Goal: Task Accomplishment & Management: Use online tool/utility

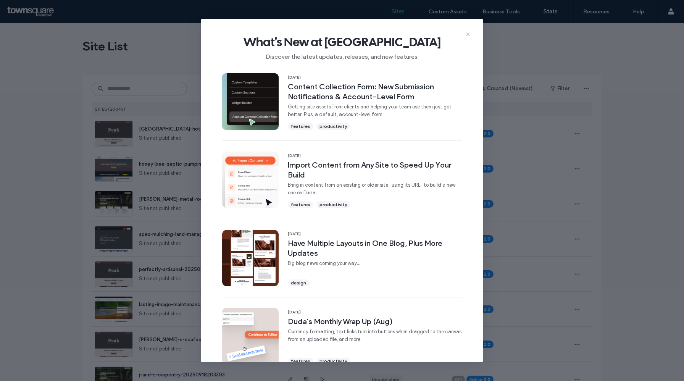
click at [469, 38] on span "What's New at Duda" at bounding box center [342, 41] width 258 height 15
click at [468, 33] on icon at bounding box center [468, 34] width 6 height 6
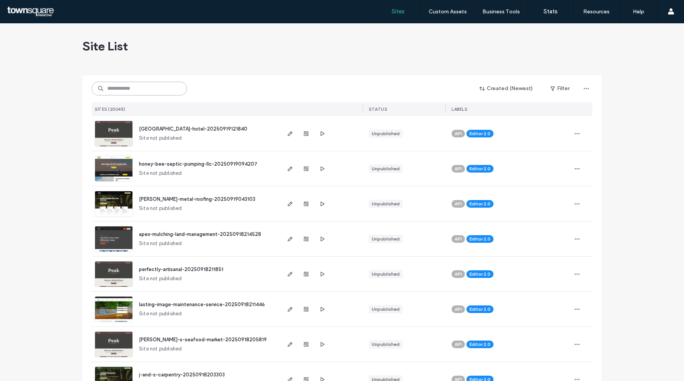
click at [114, 84] on input at bounding box center [139, 89] width 95 height 14
paste input "**********"
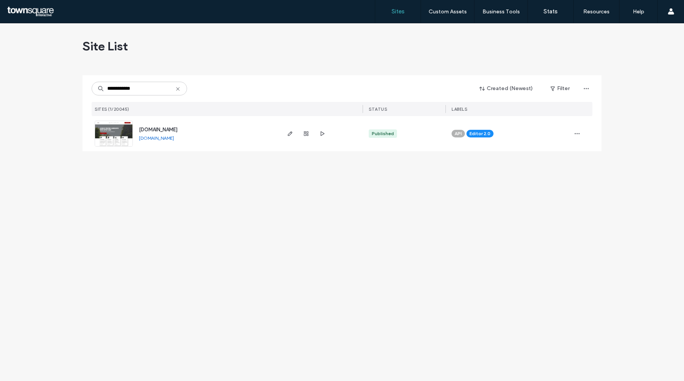
click at [165, 138] on link "www.customtreesremovals.net" at bounding box center [156, 138] width 35 height 6
click at [141, 87] on input "**********" at bounding box center [139, 89] width 95 height 14
paste input
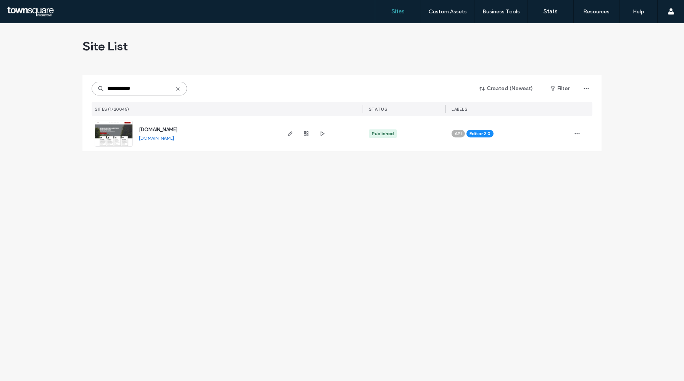
type input "**********"
click at [165, 130] on span "www.oceansideah.com" at bounding box center [158, 130] width 39 height 6
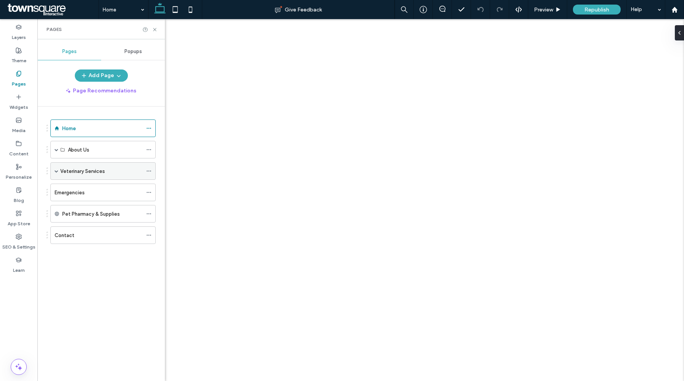
click at [55, 171] on span at bounding box center [57, 171] width 4 height 4
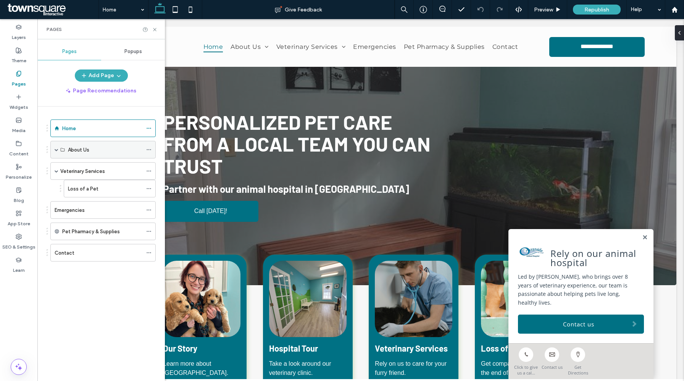
click at [55, 151] on span at bounding box center [57, 150] width 4 height 4
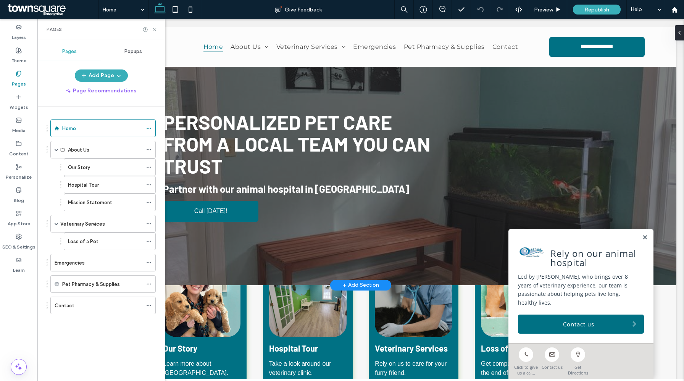
scroll to position [1064, 0]
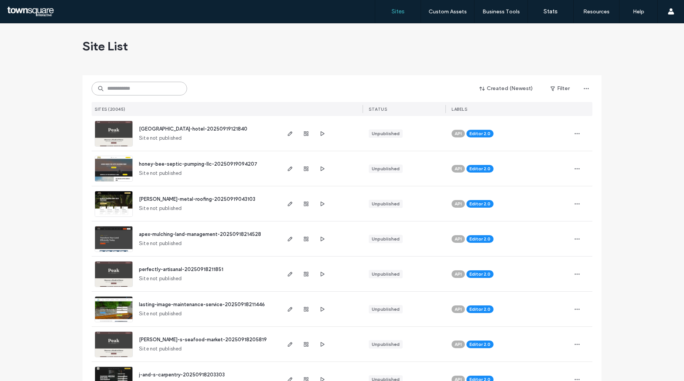
click at [136, 88] on input at bounding box center [139, 89] width 95 height 14
paste input "**********"
type input "**********"
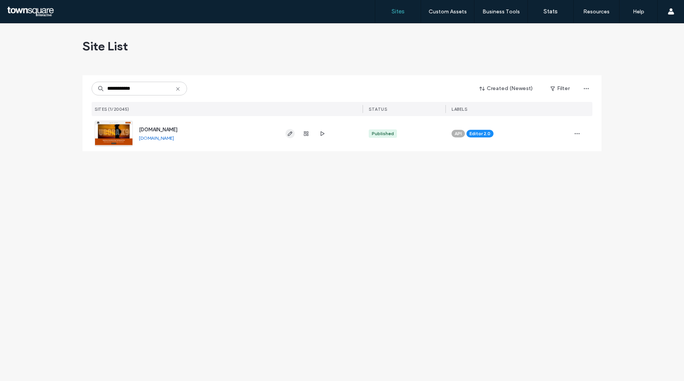
click at [290, 133] on use "button" at bounding box center [290, 133] width 5 height 5
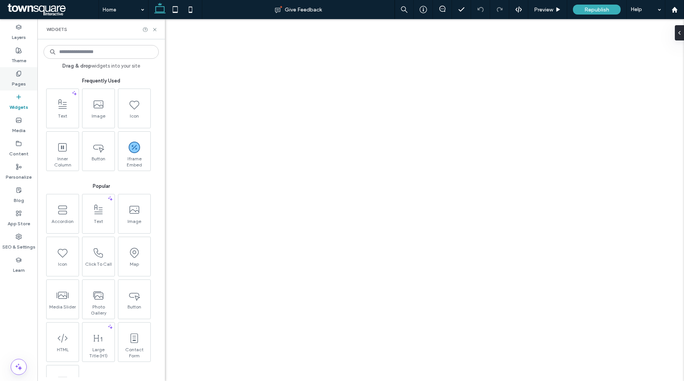
click at [19, 83] on label "Pages" at bounding box center [19, 82] width 14 height 11
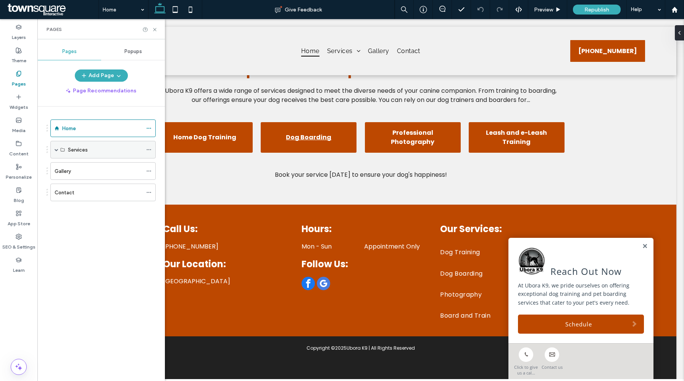
click at [56, 150] on span at bounding box center [57, 150] width 4 height 4
click at [642, 248] on link at bounding box center [645, 246] width 6 height 6
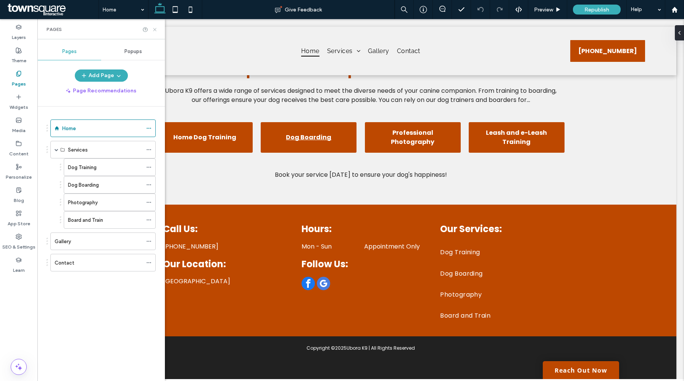
click at [155, 31] on icon at bounding box center [155, 30] width 6 height 6
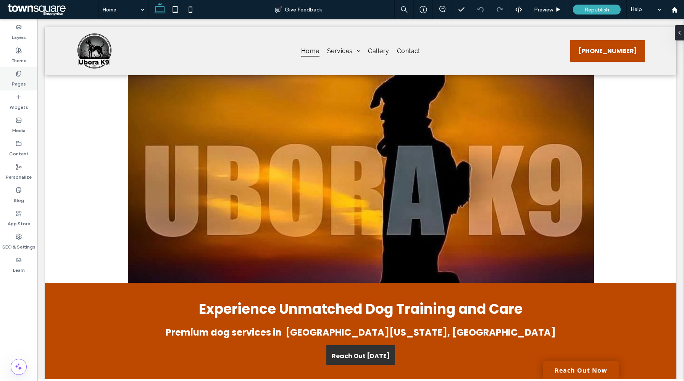
click at [19, 80] on label "Pages" at bounding box center [19, 82] width 14 height 11
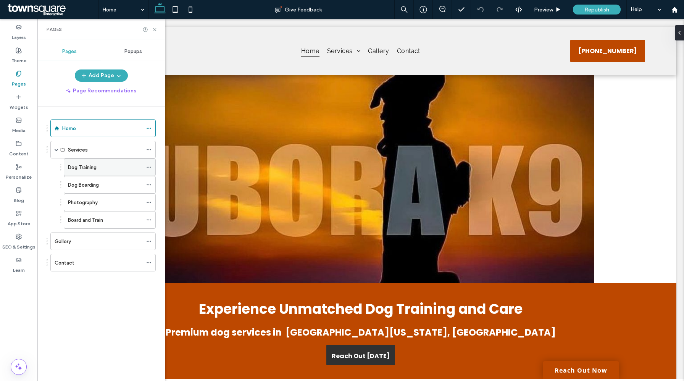
click at [99, 172] on div "Dog Training" at bounding box center [105, 167] width 74 height 17
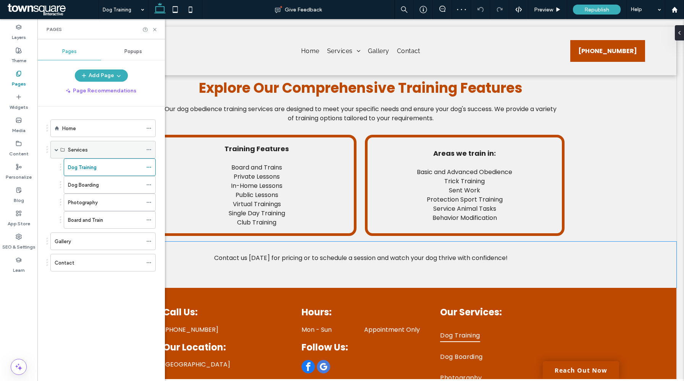
scroll to position [248, 0]
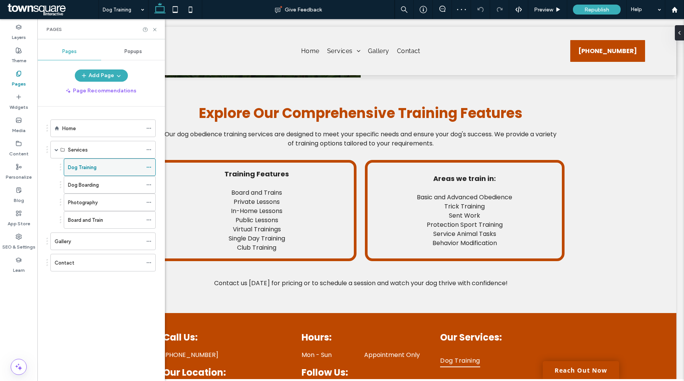
click at [150, 167] on use at bounding box center [149, 167] width 4 height 1
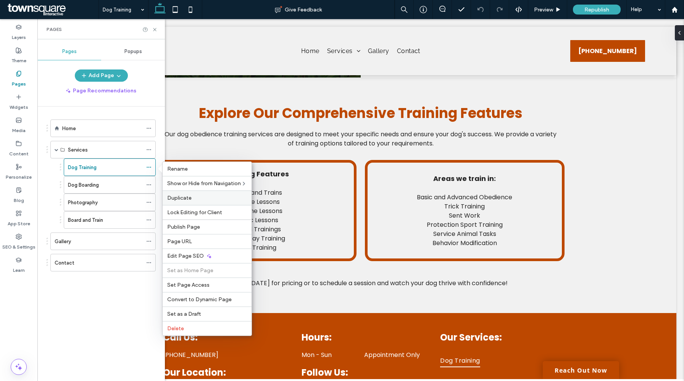
click at [177, 198] on span "Duplicate" at bounding box center [179, 198] width 24 height 6
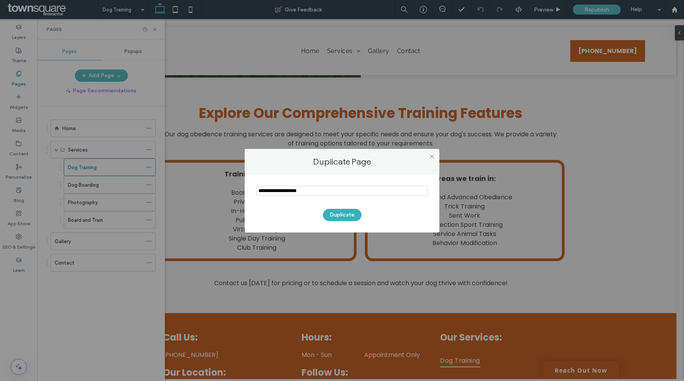
click at [269, 189] on input "notEmpty" at bounding box center [342, 191] width 172 height 10
type input "**********"
click at [339, 215] on button "Duplicate" at bounding box center [342, 215] width 39 height 12
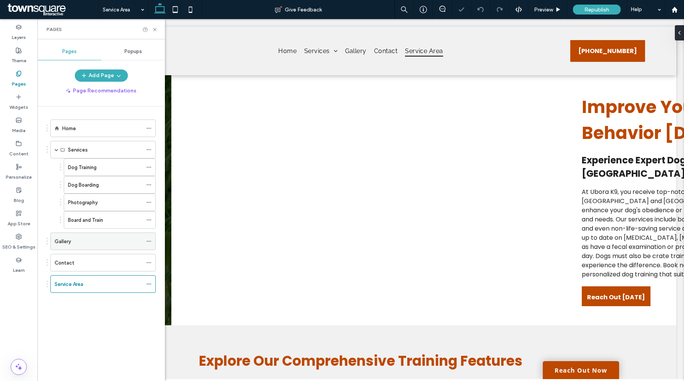
click at [149, 242] on icon at bounding box center [148, 241] width 5 height 5
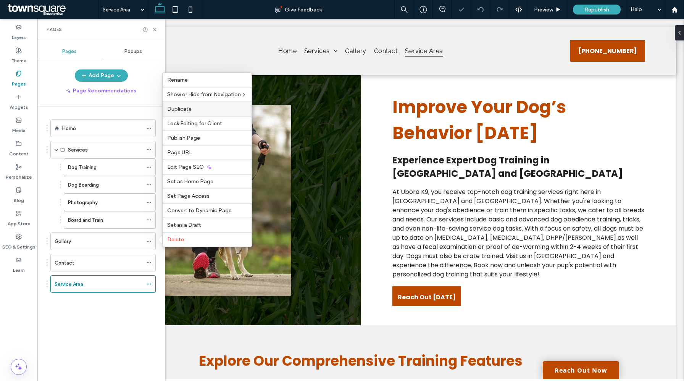
click at [207, 110] on label "Duplicate" at bounding box center [207, 109] width 80 height 6
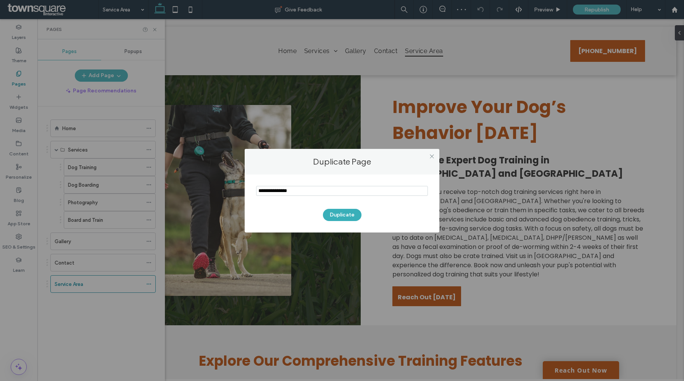
click at [298, 184] on section at bounding box center [342, 191] width 172 height 19
click at [297, 189] on input "notEmpty" at bounding box center [342, 191] width 172 height 10
type input "**********"
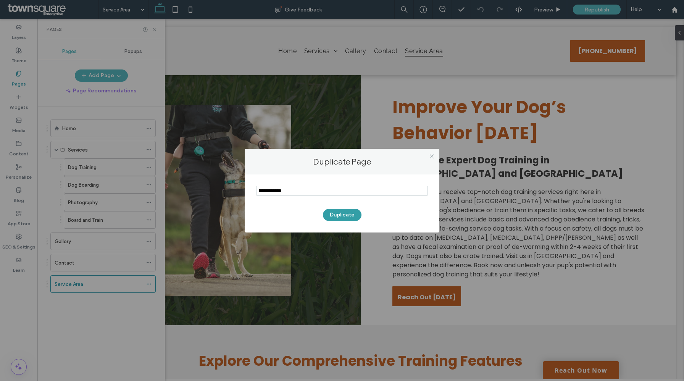
click at [339, 219] on button "Duplicate" at bounding box center [342, 215] width 39 height 12
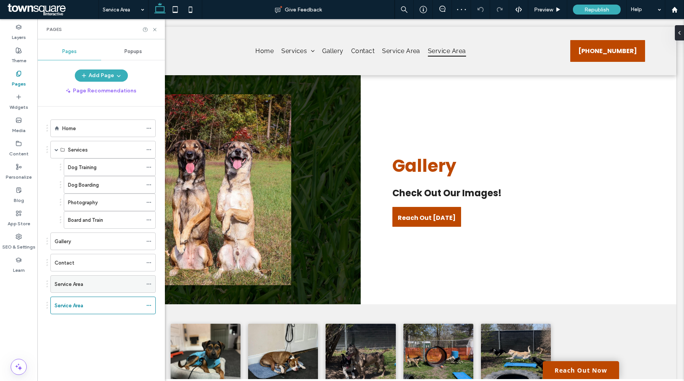
click at [95, 288] on div "Service Area" at bounding box center [99, 284] width 88 height 17
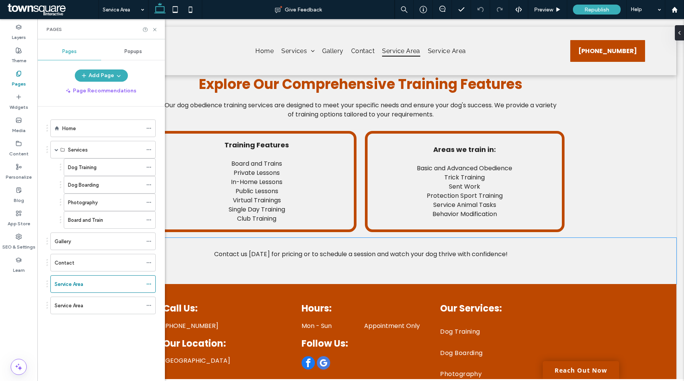
scroll to position [210, 0]
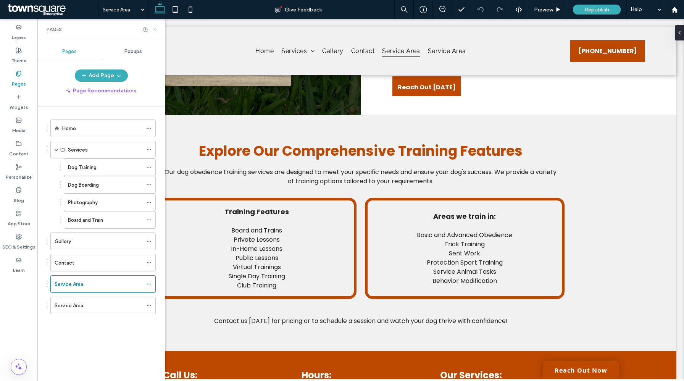
click at [156, 30] on icon at bounding box center [155, 30] width 6 height 6
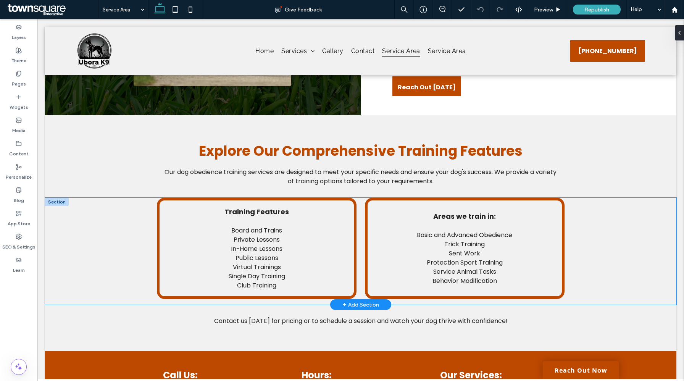
click at [141, 211] on div "Training Features Board and Trains Private Lessons In-Home Lessons Public Lesso…" at bounding box center [361, 251] width 458 height 107
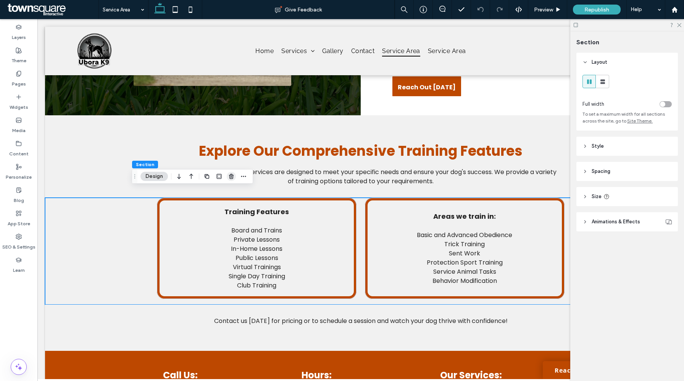
click at [229, 176] on icon "button" at bounding box center [231, 176] width 6 height 6
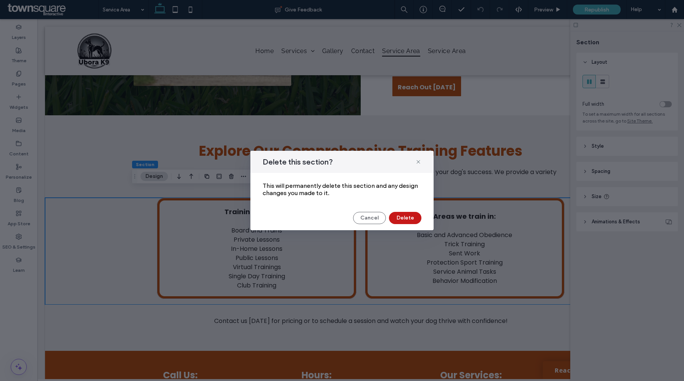
click at [401, 218] on button "Delete" at bounding box center [405, 218] width 32 height 12
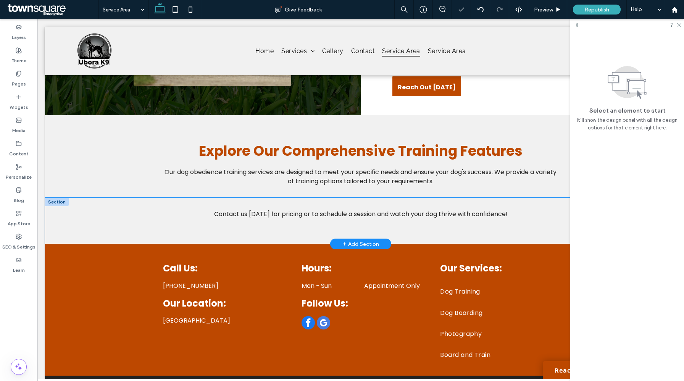
click at [163, 225] on div "Contact us today for pricing or to schedule a session and watch your dog thrive…" at bounding box center [361, 221] width 458 height 46
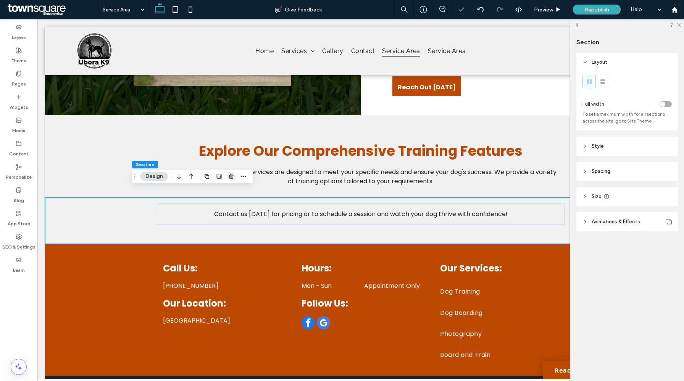
click at [230, 177] on icon "button" at bounding box center [231, 176] width 6 height 6
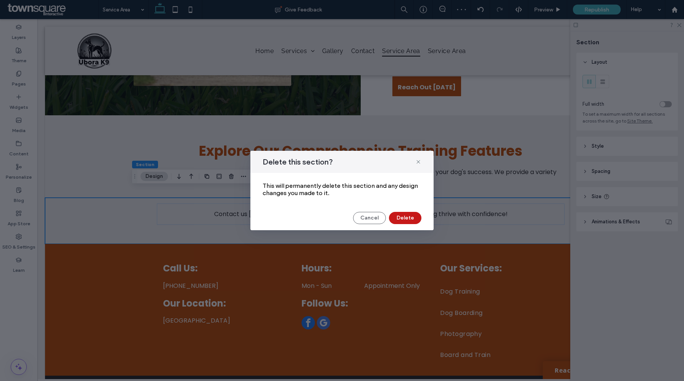
click at [402, 217] on button "Delete" at bounding box center [405, 218] width 32 height 12
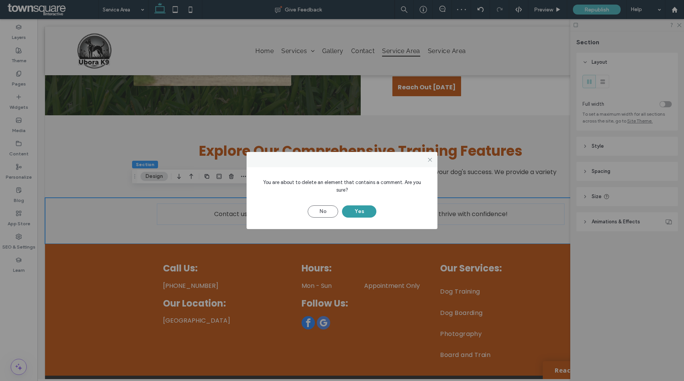
click at [368, 212] on button "Yes" at bounding box center [359, 211] width 34 height 12
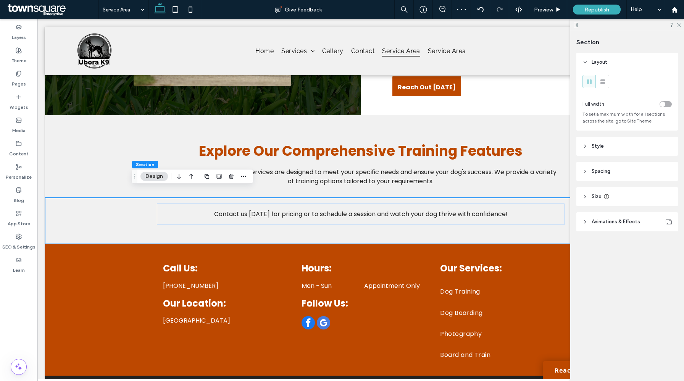
scroll to position [197, 0]
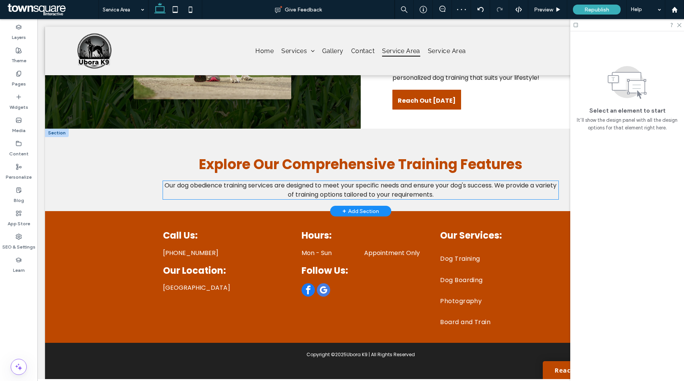
click at [363, 182] on span "Our dog obedience training services are designed to meet your specific needs an…" at bounding box center [361, 190] width 392 height 18
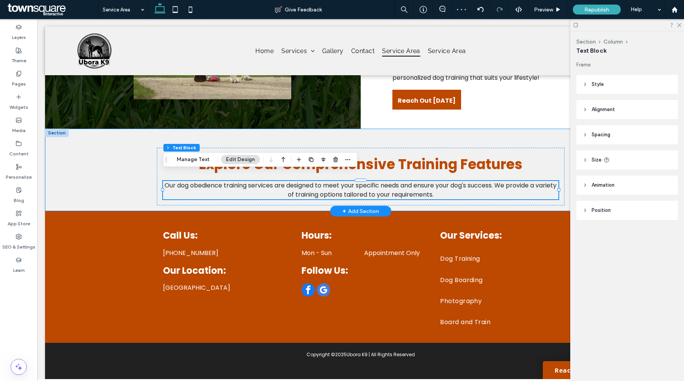
click at [111, 191] on div "Explore Our Comprehensive Training Features Our dog obedience training services…" at bounding box center [361, 170] width 632 height 83
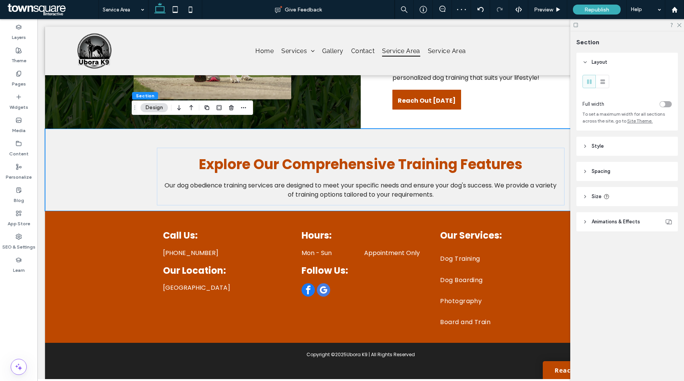
click at [586, 142] on header "Style" at bounding box center [628, 146] width 102 height 19
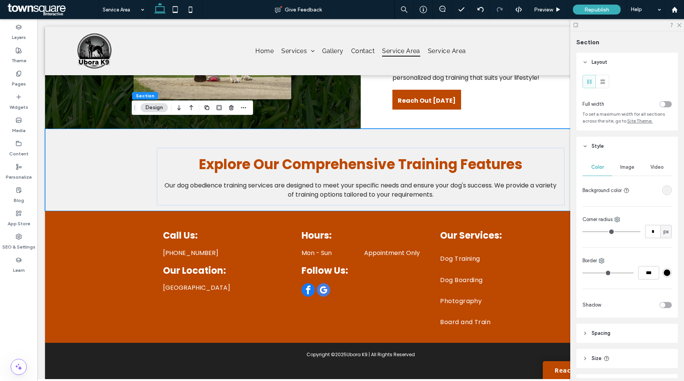
click at [614, 334] on header "Spacing" at bounding box center [628, 333] width 102 height 19
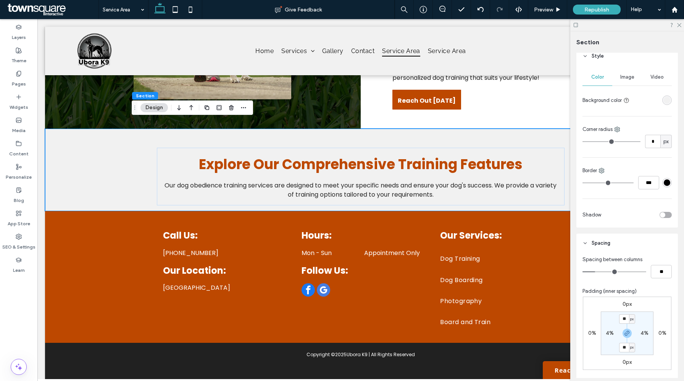
scroll to position [208, 0]
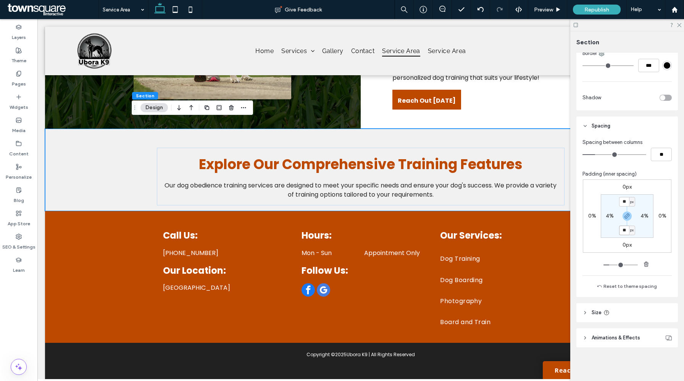
click at [629, 231] on input "**" at bounding box center [625, 231] width 10 height 10
type input "**"
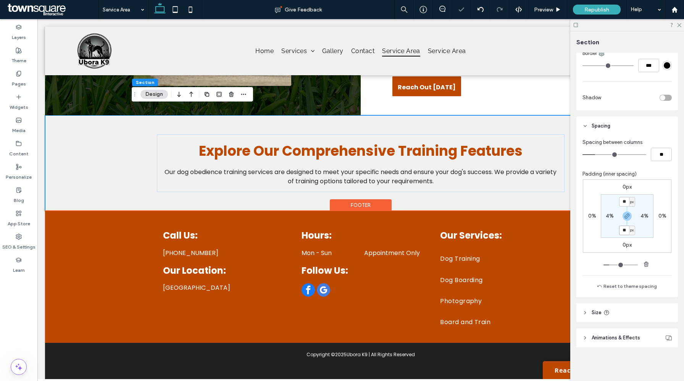
scroll to position [0, 0]
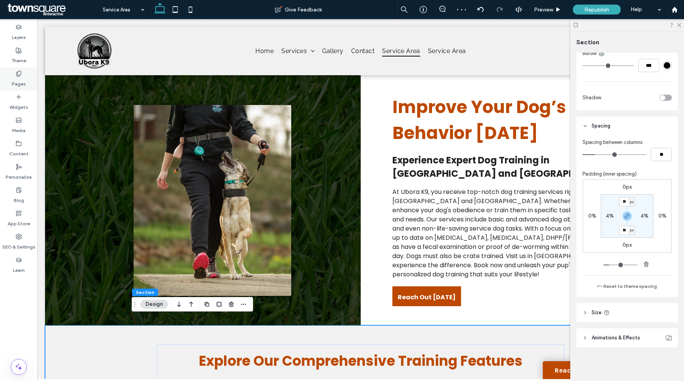
click at [20, 78] on label "Pages" at bounding box center [19, 82] width 14 height 11
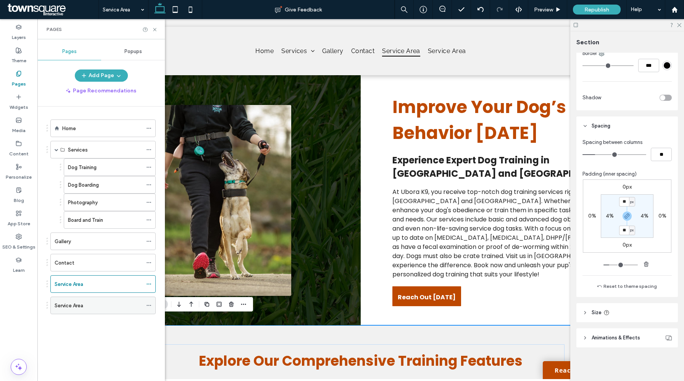
click at [96, 304] on div "Service Area" at bounding box center [99, 306] width 88 height 8
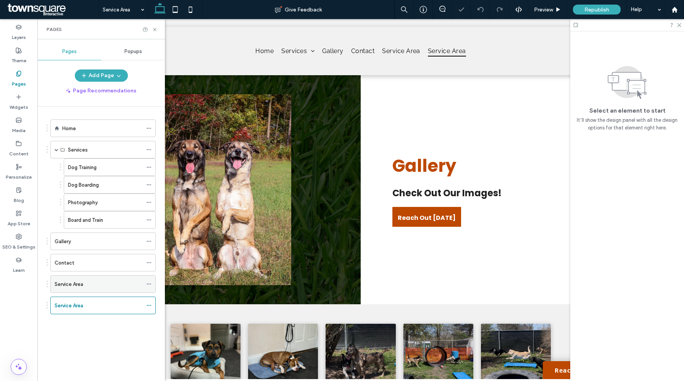
click at [92, 287] on div "Service Area" at bounding box center [99, 284] width 88 height 8
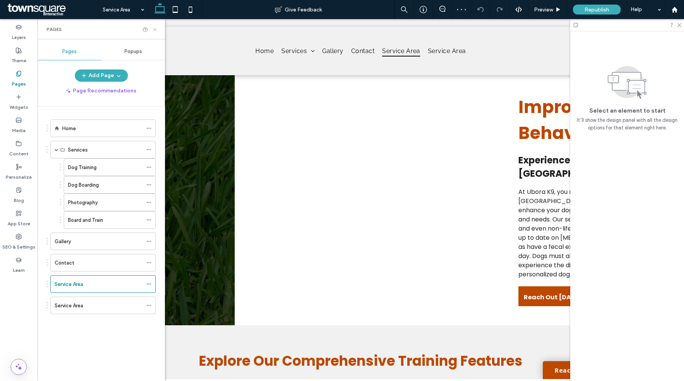
click at [155, 29] on icon at bounding box center [155, 30] width 6 height 6
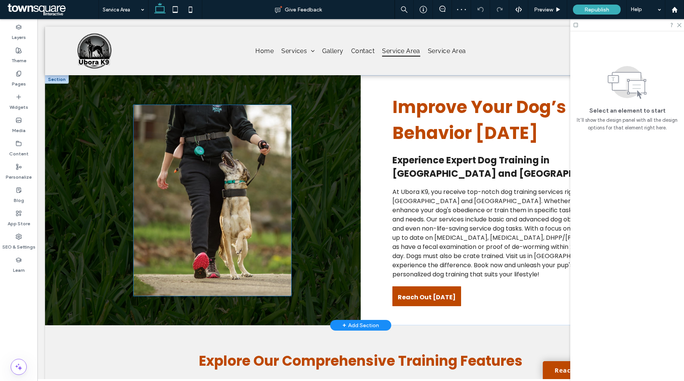
click at [219, 175] on img at bounding box center [213, 200] width 158 height 191
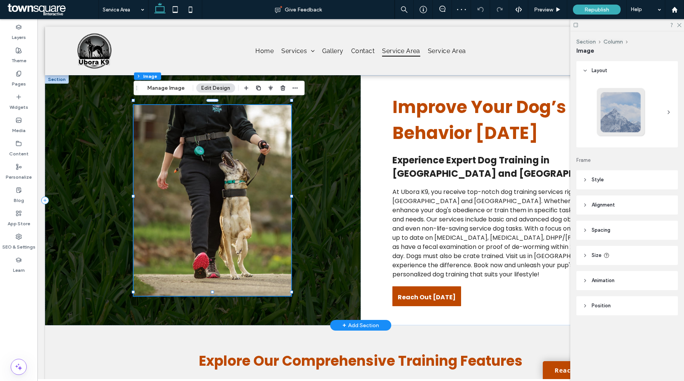
click at [219, 175] on div at bounding box center [213, 200] width 158 height 191
type input "*"
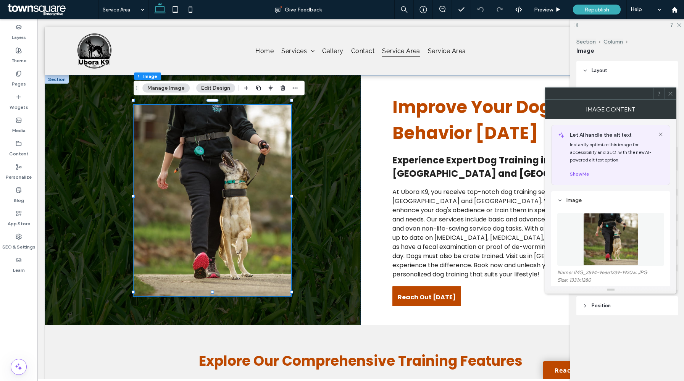
scroll to position [87, 0]
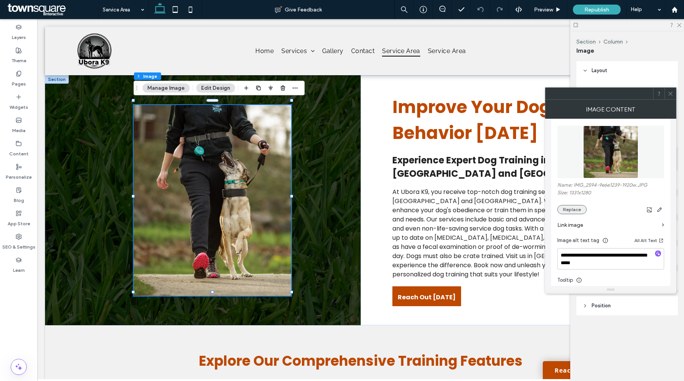
click at [581, 213] on button "Replace" at bounding box center [572, 209] width 29 height 9
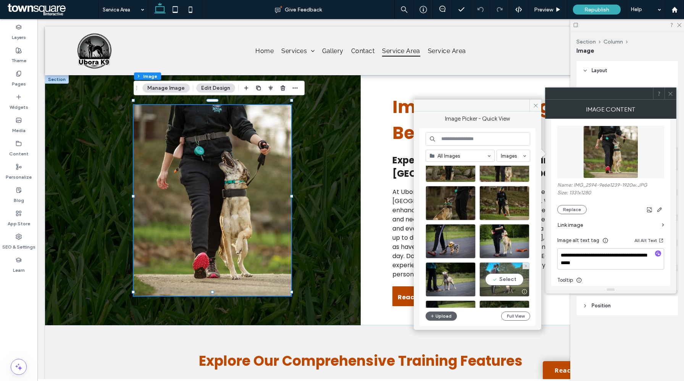
scroll to position [316, 0]
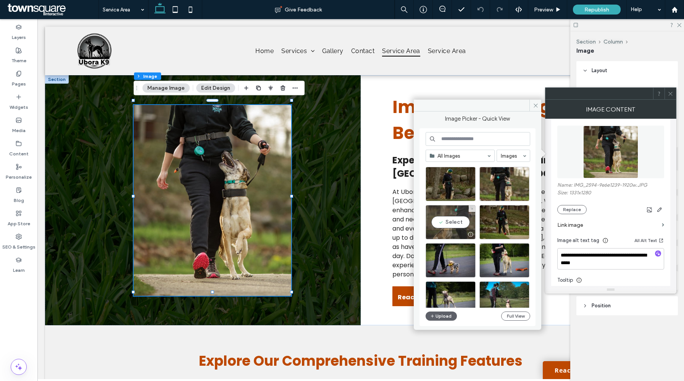
click at [456, 219] on div "Select" at bounding box center [451, 222] width 50 height 34
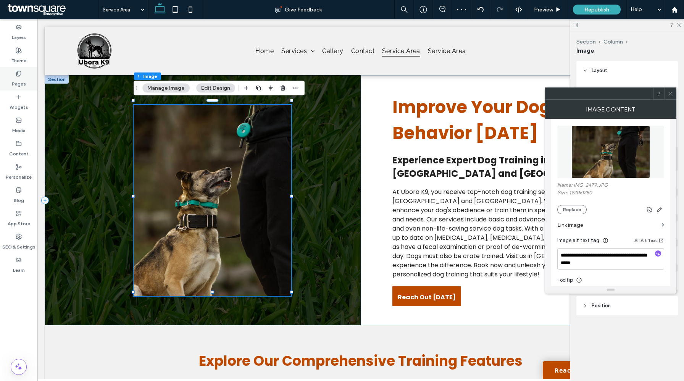
click at [24, 80] on label "Pages" at bounding box center [19, 82] width 14 height 11
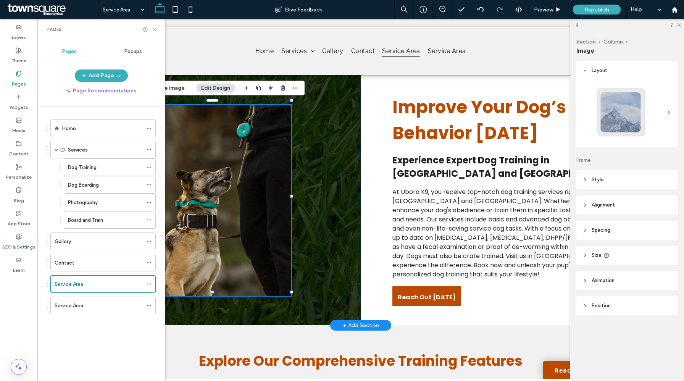
click at [175, 183] on img at bounding box center [213, 200] width 158 height 191
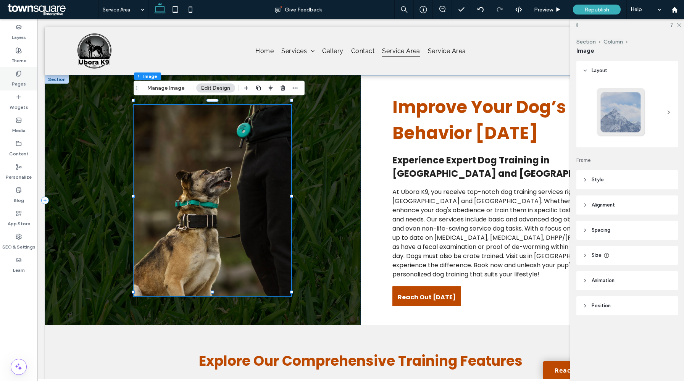
click at [25, 87] on label "Pages" at bounding box center [19, 82] width 14 height 11
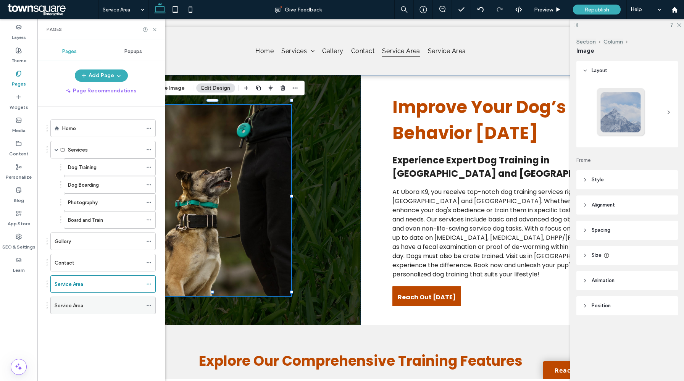
click at [90, 305] on div "Service Area" at bounding box center [99, 306] width 88 height 8
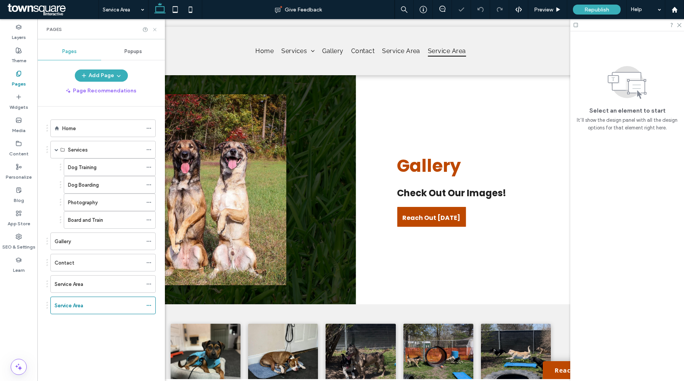
click at [154, 30] on use at bounding box center [154, 29] width 3 height 3
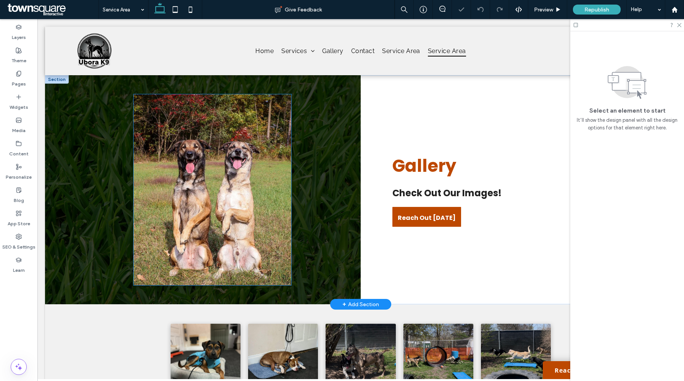
click at [245, 188] on img at bounding box center [213, 189] width 158 height 191
click at [245, 188] on div at bounding box center [213, 189] width 158 height 191
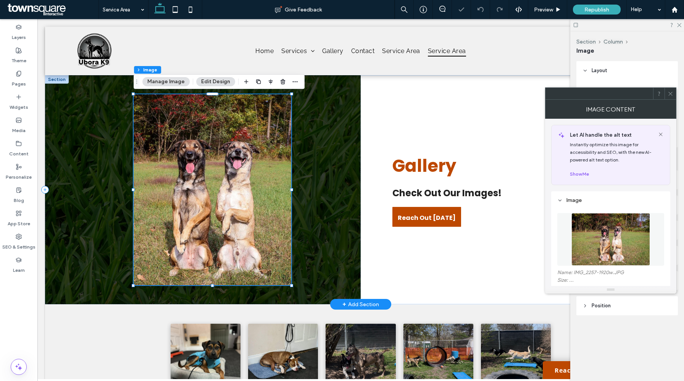
type input "*"
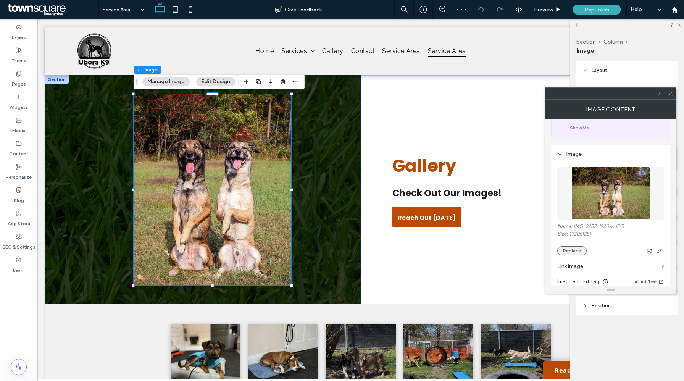
click at [576, 252] on button "Replace" at bounding box center [572, 250] width 29 height 9
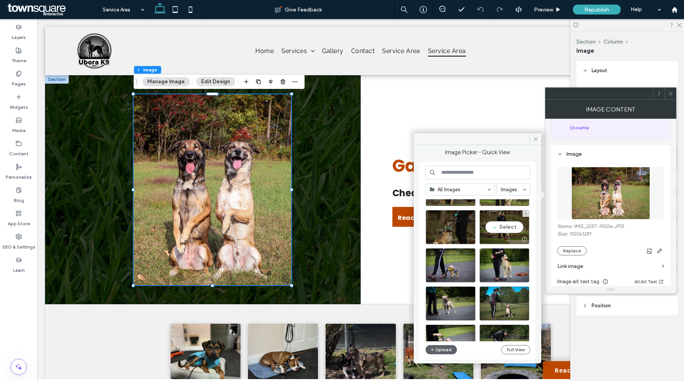
scroll to position [347, 0]
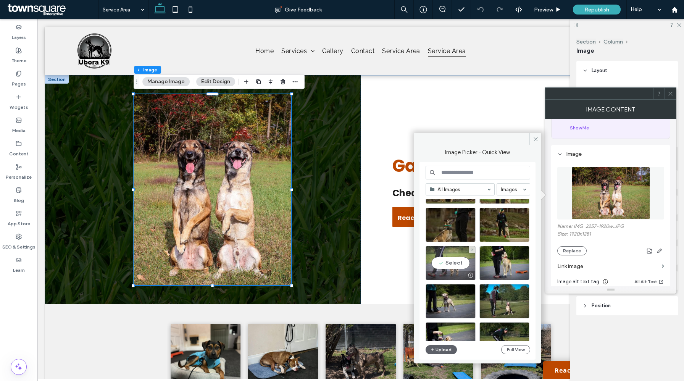
click at [470, 263] on div "Select" at bounding box center [451, 263] width 50 height 34
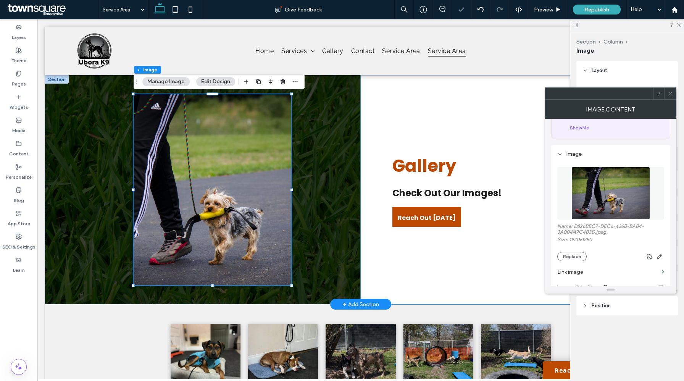
click at [464, 263] on div "Gallery Check Out Our Images! Reach Out Today" at bounding box center [519, 189] width 316 height 229
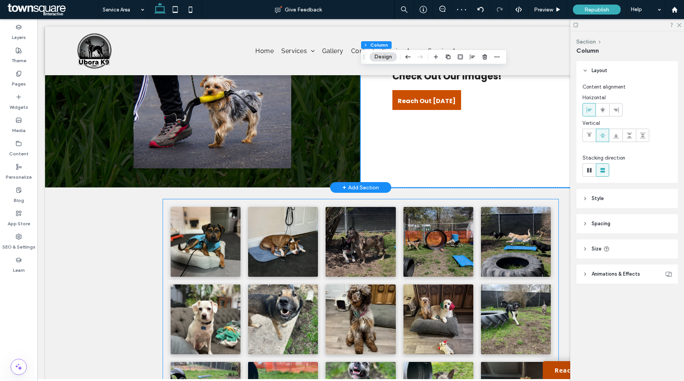
scroll to position [126, 0]
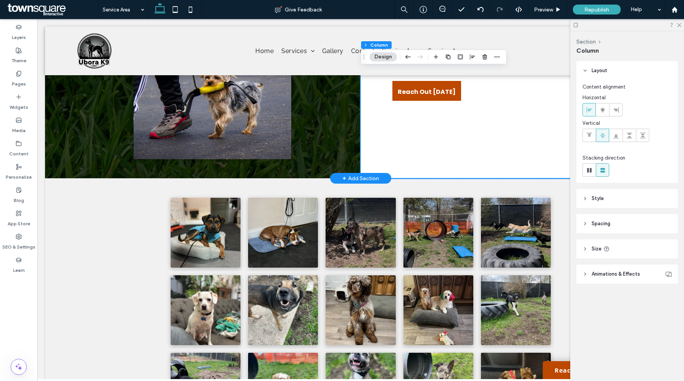
click at [369, 176] on div "+ Add Section" at bounding box center [361, 178] width 37 height 8
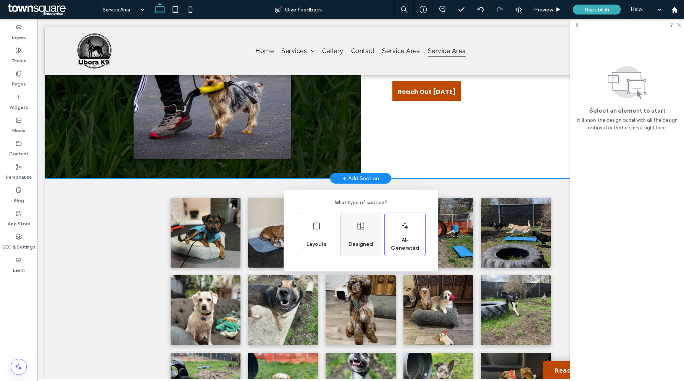
click at [367, 237] on div "Designed" at bounding box center [361, 244] width 31 height 17
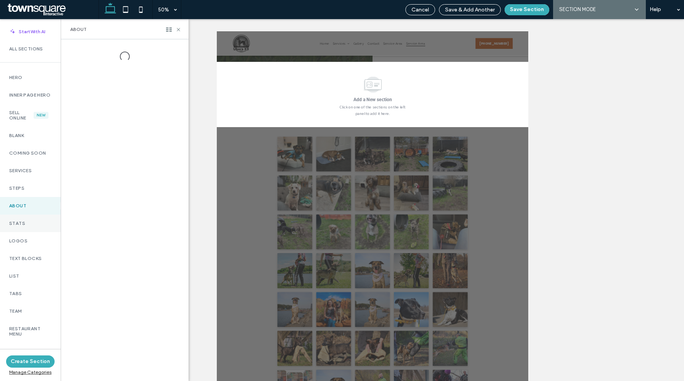
scroll to position [406, 0]
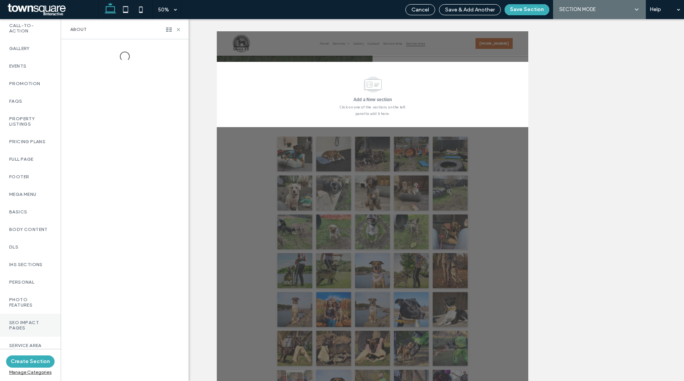
click at [42, 320] on label "SEO Impact Pages" at bounding box center [30, 325] width 42 height 11
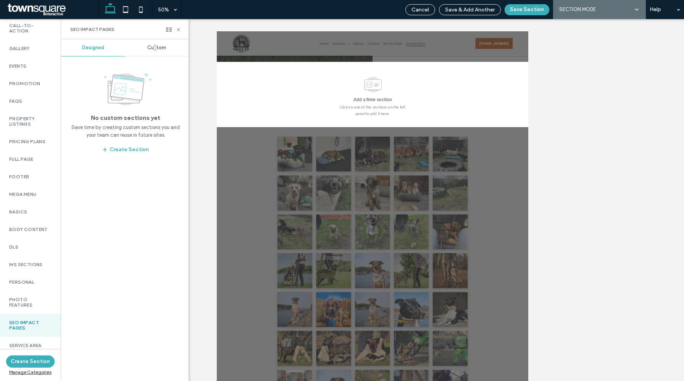
click at [155, 46] on span "Custom" at bounding box center [156, 48] width 19 height 6
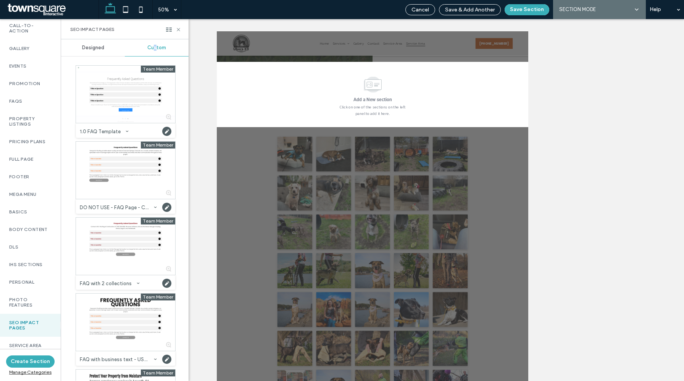
scroll to position [294, 0]
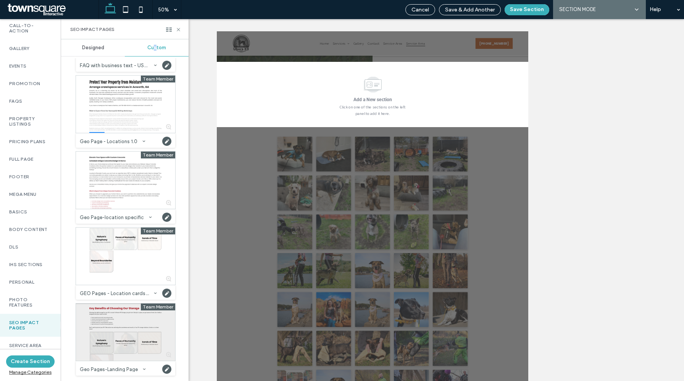
click at [113, 319] on div at bounding box center [125, 332] width 99 height 57
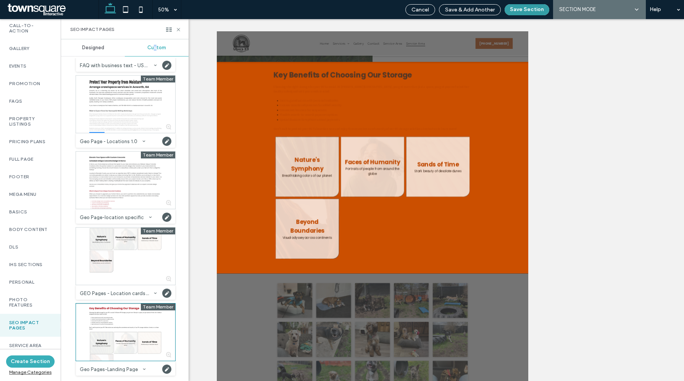
click at [527, 8] on button "Save Section" at bounding box center [527, 9] width 45 height 11
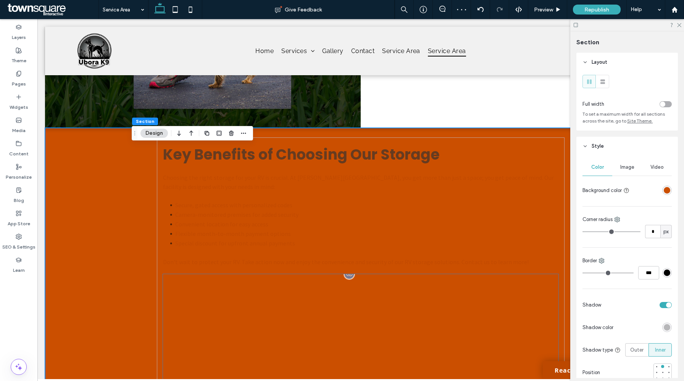
scroll to position [92, 0]
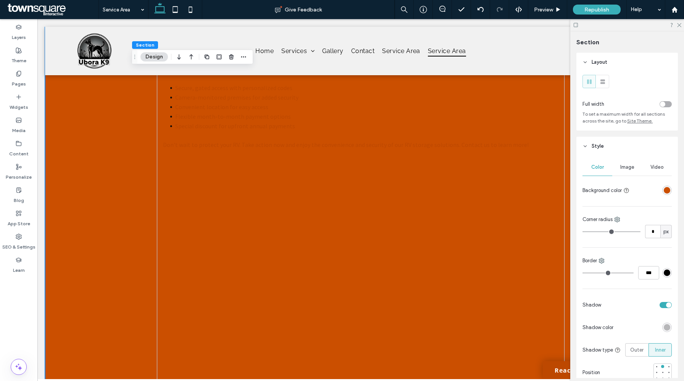
scroll to position [193, 0]
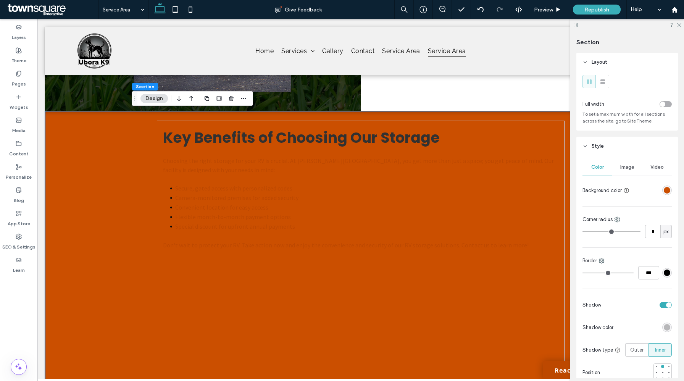
click at [671, 191] on div "rgba(203, 79, 0, 1)" at bounding box center [668, 191] width 10 height 10
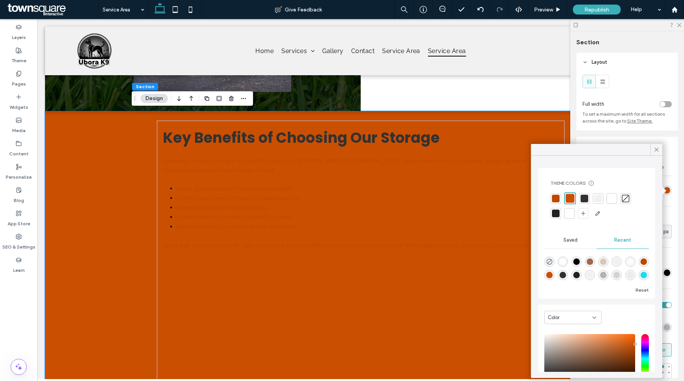
click at [598, 199] on div at bounding box center [599, 199] width 8 height 8
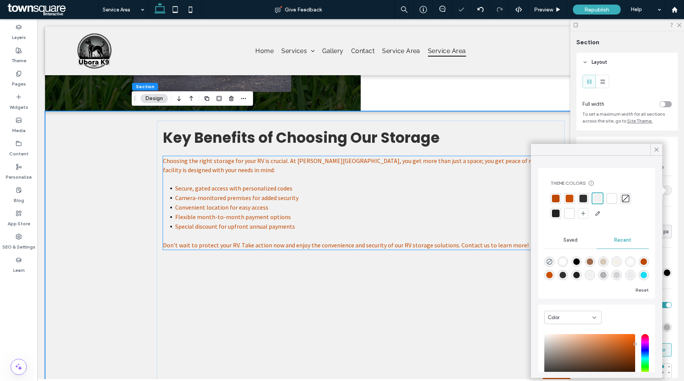
click at [265, 210] on li "Convenient location for easy access" at bounding box center [366, 208] width 383 height 10
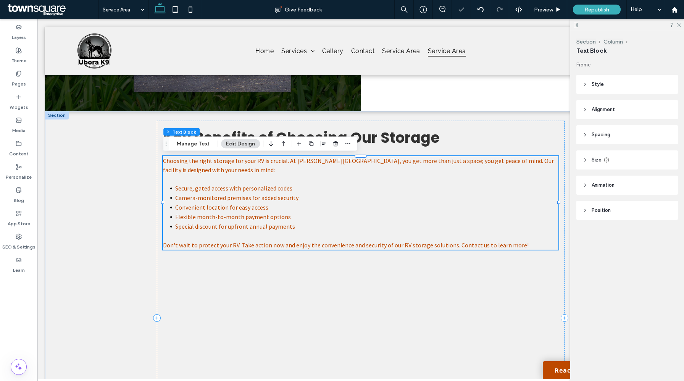
click at [265, 210] on li "Convenient location for easy access" at bounding box center [366, 208] width 383 height 10
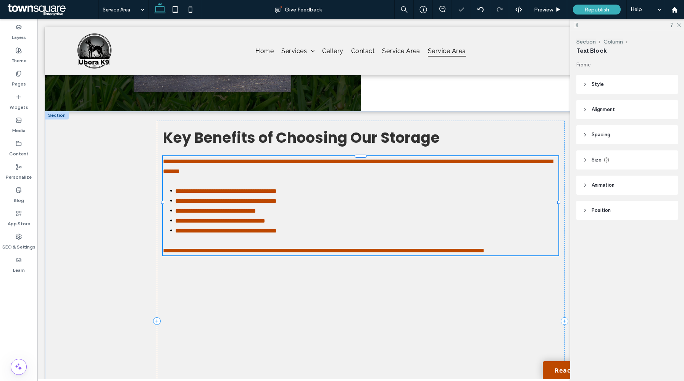
type input "**********"
type input "**"
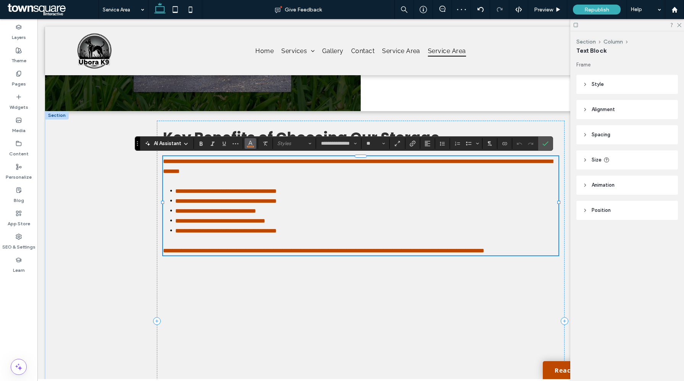
click at [253, 143] on button "Color" at bounding box center [250, 143] width 11 height 11
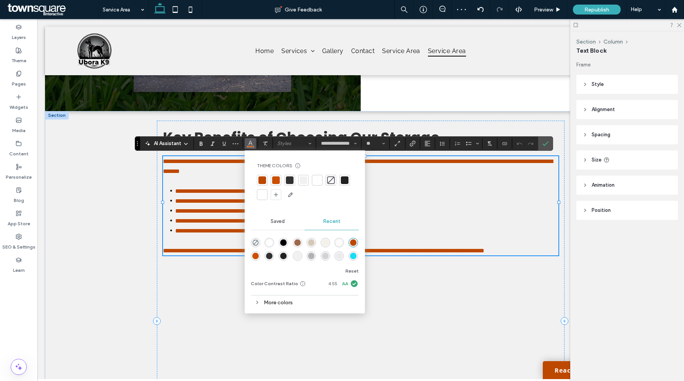
click at [292, 181] on div at bounding box center [290, 180] width 8 height 8
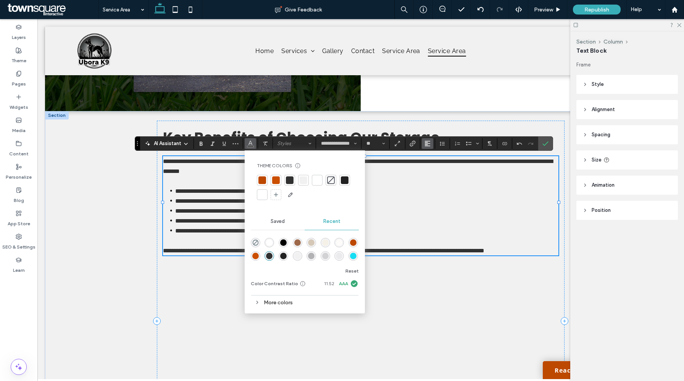
click at [425, 146] on icon "Alignment" at bounding box center [428, 144] width 6 height 6
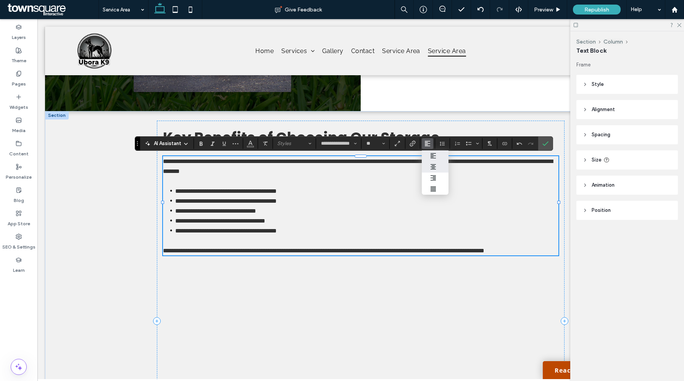
click at [433, 166] on icon "ui.textEditor.alignment.center" at bounding box center [433, 167] width 6 height 6
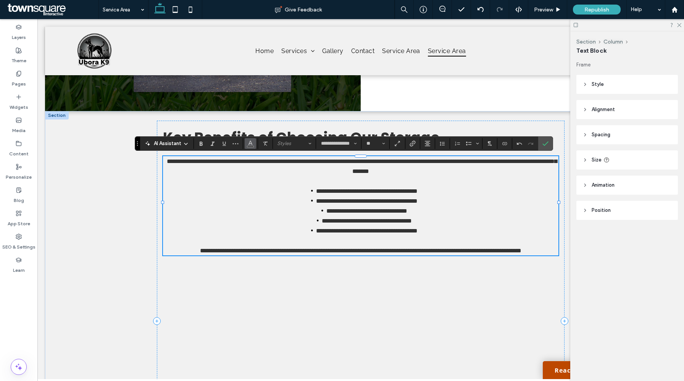
click at [253, 144] on button "Color" at bounding box center [250, 143] width 11 height 11
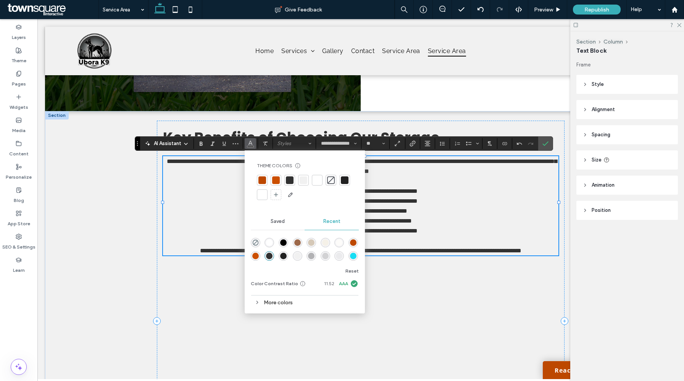
click at [347, 176] on div at bounding box center [345, 180] width 8 height 8
click at [76, 260] on div "**********" at bounding box center [361, 325] width 632 height 429
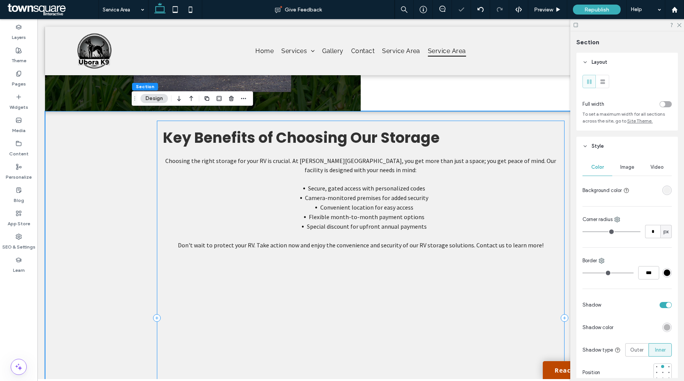
click at [299, 146] on span "Key Benefits of Choosing Our Storage" at bounding box center [301, 138] width 277 height 20
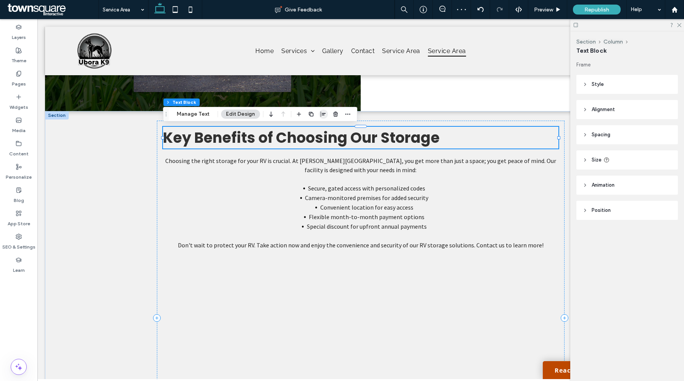
click at [322, 116] on icon "button" at bounding box center [323, 114] width 6 height 6
click at [317, 129] on span "center" at bounding box center [315, 129] width 9 height 9
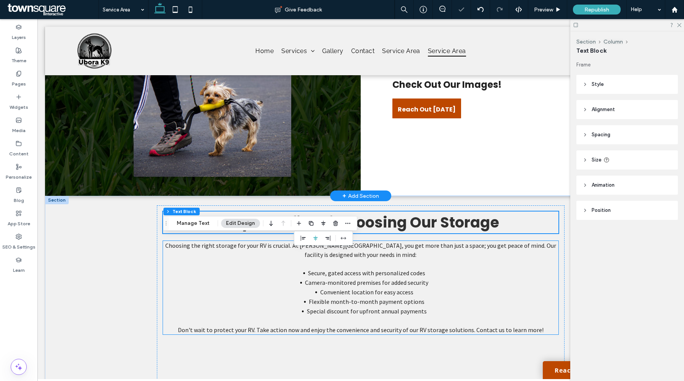
scroll to position [132, 0]
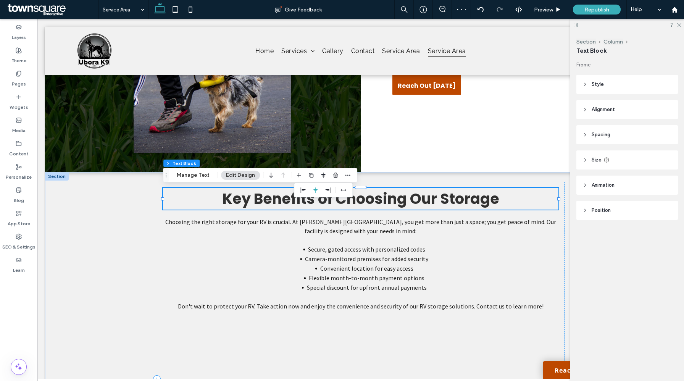
click at [378, 201] on span "Key Benefits of Choosing Our Storage" at bounding box center [361, 199] width 277 height 20
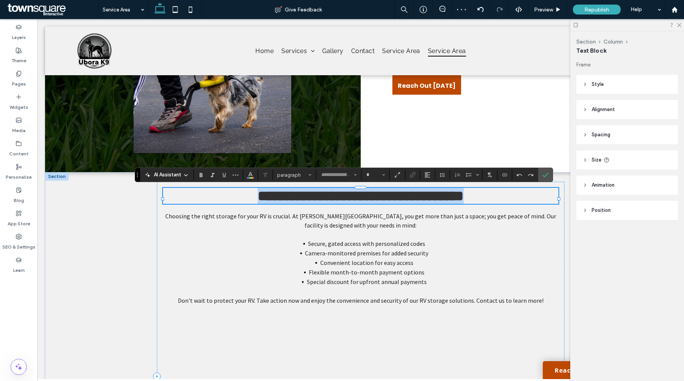
type input "*******"
type input "**"
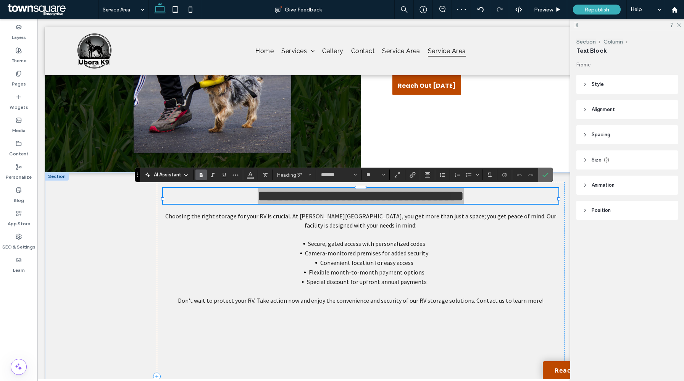
click at [544, 175] on icon "Confirm" at bounding box center [546, 175] width 6 height 6
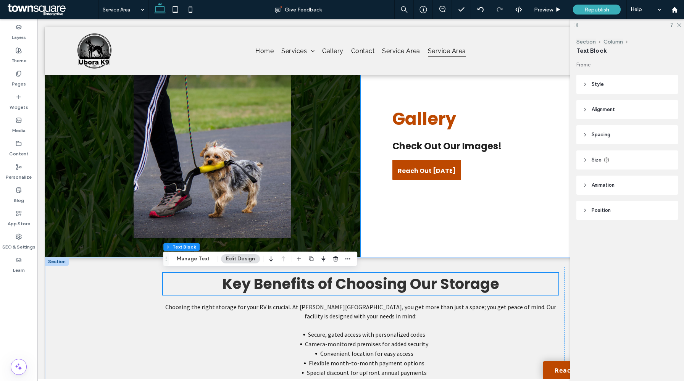
scroll to position [45, 0]
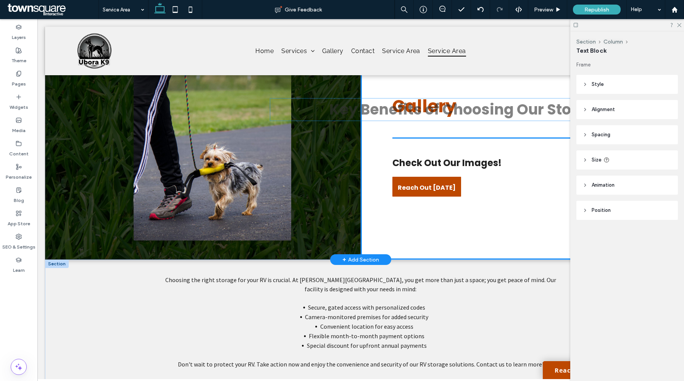
drag, startPoint x: 385, startPoint y: 285, endPoint x: 497, endPoint y: 109, distance: 208.8
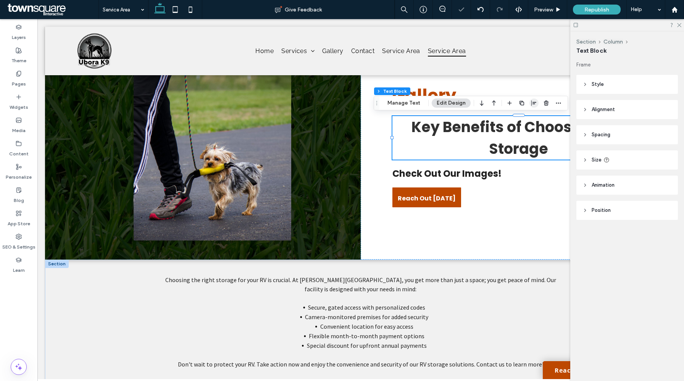
click at [532, 104] on icon "button" at bounding box center [534, 103] width 6 height 6
click at [524, 118] on icon "center" at bounding box center [527, 118] width 6 height 6
click at [514, 117] on use "flex-start" at bounding box center [514, 117] width 5 height 5
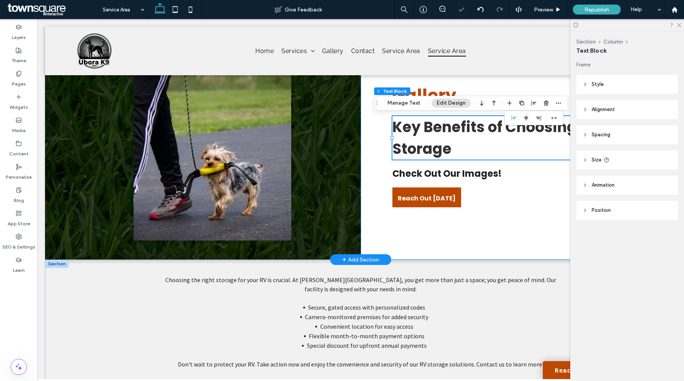
click at [456, 227] on div "Gallery Key Benefits of Choosing Our Storage Check Out Our Images! Reach Out To…" at bounding box center [519, 145] width 316 height 229
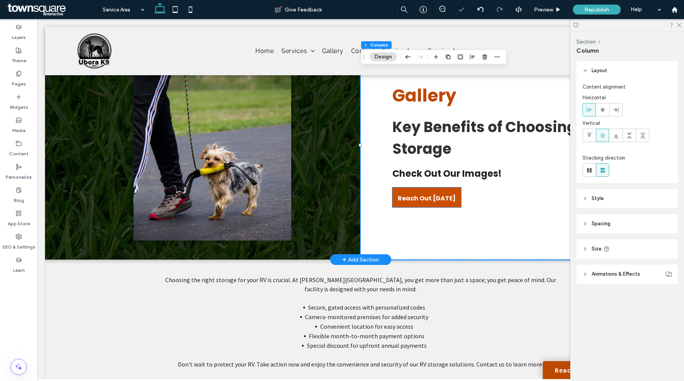
click at [433, 194] on span "Reach Out Today" at bounding box center [427, 199] width 58 height 22
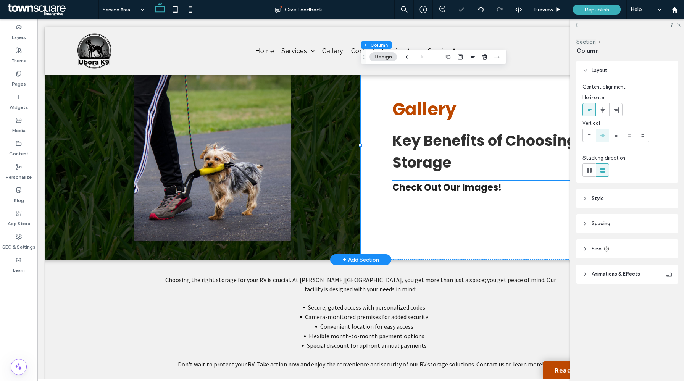
click at [428, 190] on span "Check Out Our Images!" at bounding box center [447, 187] width 109 height 13
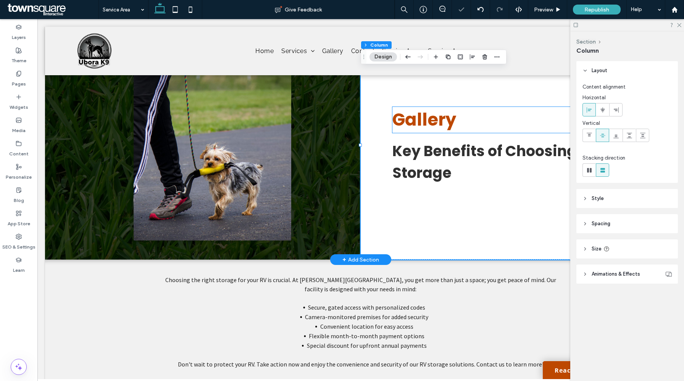
click at [426, 125] on span "Gallery" at bounding box center [425, 120] width 64 height 24
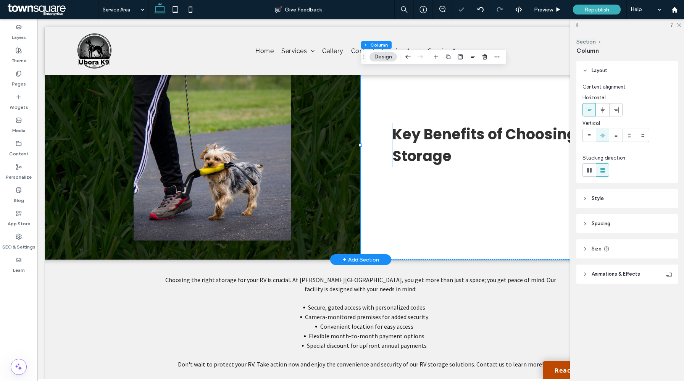
click at [429, 150] on span "Key Benefits of Choosing Our Storage" at bounding box center [500, 145] width 215 height 42
click at [429, 150] on div "Key Benefits of Choosing Our Storage" at bounding box center [519, 145] width 253 height 44
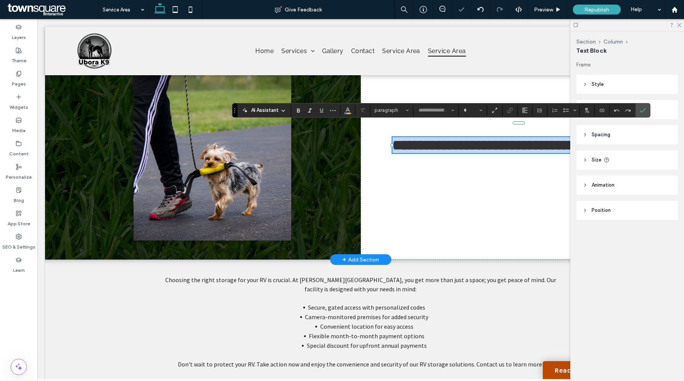
type input "*******"
type input "**"
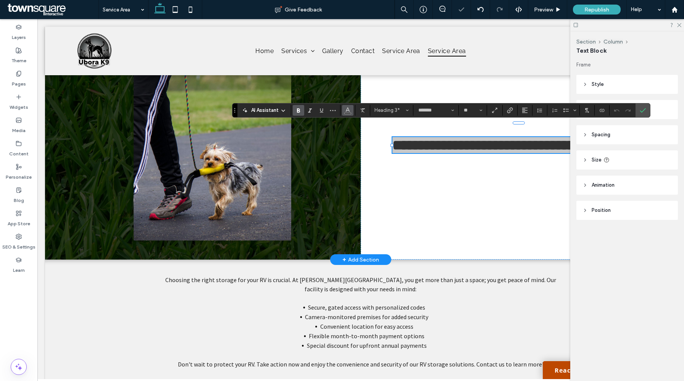
click at [349, 111] on use "Color" at bounding box center [348, 109] width 4 height 4
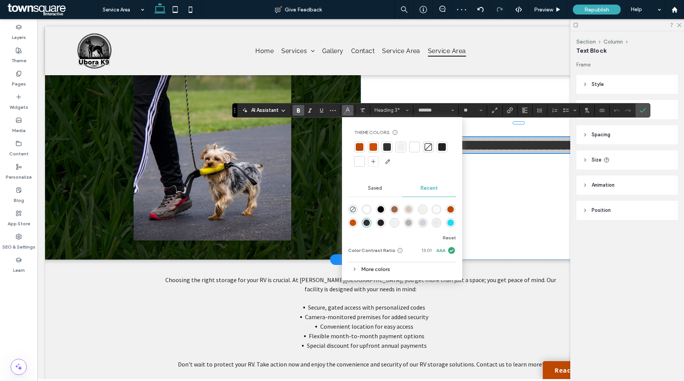
click at [369, 146] on div at bounding box center [373, 147] width 11 height 11
click at [500, 197] on div "**********" at bounding box center [519, 145] width 316 height 229
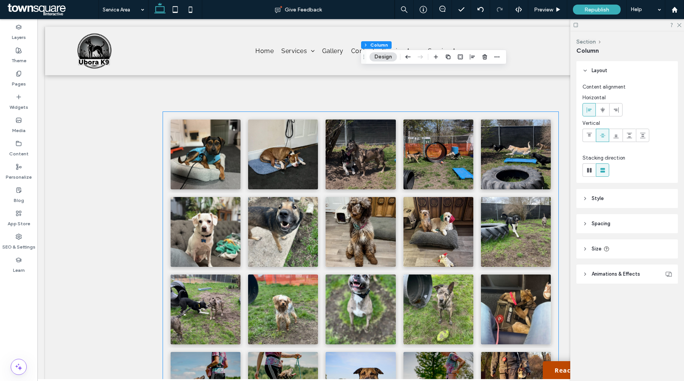
scroll to position [637, 0]
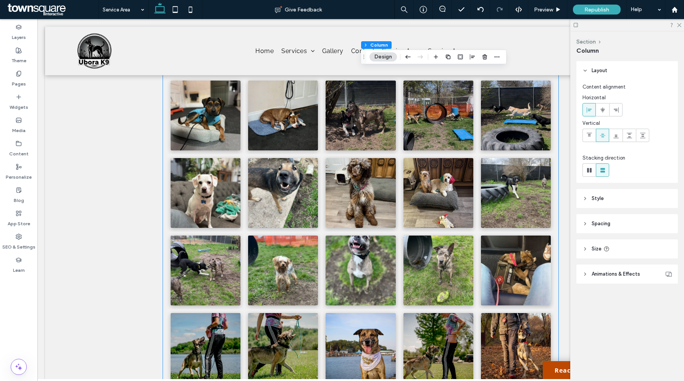
click at [415, 210] on link at bounding box center [439, 193] width 70 height 70
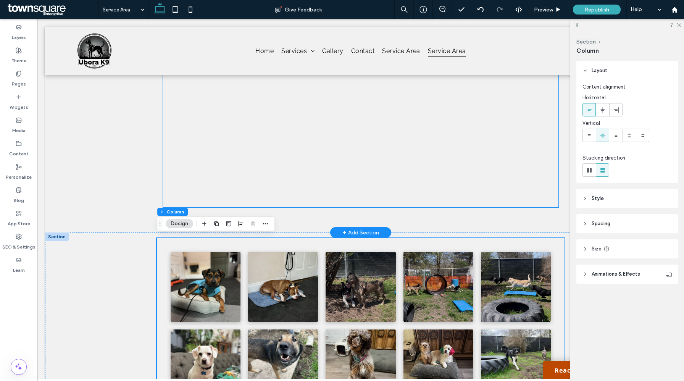
scroll to position [466, 0]
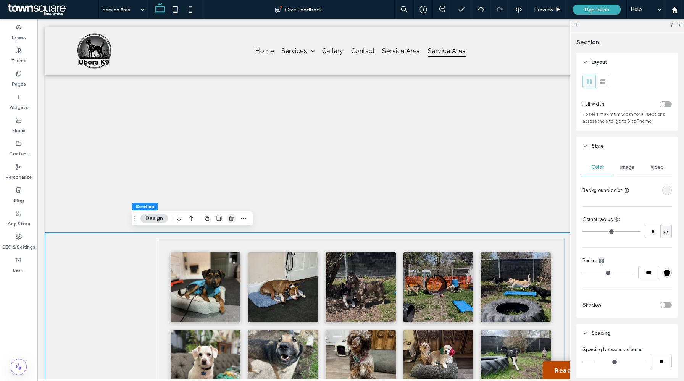
click at [228, 217] on icon "button" at bounding box center [231, 218] width 6 height 6
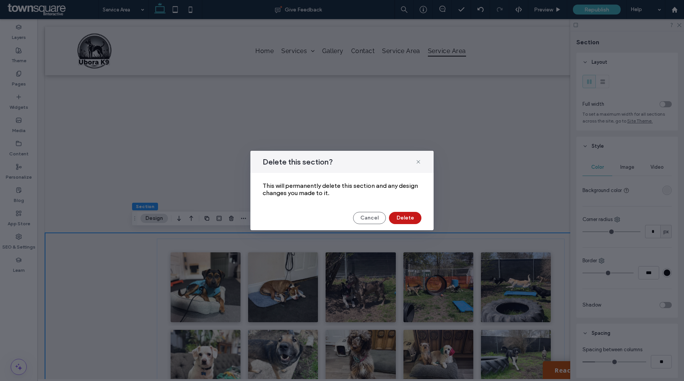
click at [405, 223] on button "Delete" at bounding box center [405, 218] width 32 height 12
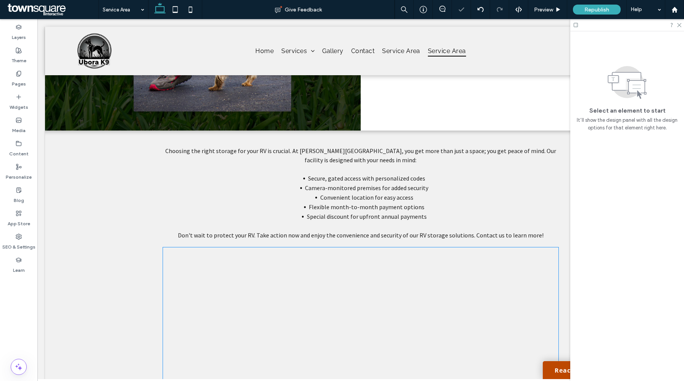
scroll to position [135, 0]
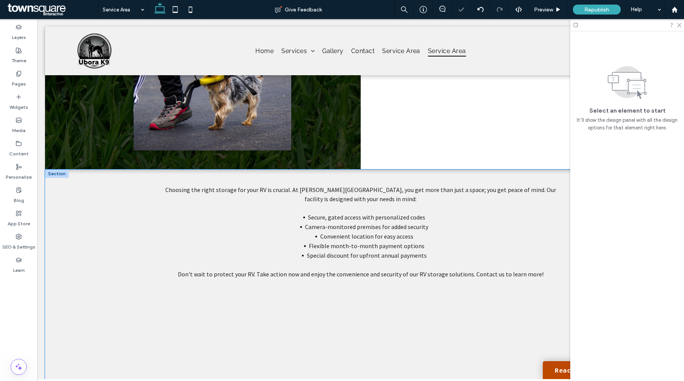
click at [107, 313] on div "Choosing the right storage for your RV is crucial. At Warner RV Storage, you ge…" at bounding box center [361, 367] width 632 height 394
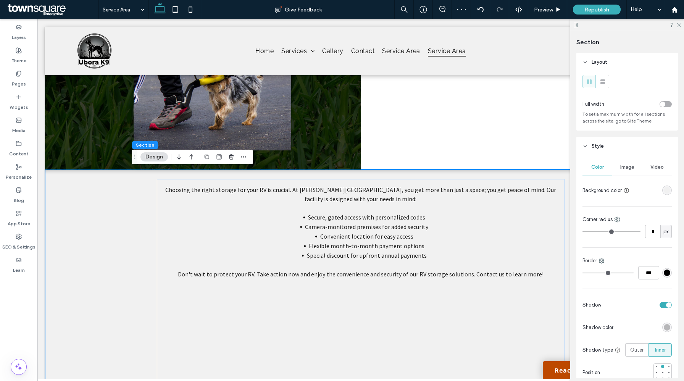
scroll to position [275, 0]
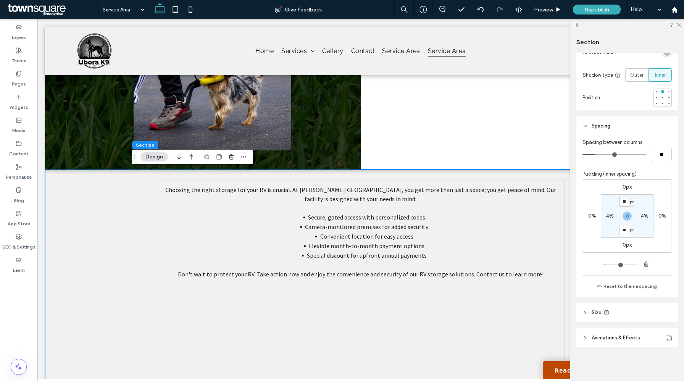
click at [626, 203] on input "**" at bounding box center [625, 202] width 10 height 10
type input "**"
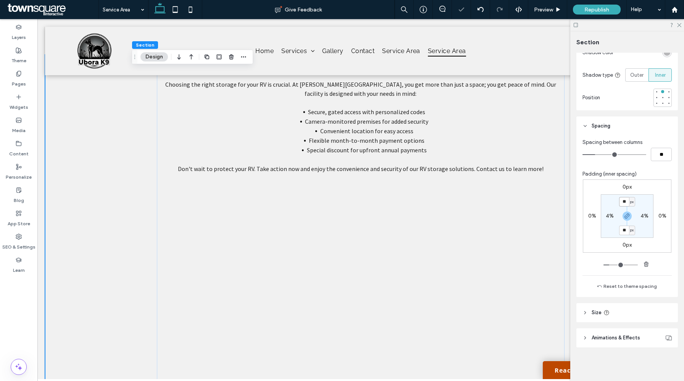
scroll to position [0, 0]
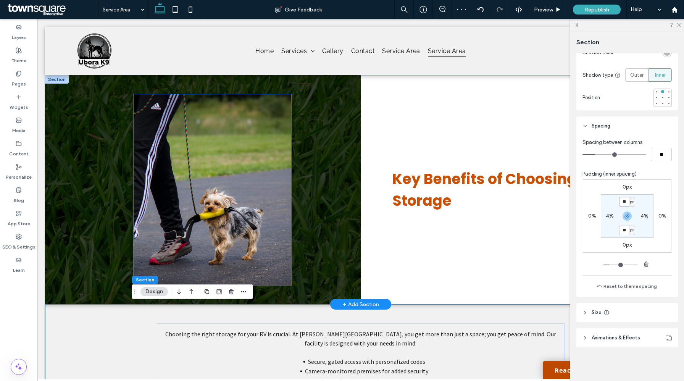
click at [228, 242] on img at bounding box center [213, 189] width 158 height 191
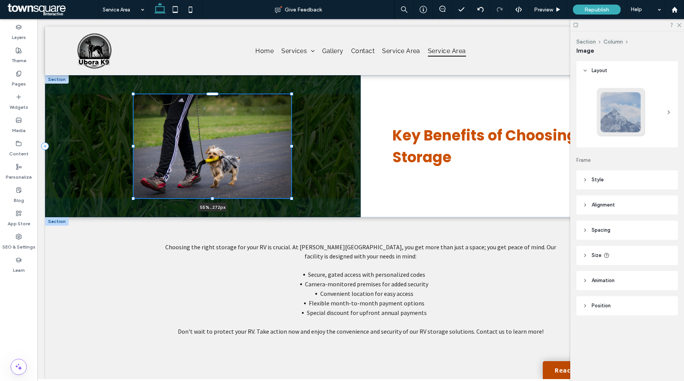
drag, startPoint x: 213, startPoint y: 285, endPoint x: 220, endPoint y: 241, distance: 44.1
click at [220, 241] on div "55% , 272px Key Benefits of Choosing Our Storage Section + Add Section Choosing…" at bounding box center [361, 348] width 632 height 546
type input "***"
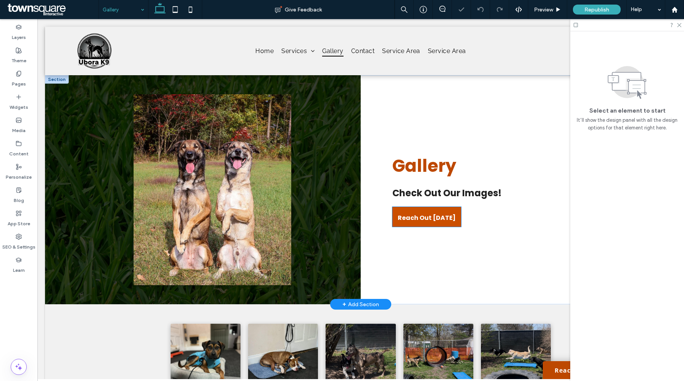
click at [425, 220] on span "Reach Out Today" at bounding box center [427, 218] width 58 height 22
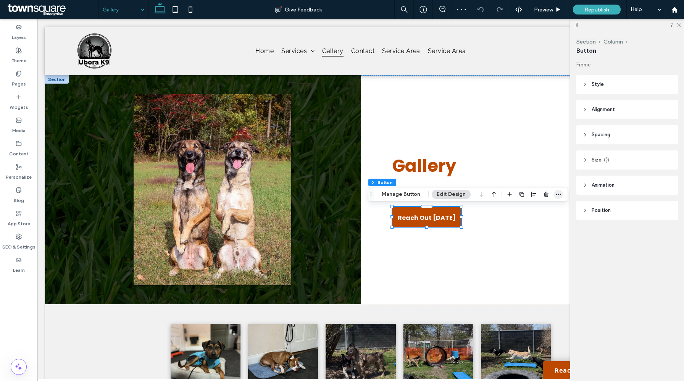
click at [556, 195] on icon "button" at bounding box center [559, 194] width 6 height 6
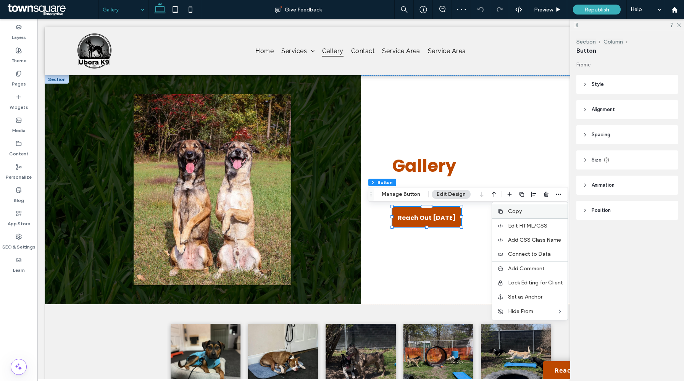
click at [527, 214] on label "Copy" at bounding box center [535, 211] width 55 height 6
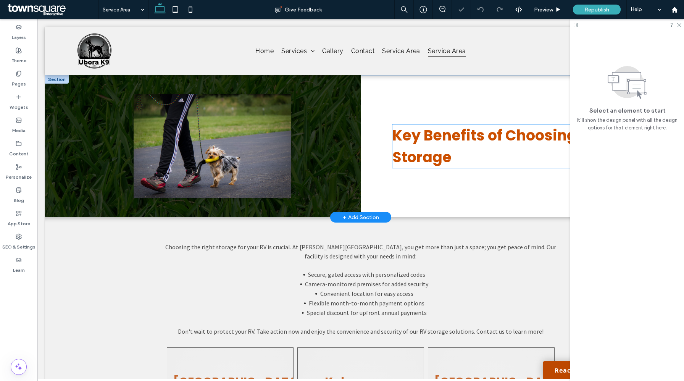
click at [430, 154] on span "Key Benefits of Choosing Our Storage" at bounding box center [500, 146] width 215 height 42
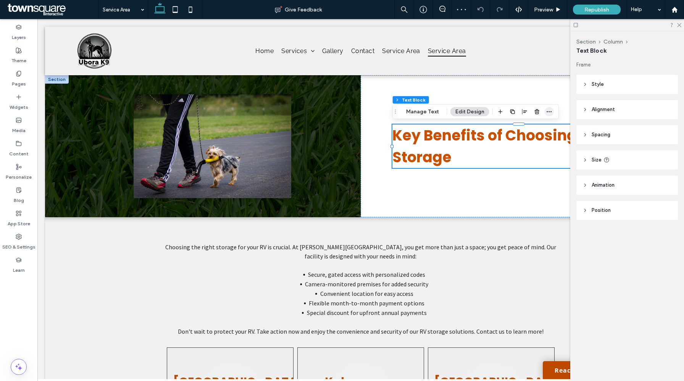
click at [548, 111] on use "button" at bounding box center [549, 111] width 5 height 1
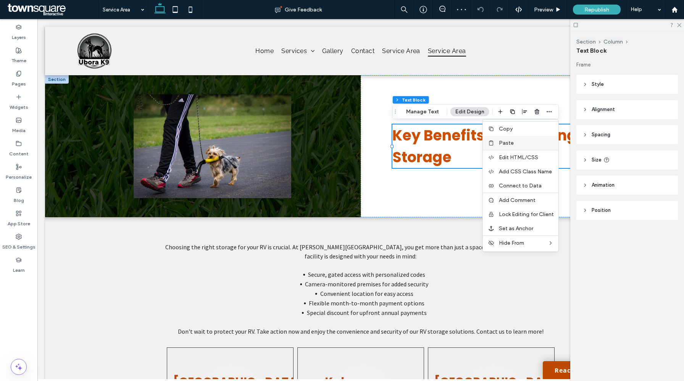
click at [508, 142] on span "Paste" at bounding box center [506, 143] width 15 height 6
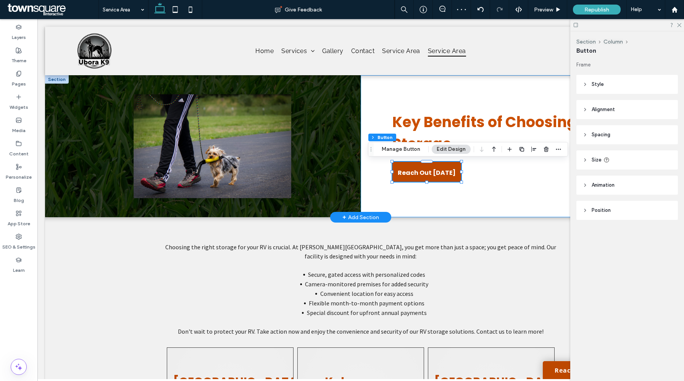
click at [497, 199] on div "Key Benefits of Choosing Our Storage Reach Out Today" at bounding box center [519, 146] width 316 height 142
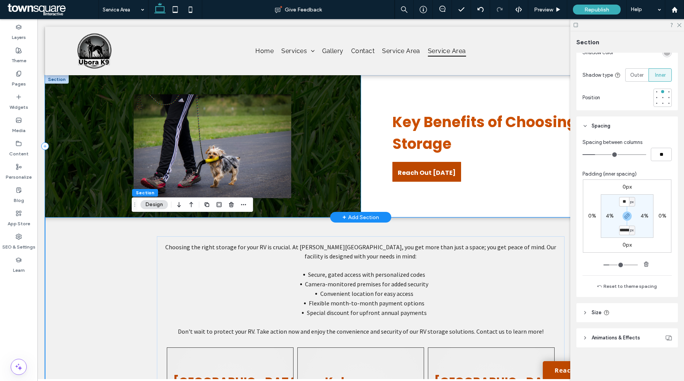
scroll to position [0, 2]
type input "******"
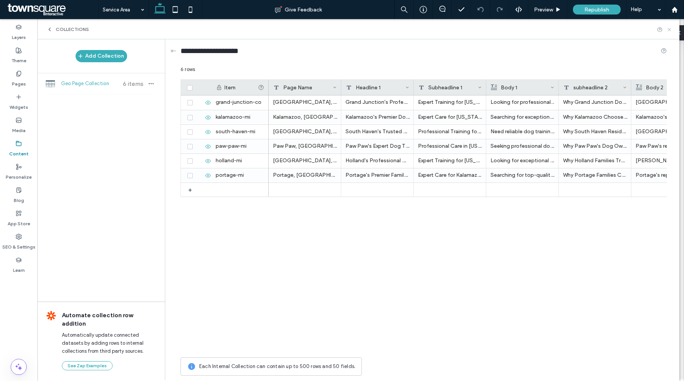
click at [667, 28] on icon at bounding box center [670, 30] width 6 height 6
click at [23, 80] on label "Pages" at bounding box center [19, 82] width 14 height 11
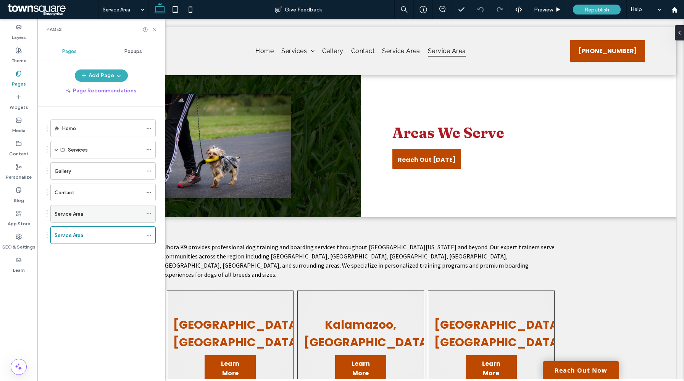
click at [98, 214] on div "Service Area" at bounding box center [99, 214] width 88 height 8
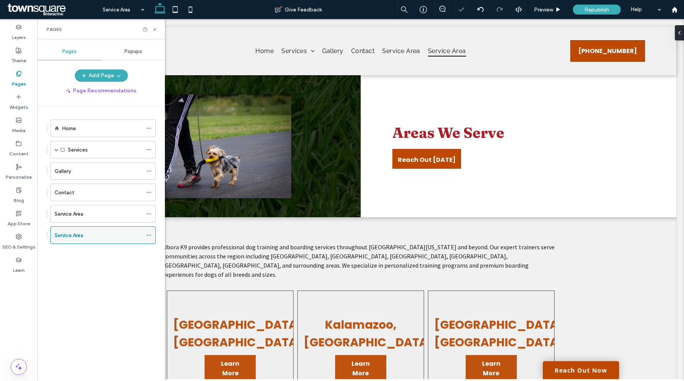
click at [94, 237] on div "Service Area" at bounding box center [99, 235] width 88 height 8
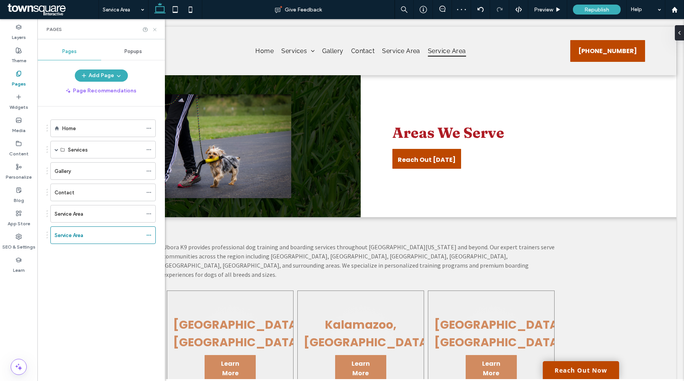
click at [154, 31] on use at bounding box center [154, 29] width 3 height 3
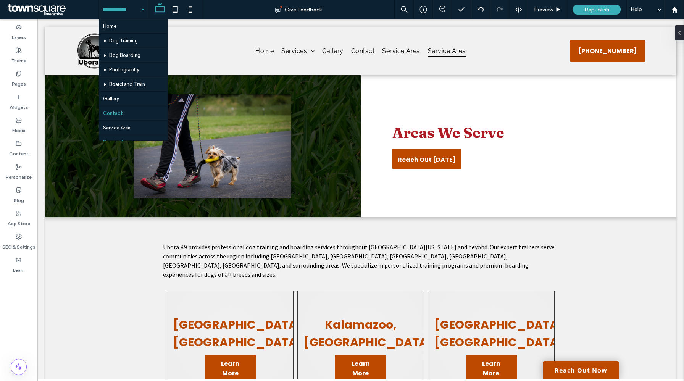
scroll to position [11, 0]
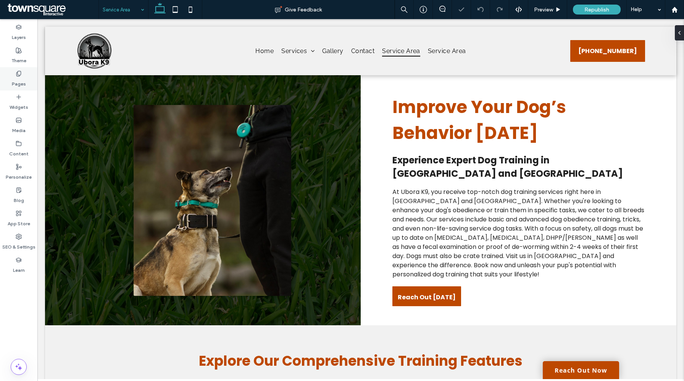
click at [16, 79] on label "Pages" at bounding box center [19, 82] width 14 height 11
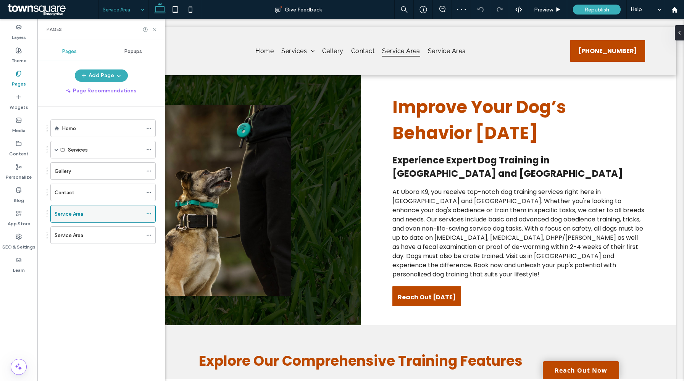
click at [150, 213] on icon at bounding box center [148, 213] width 5 height 5
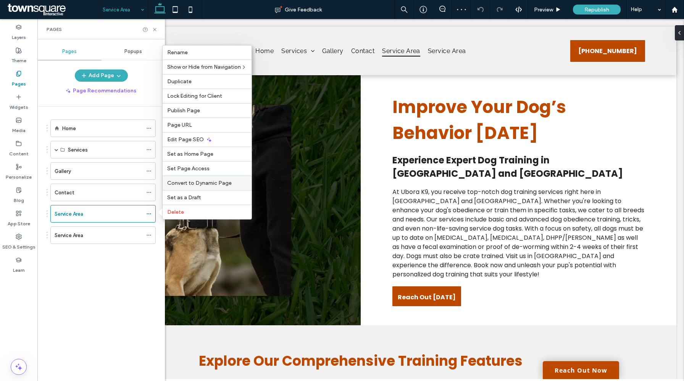
click at [207, 184] on span "Convert to Dynamic Page" at bounding box center [199, 183] width 65 height 6
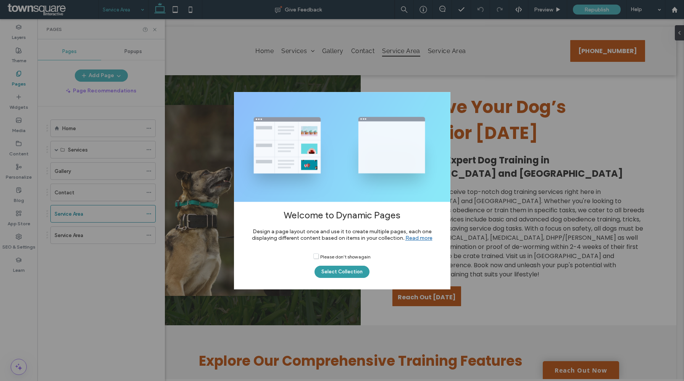
click at [336, 271] on button "Select Collection" at bounding box center [342, 272] width 55 height 12
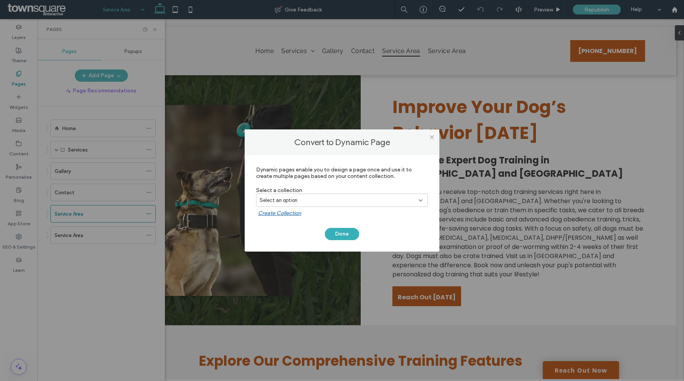
click at [305, 202] on div "Select an option" at bounding box center [338, 201] width 156 height 8
click at [304, 226] on span "Geo Page Collection" at bounding box center [296, 227] width 47 height 8
click at [335, 228] on button "Done" at bounding box center [342, 234] width 34 height 12
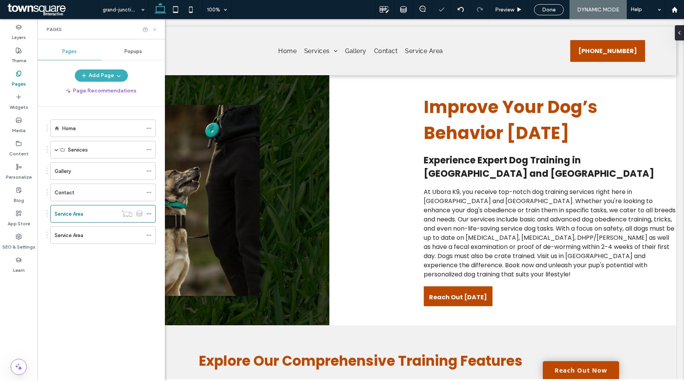
drag, startPoint x: 157, startPoint y: 28, endPoint x: 312, endPoint y: 61, distance: 158.8
click at [157, 28] on icon at bounding box center [155, 30] width 6 height 6
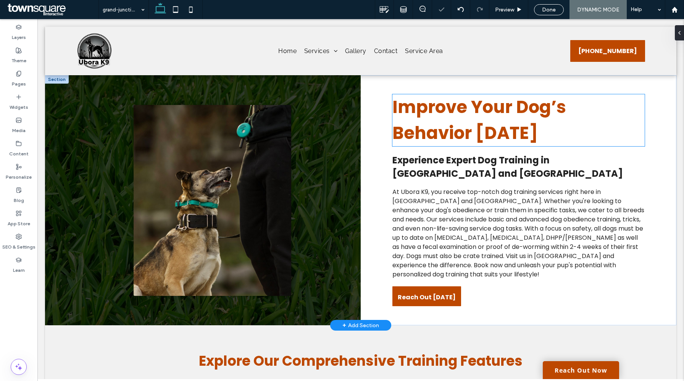
click at [429, 123] on span "Improve Your Dog’s Behavior Today" at bounding box center [480, 120] width 174 height 50
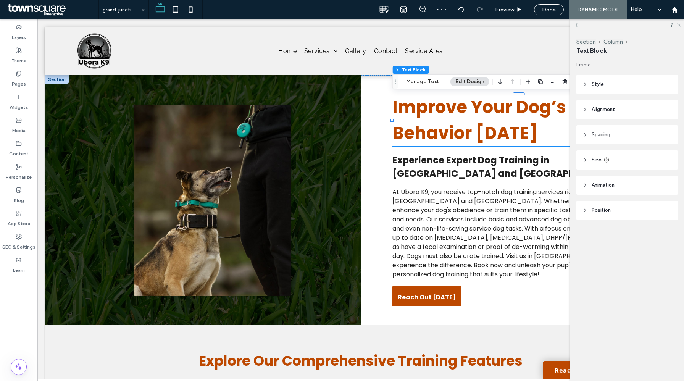
click at [679, 24] on icon at bounding box center [679, 24] width 5 height 5
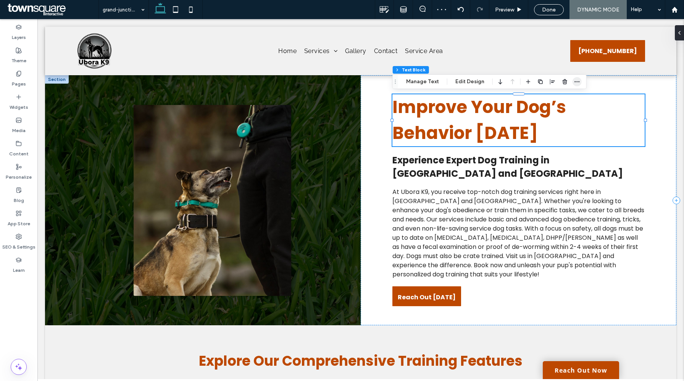
click at [575, 84] on icon "button" at bounding box center [577, 82] width 6 height 6
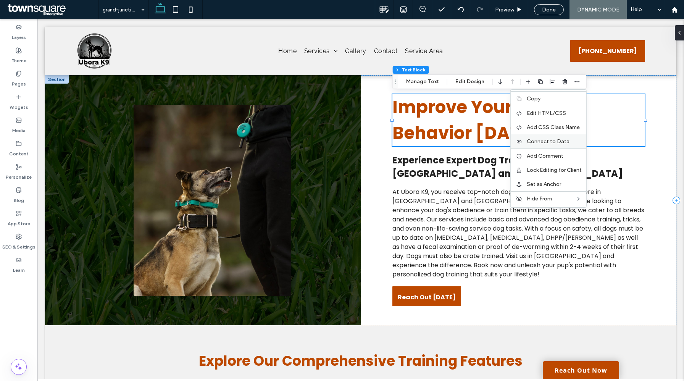
click at [544, 141] on span "Connect to Data" at bounding box center [548, 141] width 43 height 6
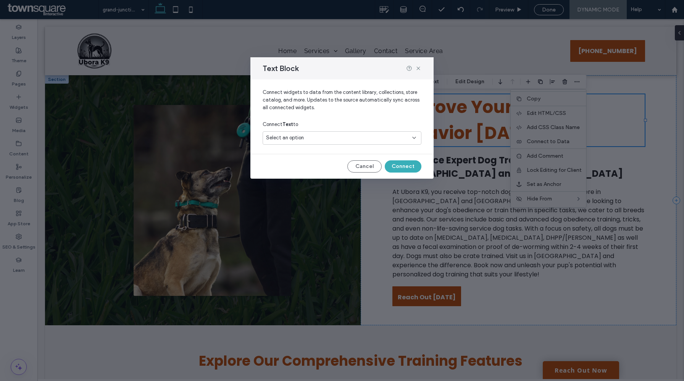
click at [375, 138] on div "Select an option" at bounding box center [337, 138] width 143 height 8
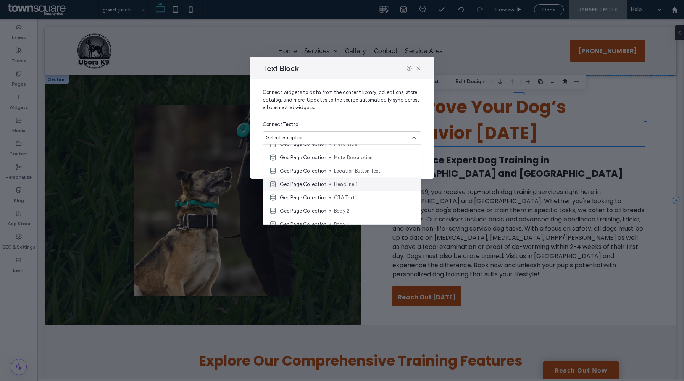
scroll to position [63, 0]
click at [359, 183] on span "Headline 1" at bounding box center [374, 182] width 81 height 8
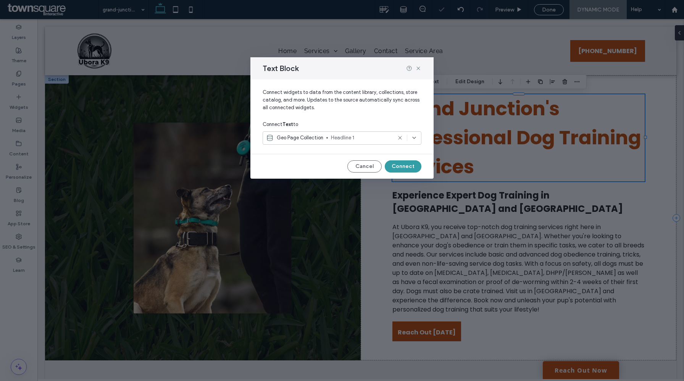
click at [398, 163] on button "Connect" at bounding box center [403, 166] width 37 height 12
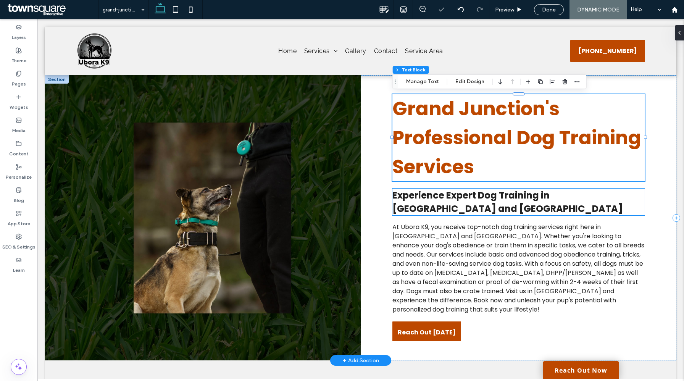
click at [425, 201] on h2 "Experience Expert Dog Training in Grand Junction and South Haven" at bounding box center [519, 202] width 253 height 27
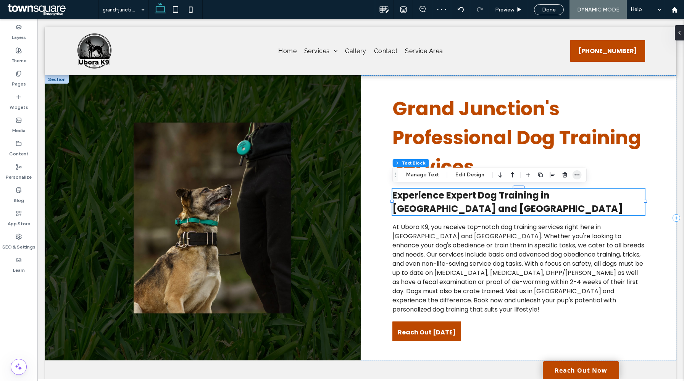
click at [575, 175] on icon "button" at bounding box center [577, 175] width 6 height 6
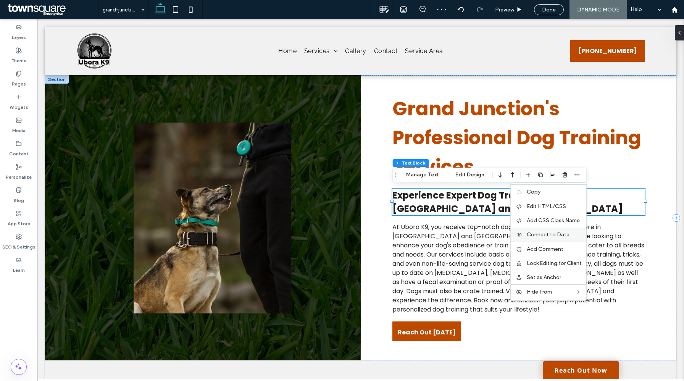
click at [547, 236] on span "Connect to Data" at bounding box center [548, 234] width 43 height 6
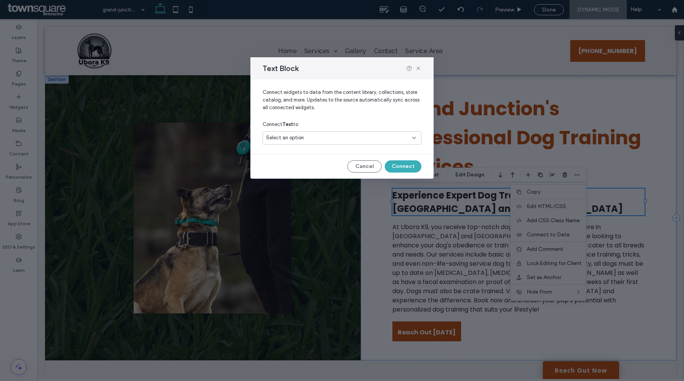
click at [362, 139] on div "Select an option" at bounding box center [337, 138] width 143 height 8
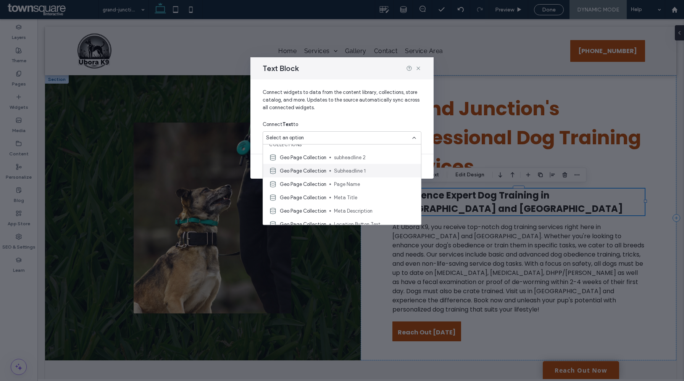
scroll to position [6, 0]
click at [355, 172] on span "Subheadline 1" at bounding box center [374, 172] width 81 height 8
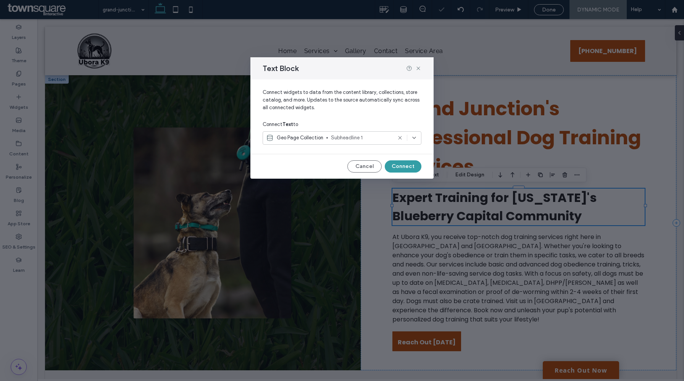
click at [406, 165] on button "Connect" at bounding box center [403, 166] width 37 height 12
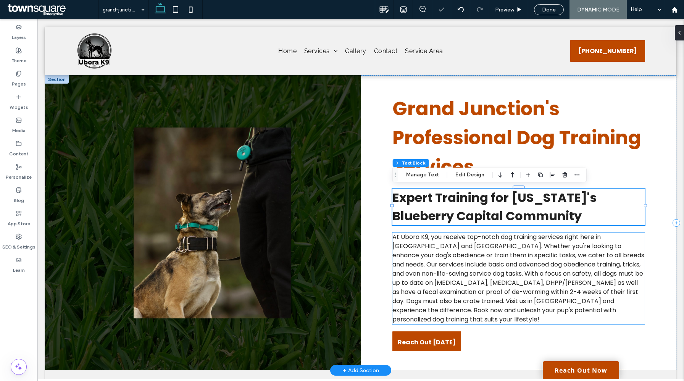
click at [448, 264] on span "At Ubora K9, you receive top-notch dog training services right here in Grand Ju…" at bounding box center [519, 278] width 252 height 91
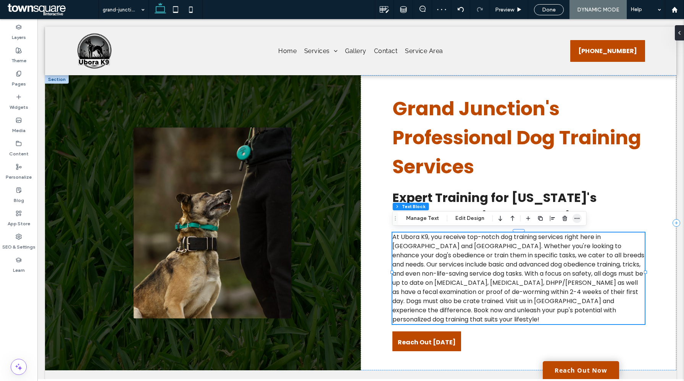
click at [578, 219] on icon "button" at bounding box center [577, 218] width 6 height 6
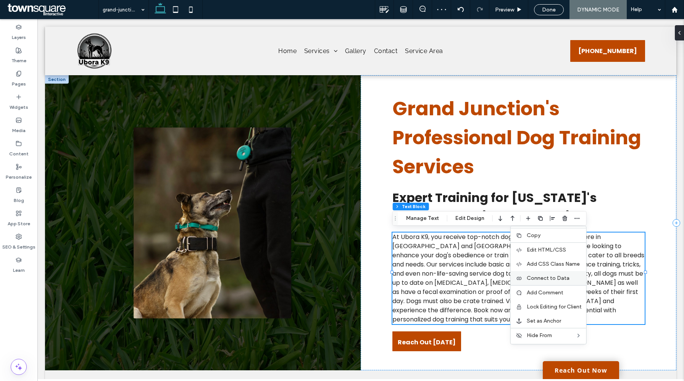
click at [547, 273] on div "Connect to Data" at bounding box center [549, 278] width 76 height 14
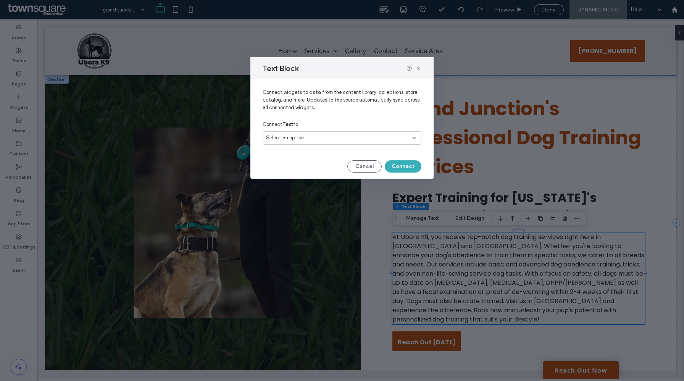
click at [370, 141] on div "Select an option" at bounding box center [337, 138] width 143 height 8
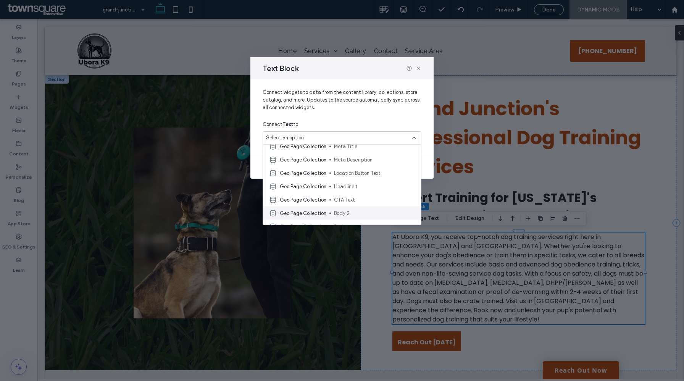
scroll to position [73, 0]
click at [359, 207] on div "Geo Page Collection Body 1" at bounding box center [342, 211] width 158 height 13
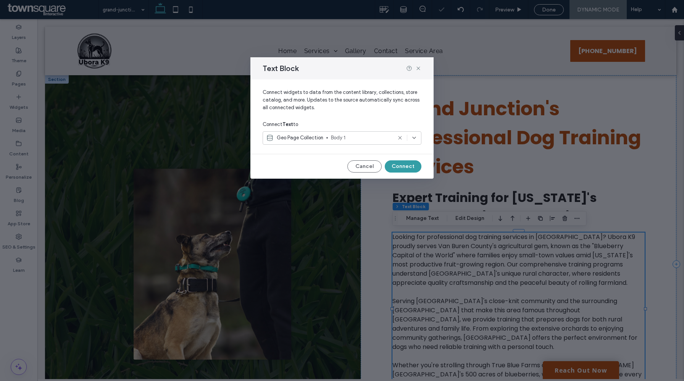
click at [411, 165] on button "Connect" at bounding box center [403, 166] width 37 height 12
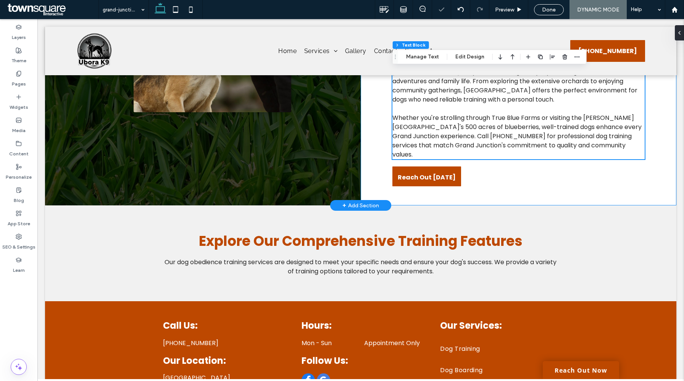
scroll to position [326, 0]
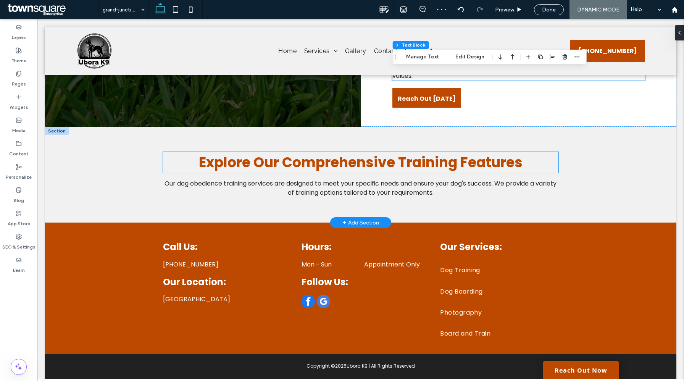
click at [399, 153] on span "Explore Our Comprehensive Training Features" at bounding box center [361, 162] width 324 height 19
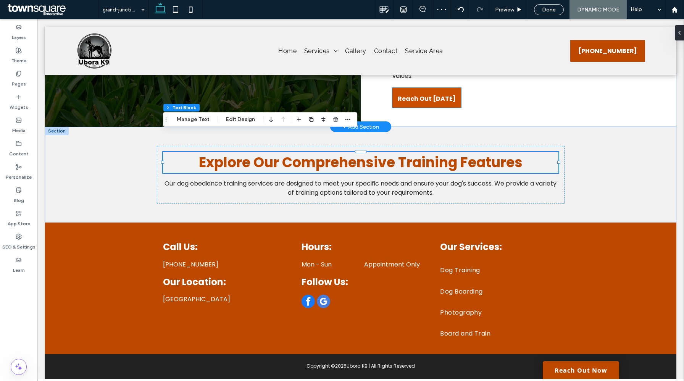
click at [429, 88] on span "Reach Out [DATE]" at bounding box center [427, 99] width 58 height 22
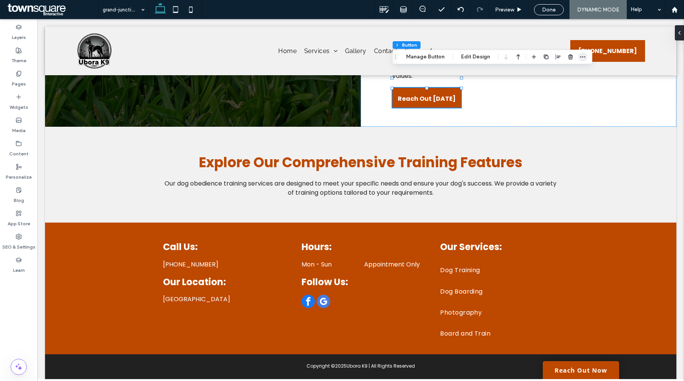
click at [582, 57] on icon "button" at bounding box center [583, 57] width 6 height 6
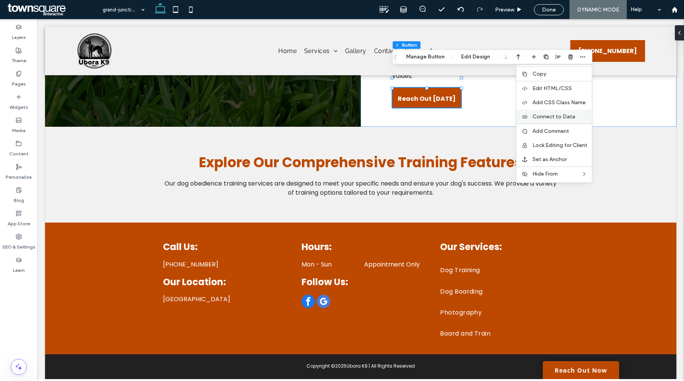
click at [547, 116] on span "Connect to Data" at bounding box center [554, 116] width 43 height 6
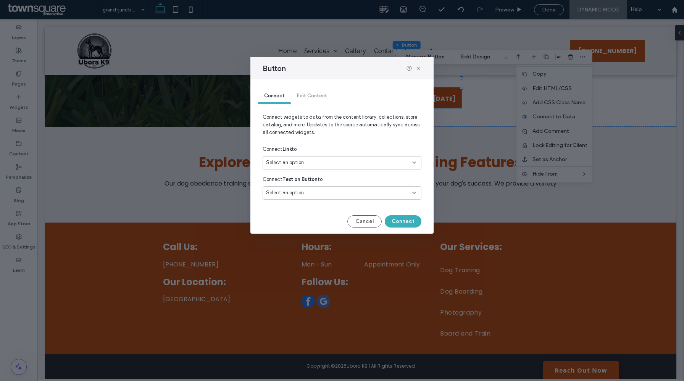
click at [362, 152] on div "Connect Link to" at bounding box center [342, 149] width 159 height 14
click at [361, 161] on div "Select an option" at bounding box center [337, 163] width 143 height 8
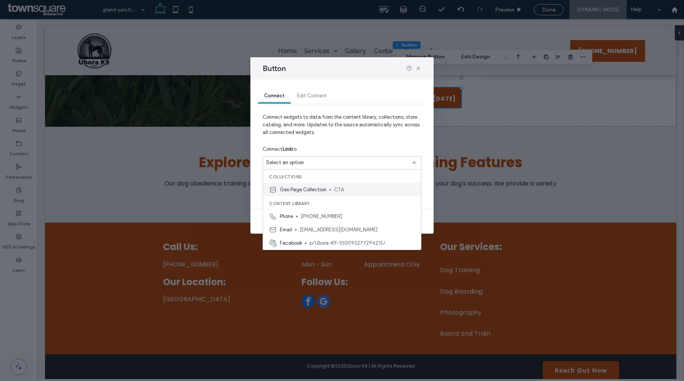
click at [354, 193] on span "CTA" at bounding box center [374, 190] width 81 height 8
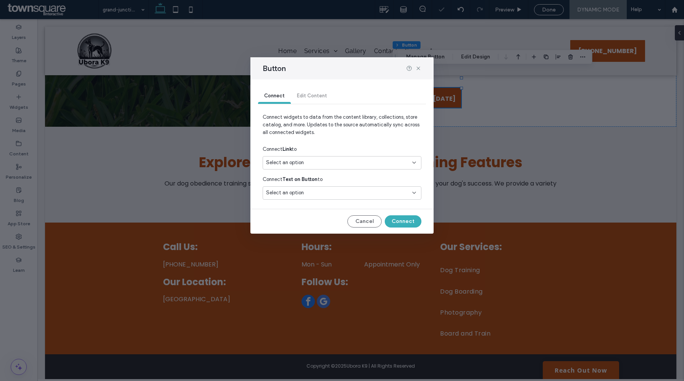
click at [354, 193] on div "Select an option" at bounding box center [337, 193] width 143 height 8
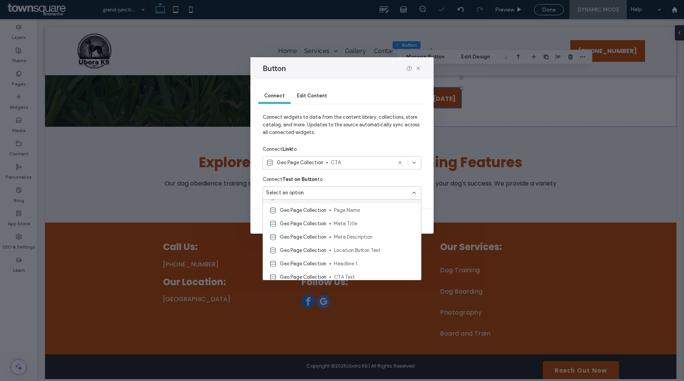
scroll to position [53, 0]
click at [349, 258] on span "CTA Text" at bounding box center [374, 261] width 81 height 8
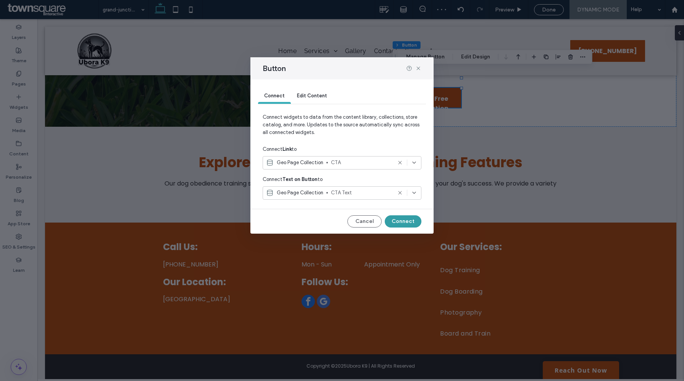
click at [404, 223] on button "Connect" at bounding box center [403, 221] width 37 height 12
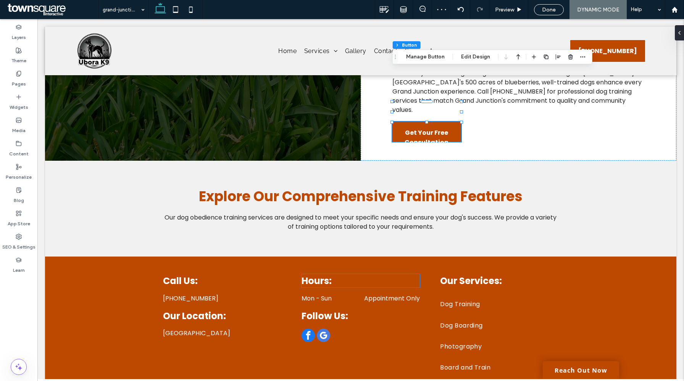
scroll to position [286, 0]
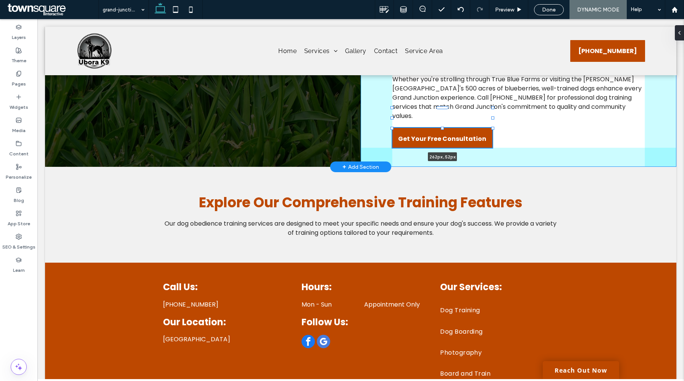
drag, startPoint x: 462, startPoint y: 119, endPoint x: 496, endPoint y: 116, distance: 33.7
click at [495, 116] on div at bounding box center [493, 117] width 3 height 3
type input "***"
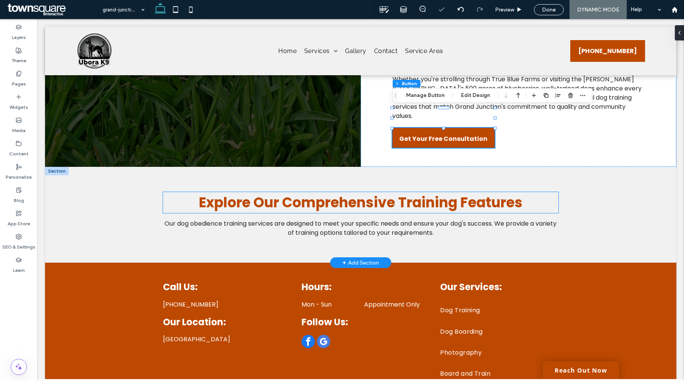
click at [456, 193] on span "Explore Our Comprehensive Training Features" at bounding box center [361, 202] width 324 height 19
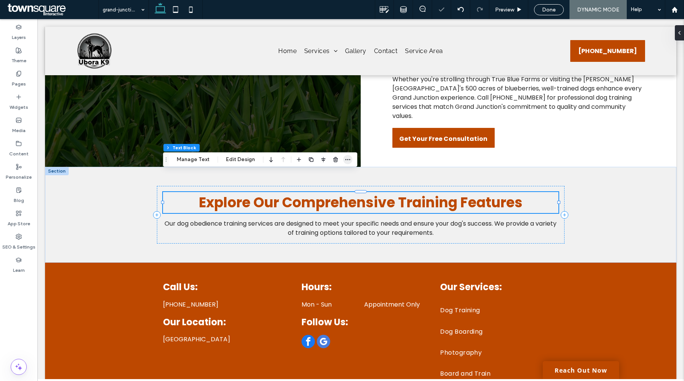
click at [348, 160] on use "button" at bounding box center [348, 159] width 5 height 1
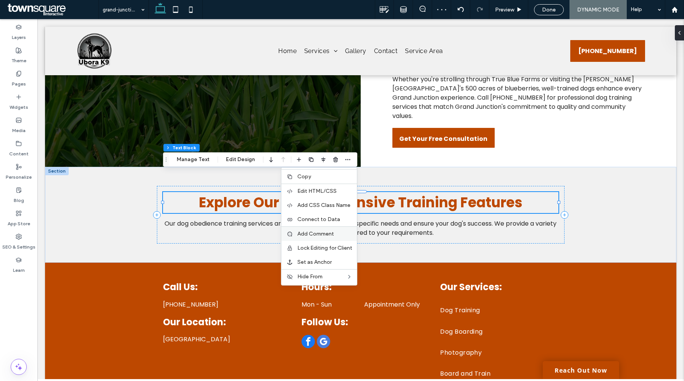
click at [327, 234] on span "Add Comment" at bounding box center [316, 234] width 37 height 6
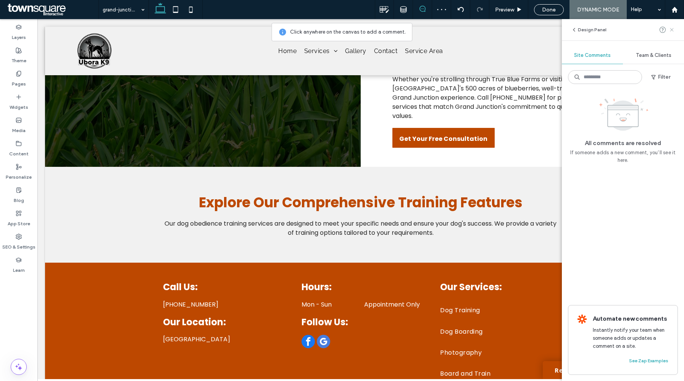
click at [671, 29] on use at bounding box center [671, 29] width 3 height 3
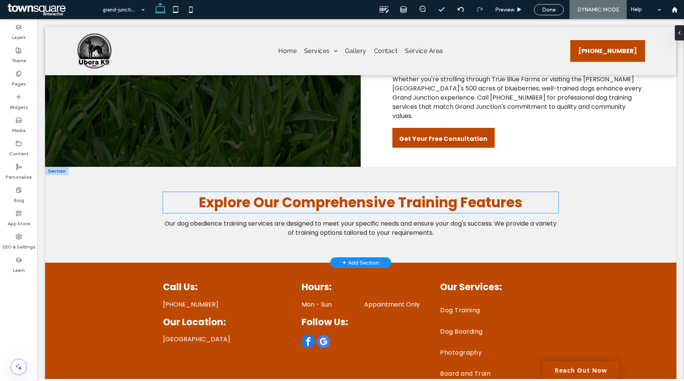
click at [456, 193] on span "Explore Our Comprehensive Training Features" at bounding box center [361, 202] width 324 height 19
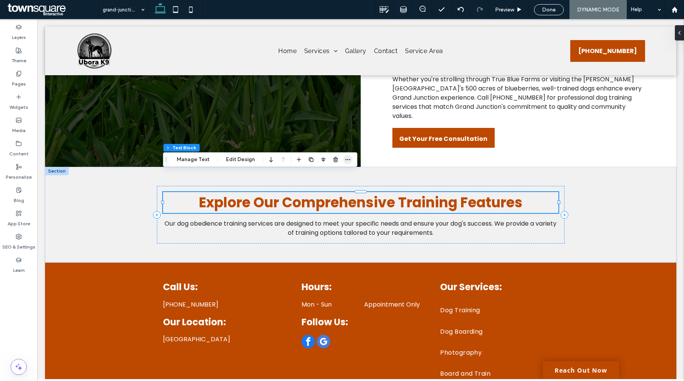
click at [343, 161] on span "button" at bounding box center [347, 159] width 9 height 9
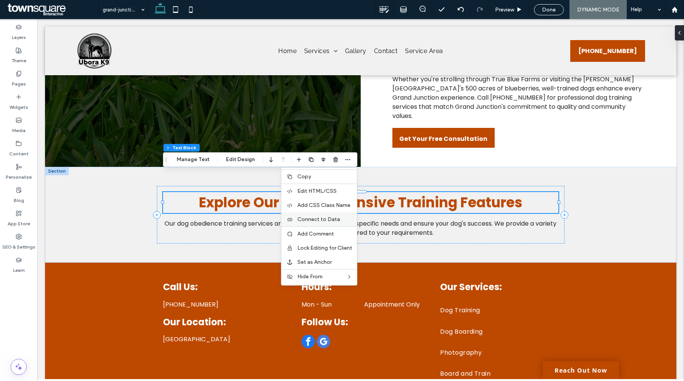
click at [325, 218] on span "Connect to Data" at bounding box center [319, 219] width 43 height 6
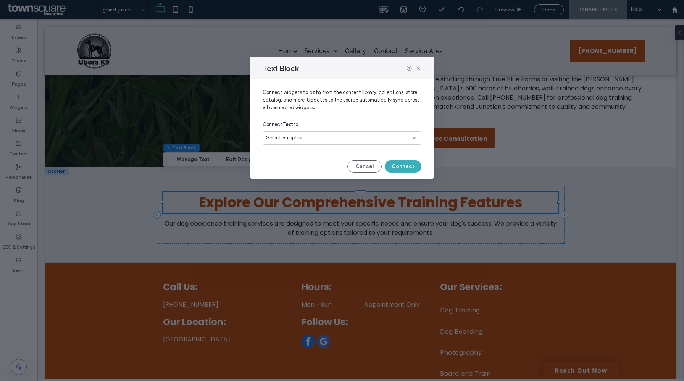
click at [347, 132] on div "Select an option" at bounding box center [342, 137] width 159 height 13
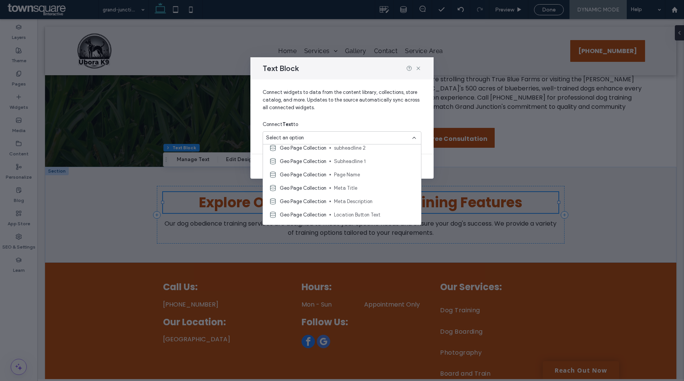
scroll to position [12, 0]
click at [366, 154] on span "subheadline 2" at bounding box center [374, 153] width 81 height 8
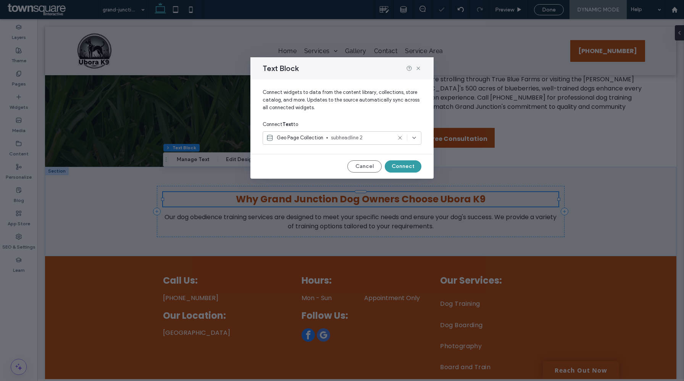
click at [408, 167] on button "Connect" at bounding box center [403, 166] width 37 height 12
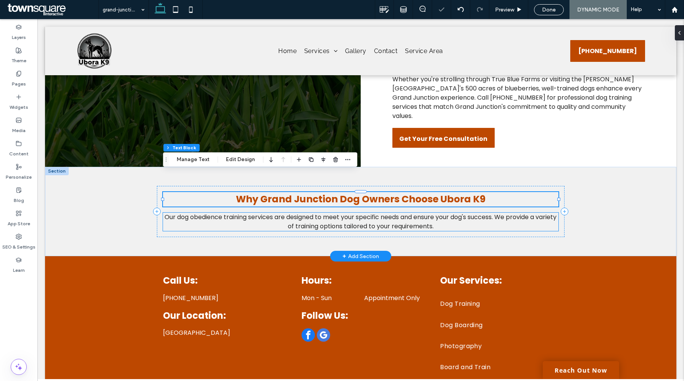
click at [392, 213] on span "Our dog obedience training services are designed to meet your specific needs an…" at bounding box center [361, 222] width 392 height 18
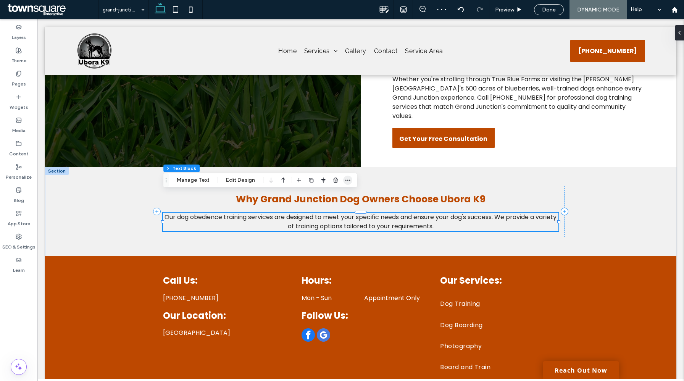
click at [345, 181] on icon "button" at bounding box center [348, 180] width 6 height 6
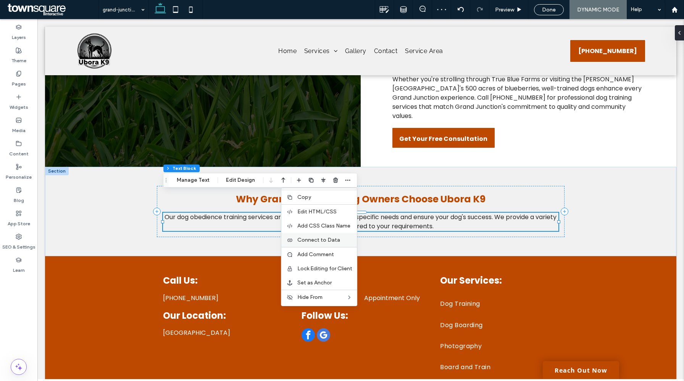
click at [320, 241] on span "Connect to Data" at bounding box center [319, 240] width 43 height 6
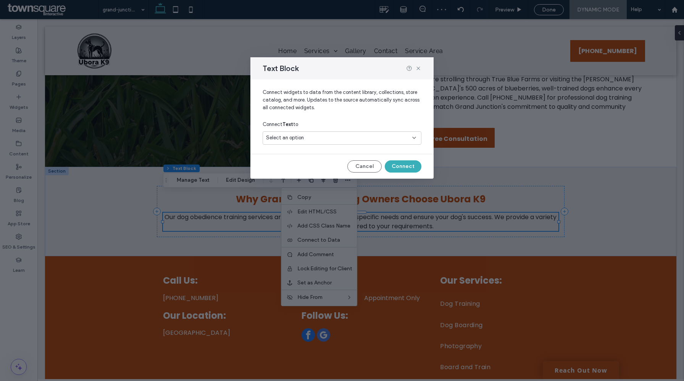
click at [348, 138] on div "Select an option" at bounding box center [337, 138] width 143 height 8
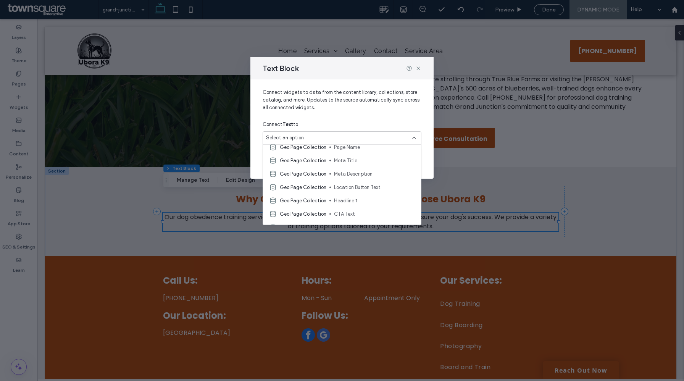
scroll to position [49, 0]
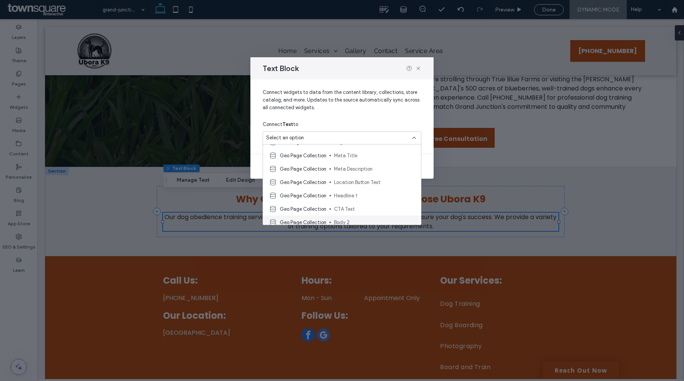
click at [351, 220] on span "Body 2" at bounding box center [374, 222] width 81 height 8
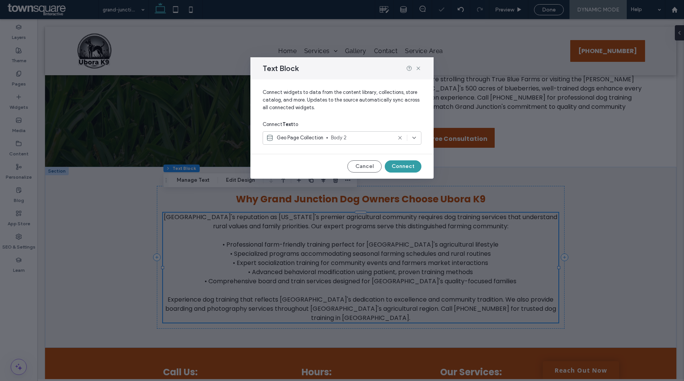
click at [398, 165] on button "Connect" at bounding box center [403, 166] width 37 height 12
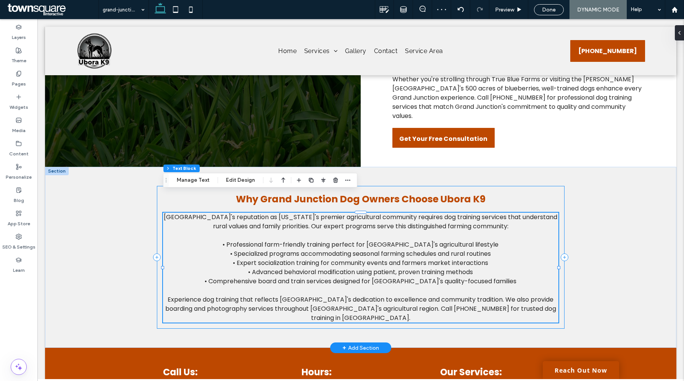
click at [161, 210] on div "Why Grand Junction Dog Owners Choose Ubora K9 Grand Junction's reputation as Mi…" at bounding box center [361, 257] width 408 height 143
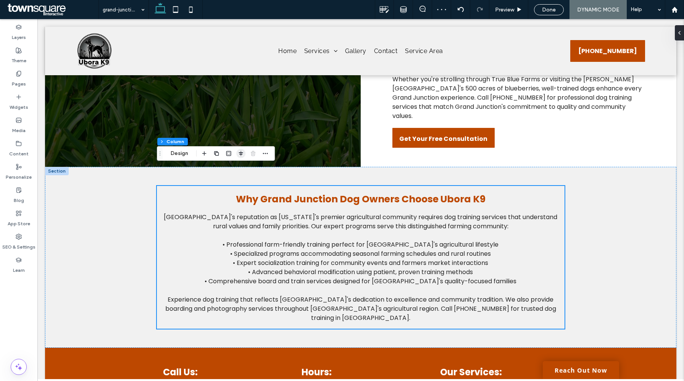
click at [239, 152] on use "button" at bounding box center [241, 153] width 4 height 5
click at [225, 169] on span "flex-start" at bounding box center [228, 168] width 9 height 9
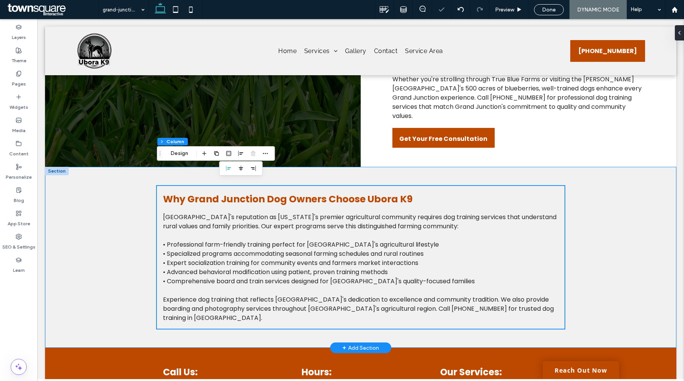
click at [89, 244] on div "Why Grand Junction Dog Owners Choose Ubora K9 Grand Junction's reputation as Mi…" at bounding box center [361, 257] width 632 height 181
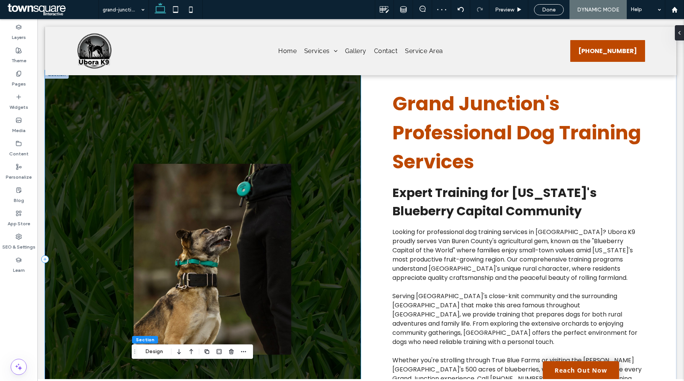
scroll to position [0, 0]
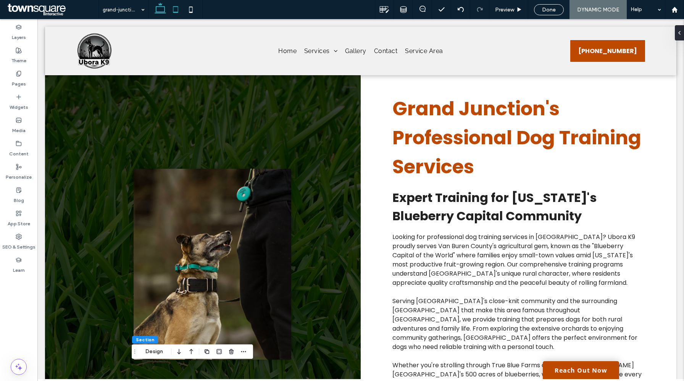
click at [176, 8] on icon at bounding box center [175, 9] width 15 height 15
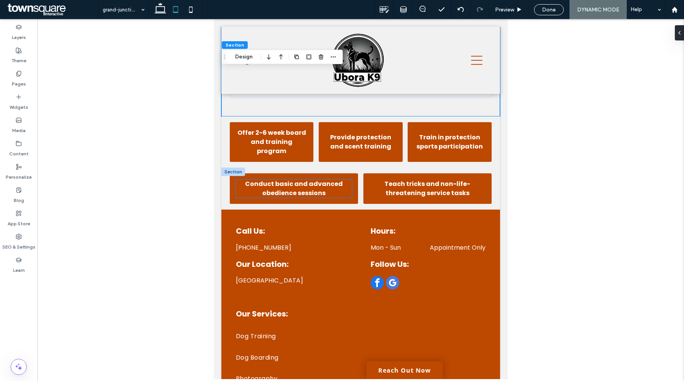
scroll to position [840, 0]
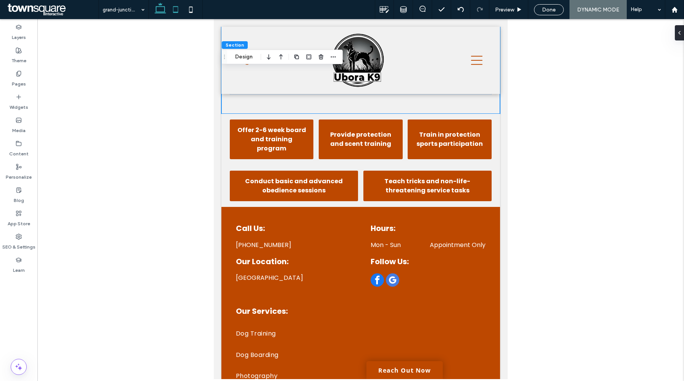
click at [160, 12] on icon at bounding box center [160, 9] width 15 height 15
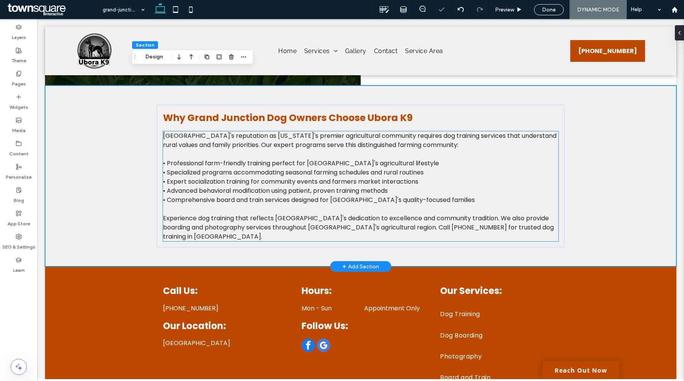
scroll to position [412, 0]
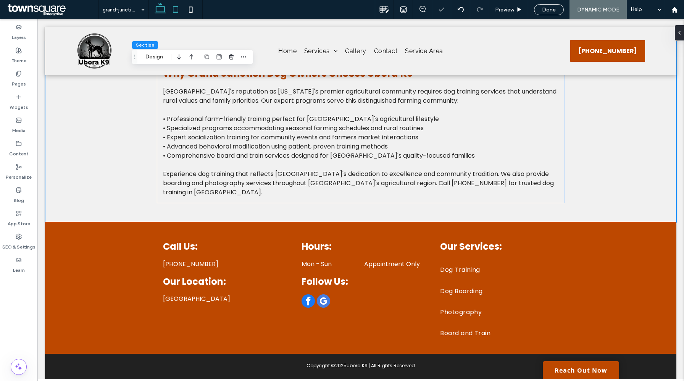
drag, startPoint x: 182, startPoint y: 17, endPoint x: 5, endPoint y: 72, distance: 185.3
click at [182, 17] on icon at bounding box center [175, 9] width 15 height 15
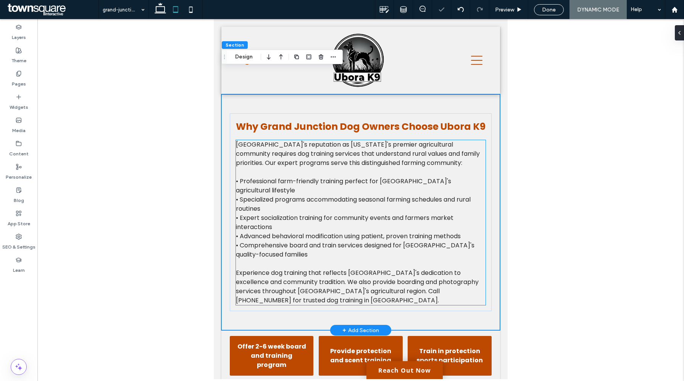
scroll to position [773, 0]
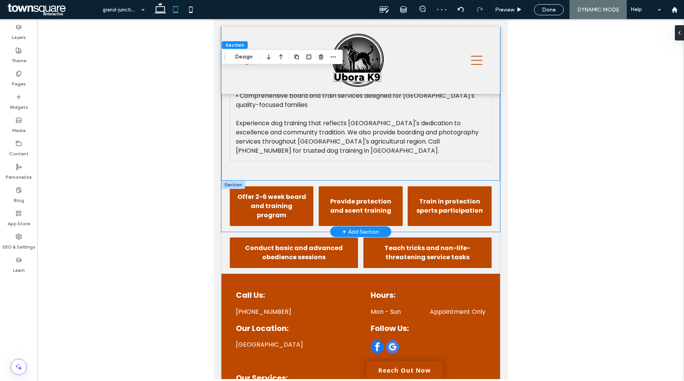
click at [226, 199] on div "Offer 2-6 week board and training program Provide protection and scent training…" at bounding box center [361, 206] width 279 height 51
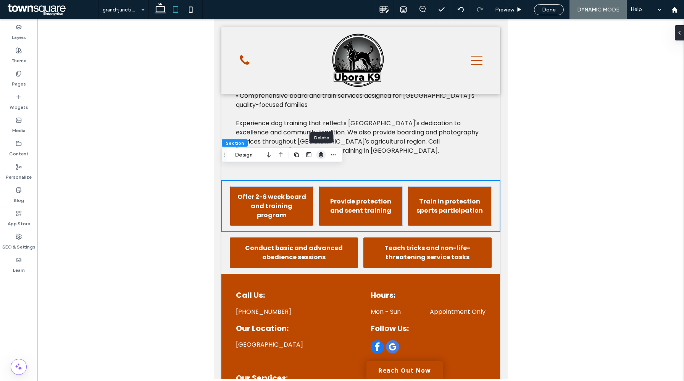
click at [324, 159] on span "button" at bounding box center [321, 154] width 9 height 9
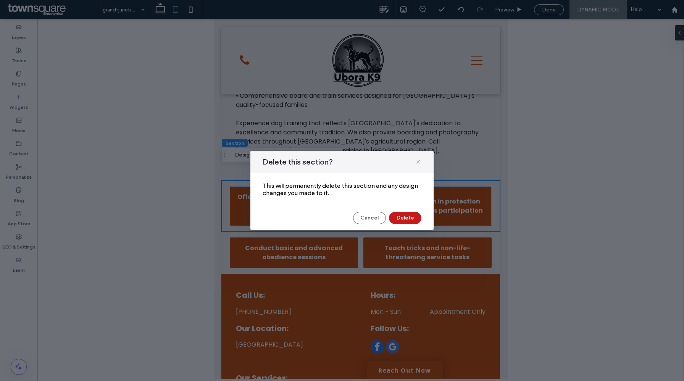
drag, startPoint x: 413, startPoint y: 218, endPoint x: 178, endPoint y: 195, distance: 235.3
click at [413, 218] on button "Delete" at bounding box center [405, 218] width 32 height 12
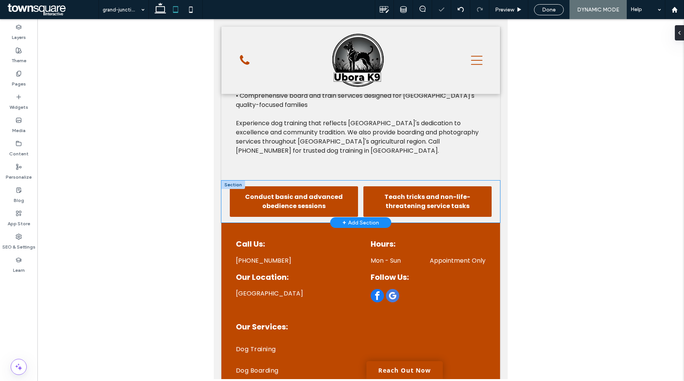
click at [226, 181] on div "Conduct basic and advanced obedience sessions Teach tricks and non-life-threate…" at bounding box center [361, 202] width 279 height 42
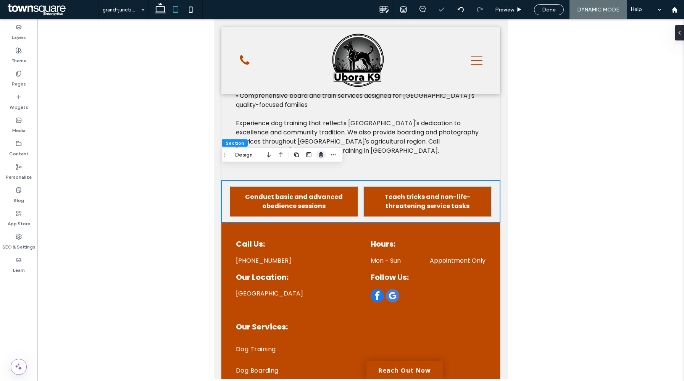
click at [318, 155] on span "button" at bounding box center [321, 154] width 9 height 9
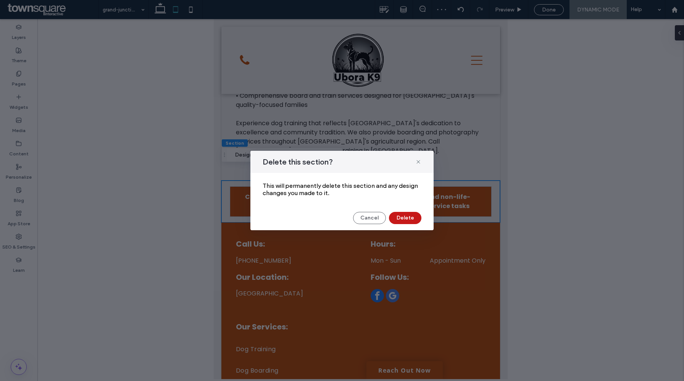
drag, startPoint x: 408, startPoint y: 219, endPoint x: 173, endPoint y: 210, distance: 235.4
click at [408, 219] on button "Delete" at bounding box center [405, 218] width 32 height 12
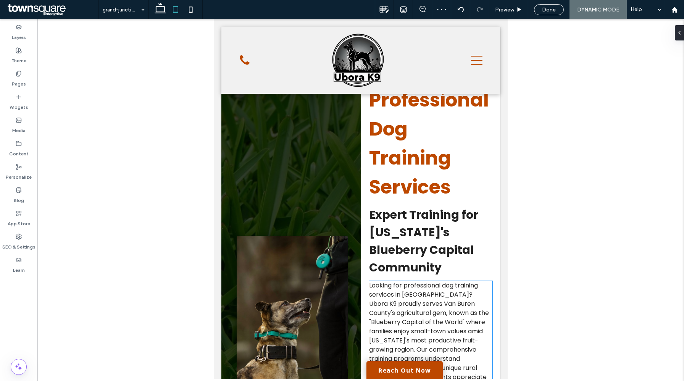
scroll to position [0, 0]
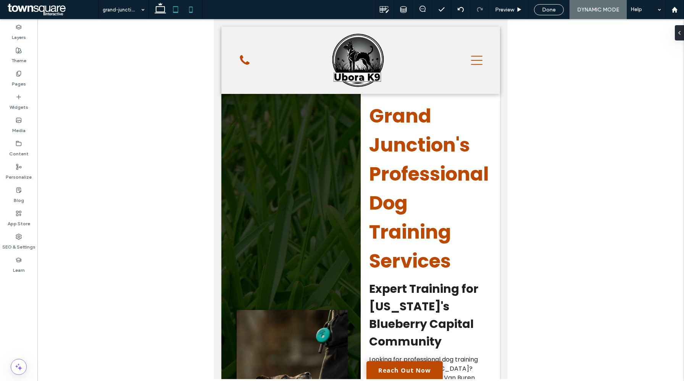
click at [190, 11] on icon at bounding box center [190, 9] width 15 height 15
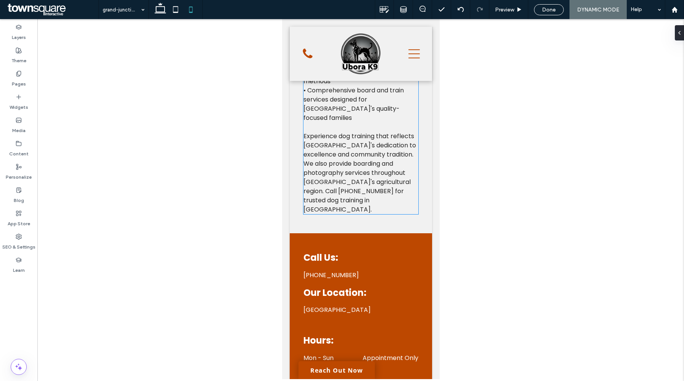
scroll to position [1001, 0]
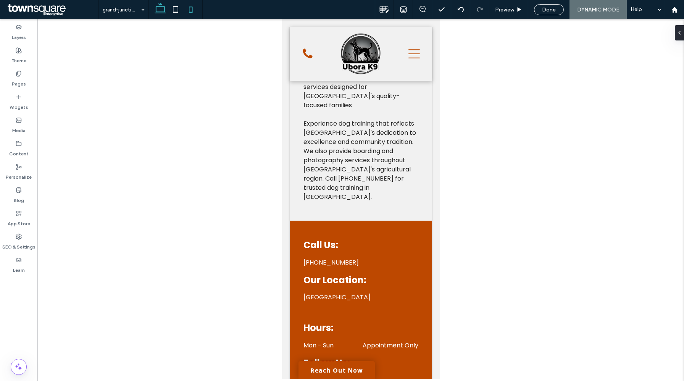
click at [160, 7] on icon at bounding box center [160, 9] width 15 height 15
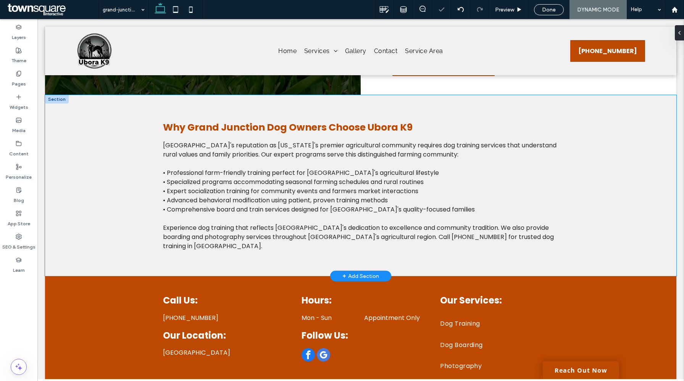
scroll to position [0, 0]
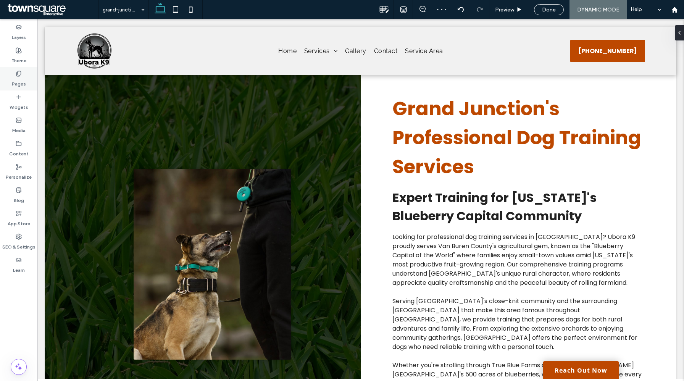
click at [28, 82] on div "Pages" at bounding box center [18, 78] width 37 height 23
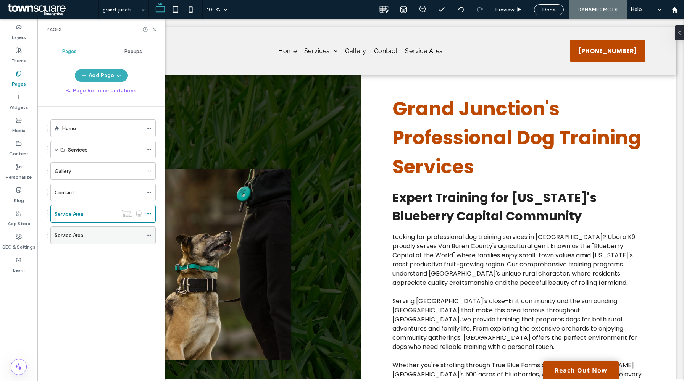
click at [100, 233] on div "Service Area" at bounding box center [99, 235] width 88 height 8
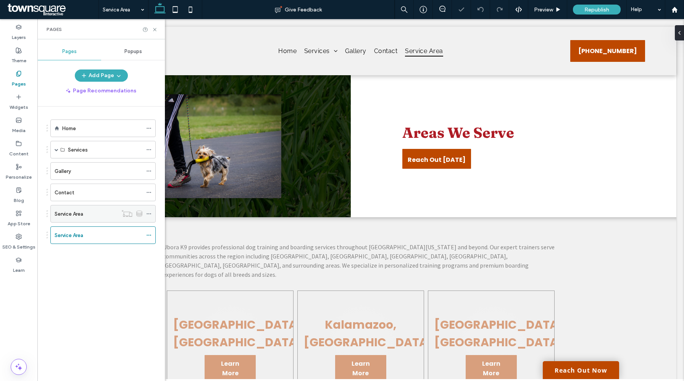
click at [96, 214] on div "Service Area" at bounding box center [86, 214] width 63 height 8
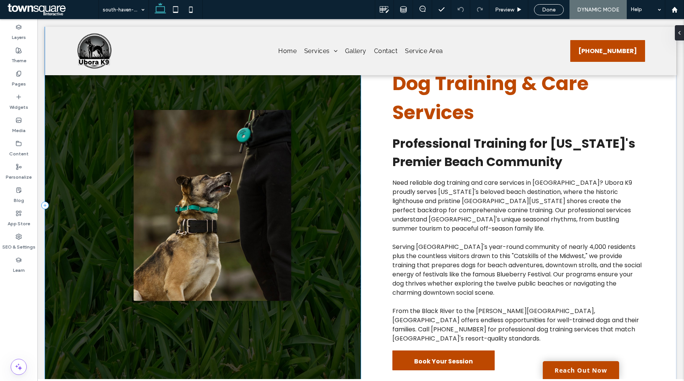
scroll to position [159, 0]
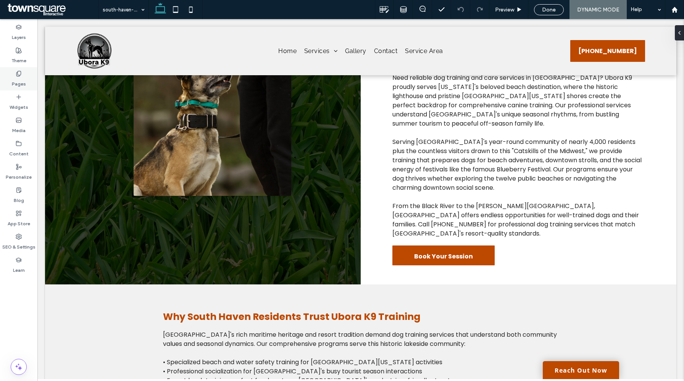
click at [15, 73] on div "Pages" at bounding box center [18, 78] width 37 height 23
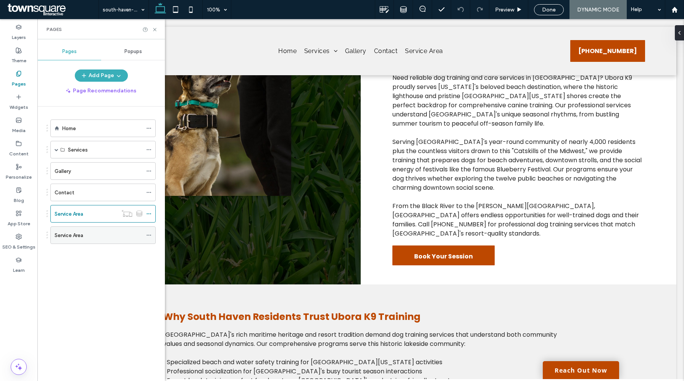
click at [107, 230] on div "Service Area" at bounding box center [99, 235] width 88 height 17
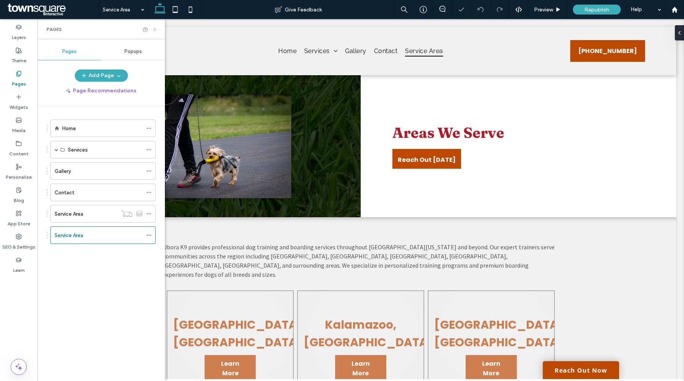
click at [154, 29] on use at bounding box center [154, 29] width 3 height 3
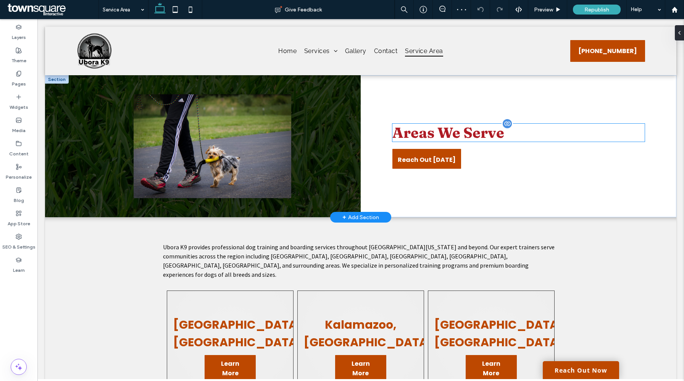
click at [445, 135] on div "Areas We Serve" at bounding box center [519, 133] width 253 height 18
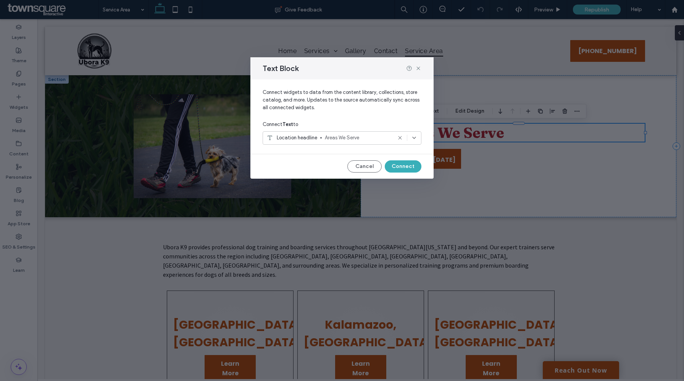
click at [359, 138] on span "Areas We Serve" at bounding box center [358, 138] width 67 height 8
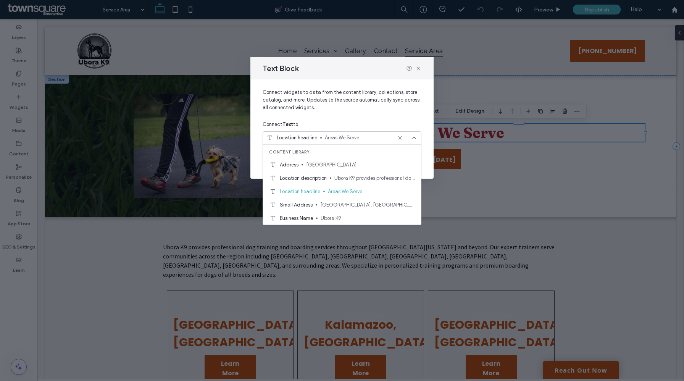
click at [374, 118] on div "Connect Text to" at bounding box center [342, 125] width 159 height 14
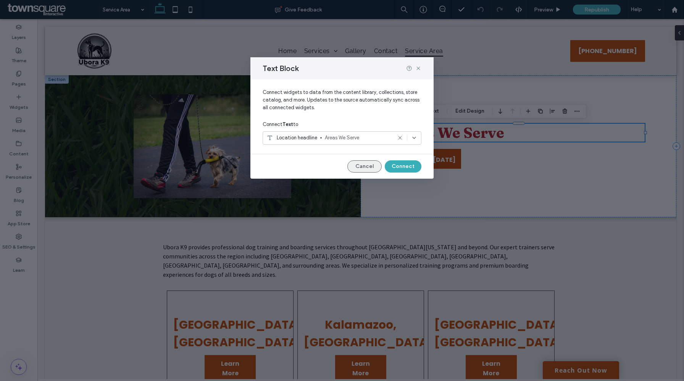
click at [372, 161] on button "Cancel" at bounding box center [365, 166] width 34 height 12
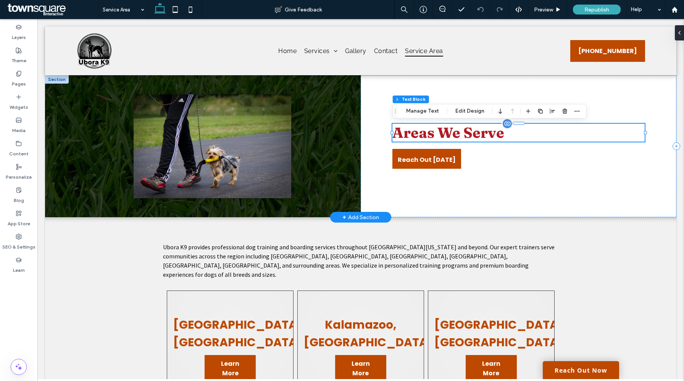
click at [451, 135] on div "Areas We Serve" at bounding box center [519, 133] width 253 height 18
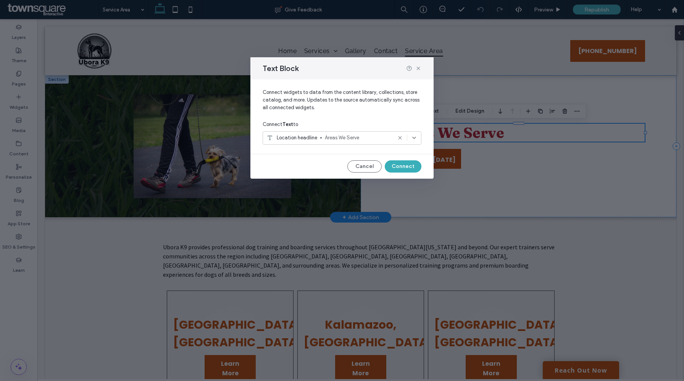
click at [451, 135] on div "Text Block Connect widgets to data from the content library, collections, store…" at bounding box center [342, 190] width 684 height 381
click at [364, 163] on button "Cancel" at bounding box center [365, 166] width 34 height 12
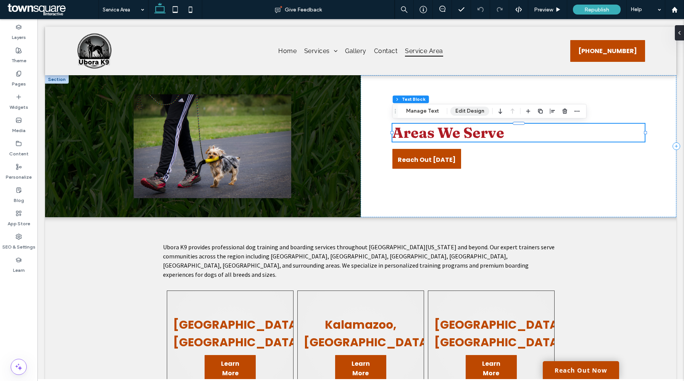
click at [456, 113] on button "Edit Design" at bounding box center [470, 111] width 39 height 9
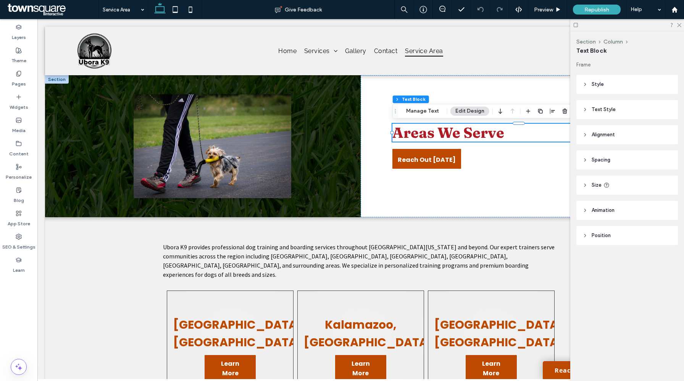
click at [610, 87] on header "Style" at bounding box center [628, 84] width 102 height 19
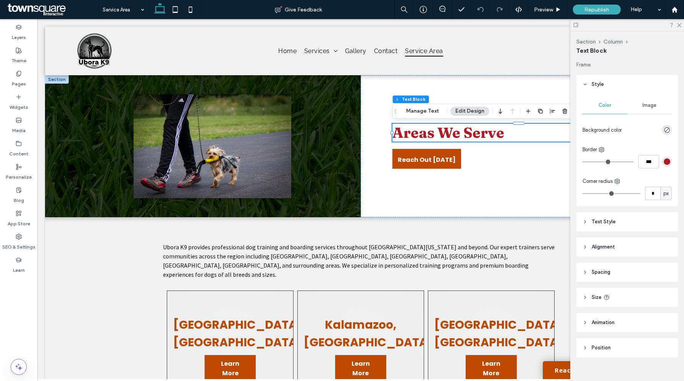
click at [610, 227] on header "Text Style" at bounding box center [628, 221] width 102 height 19
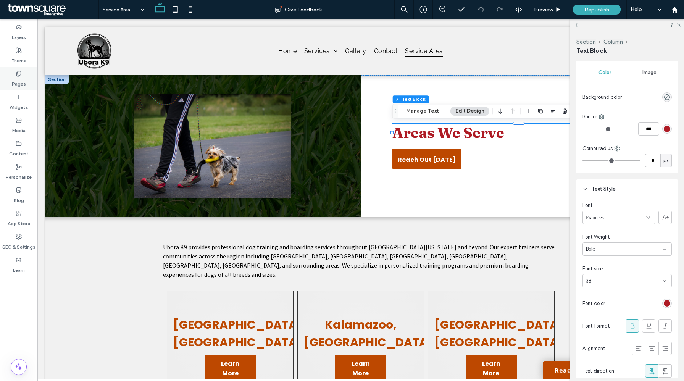
click at [18, 76] on use at bounding box center [18, 73] width 4 height 5
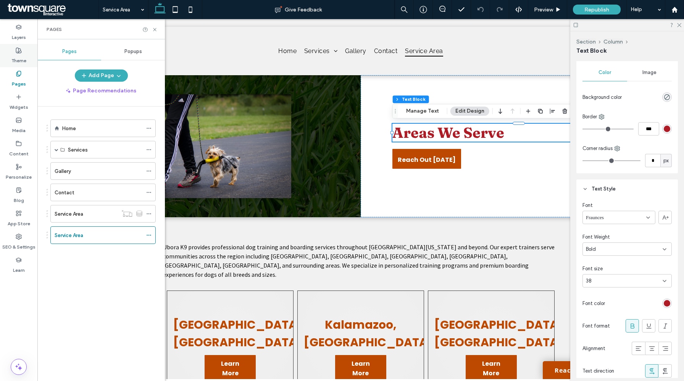
click at [19, 57] on label "Theme" at bounding box center [18, 58] width 15 height 11
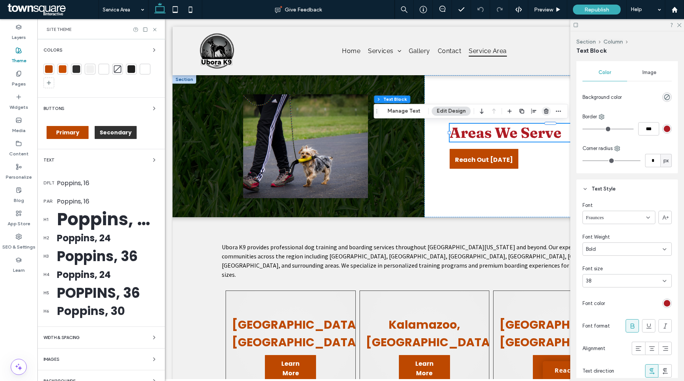
click at [544, 113] on icon "button" at bounding box center [547, 111] width 6 height 6
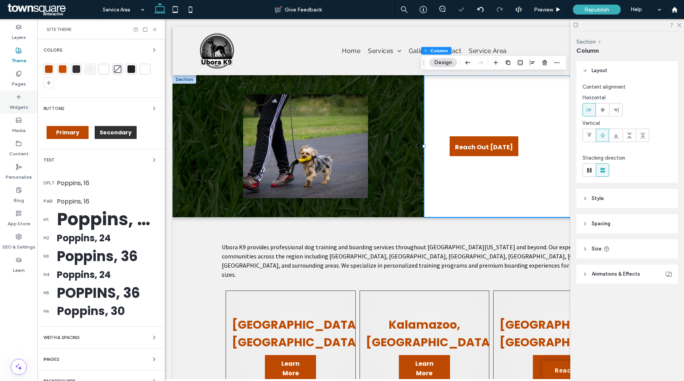
click at [18, 102] on label "Widgets" at bounding box center [19, 105] width 19 height 11
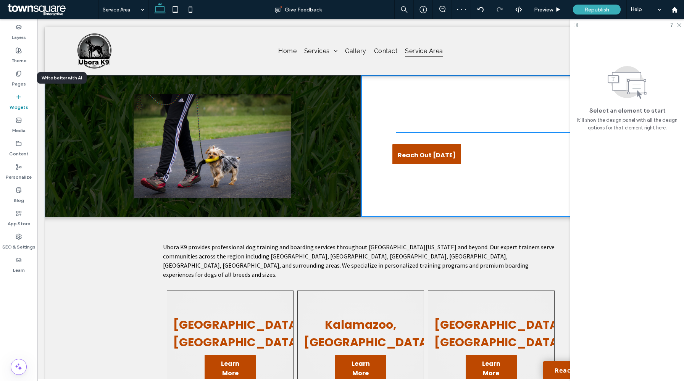
drag, startPoint x: 91, startPoint y: 130, endPoint x: 97, endPoint y: 129, distance: 5.7
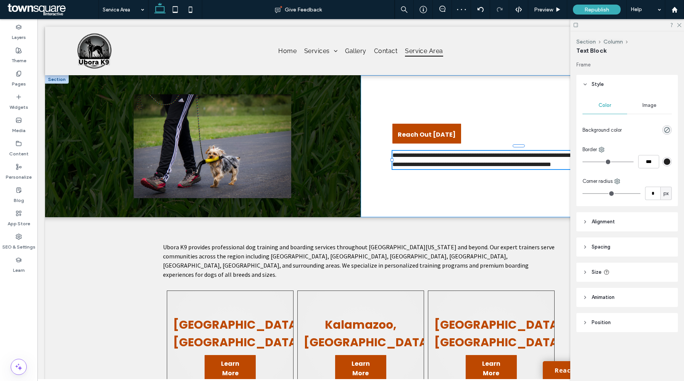
type input "*******"
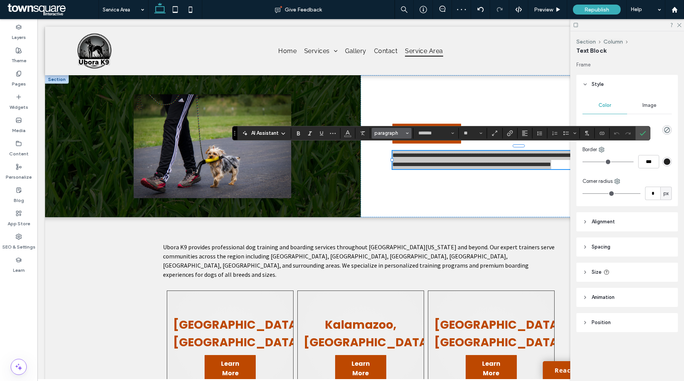
click at [389, 135] on span "paragraph" at bounding box center [390, 133] width 30 height 6
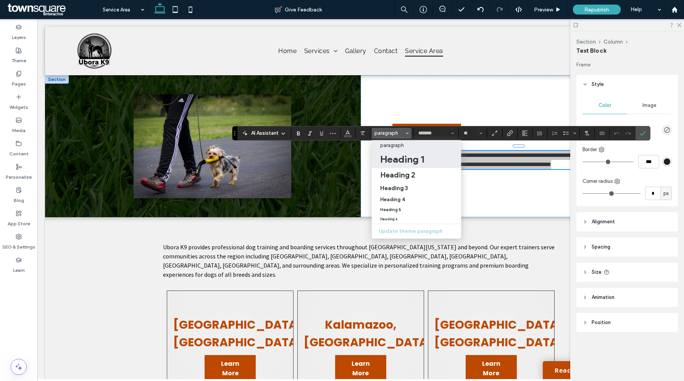
click at [411, 159] on h1 "Heading 1" at bounding box center [402, 159] width 44 height 12
type input "**"
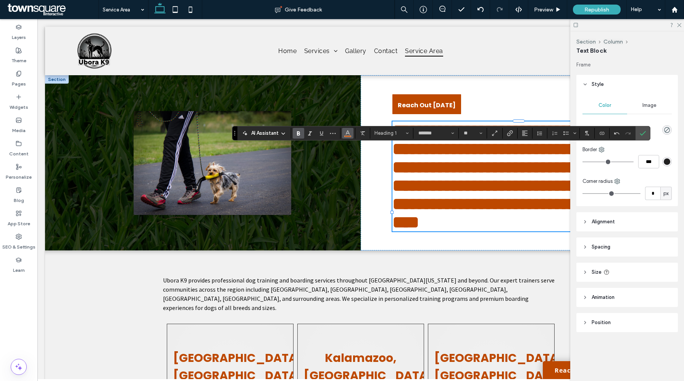
click at [349, 135] on icon "Color" at bounding box center [348, 132] width 6 height 6
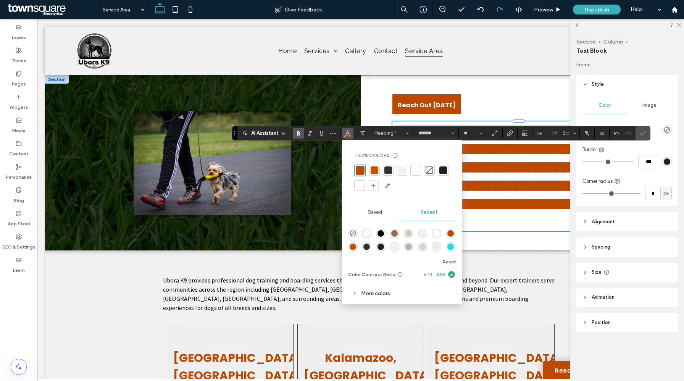
click at [441, 171] on div at bounding box center [444, 171] width 8 height 8
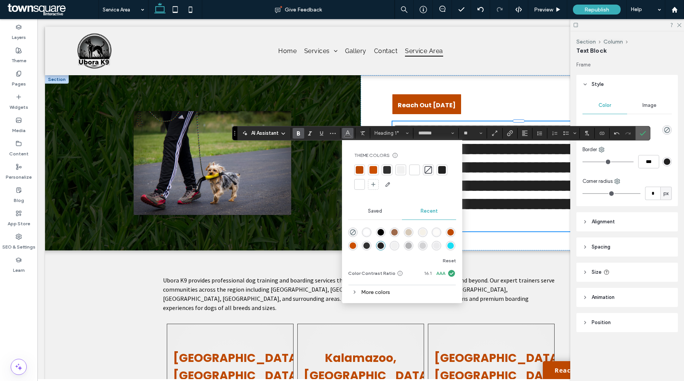
click at [643, 131] on icon "Confirm" at bounding box center [643, 133] width 6 height 6
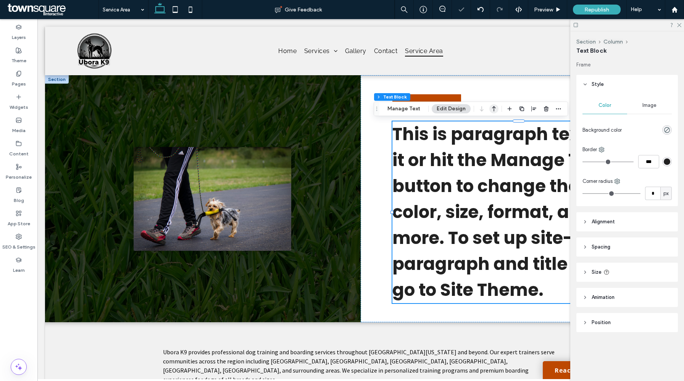
click at [493, 108] on icon "button" at bounding box center [494, 109] width 9 height 14
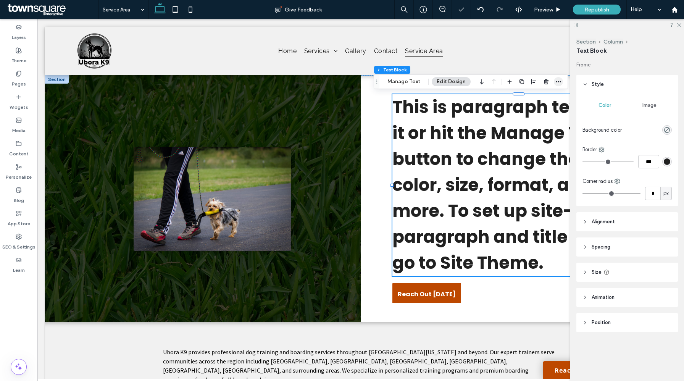
click at [557, 82] on icon "button" at bounding box center [559, 82] width 6 height 6
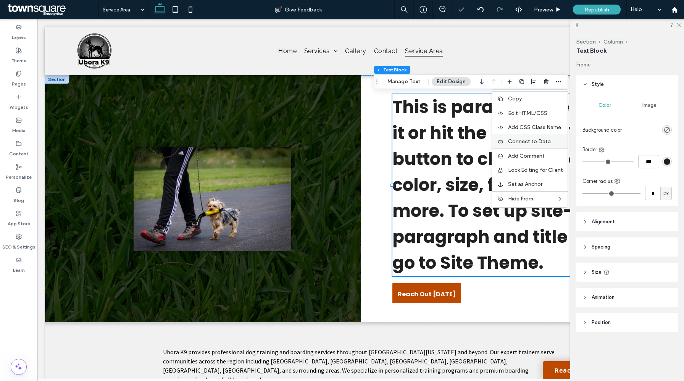
click at [533, 141] on span "Connect to Data" at bounding box center [529, 141] width 43 height 6
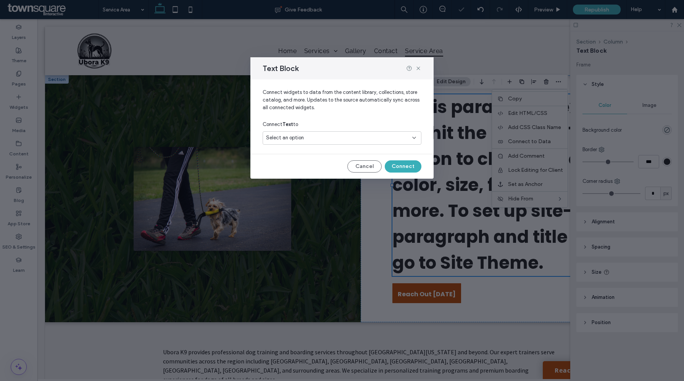
click at [349, 125] on div "Connect Text to" at bounding box center [342, 125] width 159 height 14
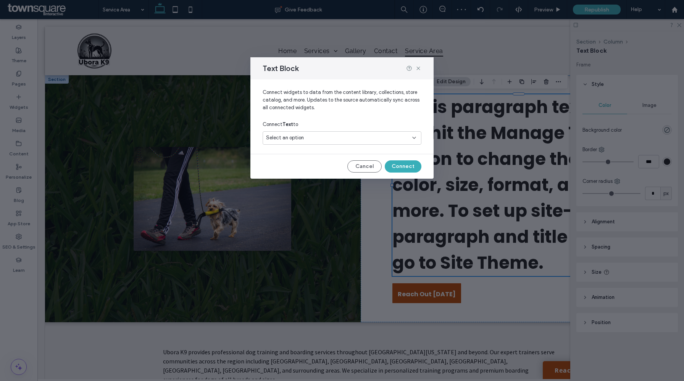
click at [348, 135] on div "Select an option" at bounding box center [337, 138] width 143 height 8
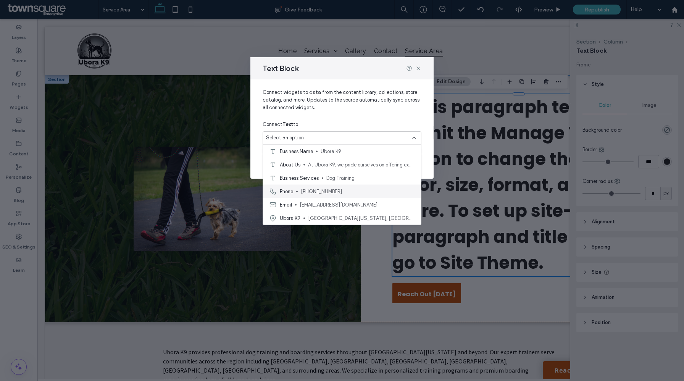
scroll to position [0, 0]
click at [351, 192] on span "Areas We Serve" at bounding box center [371, 192] width 87 height 8
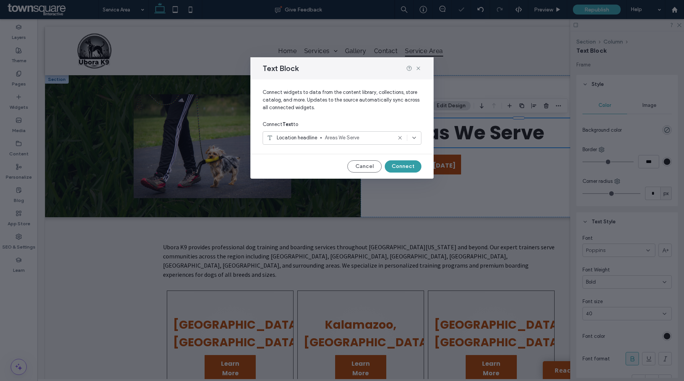
click at [403, 167] on button "Connect" at bounding box center [403, 166] width 37 height 12
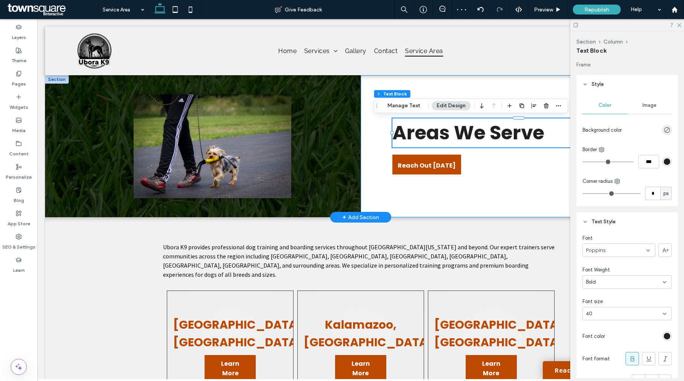
click at [393, 204] on div "Areas We Serve Reach Out Today" at bounding box center [519, 146] width 316 height 142
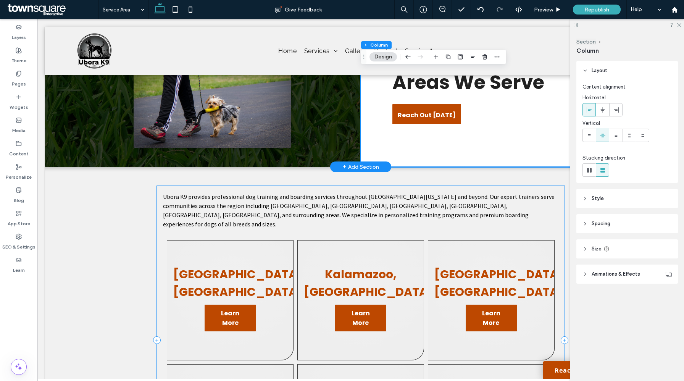
scroll to position [51, 0]
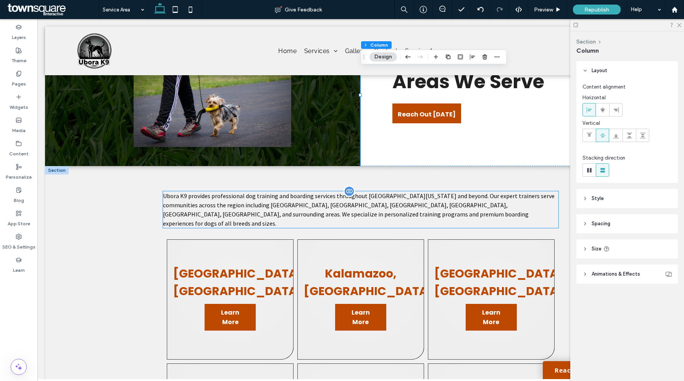
click at [351, 204] on div "Ubora K9 provides professional dog training and boarding services throughout So…" at bounding box center [361, 209] width 396 height 37
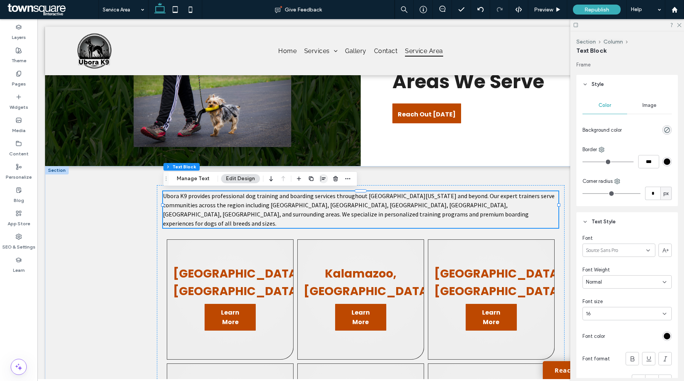
click at [322, 179] on icon "button" at bounding box center [323, 179] width 6 height 6
click at [314, 194] on use "center" at bounding box center [316, 193] width 4 height 5
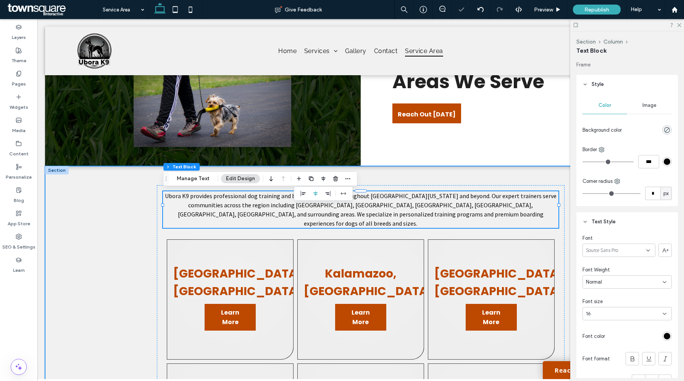
click at [119, 270] on div "Ubora K9 provides professional dog training and boarding services throughout So…" at bounding box center [361, 339] width 632 height 347
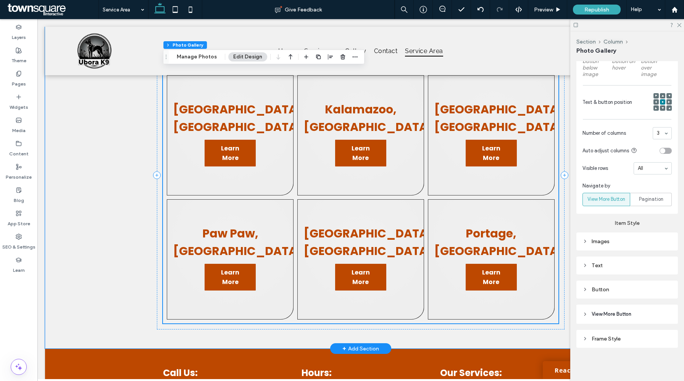
scroll to position [231, 0]
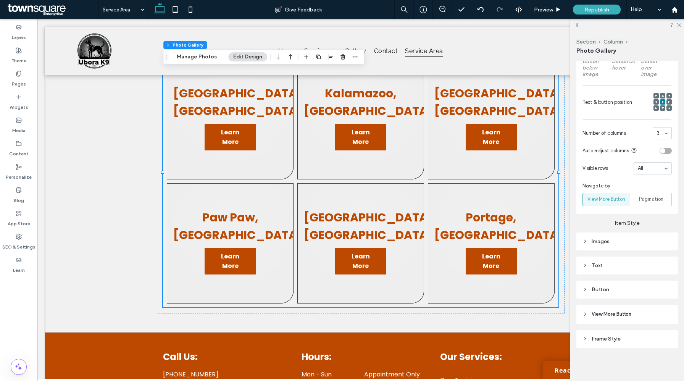
click at [601, 245] on div "Images" at bounding box center [627, 241] width 89 height 10
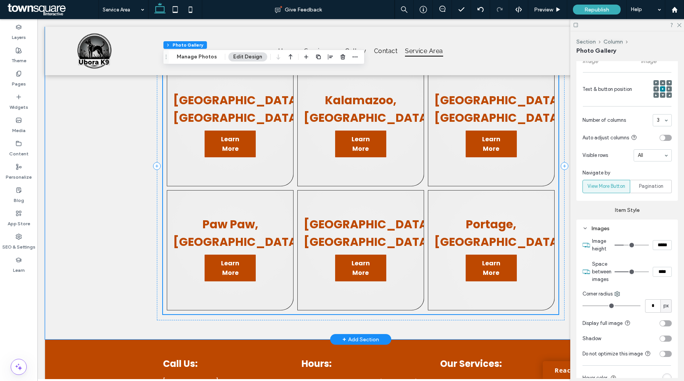
scroll to position [223, 0]
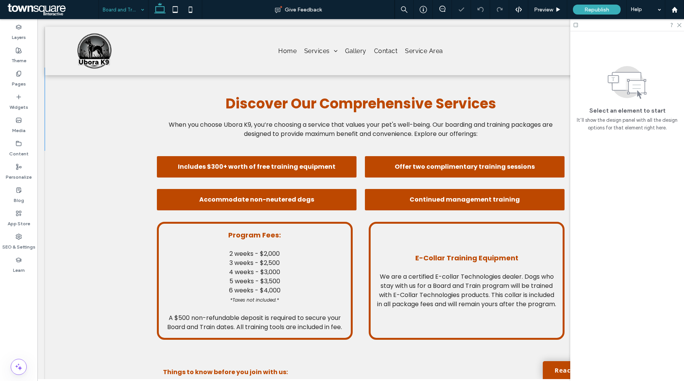
scroll to position [239, 0]
click at [113, 15] on input at bounding box center [122, 9] width 38 height 19
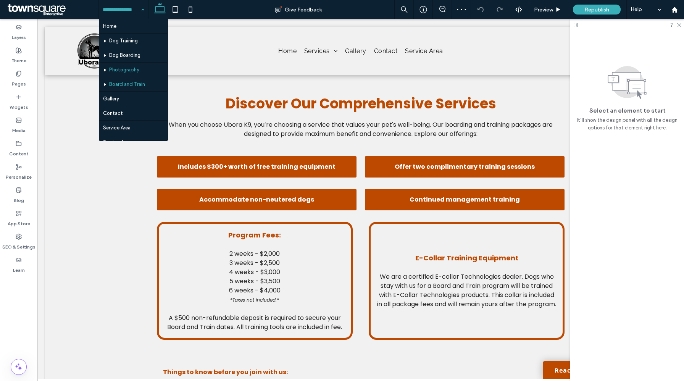
scroll to position [11, 0]
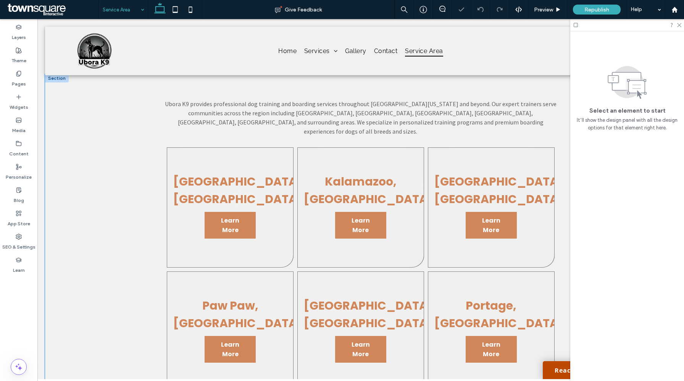
scroll to position [145, 0]
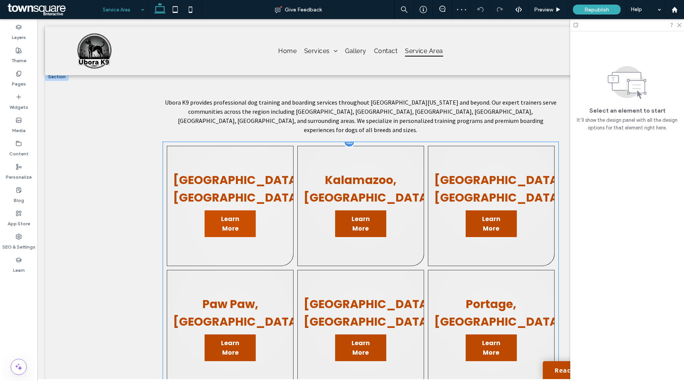
click at [235, 210] on span "Learn More" at bounding box center [230, 223] width 50 height 27
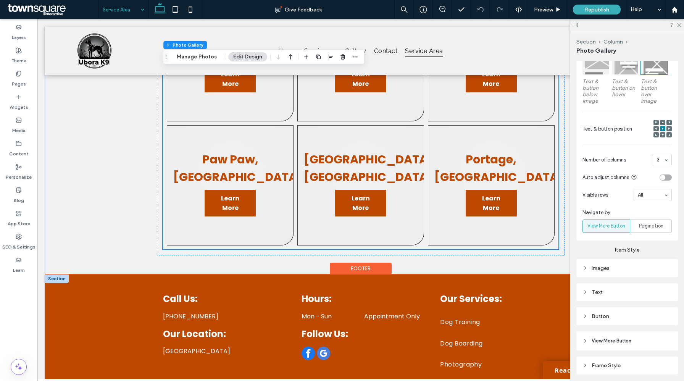
scroll to position [286, 0]
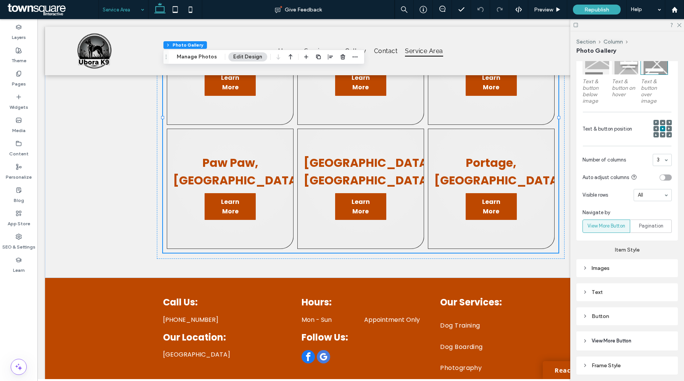
click at [600, 268] on div "Images" at bounding box center [627, 268] width 89 height 6
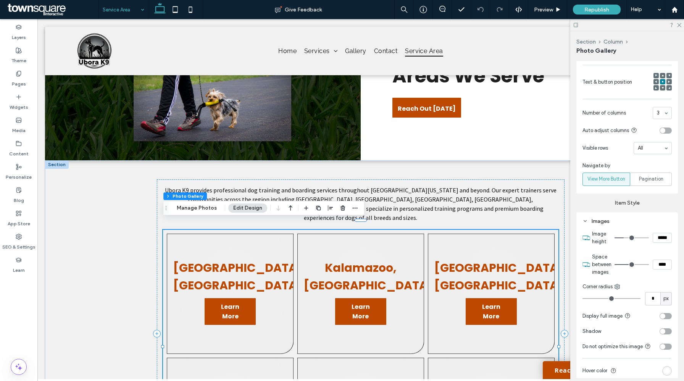
scroll to position [479, 0]
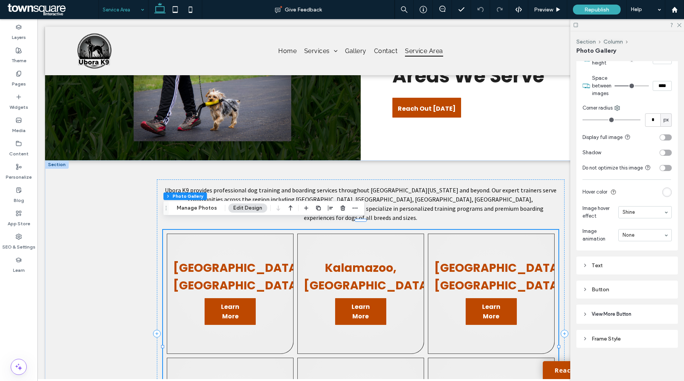
click at [613, 289] on div "Button" at bounding box center [627, 289] width 89 height 6
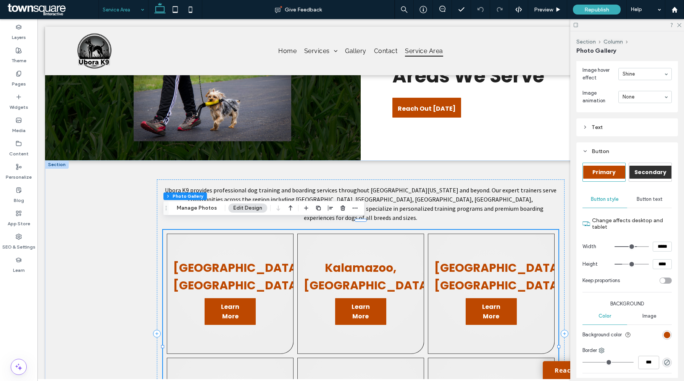
scroll to position [624, 0]
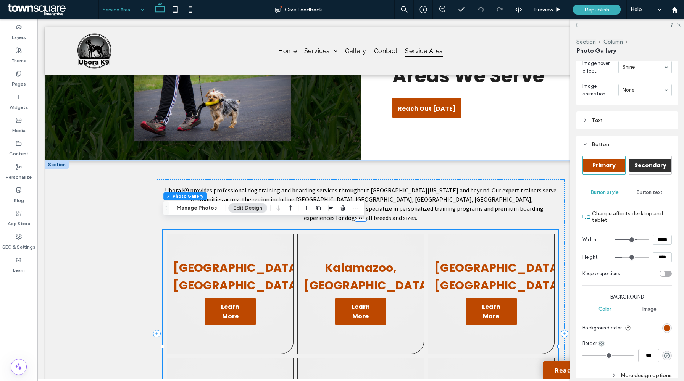
type input "***"
type input "*****"
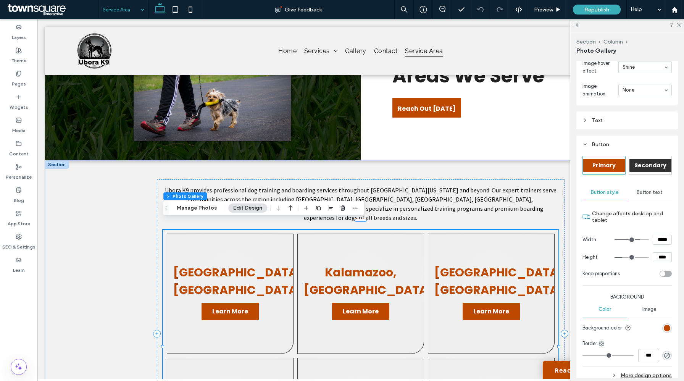
type input "***"
type input "*****"
type input "***"
type input "*****"
type input "***"
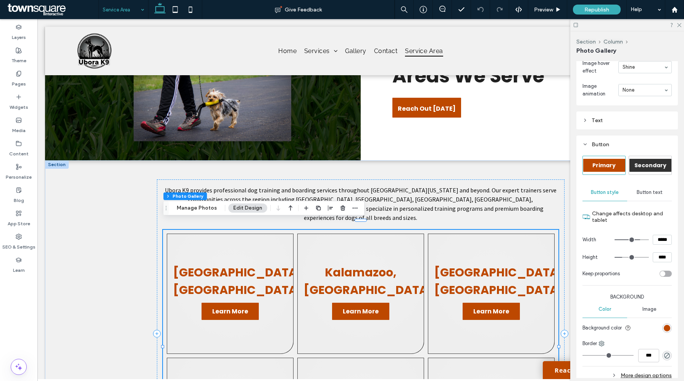
type input "*****"
type input "***"
type input "*****"
type input "***"
type input "*****"
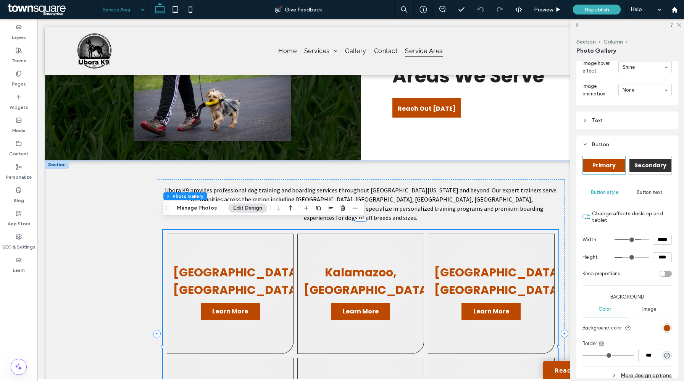
type input "***"
click at [640, 240] on input "range" at bounding box center [632, 239] width 34 height 1
click at [658, 197] on div "Button text" at bounding box center [650, 192] width 45 height 17
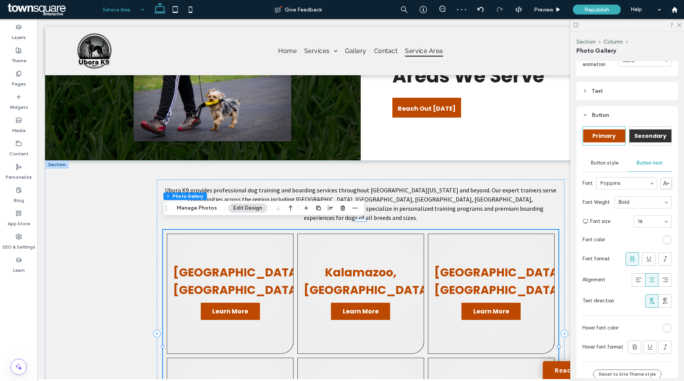
scroll to position [658, 0]
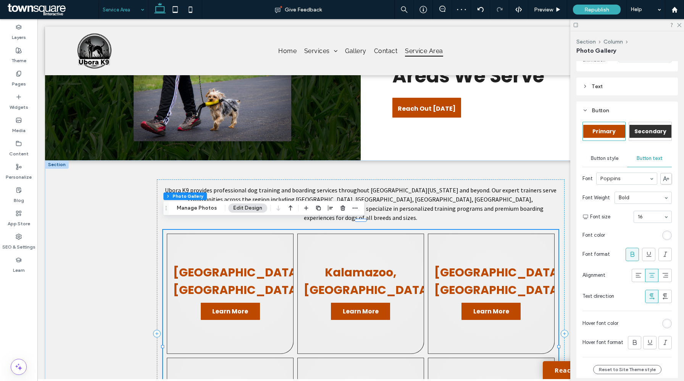
click at [604, 155] on span "Button style" at bounding box center [605, 158] width 28 height 6
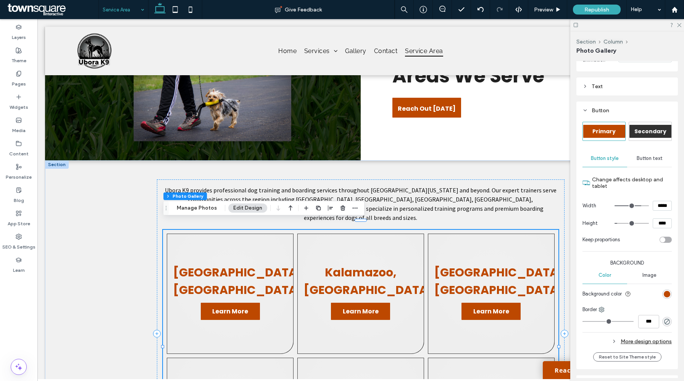
click at [614, 87] on div "Text" at bounding box center [627, 86] width 89 height 6
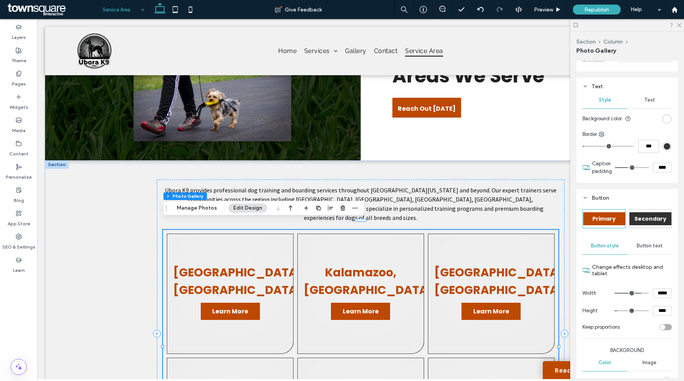
click at [659, 99] on div "Text" at bounding box center [650, 100] width 45 height 17
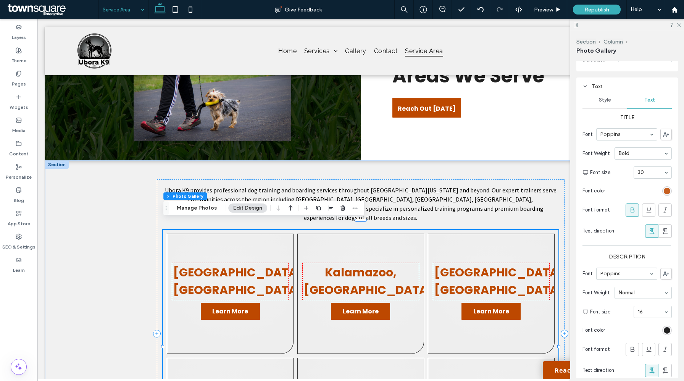
click at [667, 190] on div "rgb(189, 72, 0)" at bounding box center [667, 191] width 6 height 6
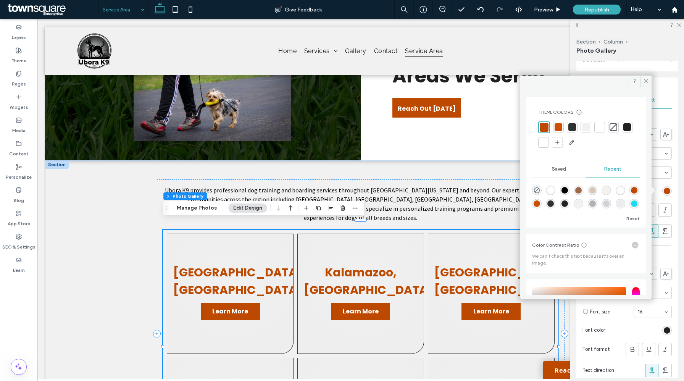
click at [624, 131] on div at bounding box center [628, 127] width 8 height 8
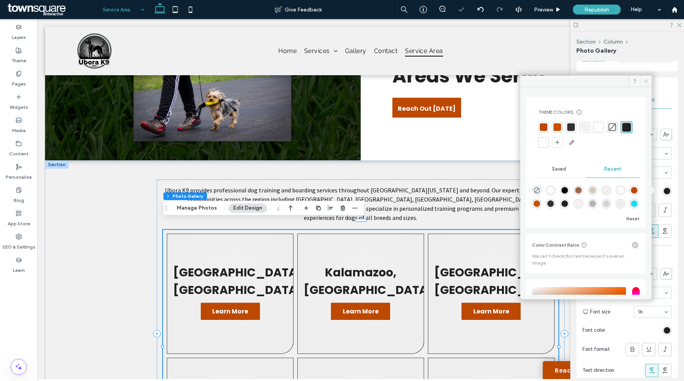
click at [645, 84] on span at bounding box center [646, 81] width 11 height 11
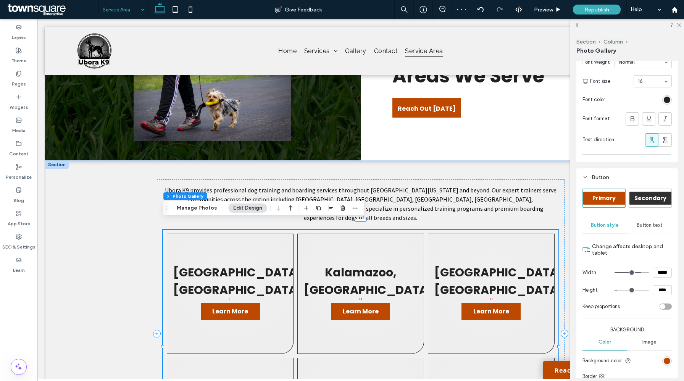
scroll to position [938, 0]
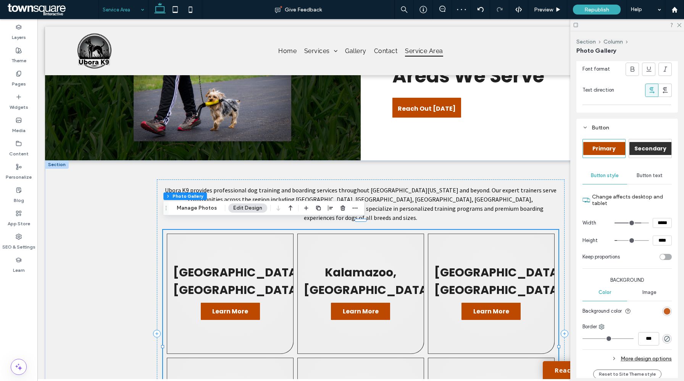
click at [668, 314] on div "rgb(189, 72, 0)" at bounding box center [667, 311] width 6 height 6
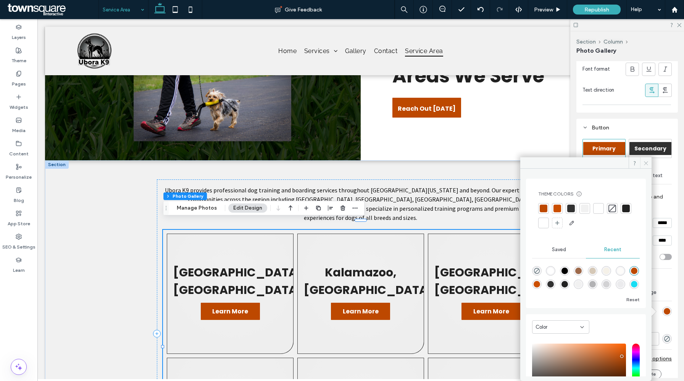
click at [645, 165] on use at bounding box center [646, 163] width 4 height 4
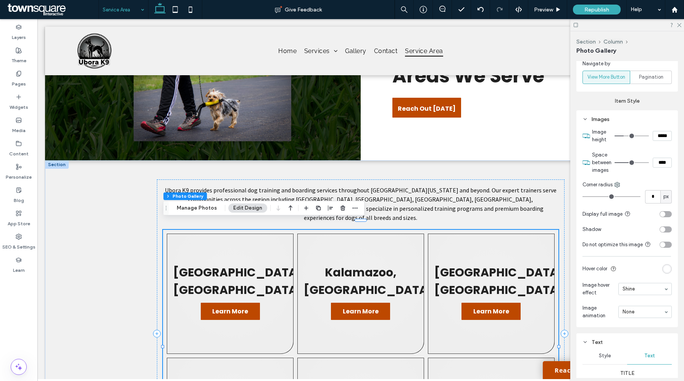
scroll to position [448, 0]
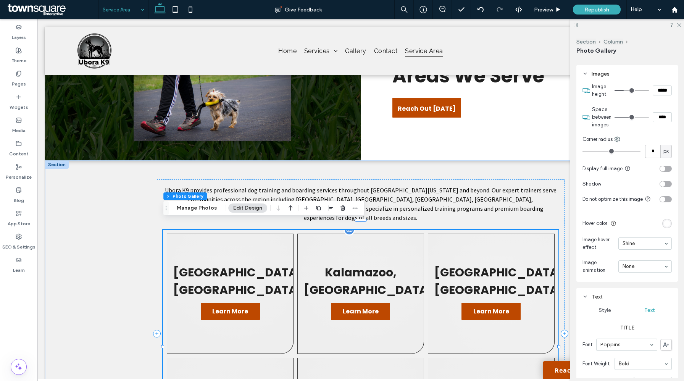
click at [475, 327] on link at bounding box center [491, 294] width 127 height 120
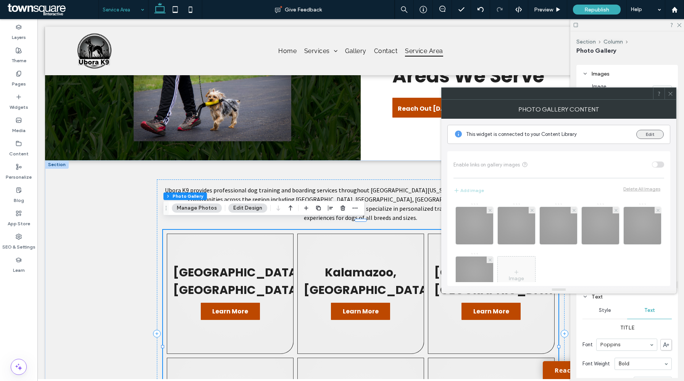
click at [646, 135] on button "Edit" at bounding box center [651, 134] width 28 height 9
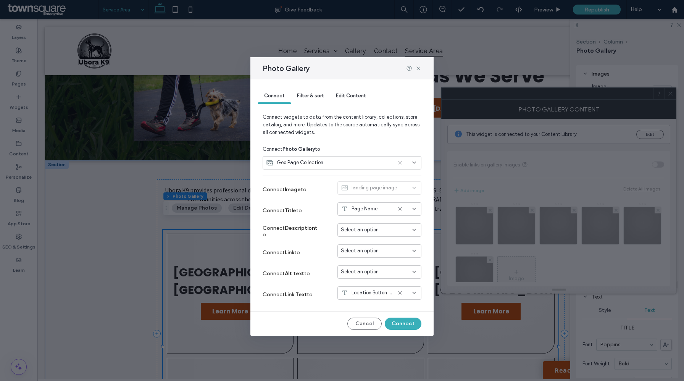
click at [371, 248] on span "Select an option" at bounding box center [360, 251] width 38 height 8
click at [380, 277] on span "Dynamic Page: Service Area" at bounding box center [385, 278] width 60 height 8
click at [404, 324] on button "Connect" at bounding box center [403, 324] width 37 height 12
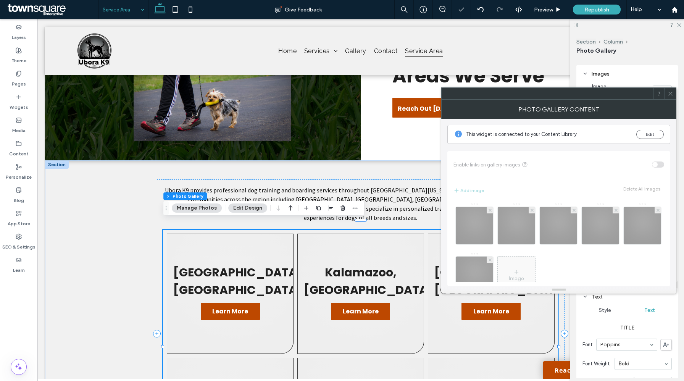
click at [668, 97] on span at bounding box center [671, 93] width 6 height 11
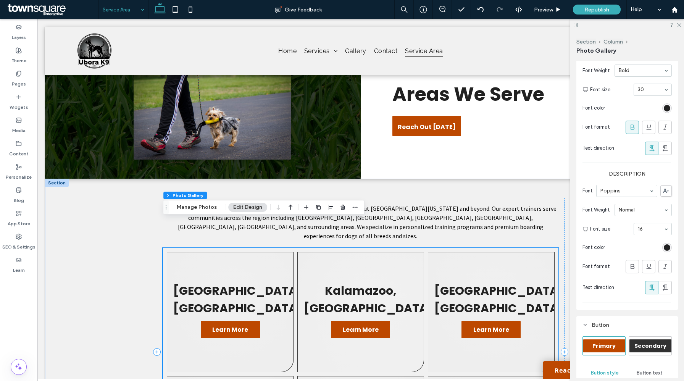
scroll to position [0, 0]
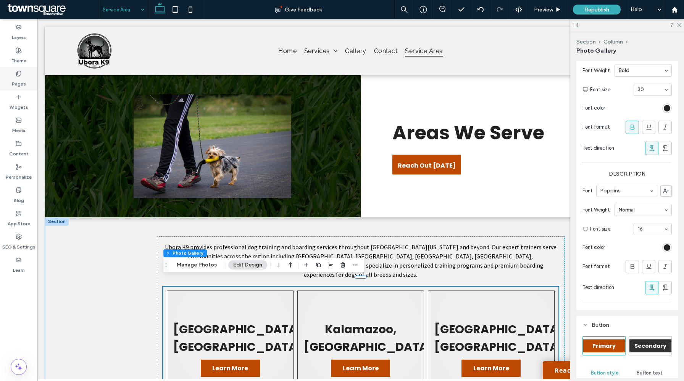
click at [23, 77] on label "Pages" at bounding box center [19, 82] width 14 height 11
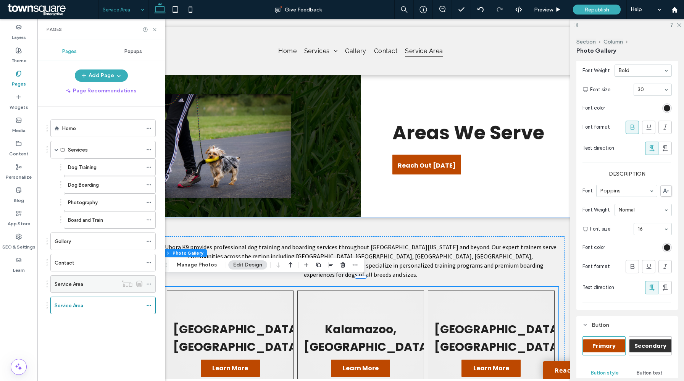
click at [148, 285] on icon at bounding box center [148, 283] width 5 height 5
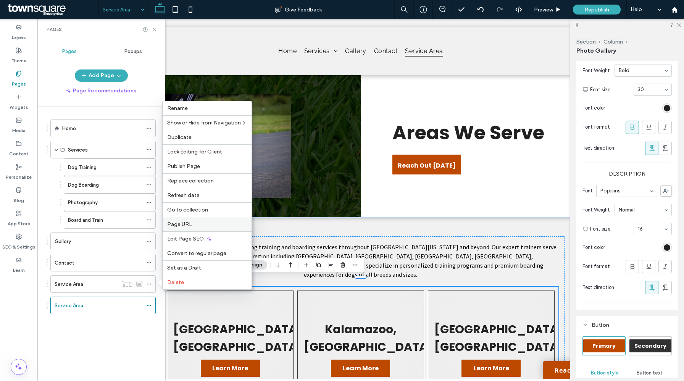
click at [206, 224] on label "Page URL" at bounding box center [207, 224] width 80 height 6
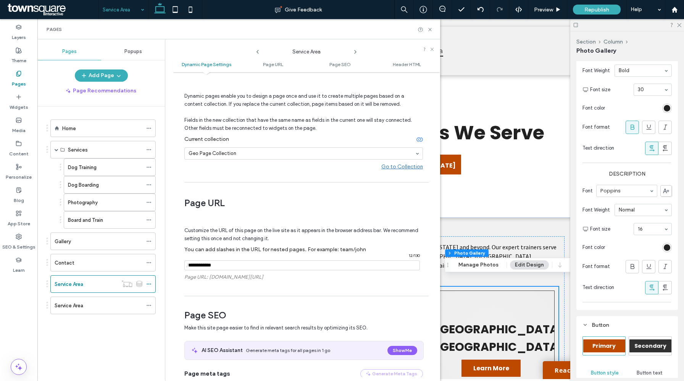
scroll to position [25, 0]
click at [150, 306] on icon at bounding box center [148, 305] width 5 height 5
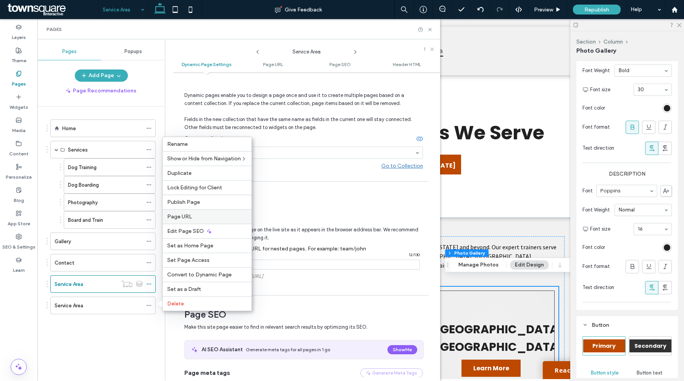
click at [192, 215] on label "Page URL" at bounding box center [207, 217] width 80 height 6
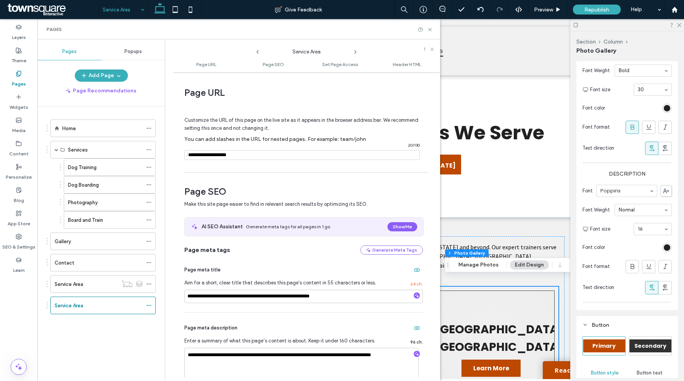
drag, startPoint x: 245, startPoint y: 157, endPoint x: 218, endPoint y: 157, distance: 27.1
click at [218, 157] on input "notEmpty" at bounding box center [302, 155] width 236 height 10
type input "**********"
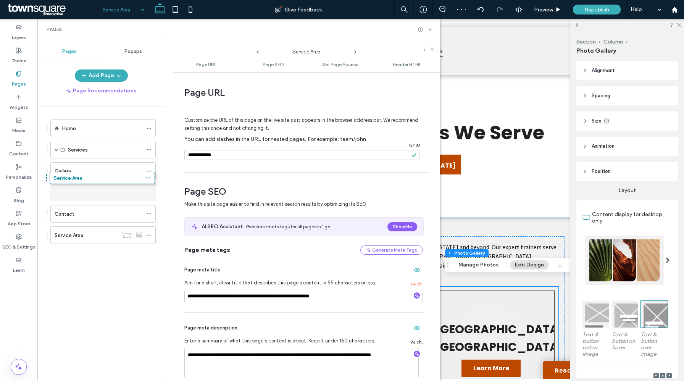
drag, startPoint x: 94, startPoint y: 239, endPoint x: 94, endPoint y: 185, distance: 53.9
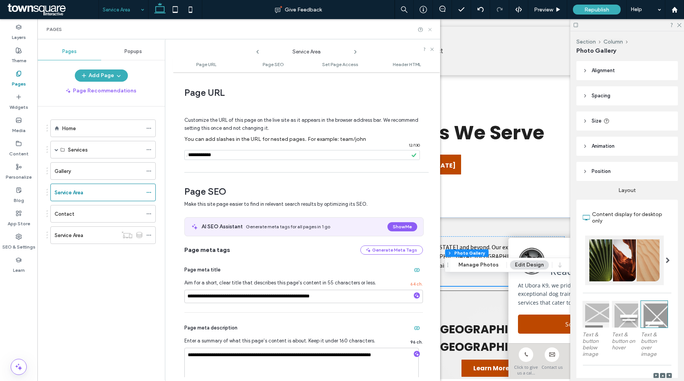
click at [430, 29] on use at bounding box center [430, 29] width 3 height 3
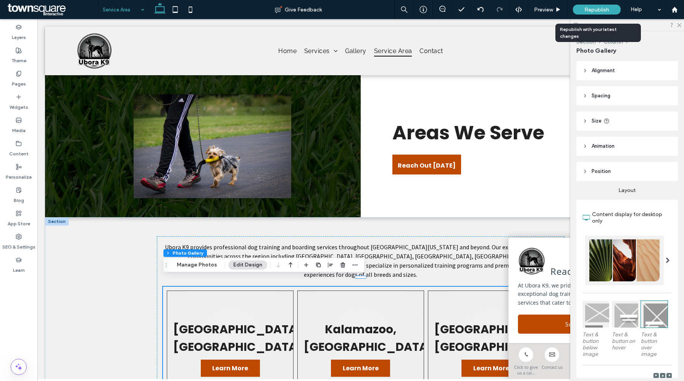
click at [595, 9] on span "Republish" at bounding box center [597, 9] width 25 height 6
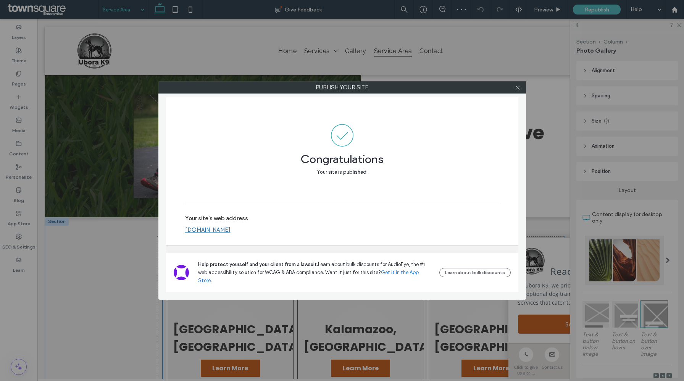
click at [219, 233] on link "www.uborak9.com" at bounding box center [207, 229] width 45 height 7
click at [517, 87] on icon at bounding box center [518, 88] width 6 height 6
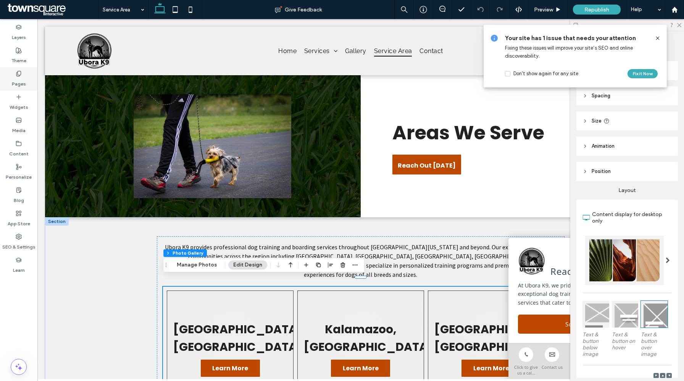
click at [18, 79] on label "Pages" at bounding box center [19, 82] width 14 height 11
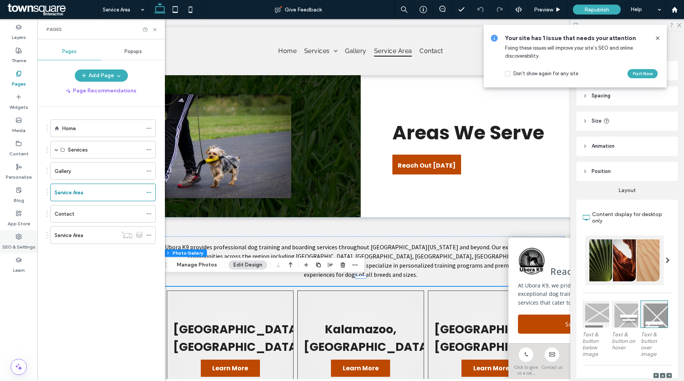
click at [23, 243] on label "SEO & Settings" at bounding box center [18, 245] width 33 height 11
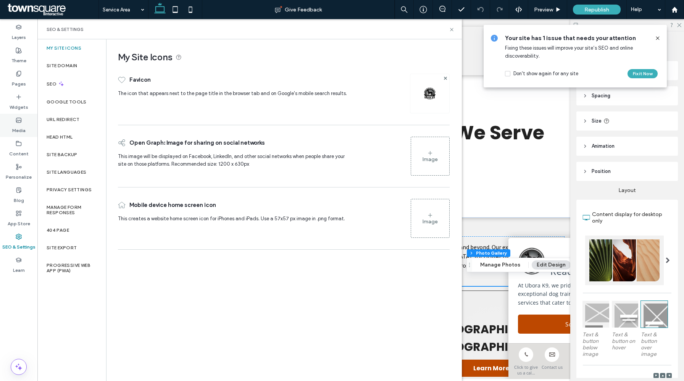
click at [18, 122] on use at bounding box center [18, 120] width 5 height 5
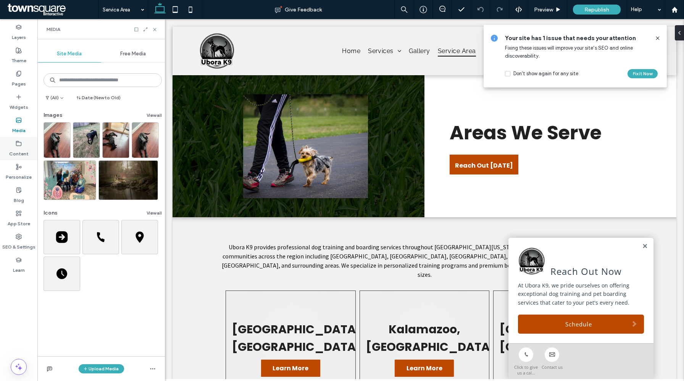
click at [16, 153] on label "Content" at bounding box center [18, 152] width 19 height 11
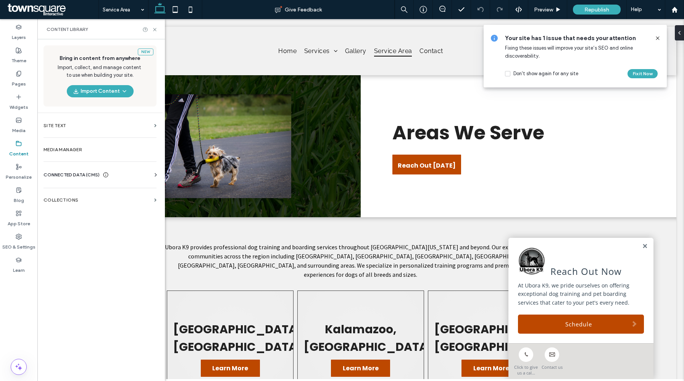
click at [73, 178] on span "CONNECTED DATA (CMS)" at bounding box center [72, 175] width 56 height 8
click at [70, 270] on label "Collections" at bounding box center [98, 270] width 108 height 5
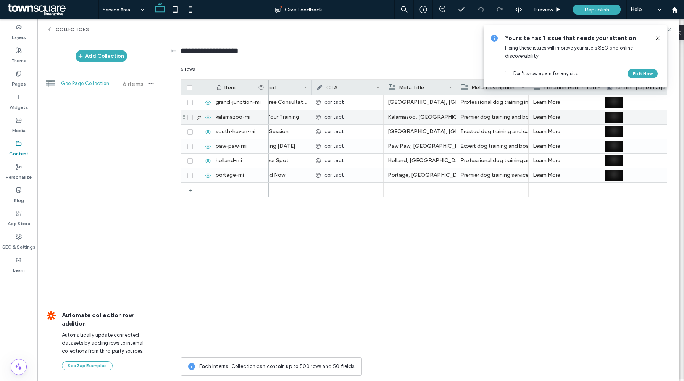
scroll to position [0, 465]
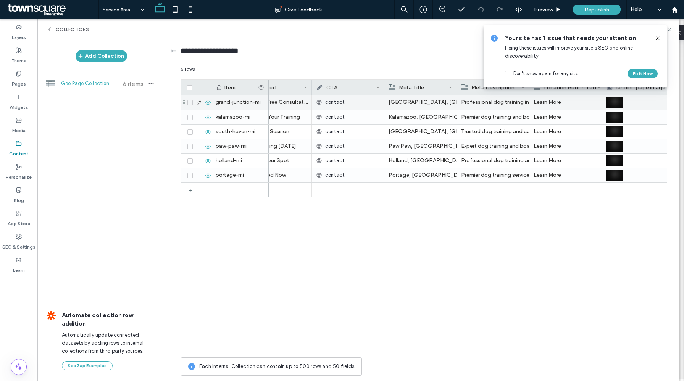
click at [335, 101] on span "contact" at bounding box center [334, 103] width 19 height 8
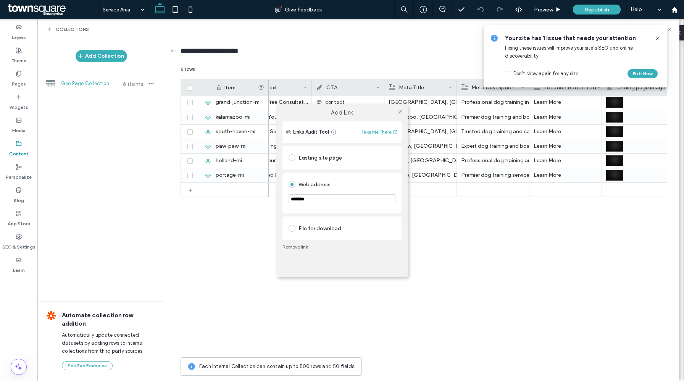
click at [320, 158] on div "Existing site page" at bounding box center [342, 158] width 107 height 12
click at [400, 108] on span at bounding box center [401, 111] width 6 height 11
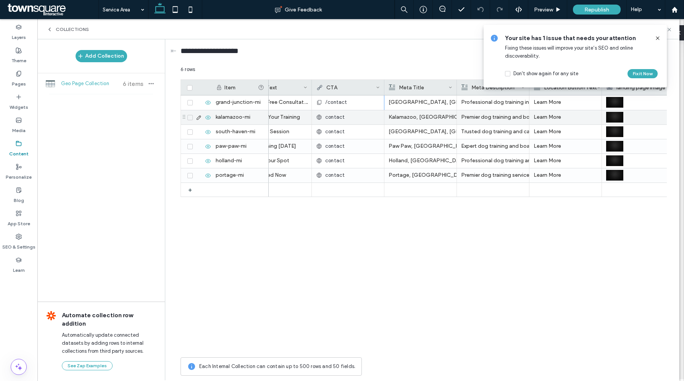
click at [345, 118] on div "contact" at bounding box center [348, 117] width 64 height 14
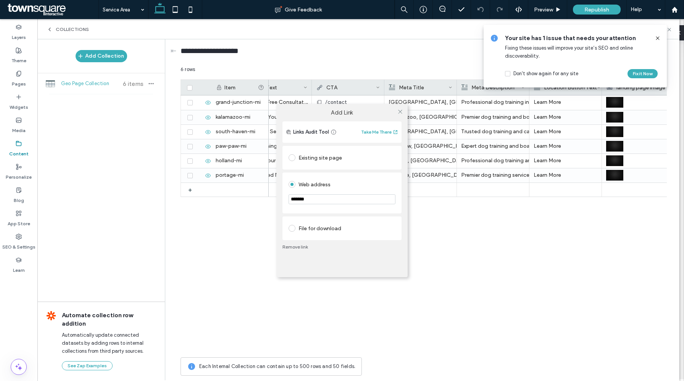
click at [321, 165] on div "Existing site page" at bounding box center [342, 158] width 107 height 16
click at [400, 112] on icon at bounding box center [401, 112] width 6 height 6
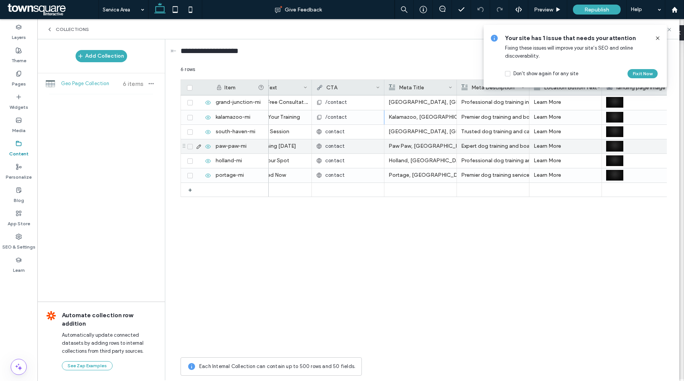
click at [348, 134] on div "contact" at bounding box center [348, 132] width 64 height 14
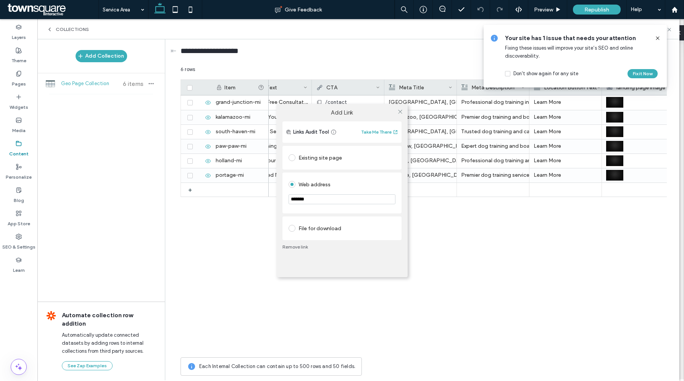
click at [343, 152] on div "Existing site page" at bounding box center [342, 158] width 107 height 12
click at [401, 112] on use at bounding box center [400, 112] width 4 height 4
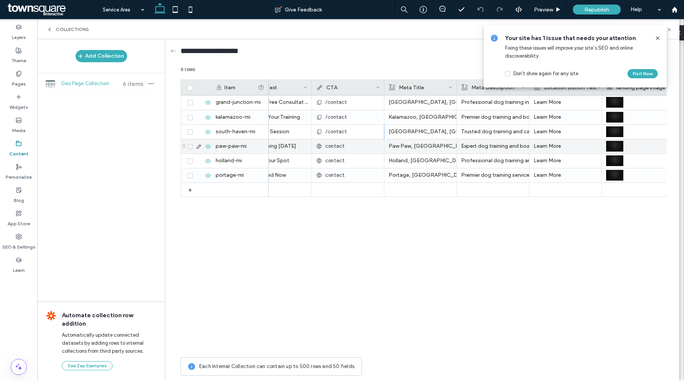
click at [345, 146] on div "contact" at bounding box center [348, 146] width 64 height 14
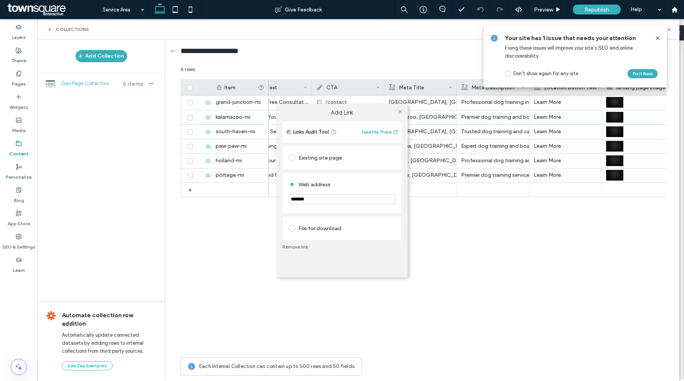
click at [343, 160] on div "Existing site page" at bounding box center [342, 158] width 107 height 12
click at [398, 113] on icon at bounding box center [401, 112] width 6 height 6
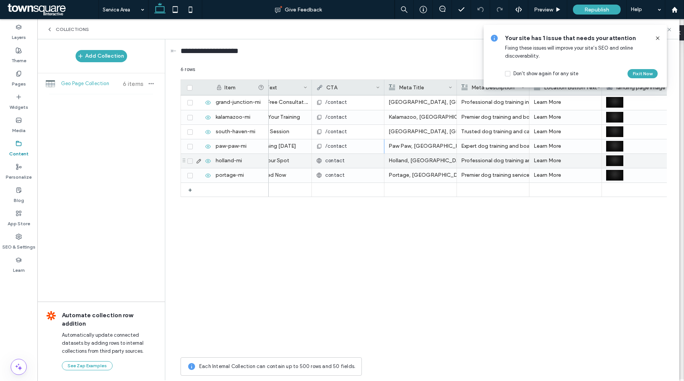
click at [351, 163] on div "contact" at bounding box center [348, 161] width 64 height 14
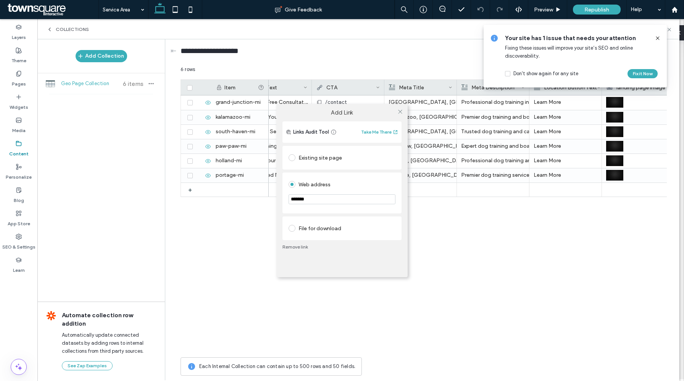
click at [345, 159] on div "Existing site page" at bounding box center [342, 158] width 107 height 12
click at [398, 111] on icon at bounding box center [401, 112] width 6 height 6
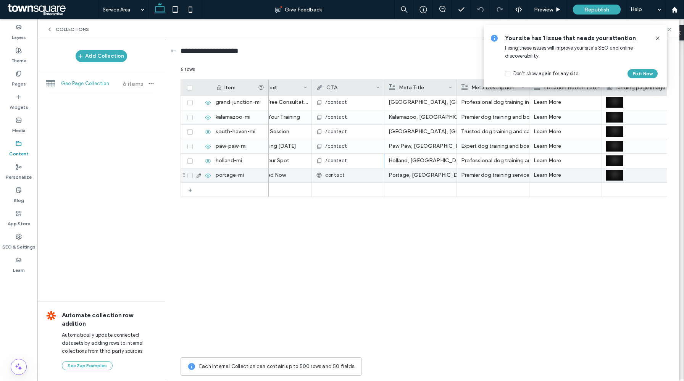
click at [358, 172] on div "contact" at bounding box center [348, 175] width 64 height 14
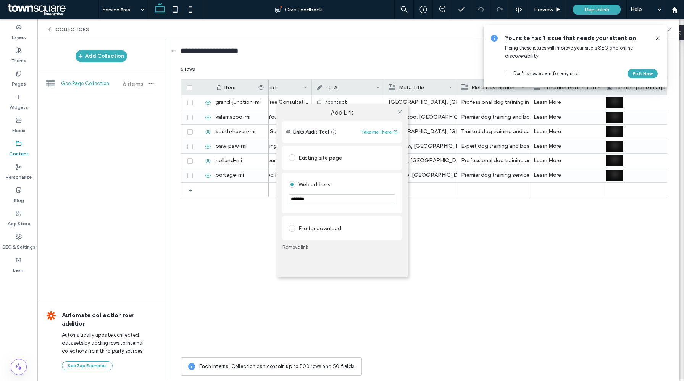
click at [349, 160] on div "Existing site page" at bounding box center [342, 158] width 107 height 12
click at [401, 112] on icon at bounding box center [401, 112] width 6 height 6
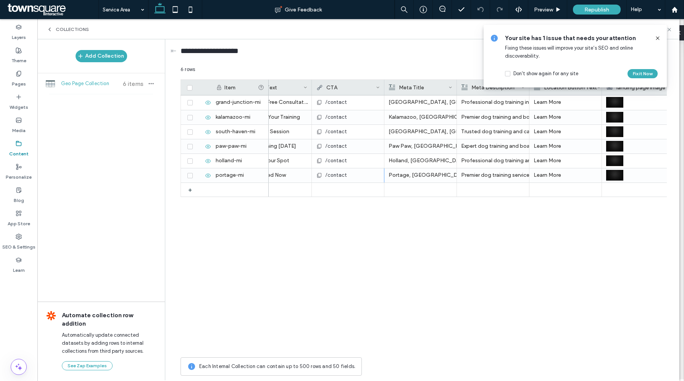
click at [657, 39] on use at bounding box center [657, 37] width 3 height 3
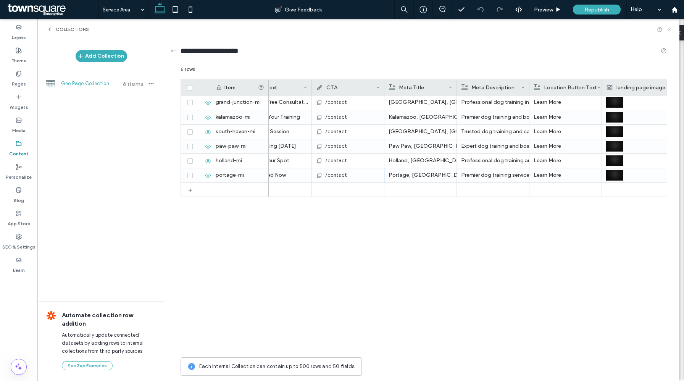
click at [670, 28] on icon at bounding box center [670, 30] width 6 height 6
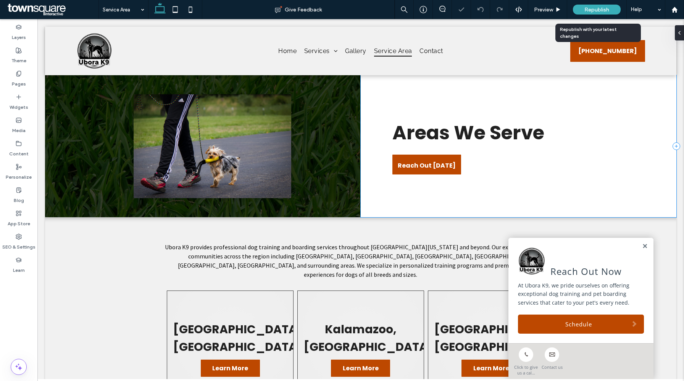
click at [583, 8] on div "Republish" at bounding box center [597, 10] width 48 height 10
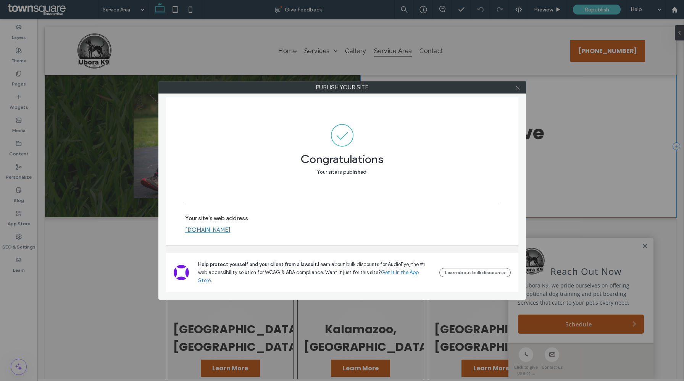
click at [518, 88] on icon at bounding box center [518, 88] width 6 height 6
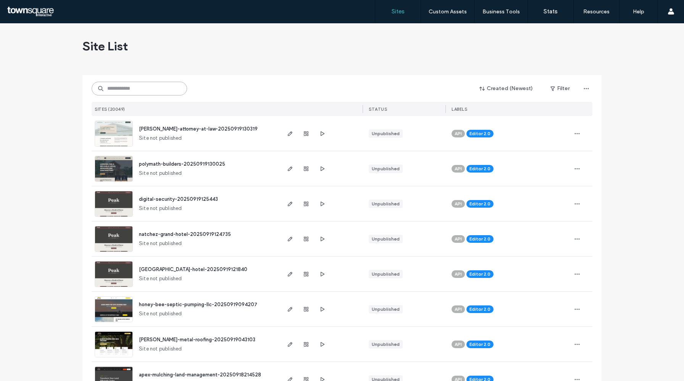
click at [146, 88] on input at bounding box center [139, 89] width 95 height 14
paste input "**********"
type input "**********"
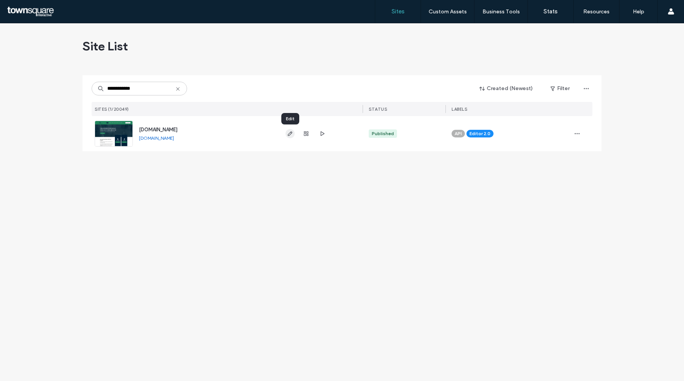
click at [294, 134] on span "button" at bounding box center [290, 133] width 9 height 9
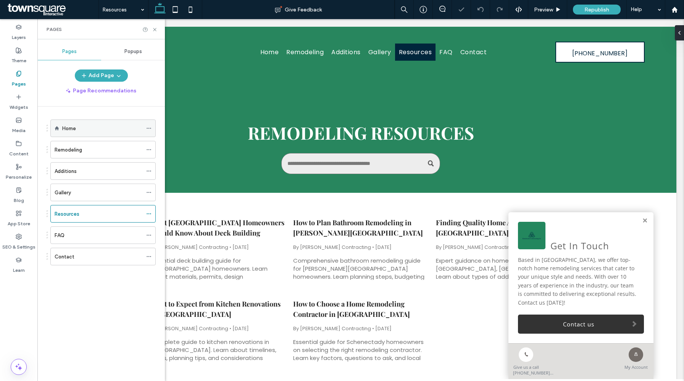
click at [90, 126] on div "Home" at bounding box center [102, 129] width 80 height 8
click at [154, 28] on icon at bounding box center [155, 30] width 6 height 6
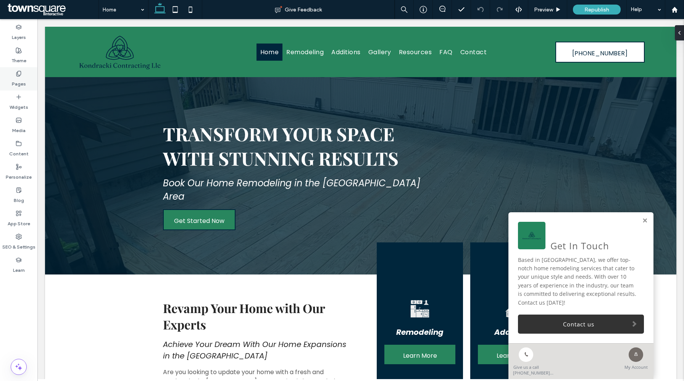
click at [19, 84] on label "Pages" at bounding box center [19, 82] width 14 height 11
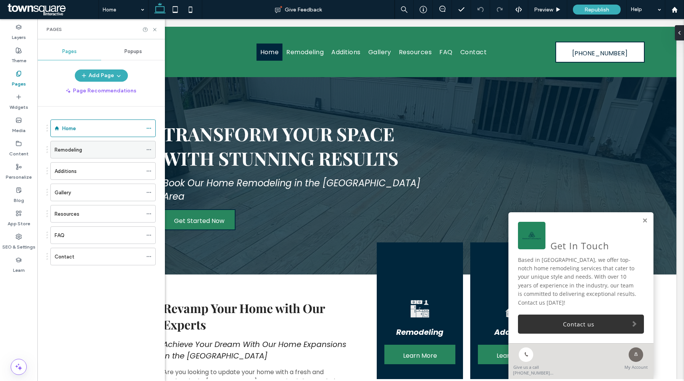
click at [84, 147] on div "Remodeling" at bounding box center [99, 150] width 88 height 8
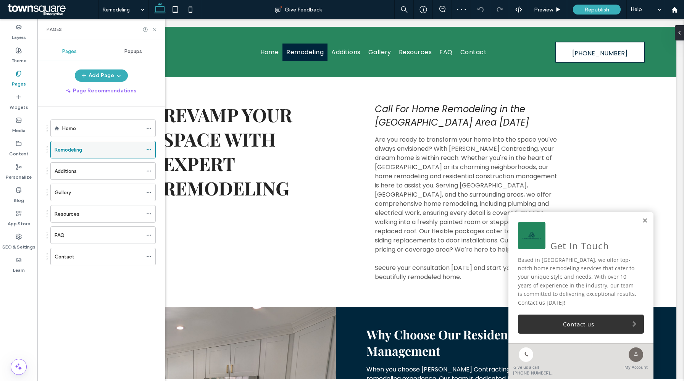
click at [149, 150] on use at bounding box center [149, 149] width 4 height 1
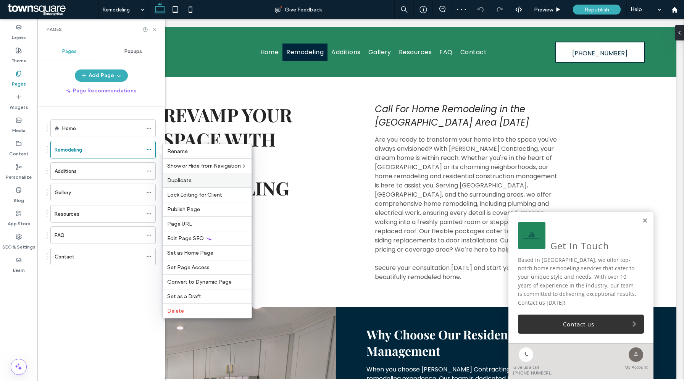
click at [176, 180] on span "Duplicate" at bounding box center [179, 180] width 24 height 6
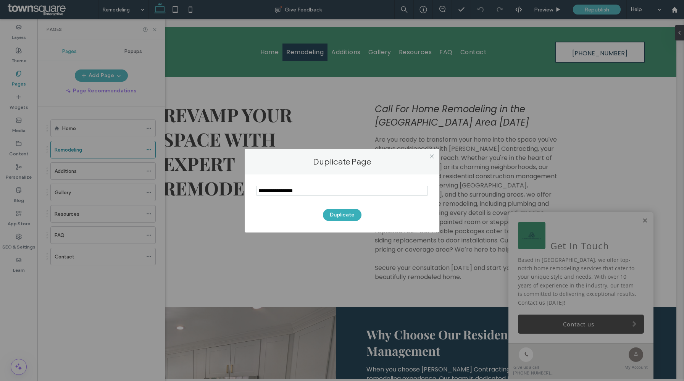
click at [291, 192] on input "notEmpty" at bounding box center [342, 191] width 172 height 10
type input "**********"
click at [348, 217] on button "Duplicate" at bounding box center [342, 215] width 39 height 12
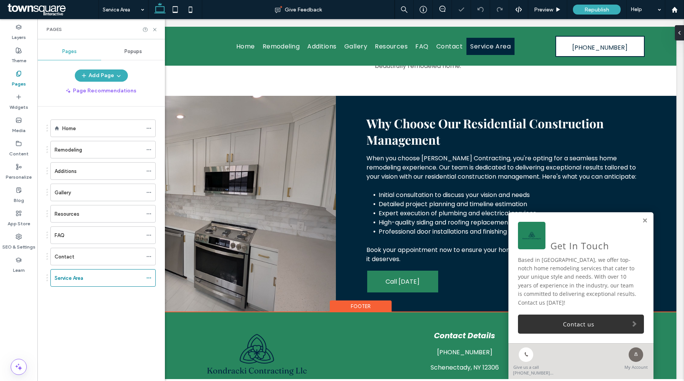
scroll to position [198, 0]
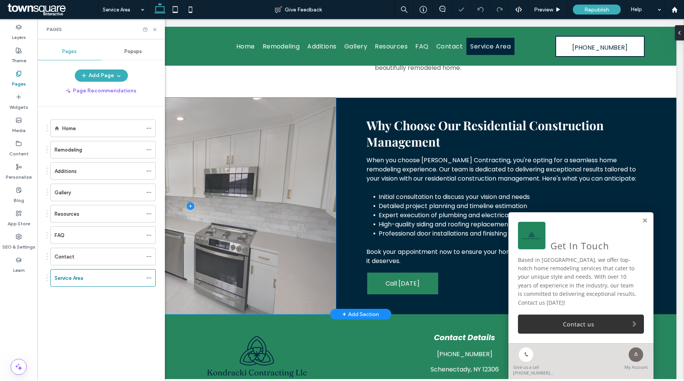
click at [298, 223] on span at bounding box center [190, 206] width 291 height 217
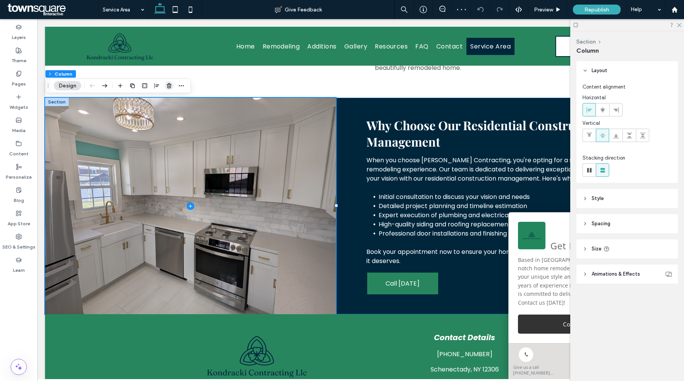
click at [165, 86] on span "button" at bounding box center [169, 85] width 9 height 9
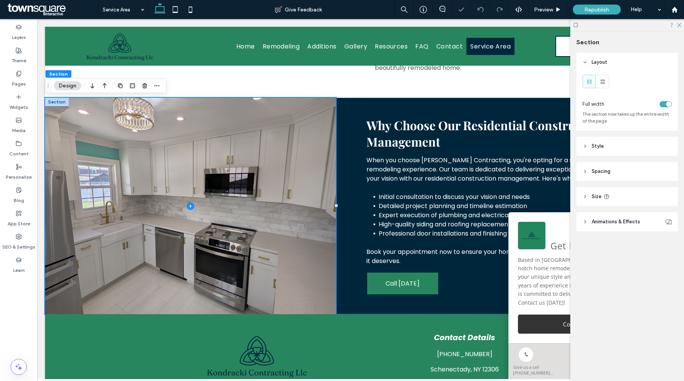
type input "***"
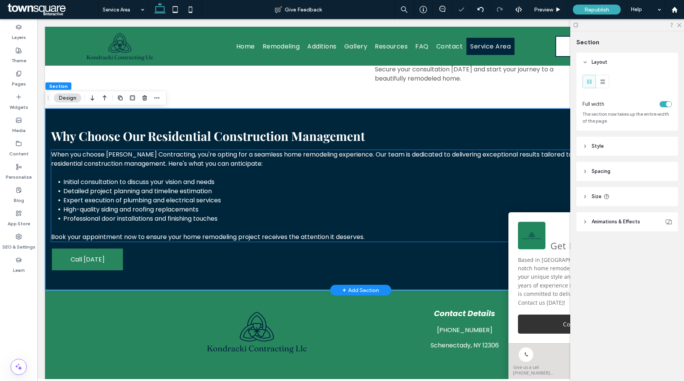
scroll to position [186, 0]
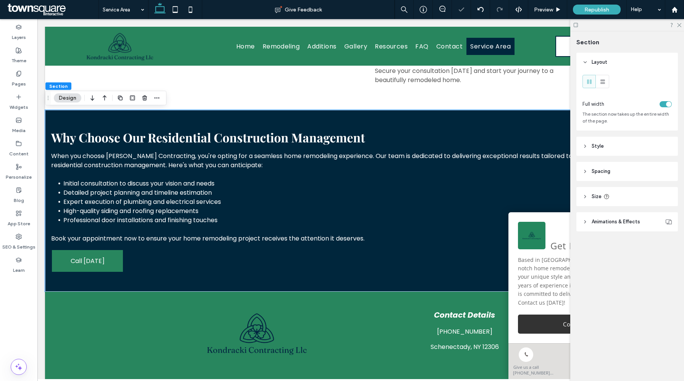
click at [625, 142] on header "Style" at bounding box center [628, 146] width 102 height 19
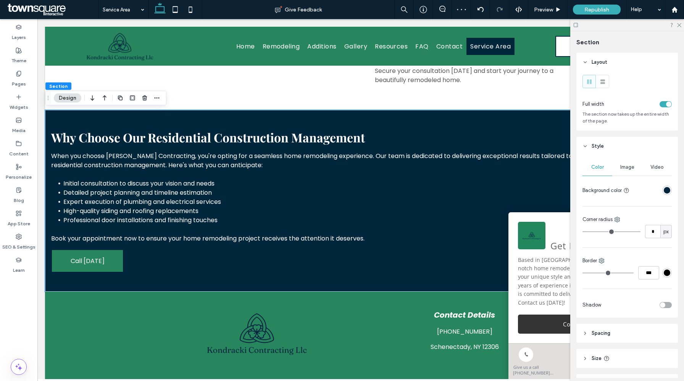
click at [666, 99] on div at bounding box center [640, 103] width 65 height 13
click at [666, 101] on div "toggle" at bounding box center [666, 104] width 12 height 6
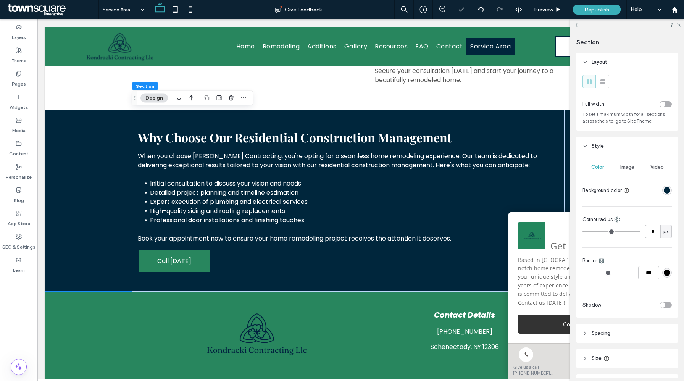
click at [603, 332] on span "Spacing" at bounding box center [601, 334] width 19 height 8
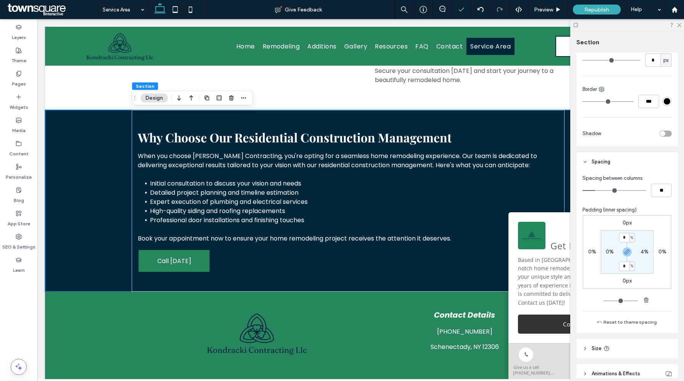
scroll to position [186, 0]
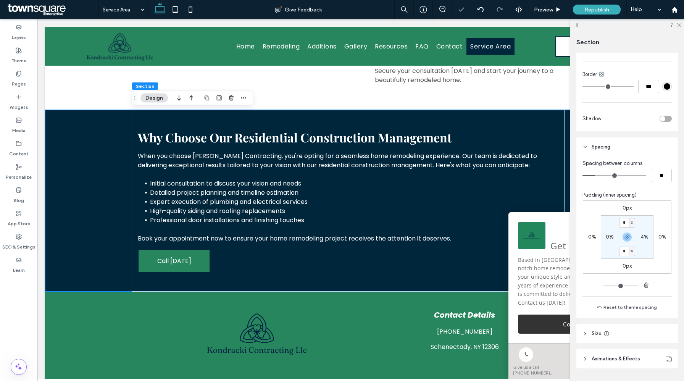
click at [609, 239] on label "0%" at bounding box center [610, 237] width 8 height 6
type input "*"
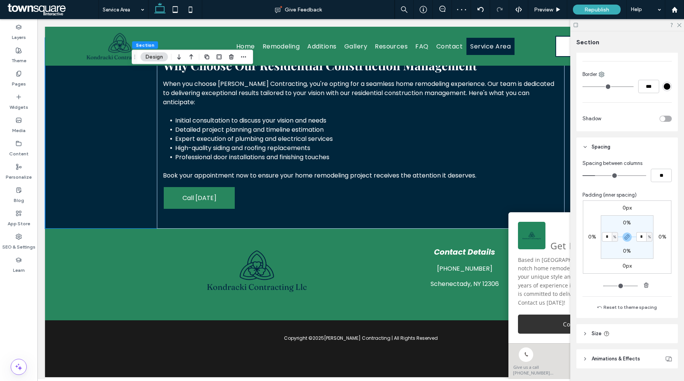
scroll to position [0, 0]
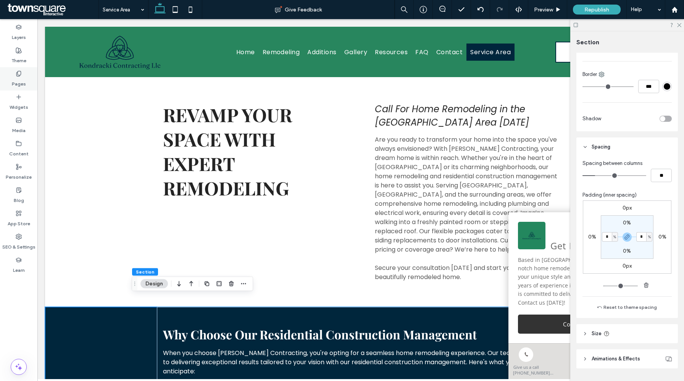
click at [17, 76] on use at bounding box center [18, 73] width 4 height 5
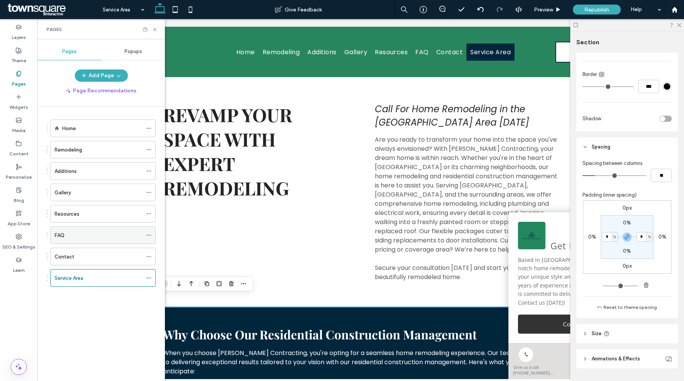
click at [99, 238] on div "FAQ" at bounding box center [99, 235] width 88 height 8
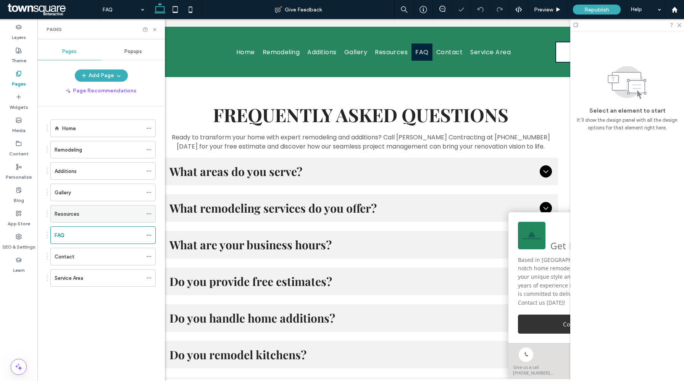
click at [117, 217] on div "Resources" at bounding box center [99, 214] width 88 height 8
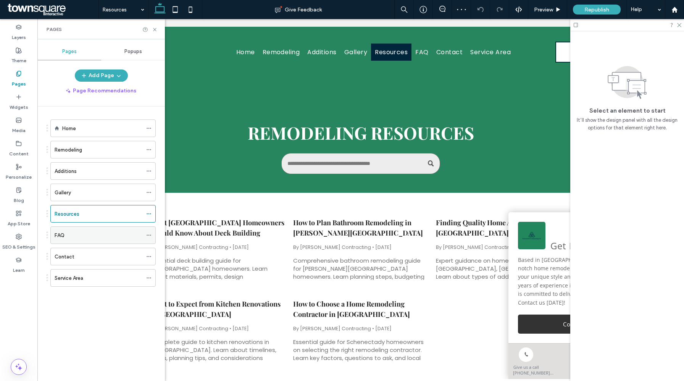
click at [115, 234] on div "FAQ" at bounding box center [99, 235] width 88 height 8
click at [107, 193] on div "Gallery" at bounding box center [99, 193] width 88 height 8
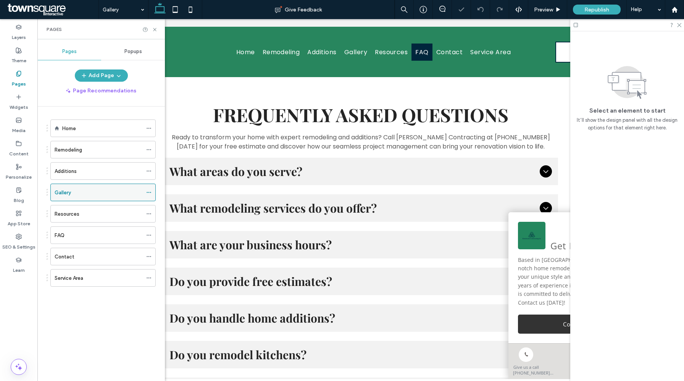
click at [149, 192] on use at bounding box center [149, 192] width 4 height 1
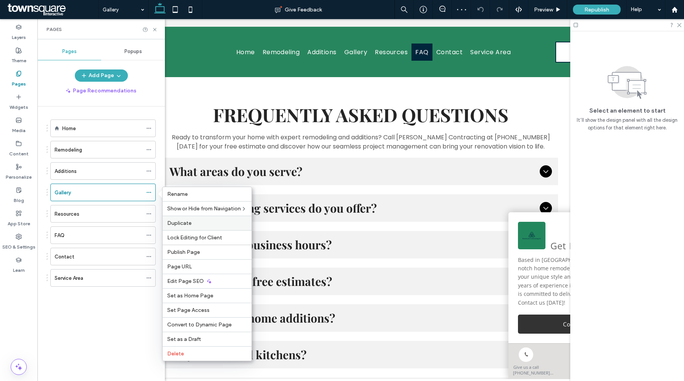
click at [181, 221] on span "Duplicate" at bounding box center [179, 223] width 24 height 6
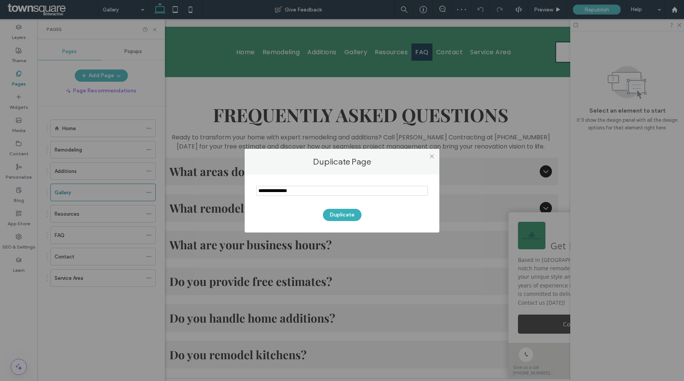
click at [315, 188] on input "notEmpty" at bounding box center [342, 191] width 172 height 10
type input "**********"
click at [342, 216] on button "Duplicate" at bounding box center [342, 215] width 39 height 12
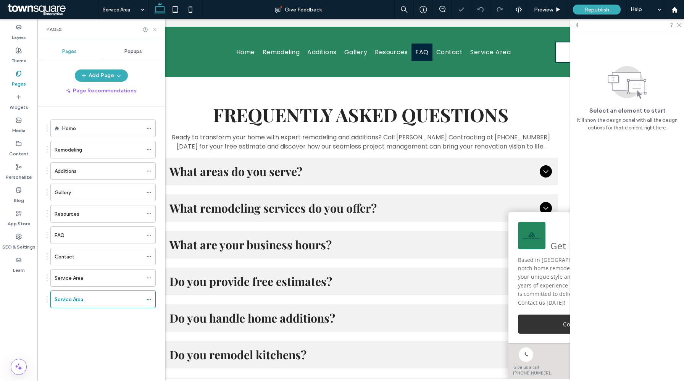
click at [154, 29] on use at bounding box center [154, 29] width 3 height 3
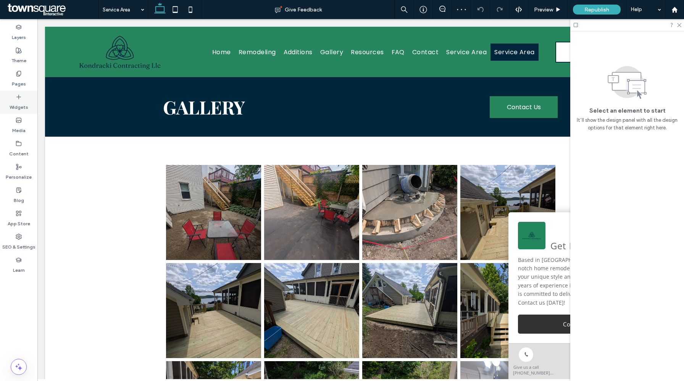
click at [25, 107] on label "Widgets" at bounding box center [19, 105] width 19 height 11
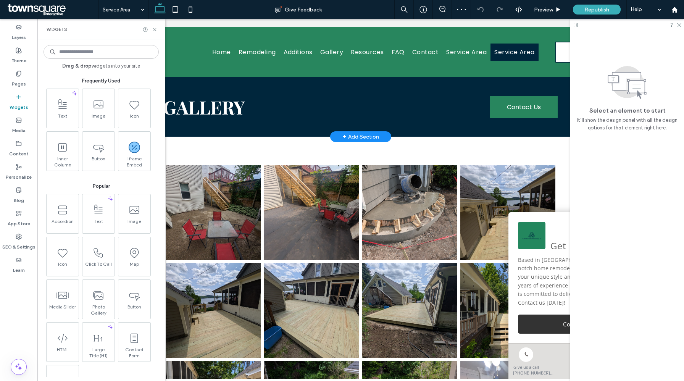
click at [352, 139] on div "+ Add Section" at bounding box center [361, 137] width 37 height 8
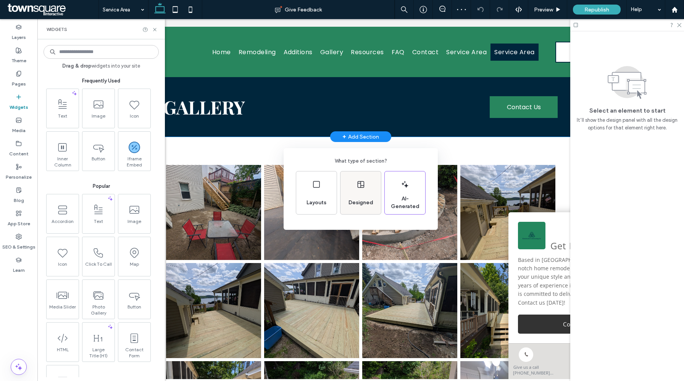
click at [355, 184] on div "Designed" at bounding box center [361, 192] width 40 height 43
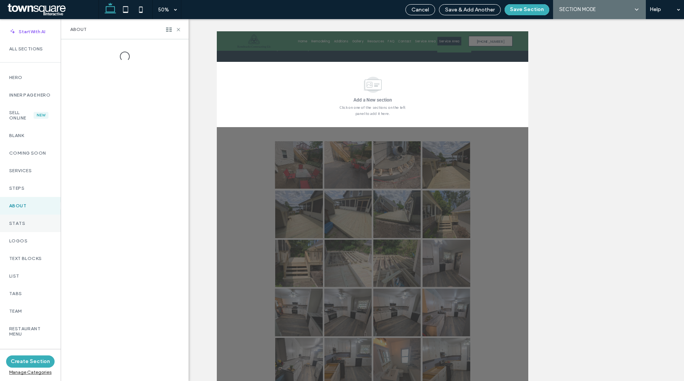
scroll to position [424, 0]
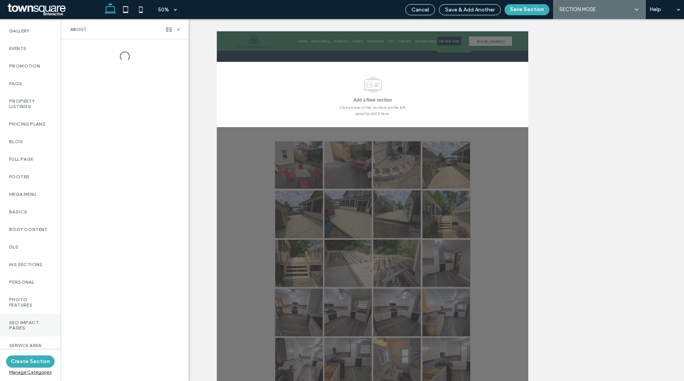
click at [36, 320] on label "SEO Impact Pages" at bounding box center [30, 325] width 42 height 11
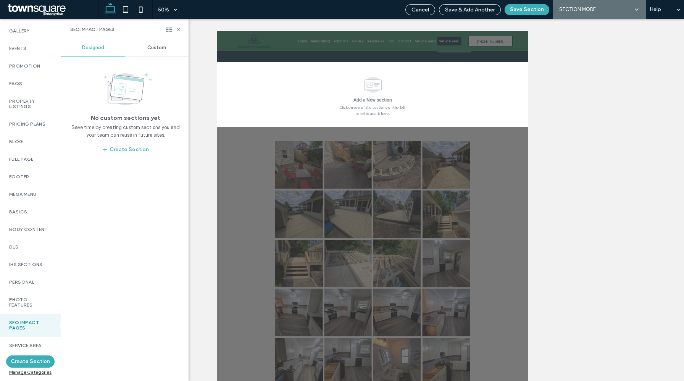
click at [157, 50] on span "Custom" at bounding box center [156, 48] width 19 height 6
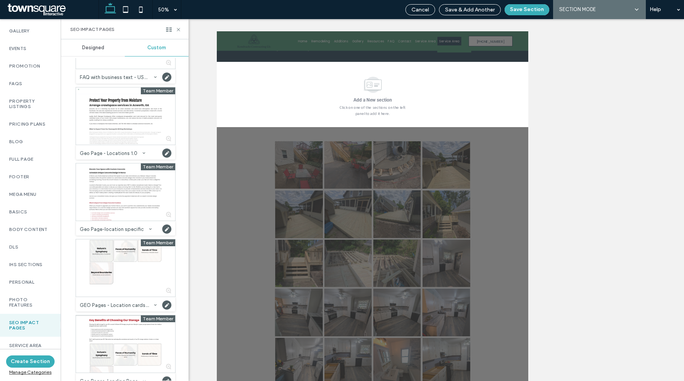
scroll to position [294, 0]
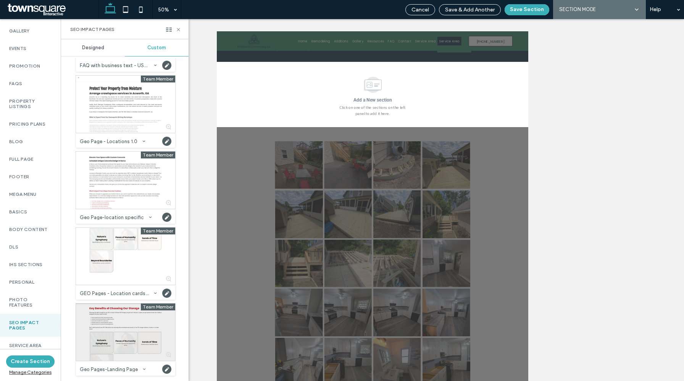
click at [126, 329] on div at bounding box center [125, 332] width 99 height 57
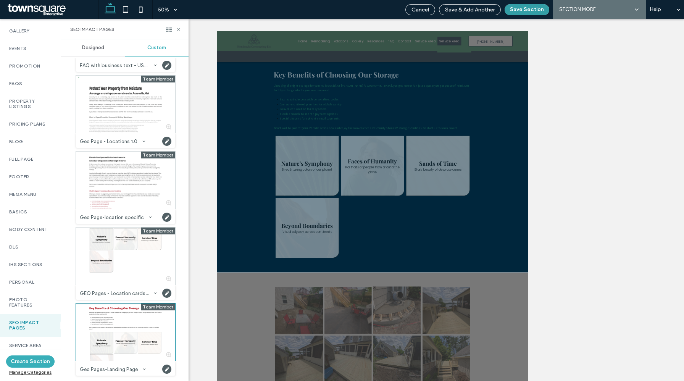
click at [532, 8] on button "Save Section" at bounding box center [527, 9] width 45 height 11
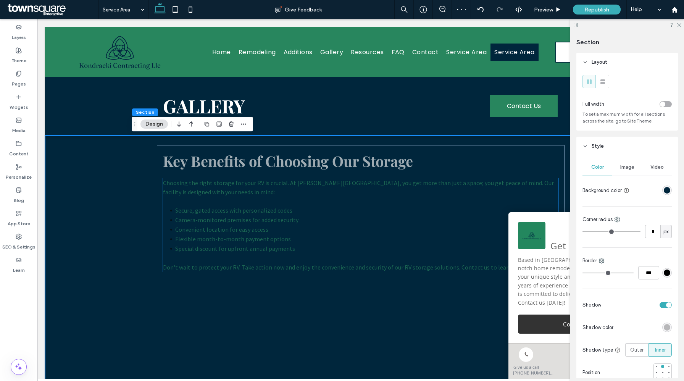
scroll to position [0, 0]
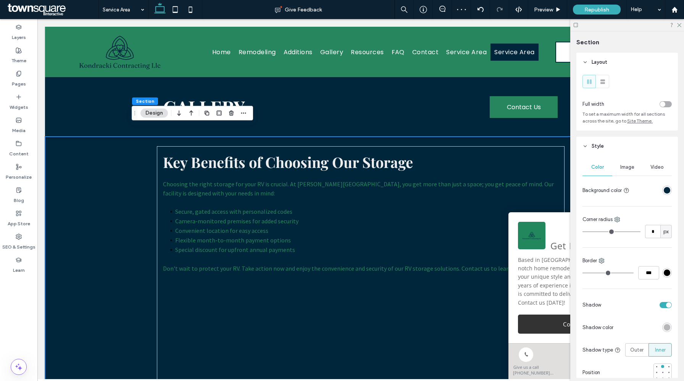
click at [670, 191] on div "rgba(0, 38, 60, 1)" at bounding box center [667, 190] width 6 height 6
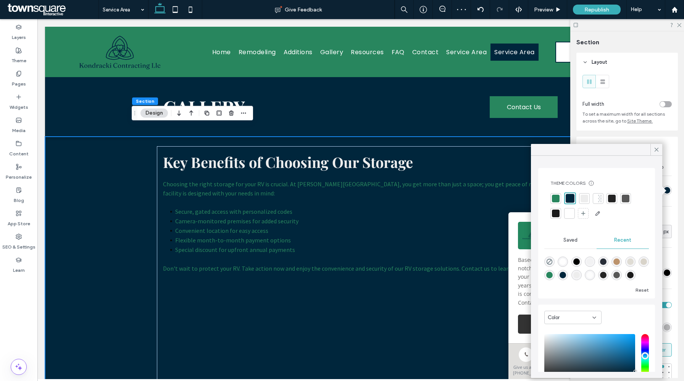
click at [570, 216] on div at bounding box center [570, 214] width 8 height 8
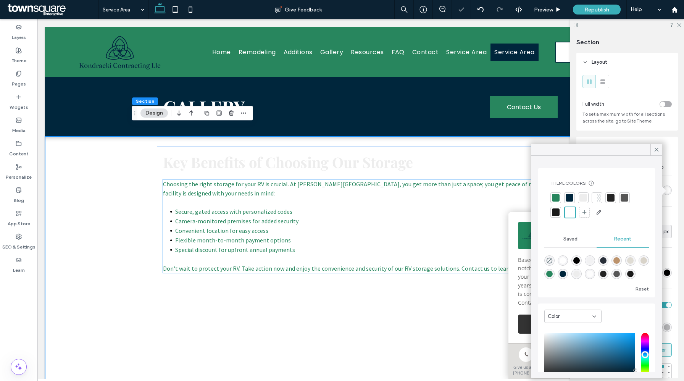
click at [285, 252] on li "Special discount for upfront annual payments" at bounding box center [366, 250] width 383 height 10
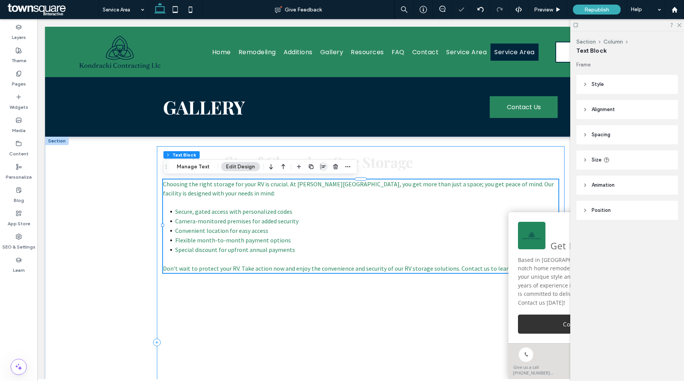
click at [319, 170] on span "button" at bounding box center [323, 166] width 9 height 9
click at [291, 226] on li "Convenient location for easy access" at bounding box center [366, 231] width 383 height 10
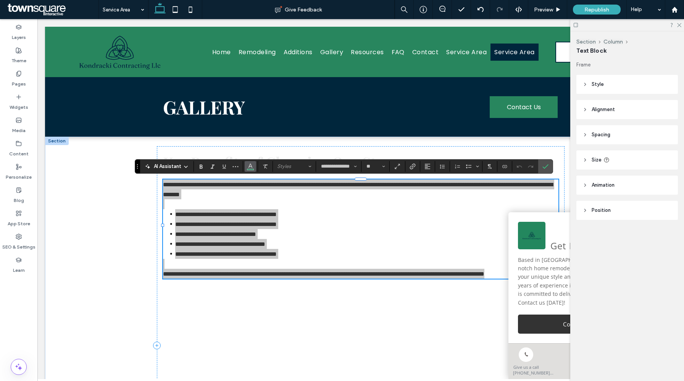
click at [250, 168] on icon "Color" at bounding box center [251, 166] width 6 height 6
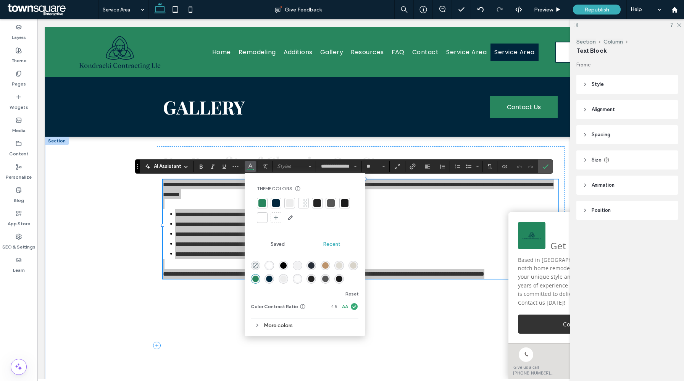
click at [345, 202] on div at bounding box center [345, 203] width 8 height 8
click at [432, 167] on button "Alignment" at bounding box center [427, 166] width 11 height 11
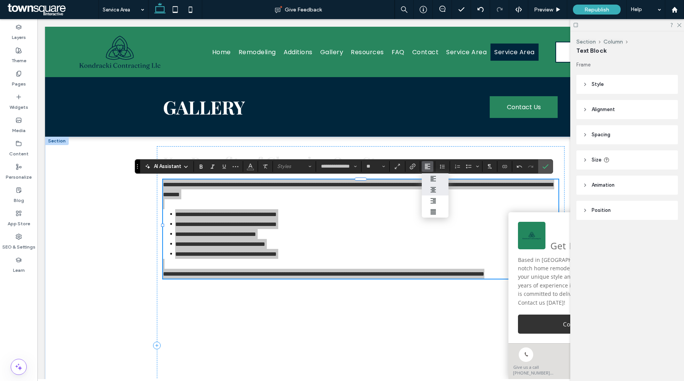
click at [440, 190] on div "ui.textEditor.alignment.center" at bounding box center [435, 190] width 10 height 6
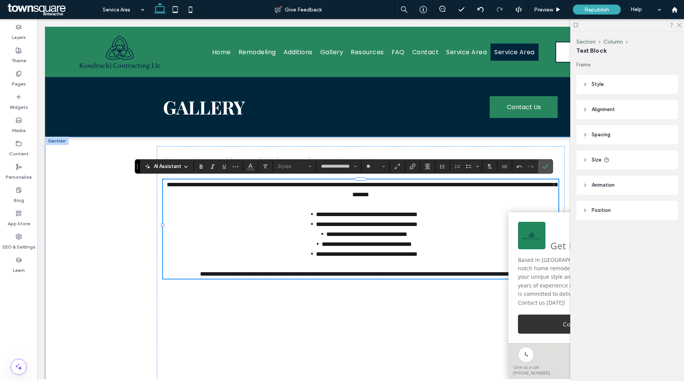
click at [90, 290] on div "**********" at bounding box center [361, 350] width 632 height 427
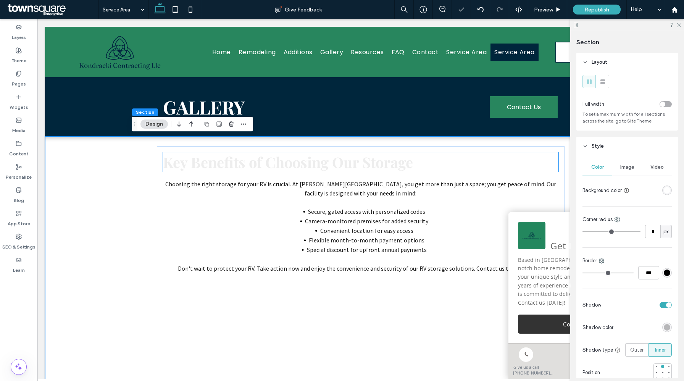
click at [270, 171] on span "Key Benefits of Choosing Our Storage" at bounding box center [288, 161] width 250 height 19
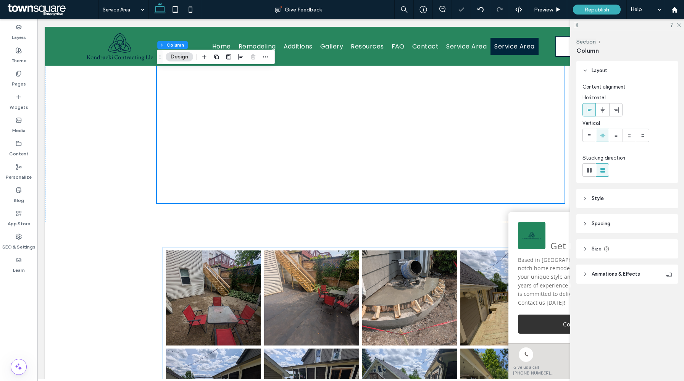
scroll to position [316, 0]
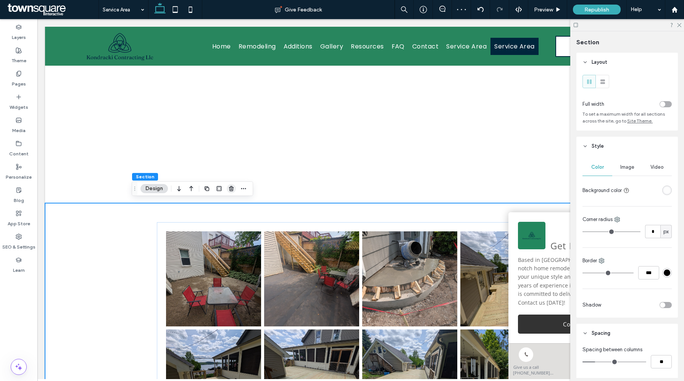
click at [230, 188] on icon "button" at bounding box center [231, 189] width 6 height 6
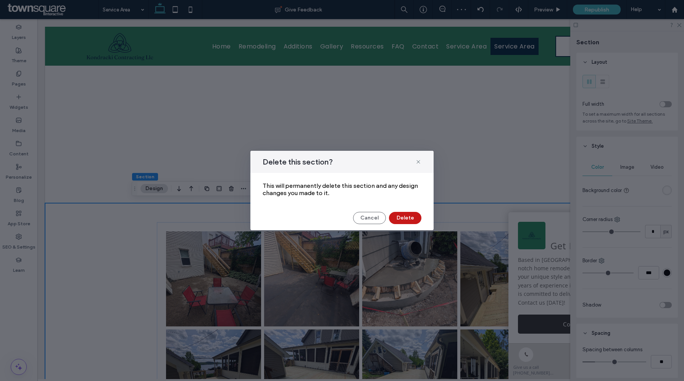
click at [406, 219] on button "Delete" at bounding box center [405, 218] width 32 height 12
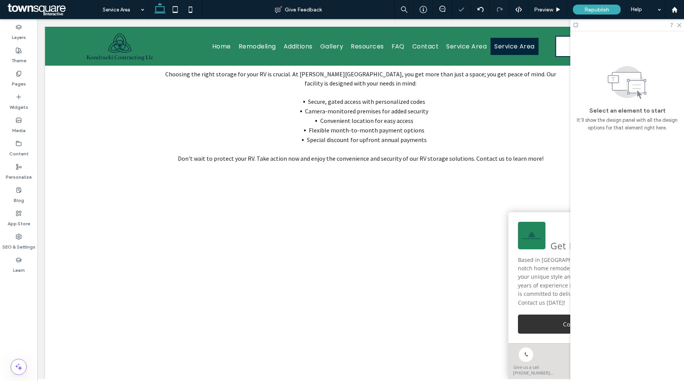
scroll to position [0, 0]
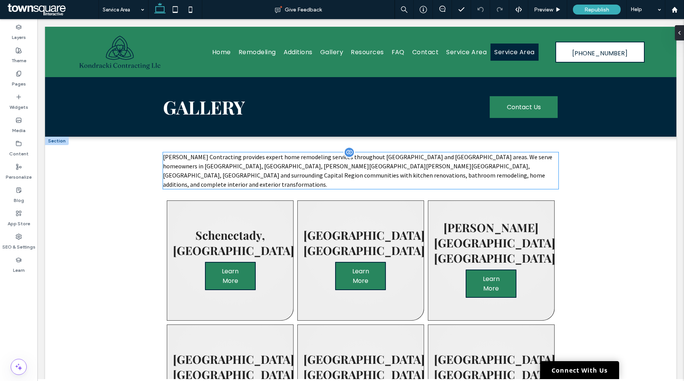
click at [341, 157] on div "Kondracki Contracting provides expert home remodeling services throughout Schen…" at bounding box center [361, 170] width 396 height 37
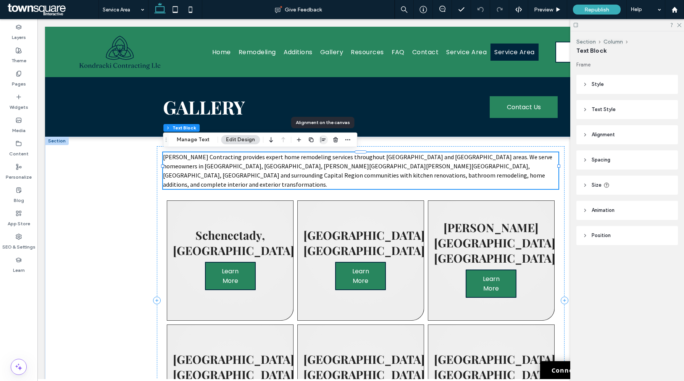
click at [320, 140] on icon "button" at bounding box center [323, 140] width 6 height 6
click at [316, 154] on icon "center" at bounding box center [316, 155] width 6 height 6
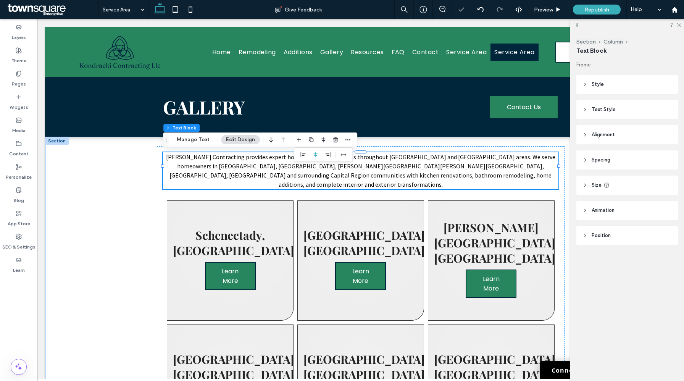
click at [138, 244] on div "Kondracki Contracting provides expert home remodeling services throughout Schen…" at bounding box center [361, 305] width 458 height 337
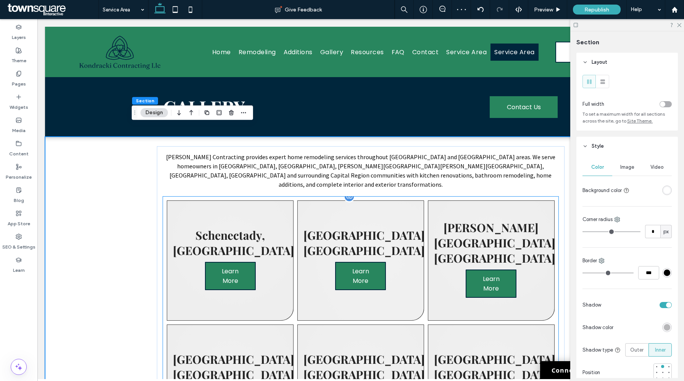
click at [424, 230] on link at bounding box center [361, 261] width 127 height 120
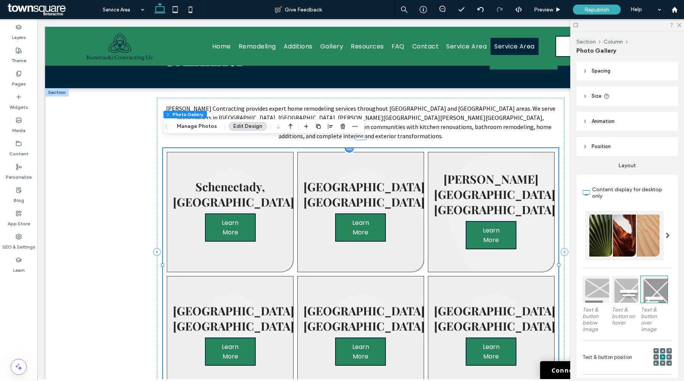
scroll to position [37, 0]
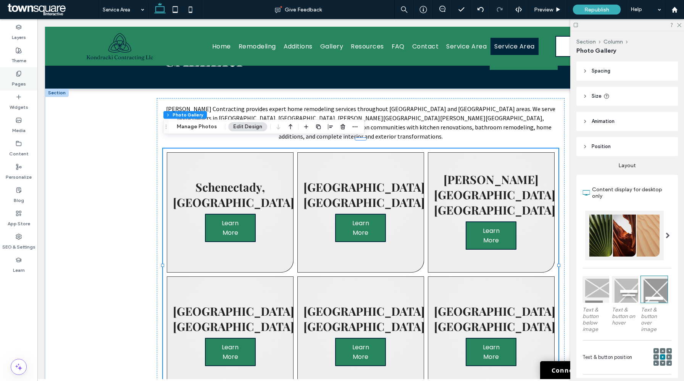
click at [14, 77] on label "Pages" at bounding box center [19, 82] width 14 height 11
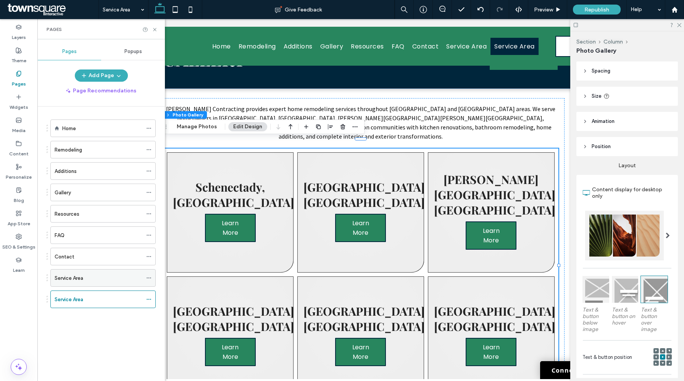
click at [149, 279] on icon at bounding box center [148, 277] width 5 height 5
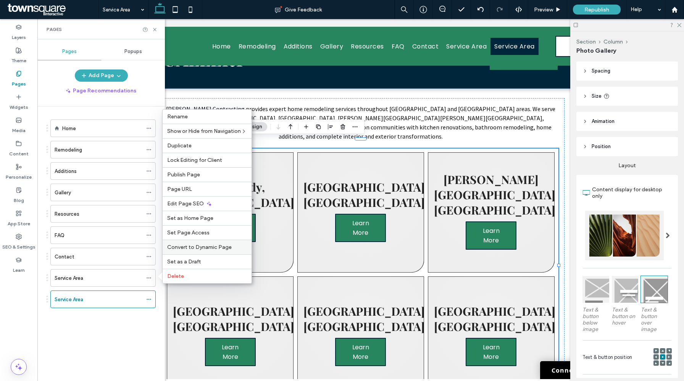
click at [192, 246] on span "Convert to Dynamic Page" at bounding box center [199, 247] width 65 height 6
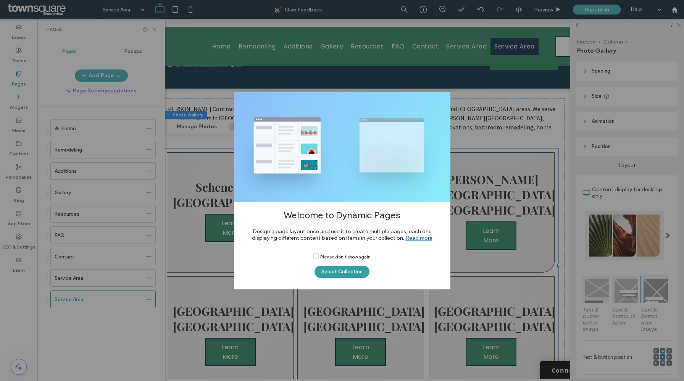
click at [337, 271] on button "Select Collection" at bounding box center [342, 272] width 55 height 12
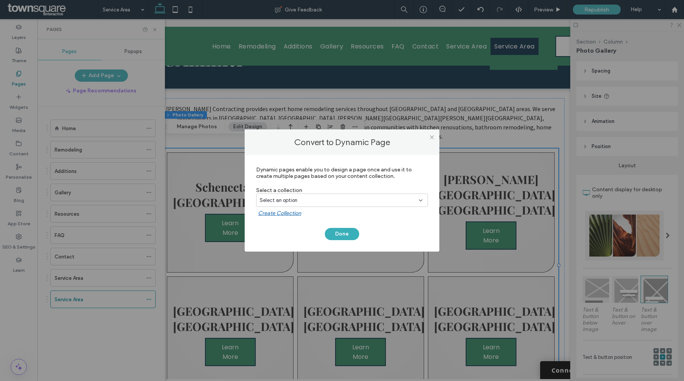
click at [337, 205] on div "Select an option" at bounding box center [342, 200] width 172 height 13
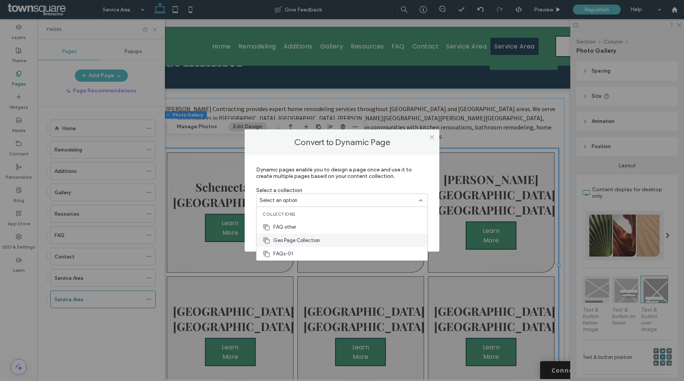
click at [328, 242] on div "Geo Page Collection" at bounding box center [342, 240] width 171 height 13
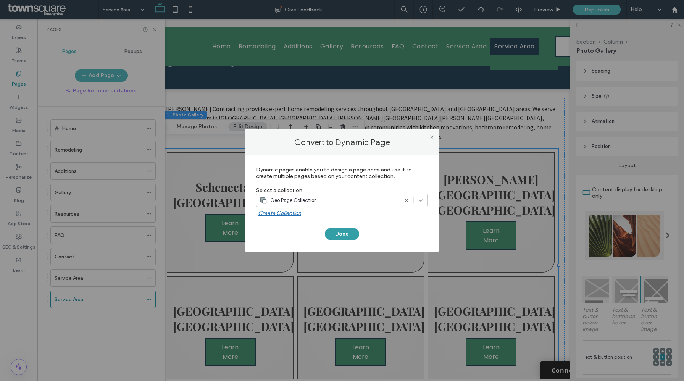
click at [351, 236] on button "Done" at bounding box center [342, 234] width 34 height 12
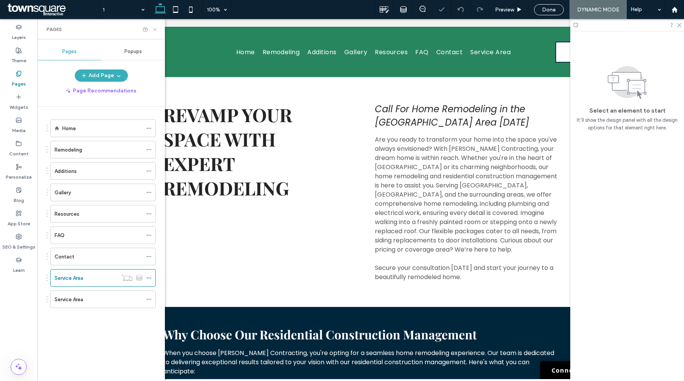
click at [154, 30] on icon at bounding box center [155, 30] width 6 height 6
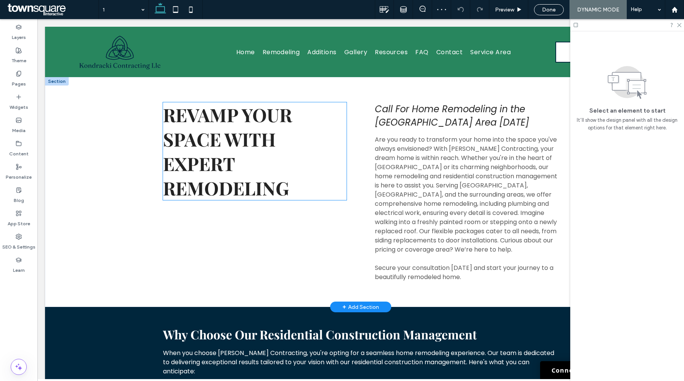
click at [223, 136] on span "Revamp Your Space with Expert Remodeling" at bounding box center [227, 151] width 129 height 98
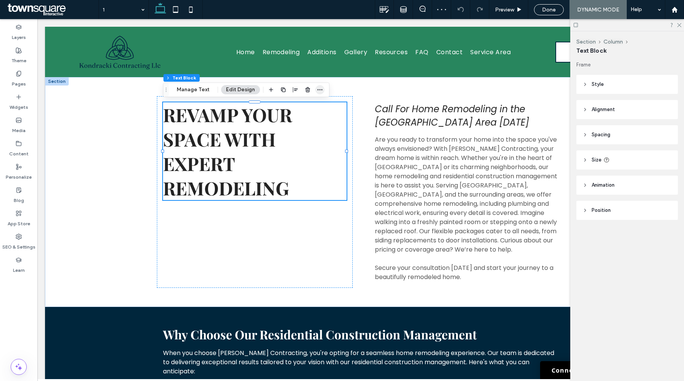
click at [317, 92] on icon "button" at bounding box center [320, 90] width 6 height 6
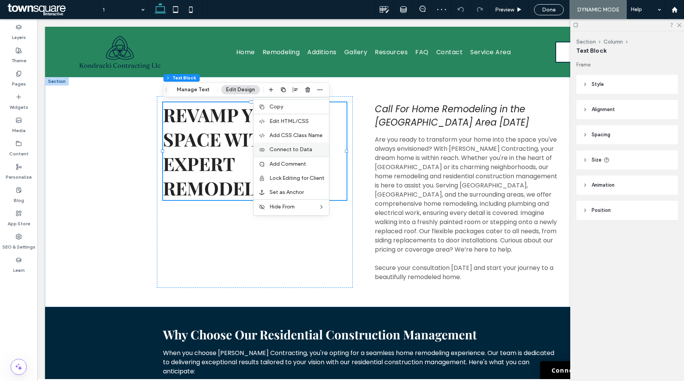
click at [295, 149] on span "Connect to Data" at bounding box center [291, 149] width 43 height 6
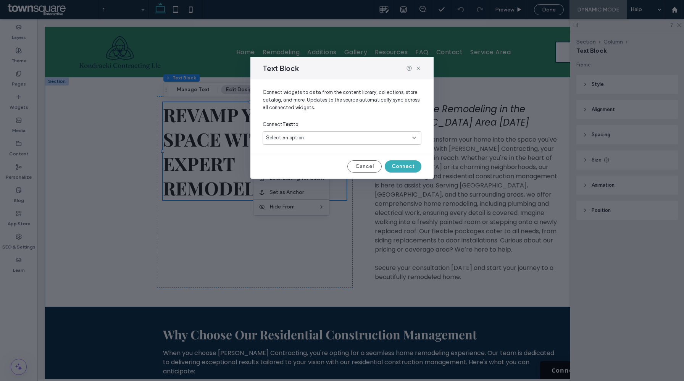
click at [311, 135] on div "Select an option" at bounding box center [337, 138] width 143 height 8
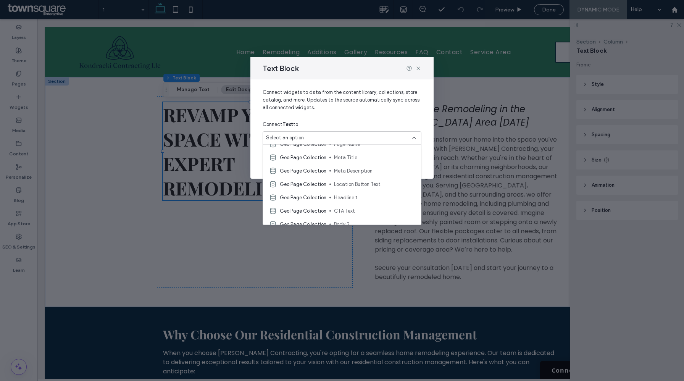
scroll to position [54, 0]
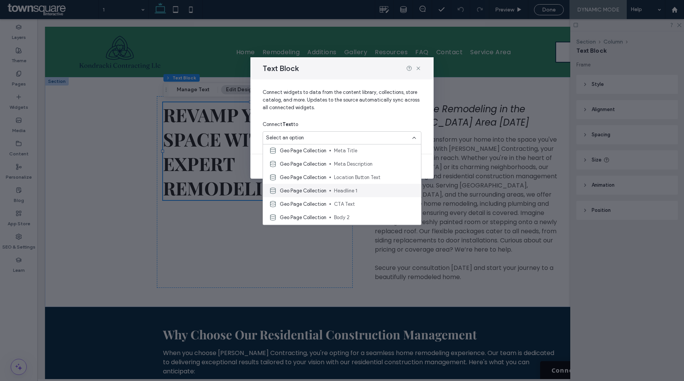
click at [324, 190] on span "Geo Page Collection" at bounding box center [303, 191] width 47 height 8
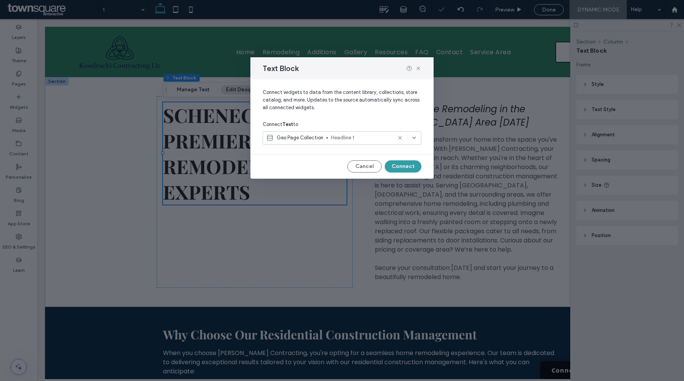
click at [411, 165] on button "Connect" at bounding box center [403, 166] width 37 height 12
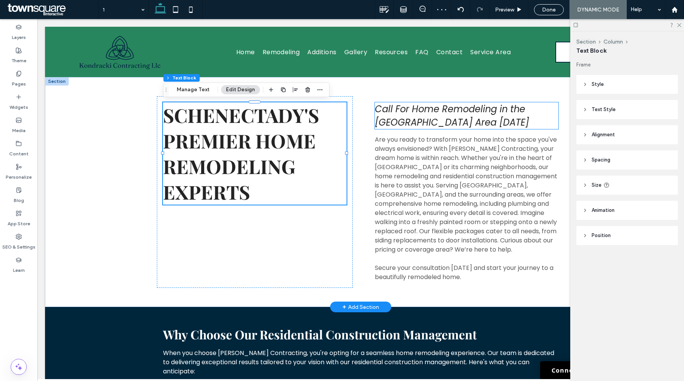
click at [428, 120] on span "Call For Home Remodeling in the [GEOGRAPHIC_DATA] Area [DATE]" at bounding box center [452, 116] width 154 height 26
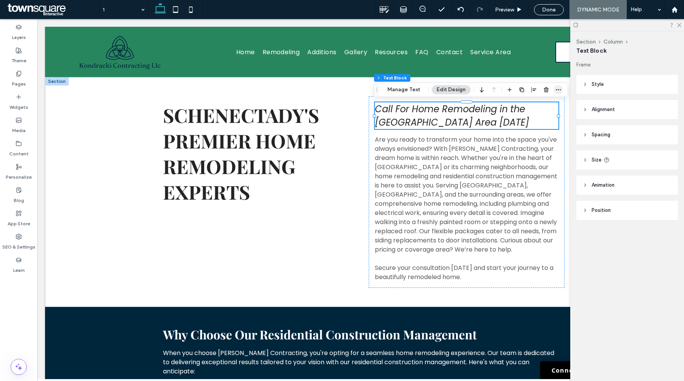
click at [556, 89] on use "button" at bounding box center [558, 89] width 5 height 1
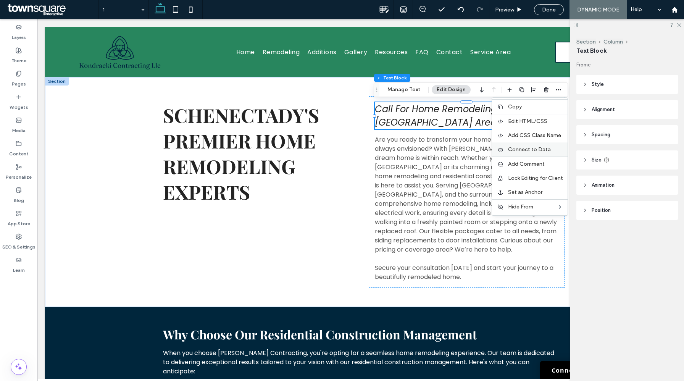
click at [523, 149] on span "Connect to Data" at bounding box center [529, 149] width 43 height 6
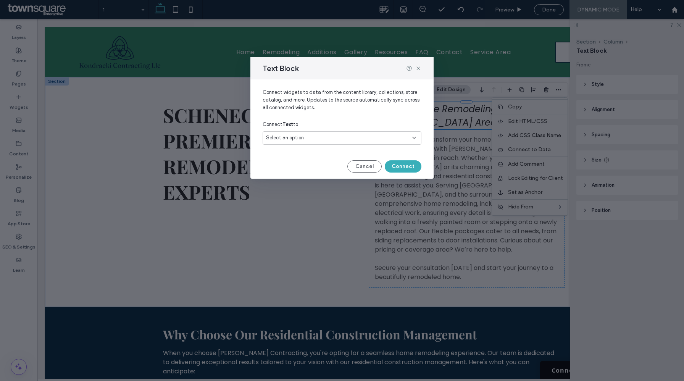
click at [403, 139] on div "Select an option" at bounding box center [337, 138] width 143 height 8
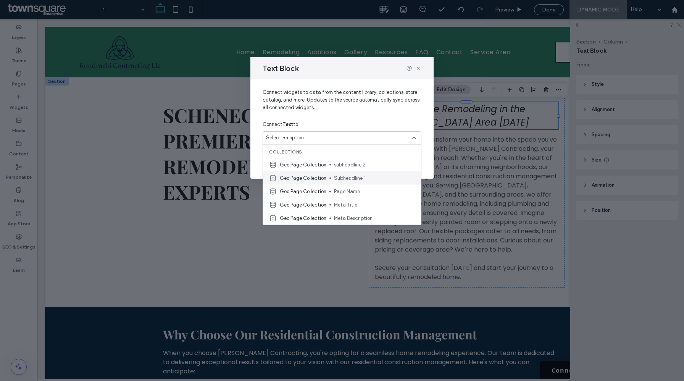
click at [378, 173] on div "Geo Page Collection Subheadline 1" at bounding box center [342, 177] width 158 height 13
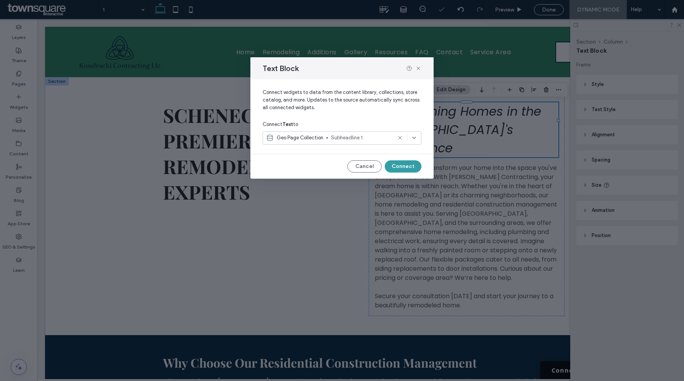
click at [411, 164] on button "Connect" at bounding box center [403, 166] width 37 height 12
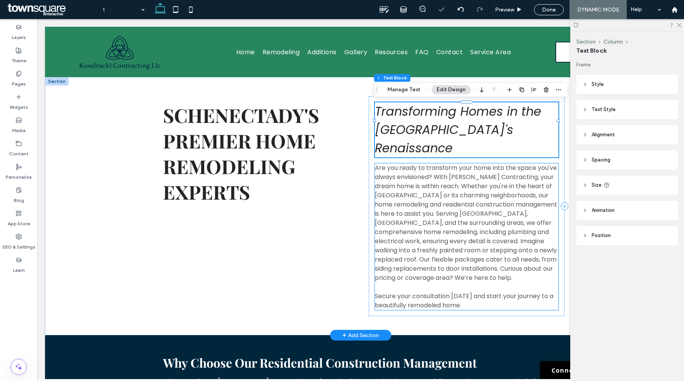
click at [432, 182] on span "Are you ready to transform your home into the space you've always envisioned? W…" at bounding box center [466, 222] width 183 height 119
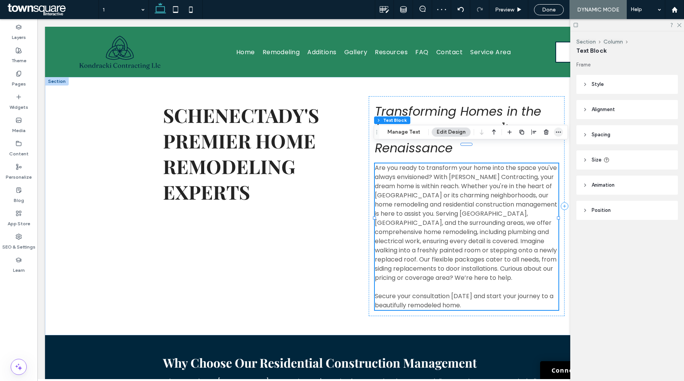
click at [556, 135] on icon "button" at bounding box center [559, 132] width 6 height 6
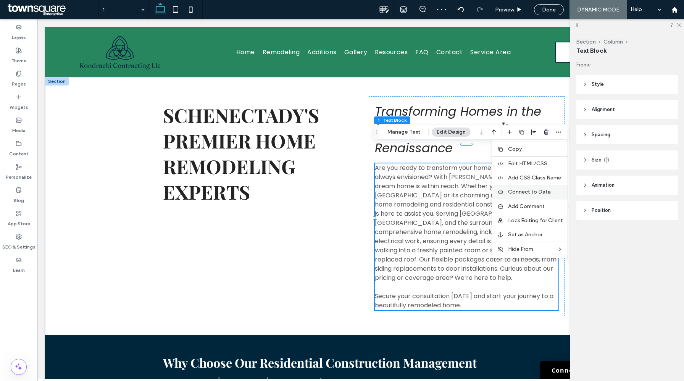
click at [530, 193] on span "Connect to Data" at bounding box center [529, 192] width 43 height 6
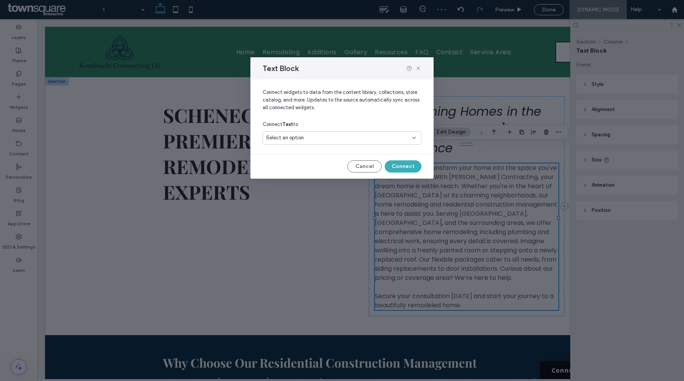
click at [396, 136] on div "Select an option" at bounding box center [337, 138] width 143 height 8
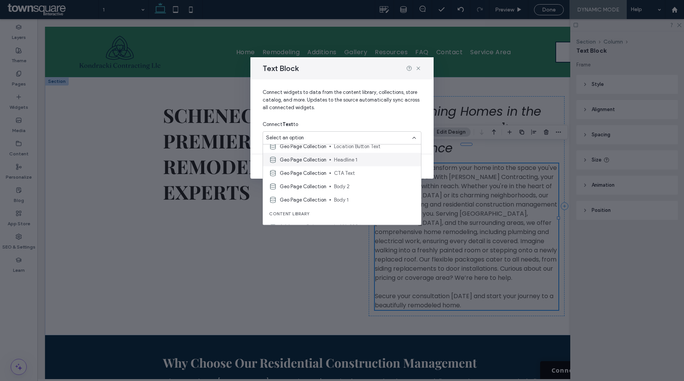
scroll to position [91, 0]
click at [370, 193] on span "Body 1" at bounding box center [374, 195] width 81 height 8
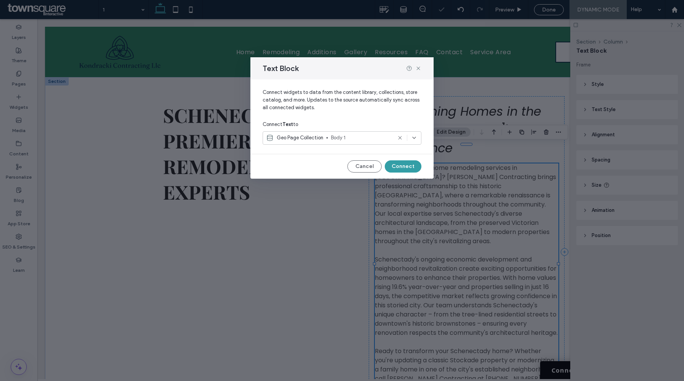
click at [395, 165] on button "Connect" at bounding box center [403, 166] width 37 height 12
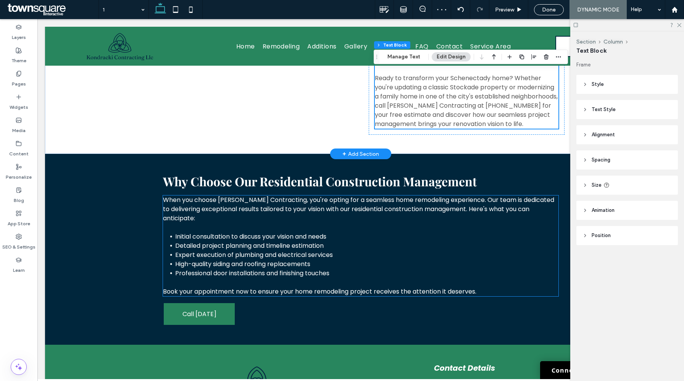
scroll to position [306, 0]
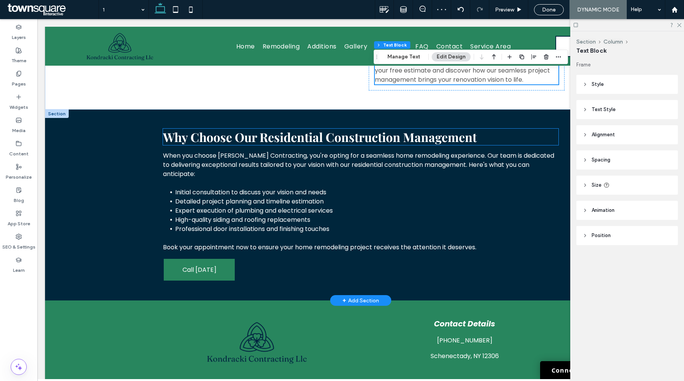
click at [297, 129] on span "Why Choose Our Residential Construction Management" at bounding box center [320, 137] width 314 height 16
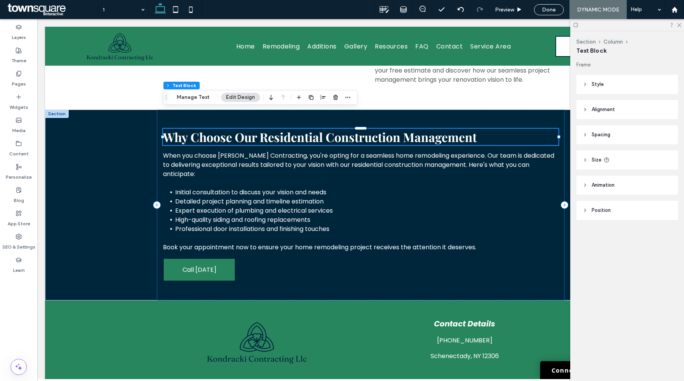
click at [346, 102] on div at bounding box center [347, 98] width 9 height 14
click at [346, 100] on icon "button" at bounding box center [348, 97] width 6 height 6
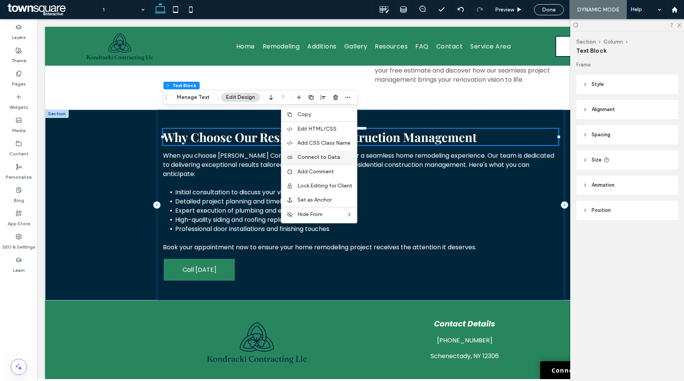
click at [326, 156] on span "Connect to Data" at bounding box center [319, 157] width 43 height 6
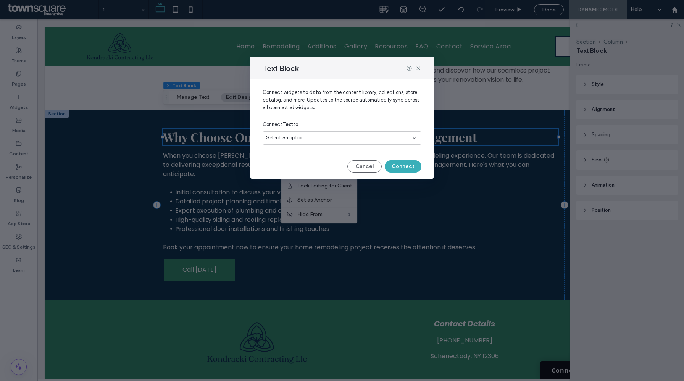
click at [315, 135] on div "Select an option" at bounding box center [337, 138] width 143 height 8
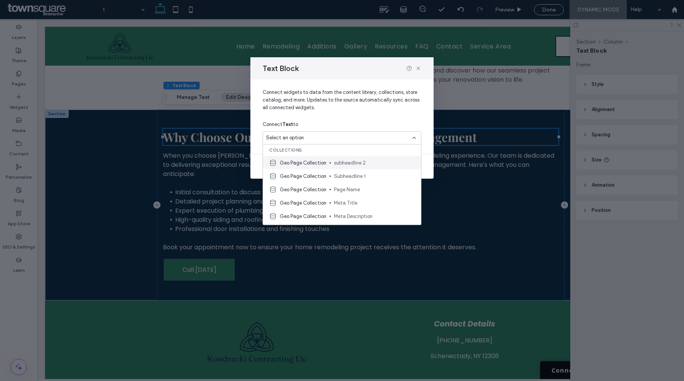
scroll to position [0, 0]
click at [320, 164] on span "Geo Page Collection" at bounding box center [303, 164] width 47 height 8
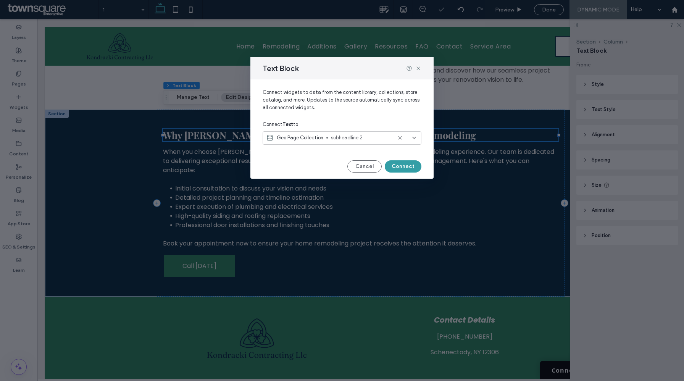
click at [408, 165] on button "Connect" at bounding box center [403, 166] width 37 height 12
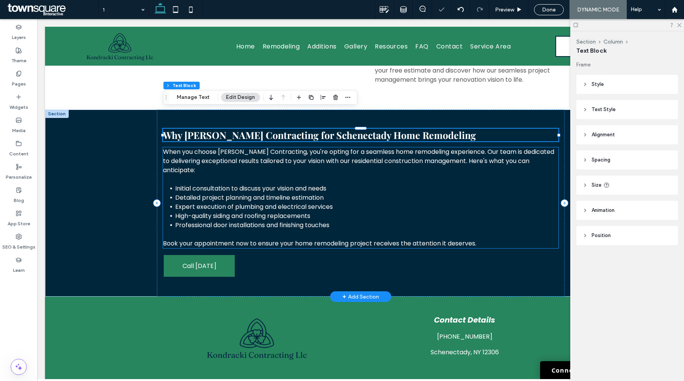
click at [327, 184] on span "Initial consultation to discuss your vision and needs" at bounding box center [250, 188] width 151 height 9
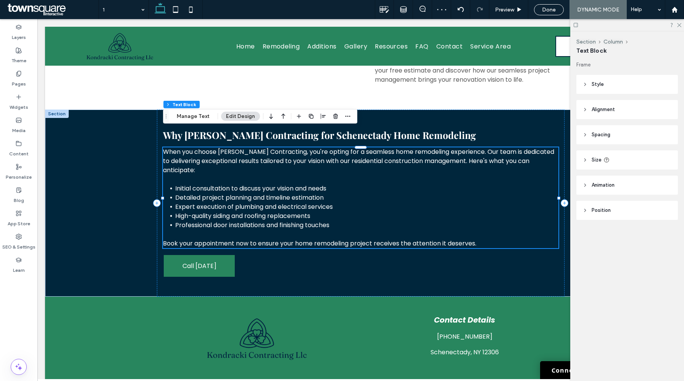
click at [347, 122] on div at bounding box center [347, 117] width 9 height 14
click at [346, 117] on icon "button" at bounding box center [348, 116] width 6 height 6
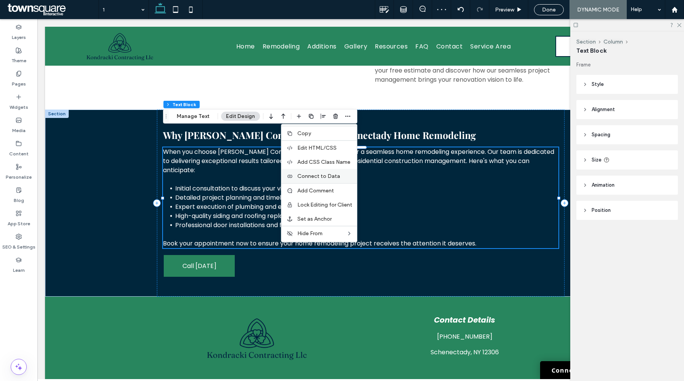
click at [332, 175] on span "Connect to Data" at bounding box center [319, 176] width 43 height 6
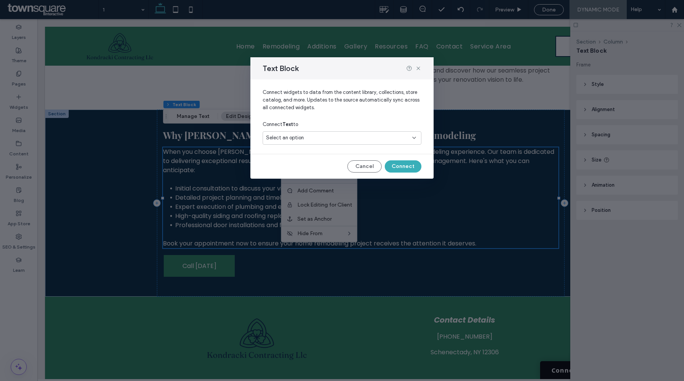
click at [343, 128] on div "Connect Text to" at bounding box center [342, 125] width 159 height 14
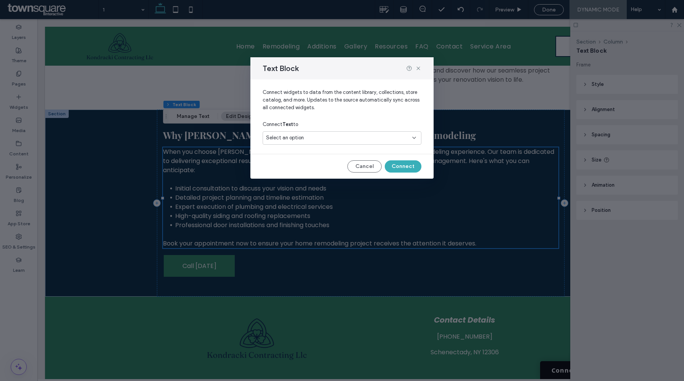
click at [341, 135] on div "Select an option" at bounding box center [337, 138] width 143 height 8
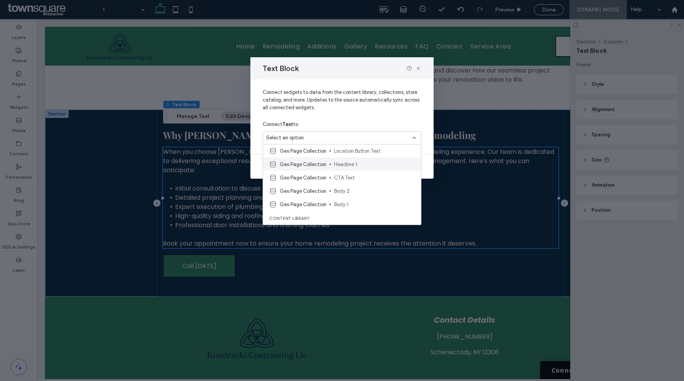
scroll to position [81, 0]
click at [345, 185] on div "Geo Page Collection Body 2" at bounding box center [342, 190] width 158 height 13
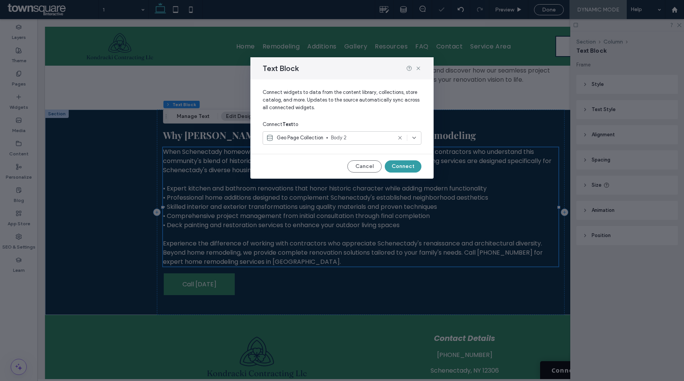
click at [407, 167] on button "Connect" at bounding box center [403, 166] width 37 height 12
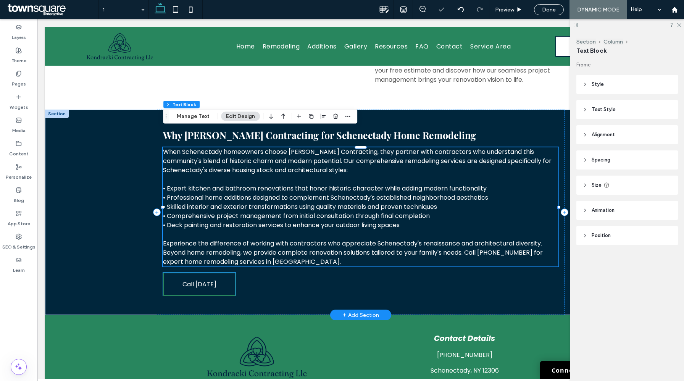
click at [205, 273] on span "Call [DATE]" at bounding box center [200, 284] width 34 height 22
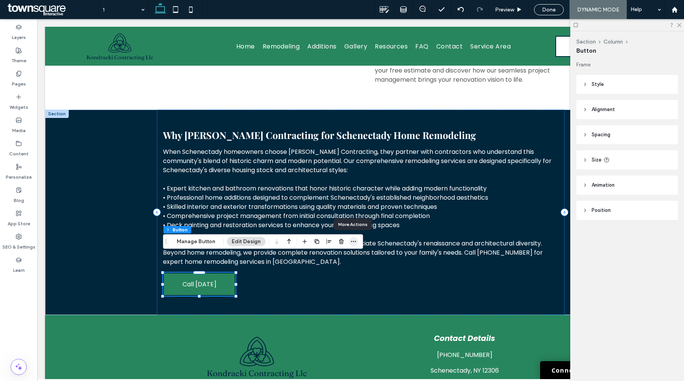
click at [351, 243] on icon "button" at bounding box center [354, 242] width 6 height 6
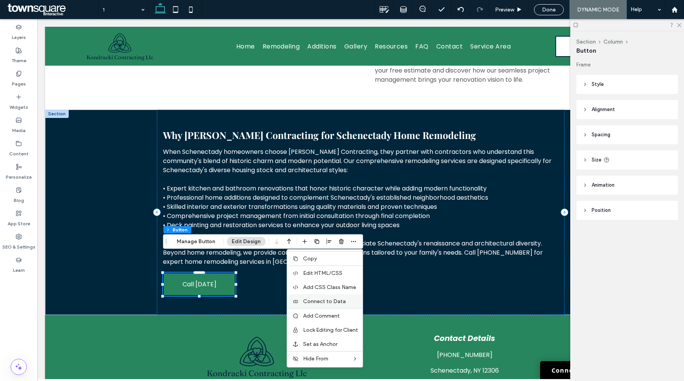
click at [318, 301] on span "Connect to Data" at bounding box center [324, 301] width 43 height 6
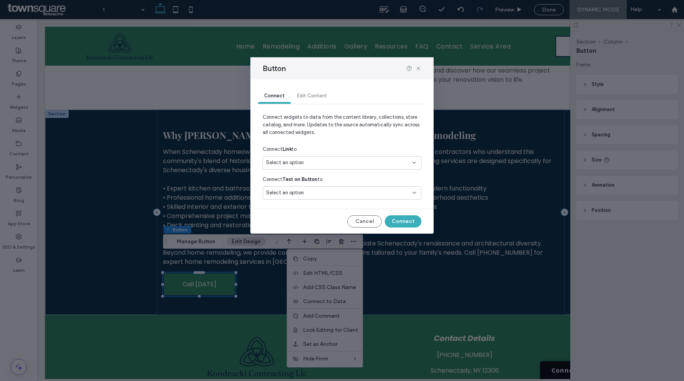
click at [345, 168] on div "Select an option" at bounding box center [342, 162] width 159 height 13
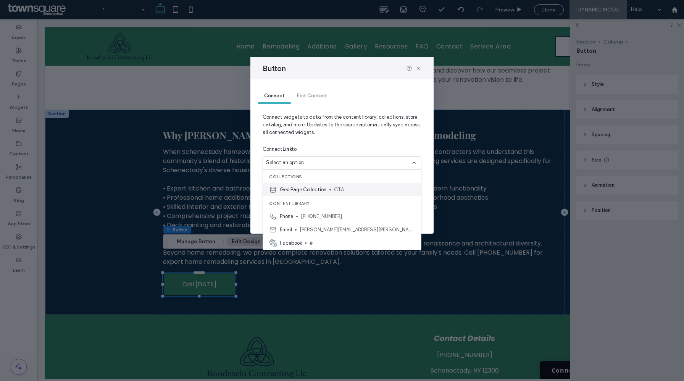
click at [341, 190] on span "CTA" at bounding box center [374, 190] width 81 height 8
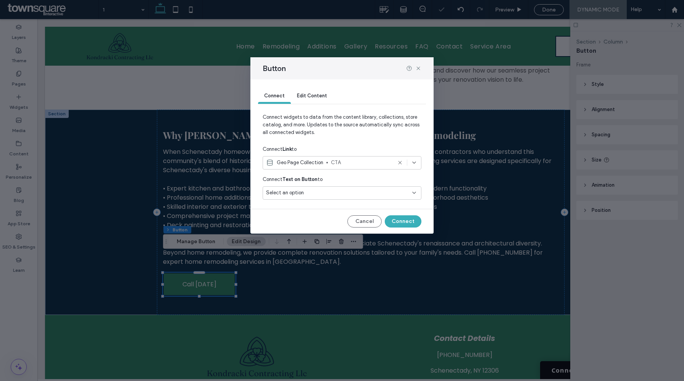
click at [331, 196] on div "Select an option" at bounding box center [337, 193] width 143 height 8
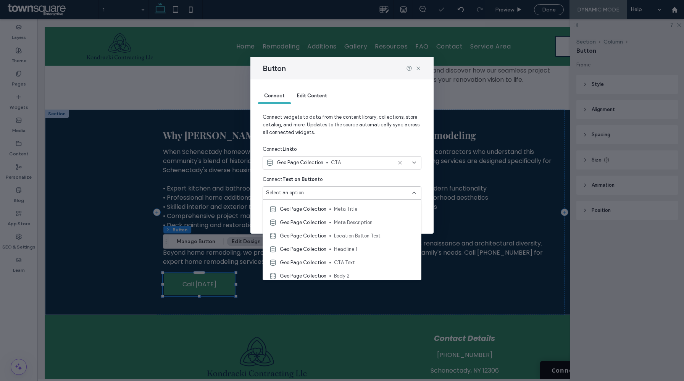
scroll to position [73, 0]
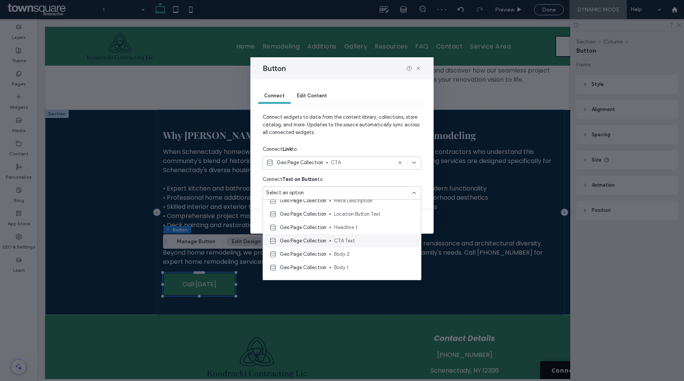
click at [330, 240] on span at bounding box center [331, 241] width 2 height 2
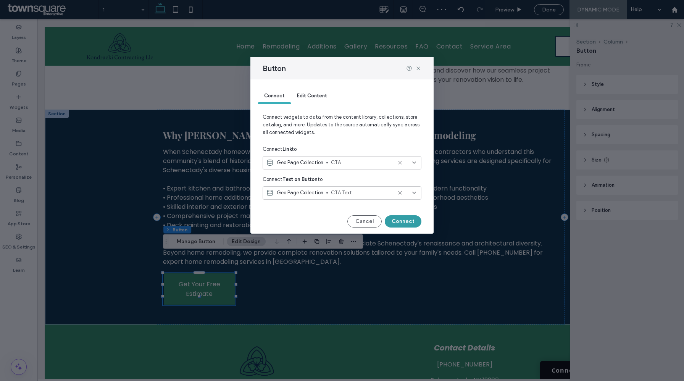
click at [401, 222] on button "Connect" at bounding box center [403, 221] width 37 height 12
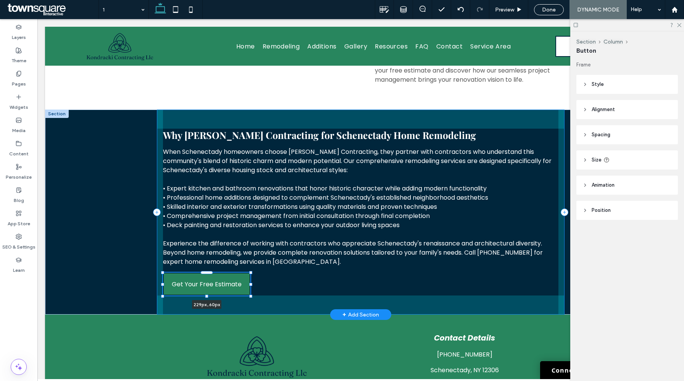
drag, startPoint x: 235, startPoint y: 265, endPoint x: 250, endPoint y: 265, distance: 15.7
click at [250, 283] on div at bounding box center [250, 284] width 3 height 3
type input "***"
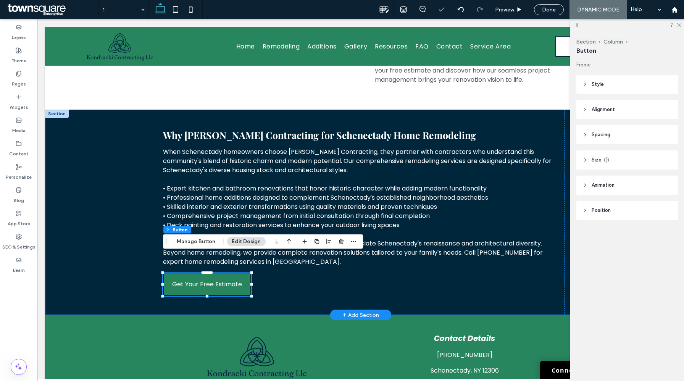
click at [87, 250] on div "Why Choose Kondracki Contracting for Schenectady Home Remodeling When Schenecta…" at bounding box center [361, 212] width 632 height 205
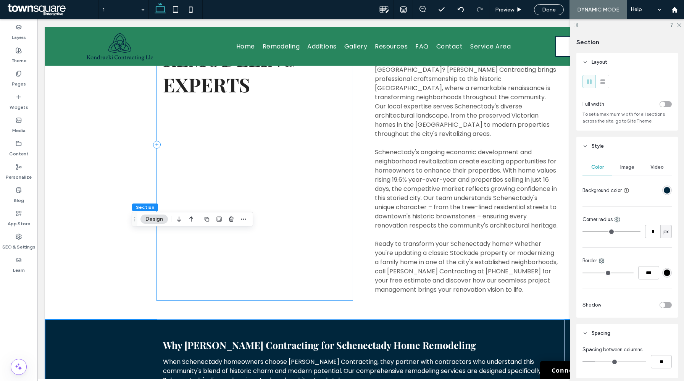
scroll to position [0, 0]
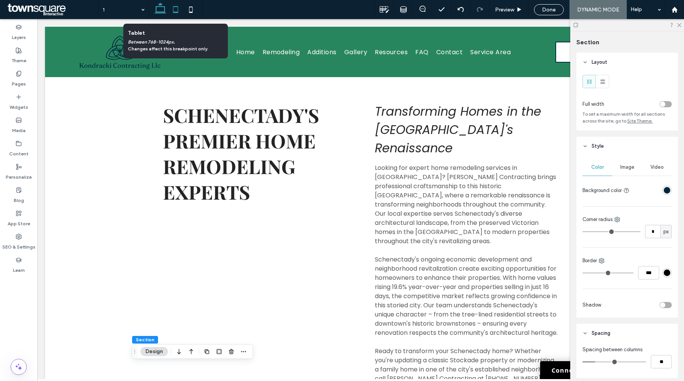
click at [175, 13] on icon at bounding box center [175, 9] width 15 height 15
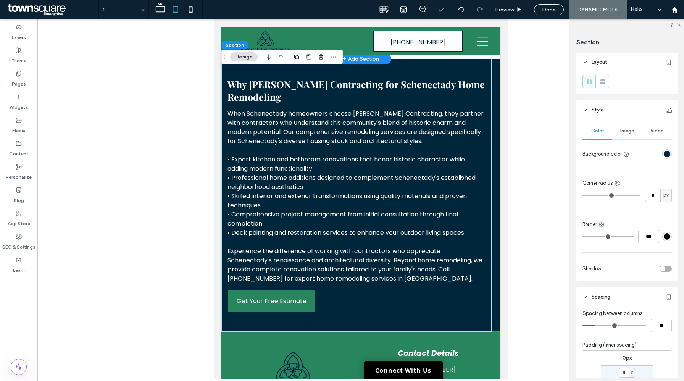
scroll to position [462, 0]
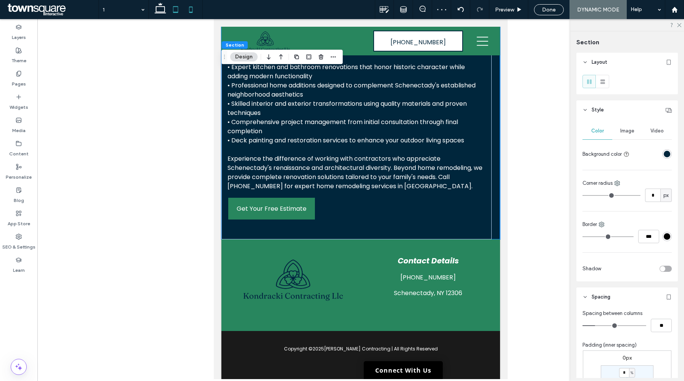
click at [193, 9] on use at bounding box center [190, 9] width 3 height 6
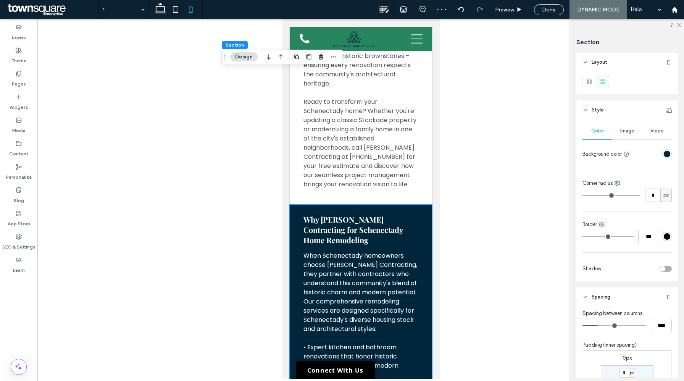
type input "**"
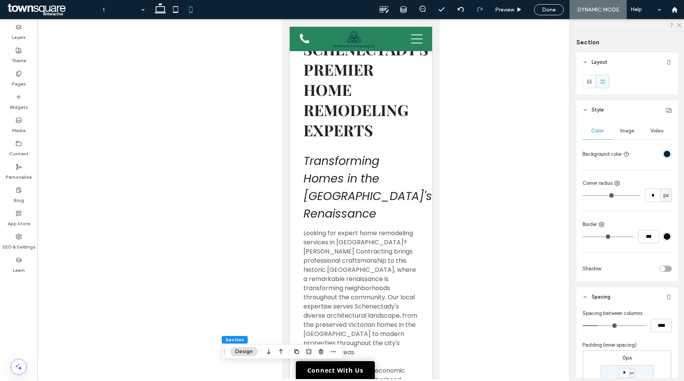
scroll to position [0, 0]
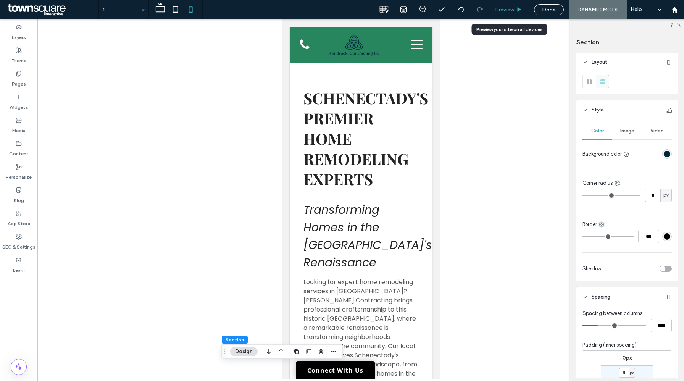
click at [510, 12] on span "Preview" at bounding box center [504, 9] width 19 height 6
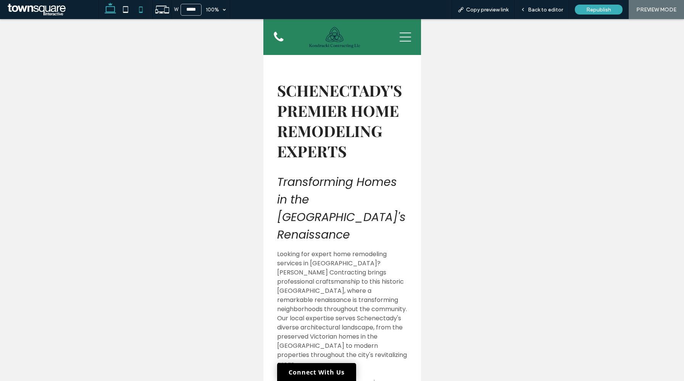
click at [106, 14] on icon at bounding box center [110, 9] width 15 height 15
type input "******"
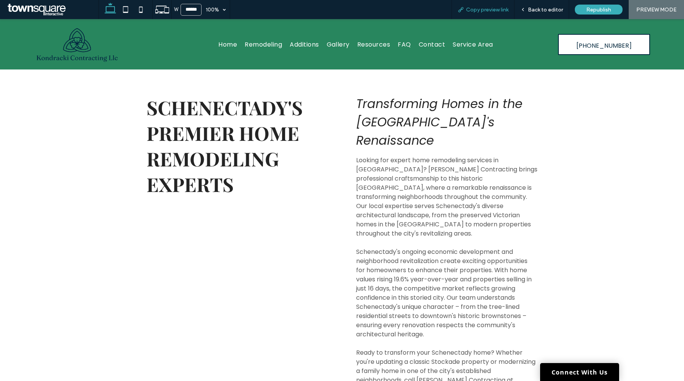
click at [482, 8] on span "Copy preview link" at bounding box center [487, 9] width 42 height 6
click at [533, 15] on div "Back to editor" at bounding box center [542, 9] width 55 height 19
click at [535, 7] on span "Back to editor" at bounding box center [545, 9] width 35 height 6
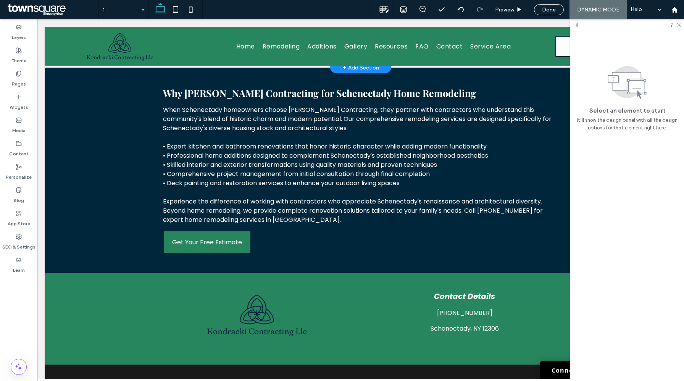
scroll to position [373, 0]
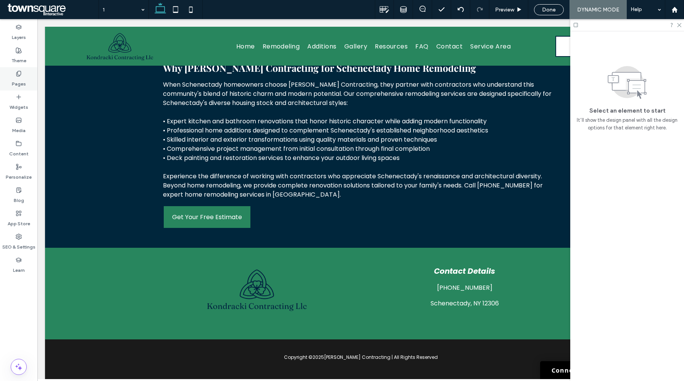
click at [15, 81] on label "Pages" at bounding box center [19, 82] width 14 height 11
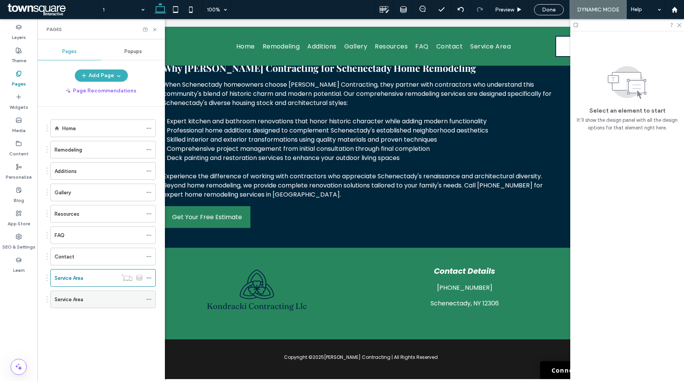
click at [93, 303] on div "Service Area" at bounding box center [99, 300] width 88 height 8
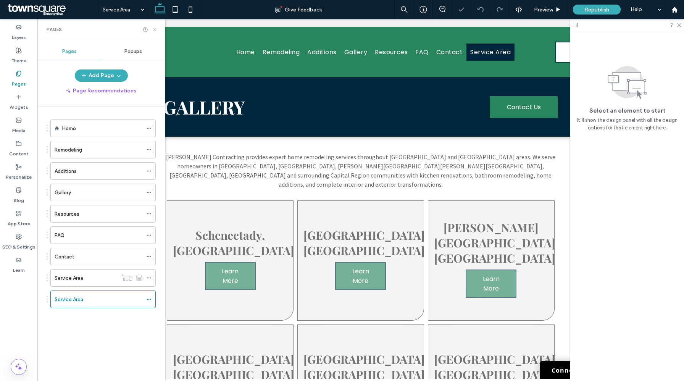
click at [155, 29] on icon at bounding box center [155, 30] width 6 height 6
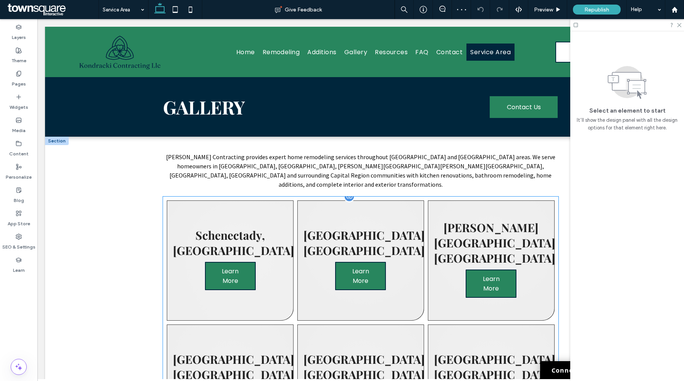
click at [291, 260] on link at bounding box center [230, 261] width 127 height 120
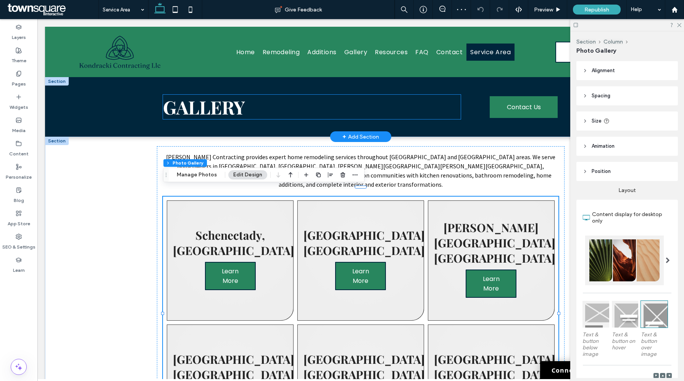
click at [259, 115] on h1 "Gallery" at bounding box center [312, 107] width 298 height 24
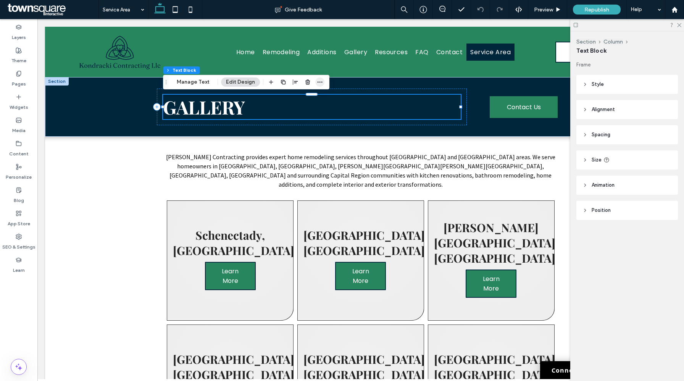
click at [318, 82] on icon "button" at bounding box center [320, 82] width 6 height 6
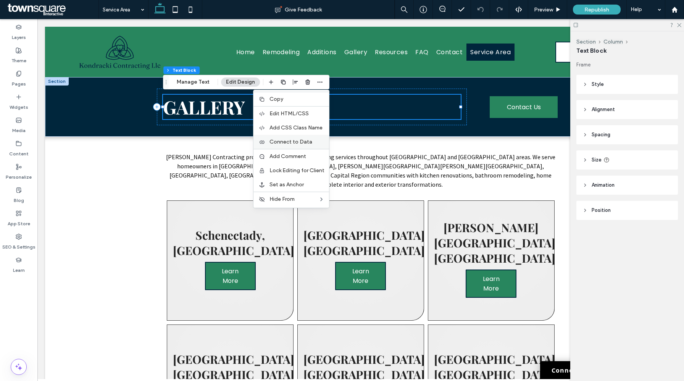
click at [301, 141] on span "Connect to Data" at bounding box center [291, 142] width 43 height 6
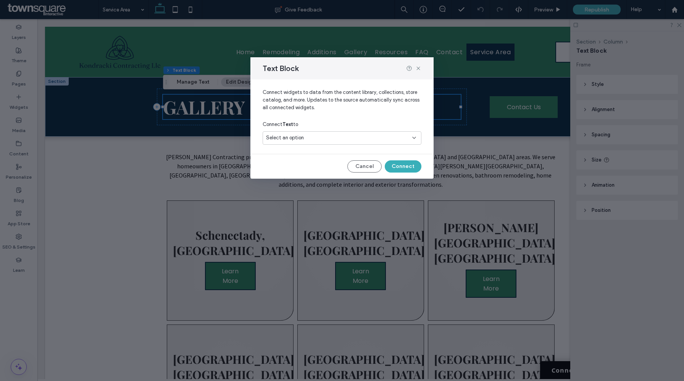
click at [322, 139] on div "Select an option" at bounding box center [337, 138] width 143 height 8
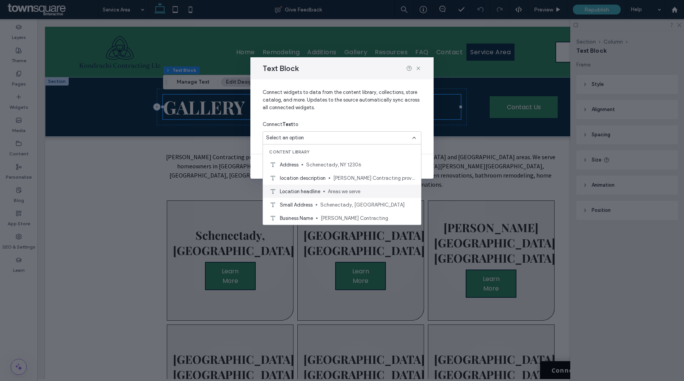
click at [328, 191] on span "Areas we serve" at bounding box center [371, 192] width 87 height 8
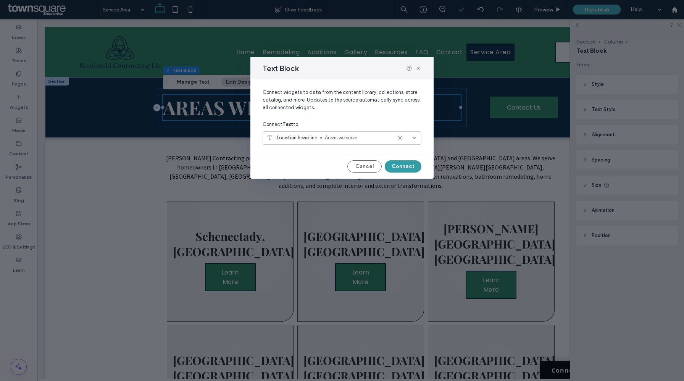
click at [403, 168] on button "Connect" at bounding box center [403, 166] width 37 height 12
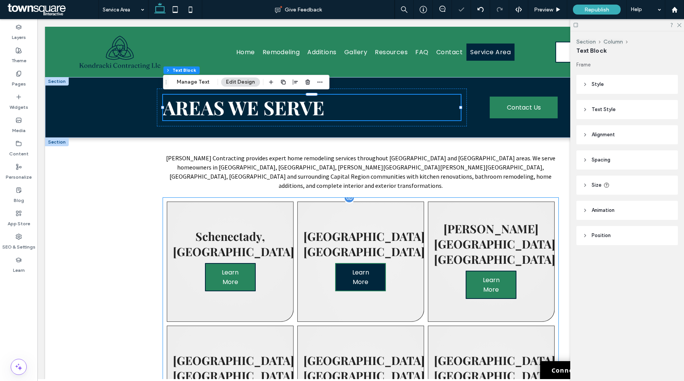
click at [368, 264] on span "Learn More" at bounding box center [361, 277] width 48 height 27
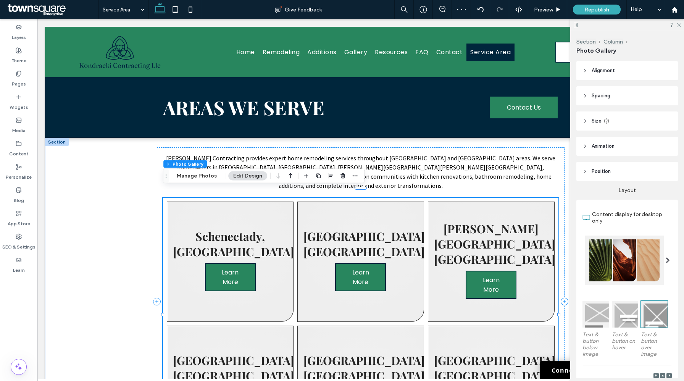
scroll to position [280, 0]
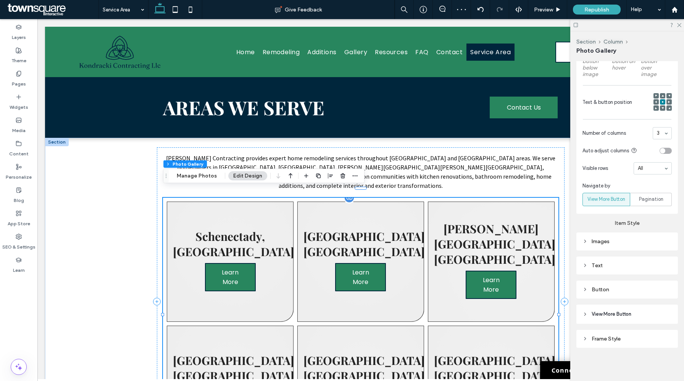
click at [508, 239] on link at bounding box center [491, 262] width 127 height 120
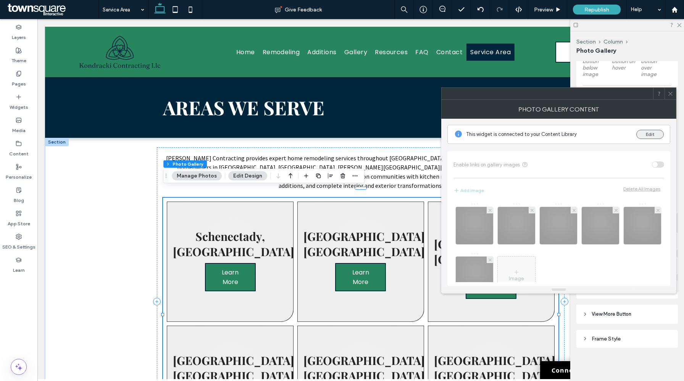
click at [654, 136] on button "Edit" at bounding box center [651, 134] width 28 height 9
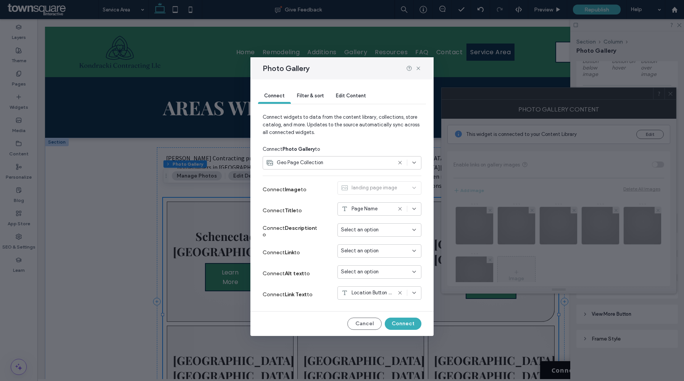
click at [369, 257] on div "Select an option" at bounding box center [380, 250] width 84 height 13
click at [374, 274] on span "Dynamic Page: Service Area" at bounding box center [385, 278] width 60 height 8
click at [399, 322] on button "Connect" at bounding box center [403, 324] width 37 height 12
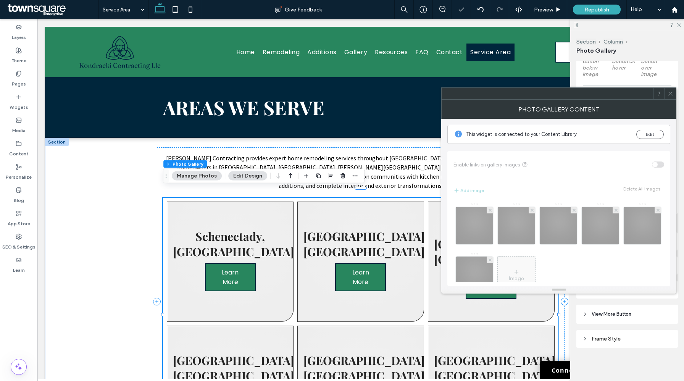
click at [671, 90] on span at bounding box center [671, 93] width 6 height 11
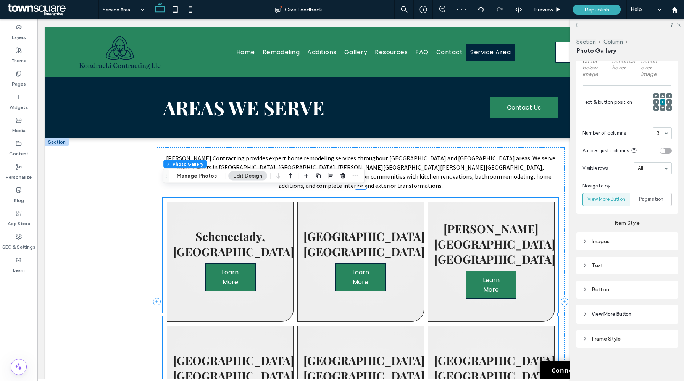
click at [616, 315] on span "View More Button" at bounding box center [612, 315] width 40 height 8
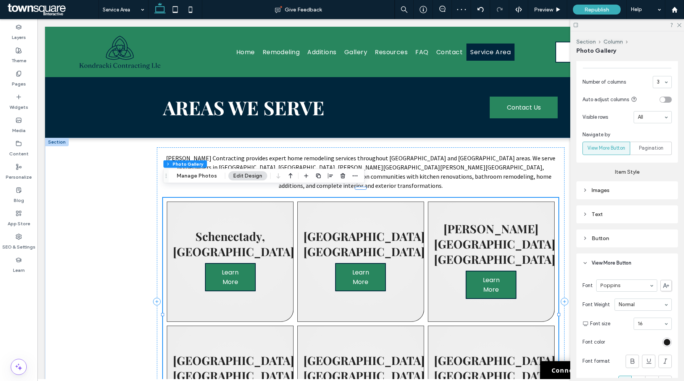
scroll to position [422, 0]
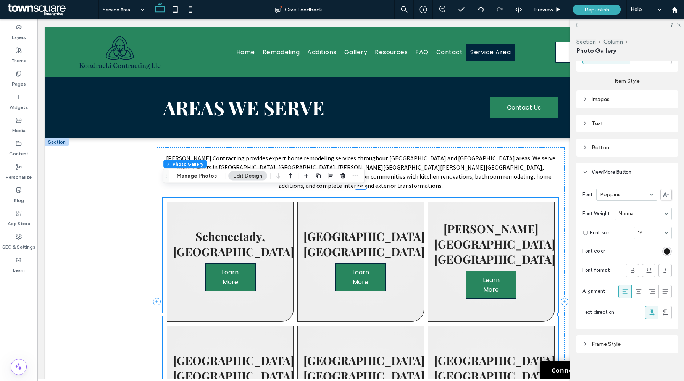
click at [614, 149] on div "Button" at bounding box center [627, 147] width 89 height 6
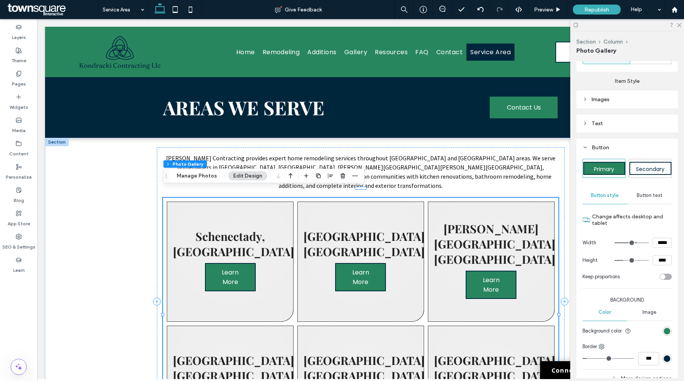
type input "***"
type input "*****"
type input "***"
type input "*****"
type input "***"
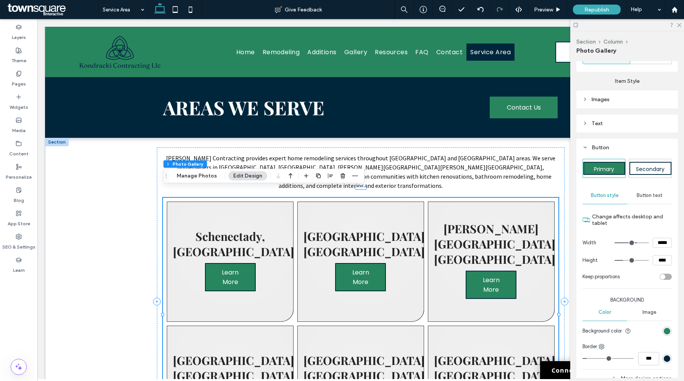
type input "*****"
type input "***"
type input "*****"
type input "***"
type input "*****"
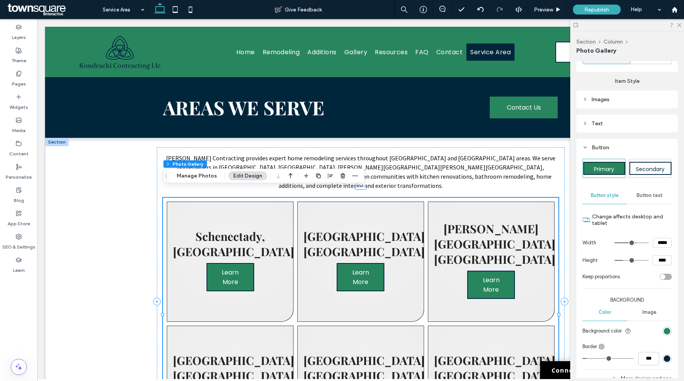
type input "***"
type input "*****"
type input "***"
type input "*****"
type input "***"
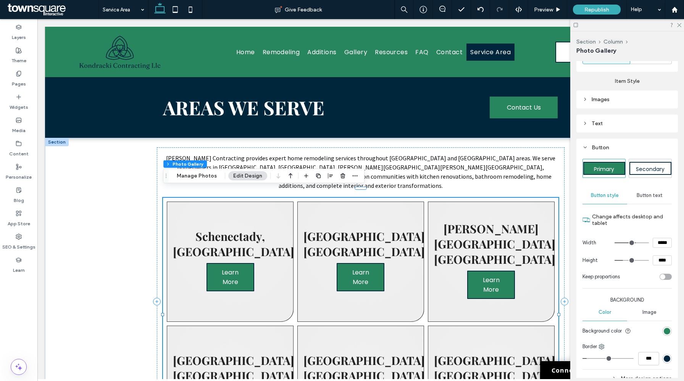
type input "*****"
type input "***"
type input "*****"
type input "***"
type input "*****"
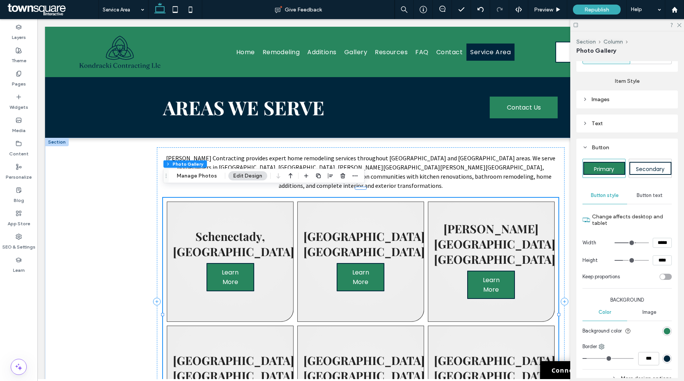
type input "***"
type input "*****"
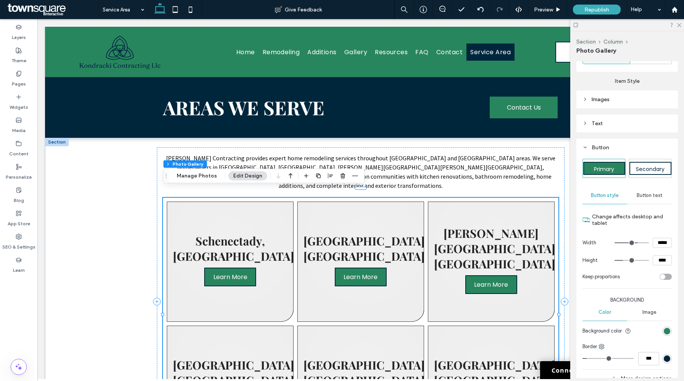
type input "***"
type input "*****"
type input "***"
type input "*****"
type input "***"
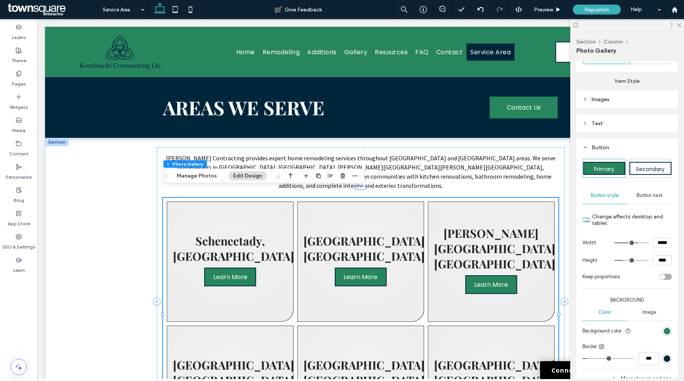
type input "*****"
type input "***"
type input "*****"
type input "***"
type input "*****"
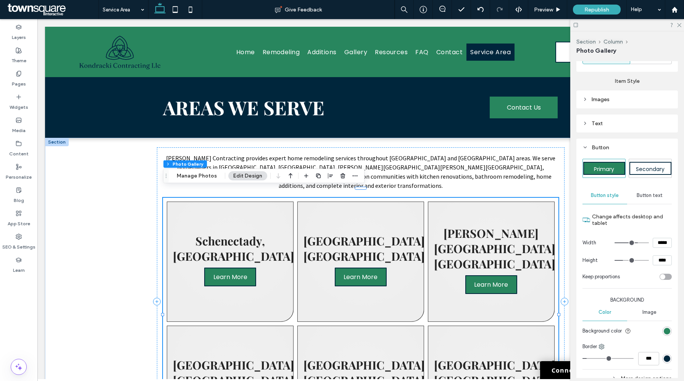
type input "***"
type input "*****"
type input "***"
click at [638, 243] on input "range" at bounding box center [632, 243] width 34 height 1
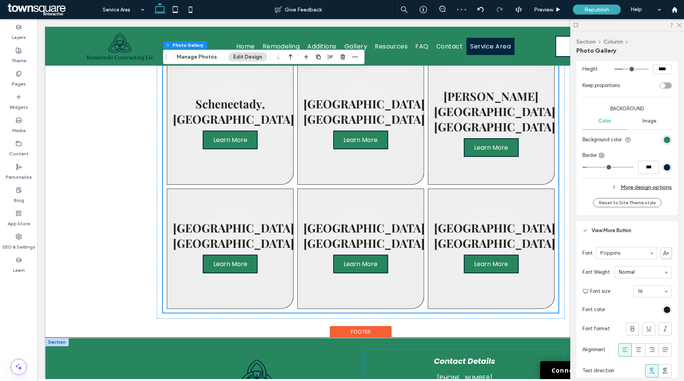
scroll to position [0, 0]
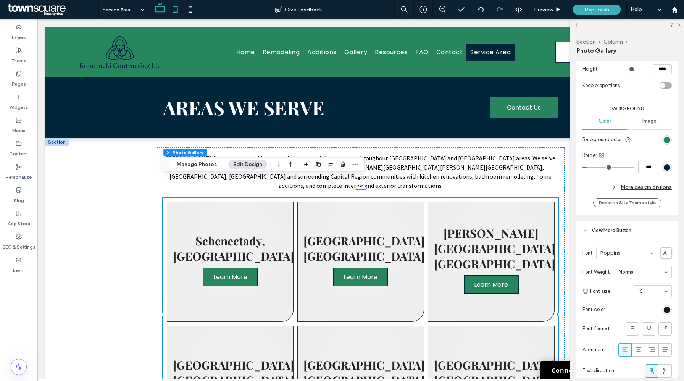
click at [177, 10] on icon at bounding box center [175, 9] width 15 height 15
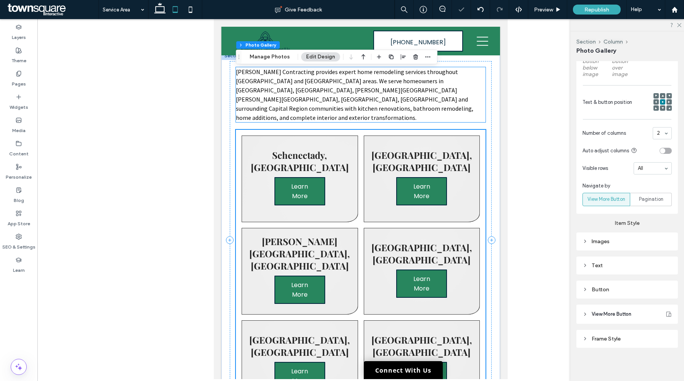
scroll to position [255, 0]
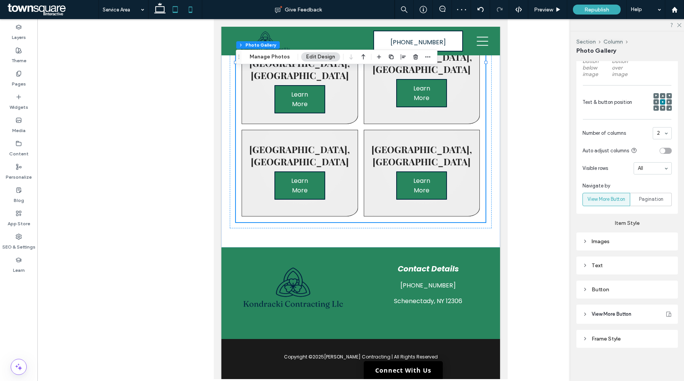
click at [191, 13] on icon at bounding box center [190, 9] width 15 height 15
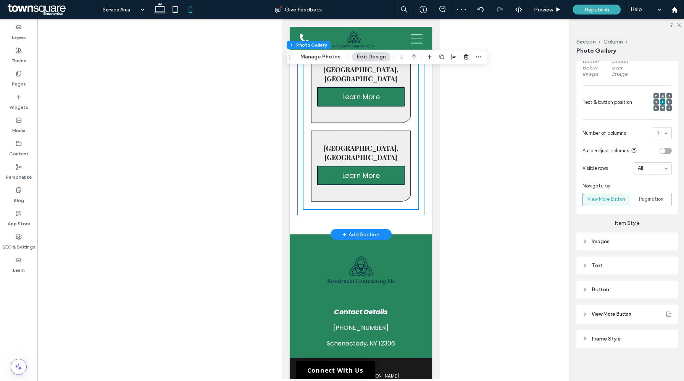
scroll to position [571, 0]
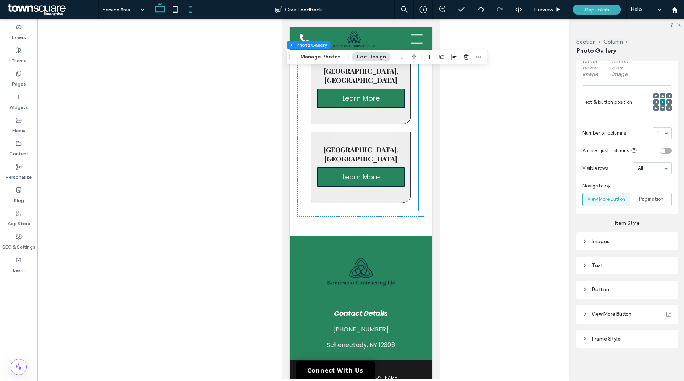
click at [161, 13] on use at bounding box center [159, 8] width 11 height 11
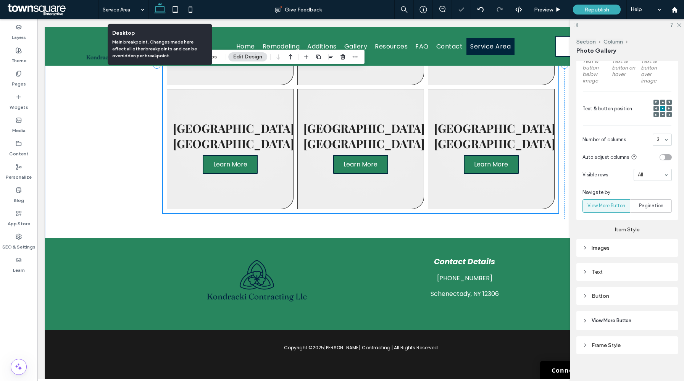
scroll to position [280, 0]
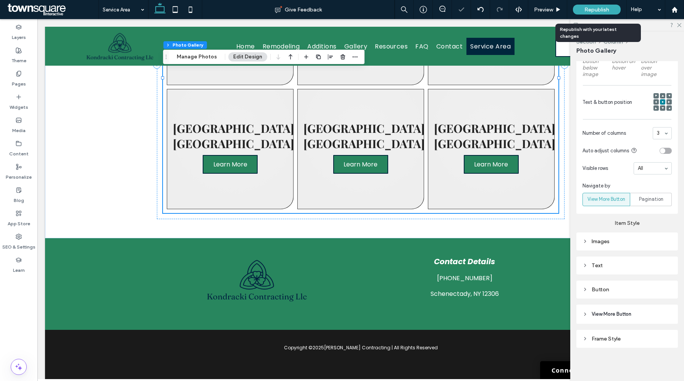
click at [598, 6] on div "Republish" at bounding box center [597, 10] width 48 height 10
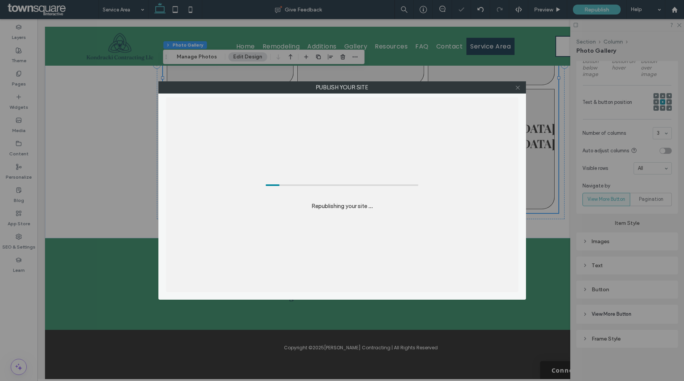
click at [519, 90] on icon at bounding box center [518, 88] width 6 height 6
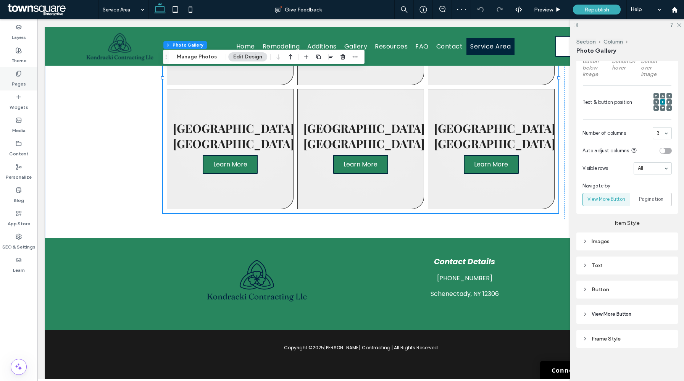
click at [20, 80] on label "Pages" at bounding box center [19, 82] width 14 height 11
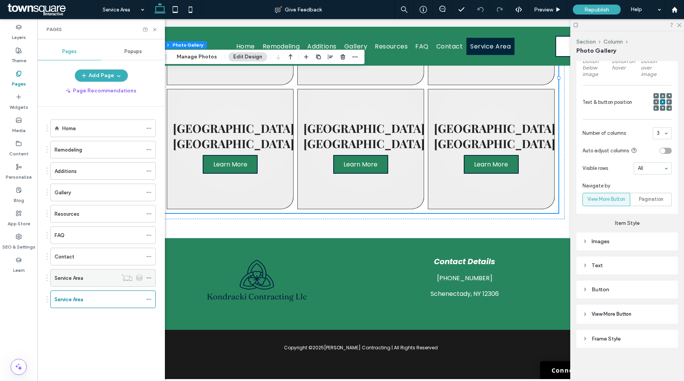
click at [150, 279] on icon at bounding box center [148, 277] width 5 height 5
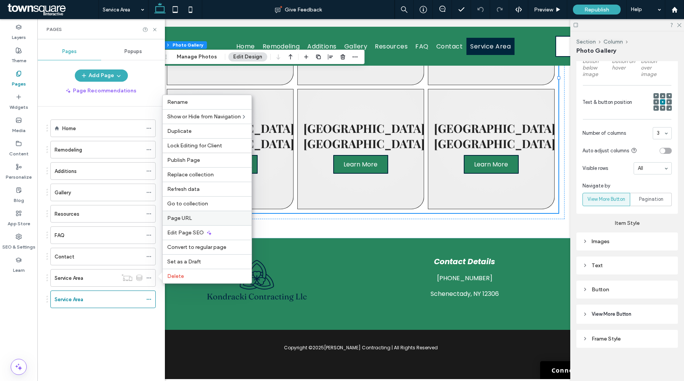
click at [196, 223] on div "Page URL" at bounding box center [207, 218] width 89 height 15
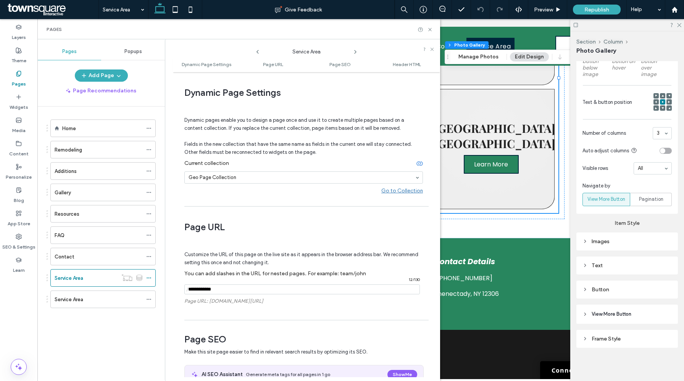
click at [351, 53] on div "Service Area" at bounding box center [307, 49] width 92 height 11
click at [354, 53] on icon at bounding box center [356, 52] width 6 height 6
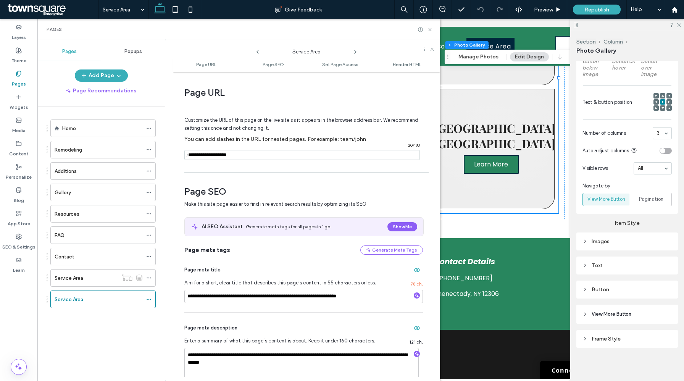
drag, startPoint x: 217, startPoint y: 155, endPoint x: 300, endPoint y: 155, distance: 83.6
click at [300, 155] on input "notEmpty" at bounding box center [302, 155] width 236 height 10
type input "**********"
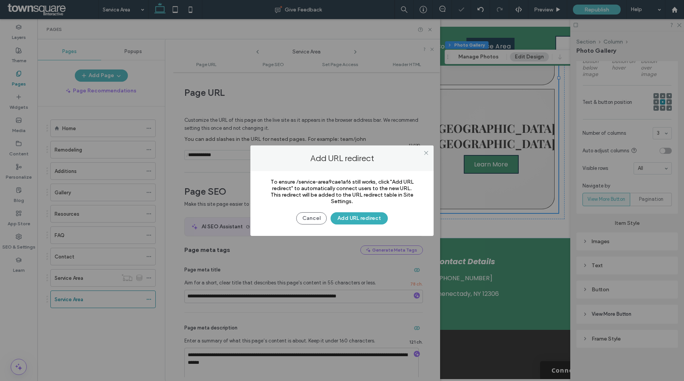
click at [429, 30] on div at bounding box center [342, 190] width 684 height 381
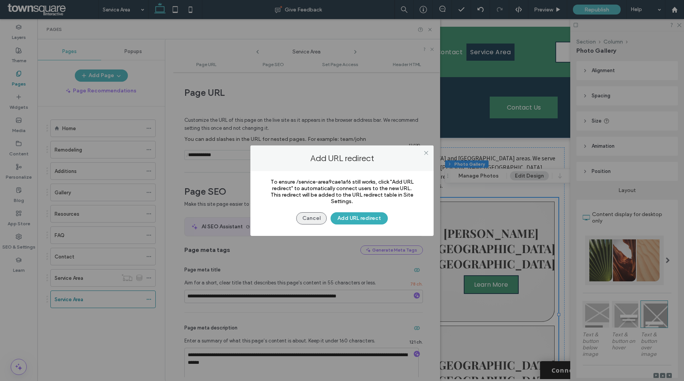
click at [317, 217] on button "Cancel" at bounding box center [311, 218] width 31 height 12
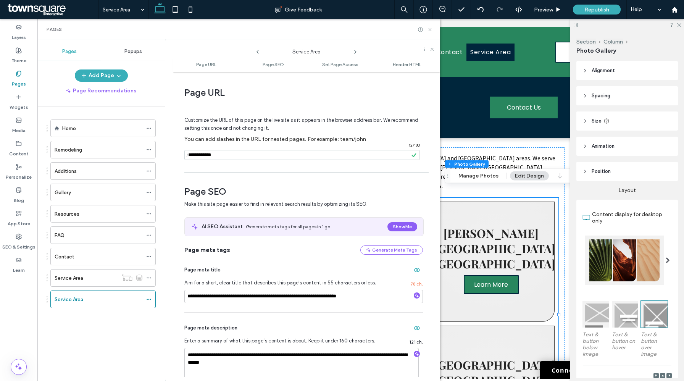
click at [432, 30] on icon at bounding box center [430, 30] width 6 height 6
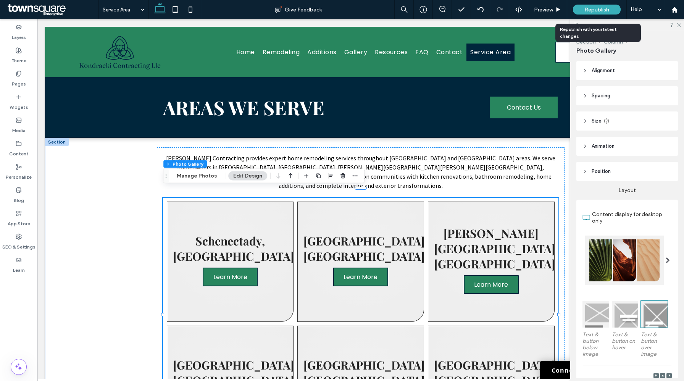
click at [596, 13] on div "Republish" at bounding box center [597, 10] width 48 height 10
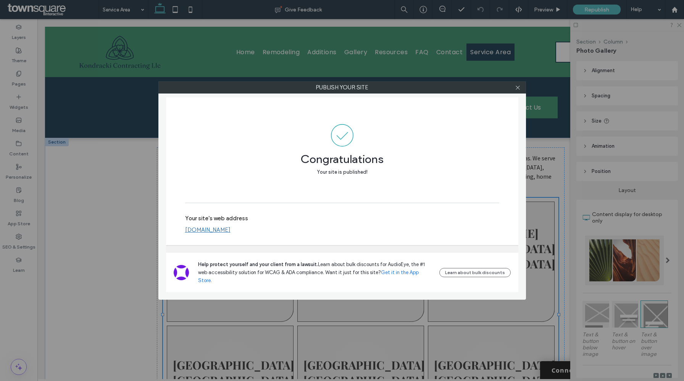
click at [231, 233] on link "www.kondrackicontracting.com" at bounding box center [207, 229] width 45 height 7
click at [516, 89] on icon at bounding box center [518, 88] width 6 height 6
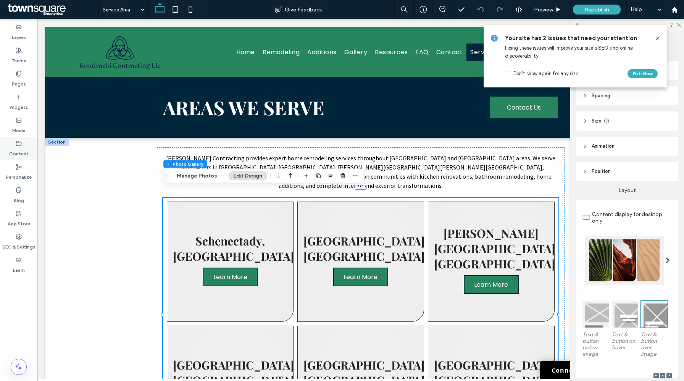
click at [12, 150] on label "Content" at bounding box center [18, 152] width 19 height 11
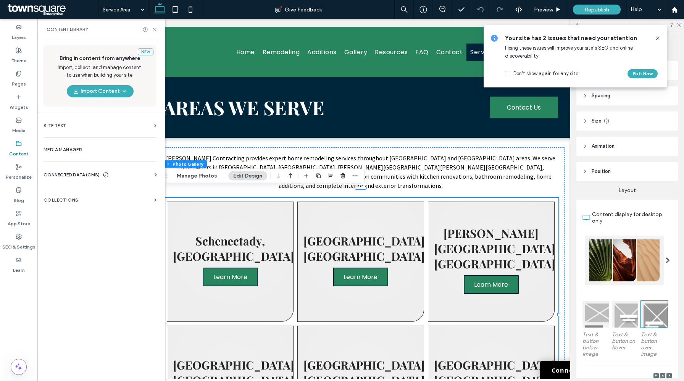
click at [83, 173] on span "CONNECTED DATA (CMS)" at bounding box center [72, 175] width 56 height 8
click at [84, 263] on section "Collections" at bounding box center [99, 271] width 125 height 18
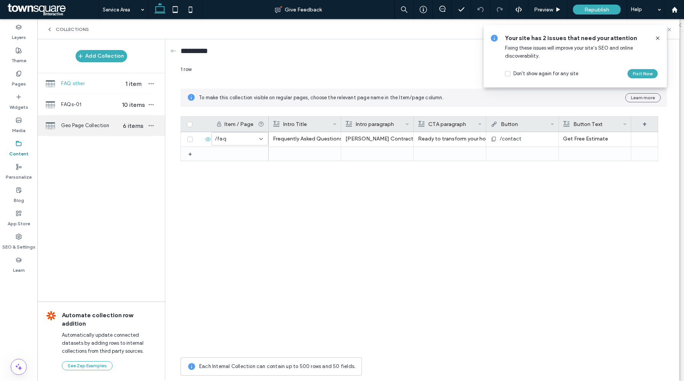
click at [105, 134] on div "Geo Page Collection 6 items" at bounding box center [101, 125] width 128 height 21
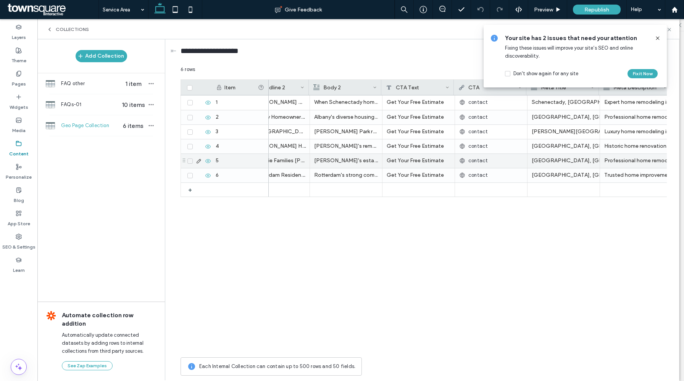
scroll to position [0, 323]
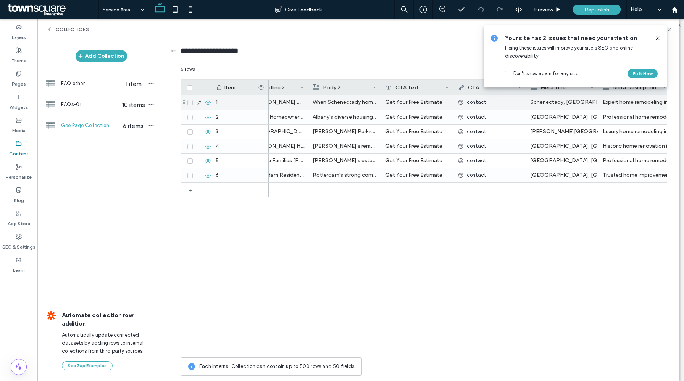
click at [483, 106] on span "contact" at bounding box center [476, 103] width 19 height 8
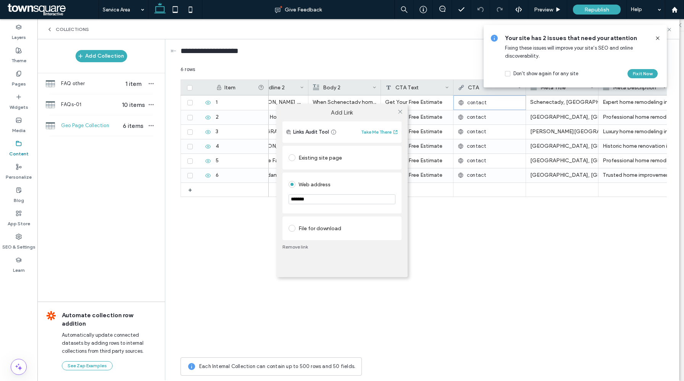
click at [333, 160] on div "Existing site page" at bounding box center [342, 158] width 107 height 12
click at [400, 106] on span at bounding box center [401, 111] width 6 height 11
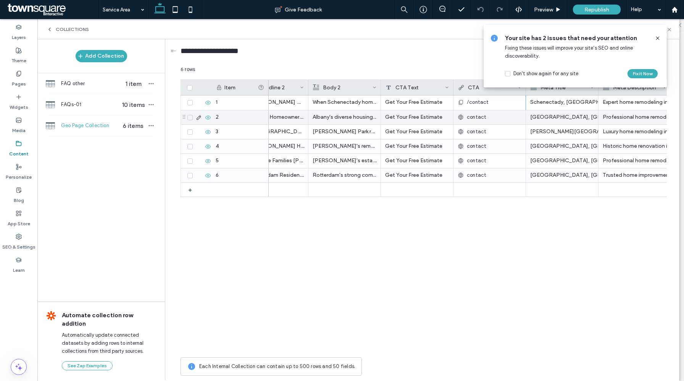
click at [472, 117] on span "contact" at bounding box center [476, 117] width 19 height 8
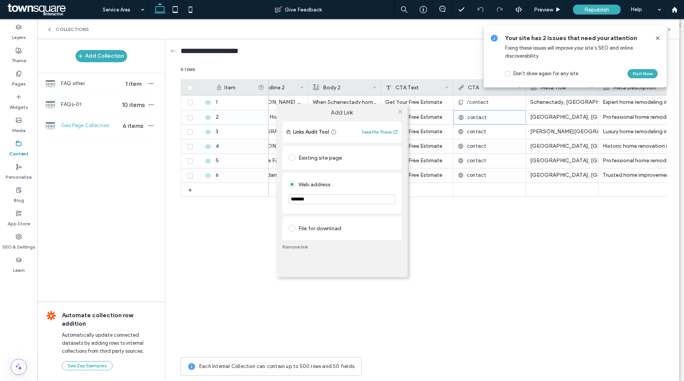
click at [336, 160] on div "Existing site page" at bounding box center [342, 158] width 107 height 12
drag, startPoint x: 477, startPoint y: 131, endPoint x: 454, endPoint y: 131, distance: 22.9
click at [477, 131] on div "Add Link Links Audit Tool Take Me There Existing site page Contact Go to Page W…" at bounding box center [342, 190] width 684 height 381
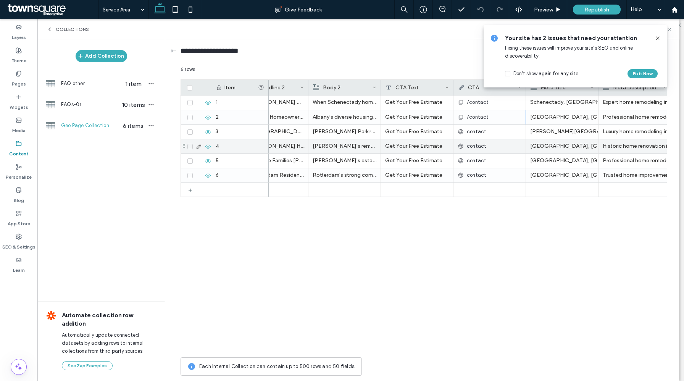
click at [492, 136] on div "contact" at bounding box center [490, 132] width 64 height 14
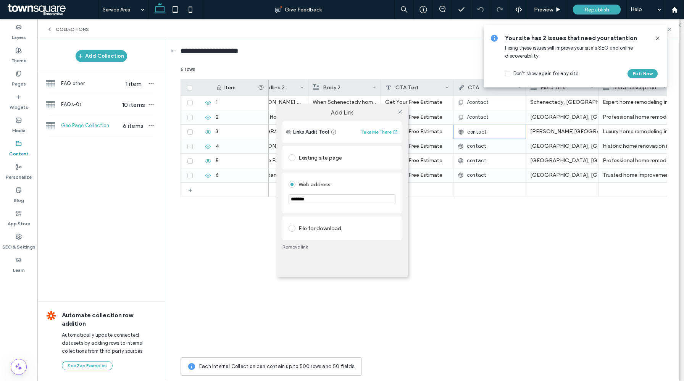
click at [332, 160] on div "Existing site page" at bounding box center [342, 158] width 107 height 12
click at [403, 112] on icon at bounding box center [401, 112] width 6 height 6
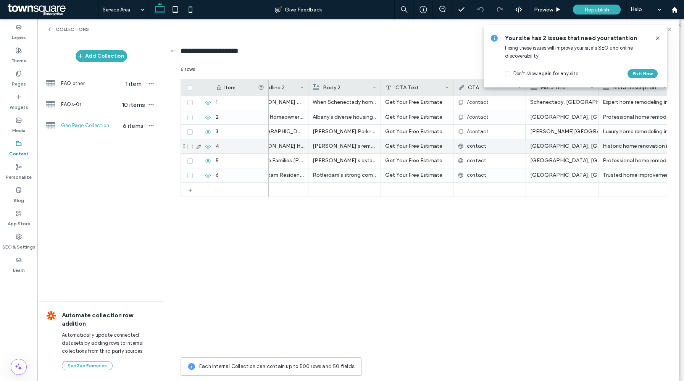
click at [485, 149] on div "contact" at bounding box center [490, 146] width 64 height 14
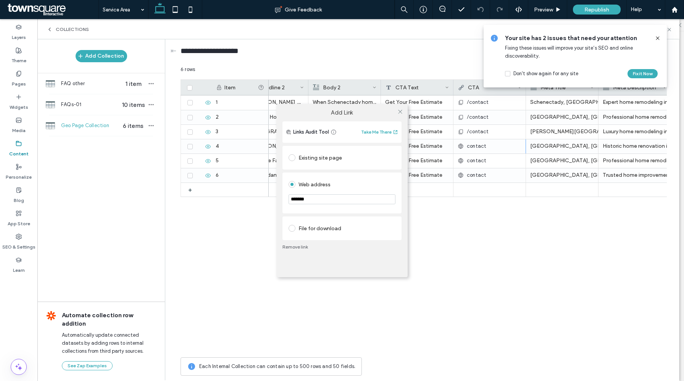
click at [328, 153] on div "Existing site page" at bounding box center [342, 158] width 107 height 12
click at [402, 112] on icon at bounding box center [401, 112] width 6 height 6
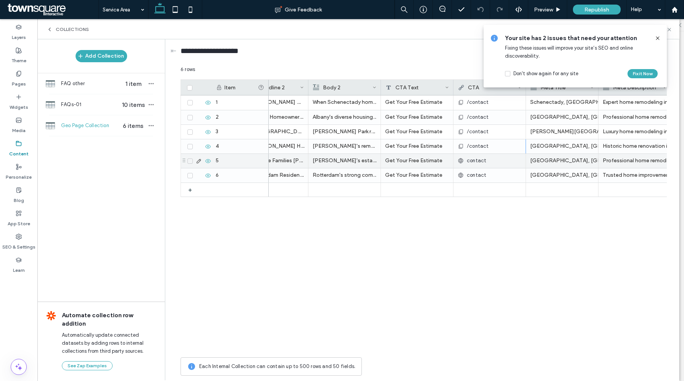
click at [474, 158] on span "contact" at bounding box center [476, 161] width 19 height 8
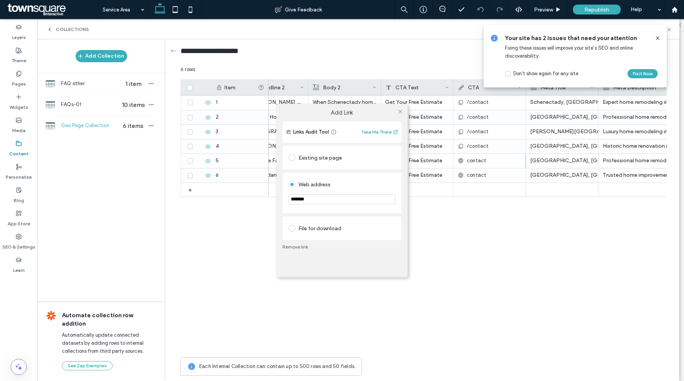
click at [303, 155] on div "Existing site page" at bounding box center [342, 158] width 107 height 12
click at [399, 112] on icon at bounding box center [401, 112] width 6 height 6
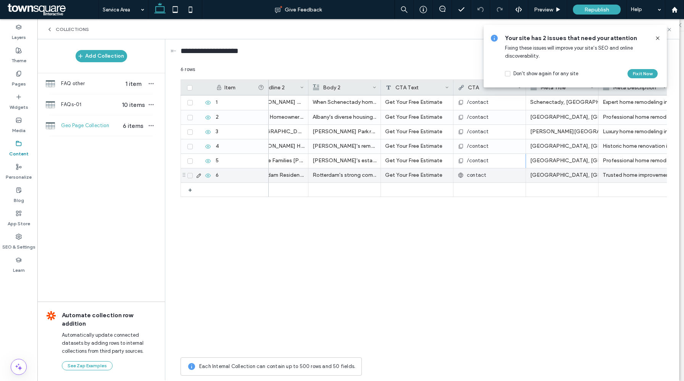
click at [469, 174] on span "contact" at bounding box center [476, 175] width 19 height 8
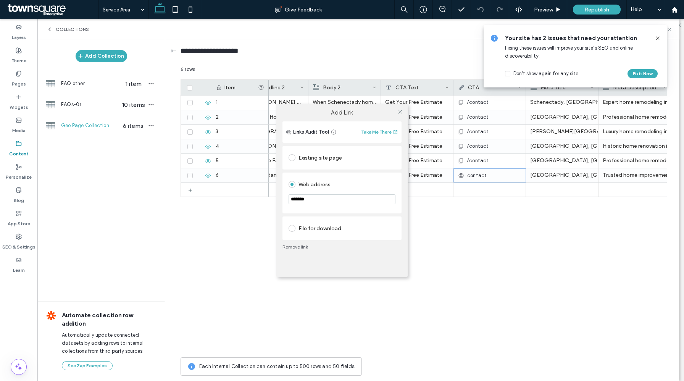
click at [323, 157] on div "Existing site page" at bounding box center [342, 158] width 107 height 12
click at [400, 110] on icon at bounding box center [401, 112] width 6 height 6
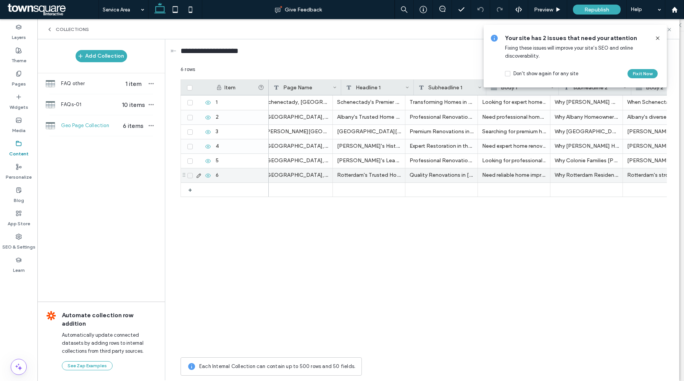
scroll to position [0, 0]
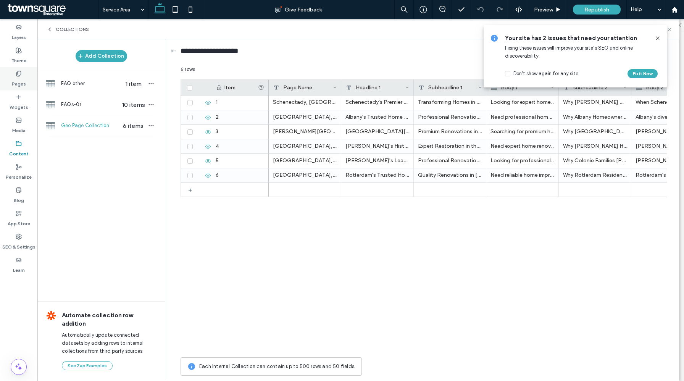
click at [16, 77] on label "Pages" at bounding box center [19, 82] width 14 height 11
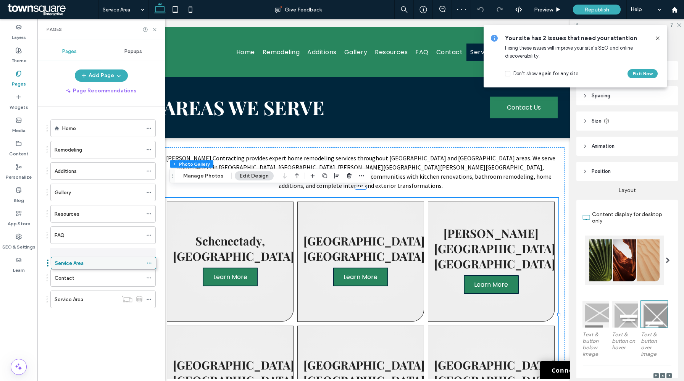
drag, startPoint x: 76, startPoint y: 299, endPoint x: 77, endPoint y: 262, distance: 37.1
click at [660, 38] on icon at bounding box center [658, 38] width 6 height 6
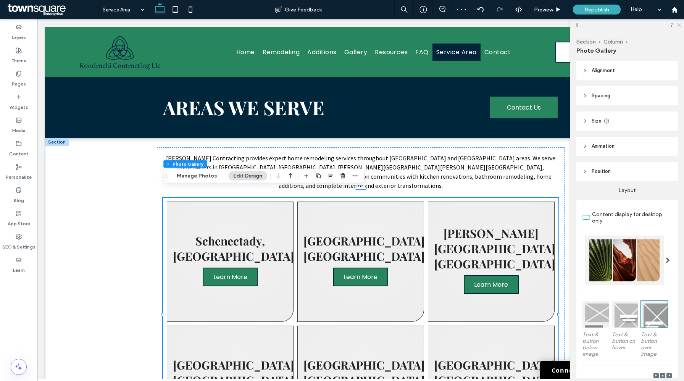
click at [679, 26] on icon at bounding box center [679, 24] width 5 height 5
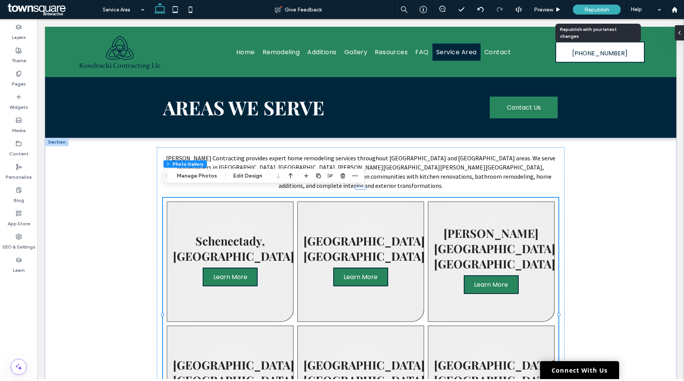
click at [603, 10] on span "Republish" at bounding box center [597, 9] width 25 height 6
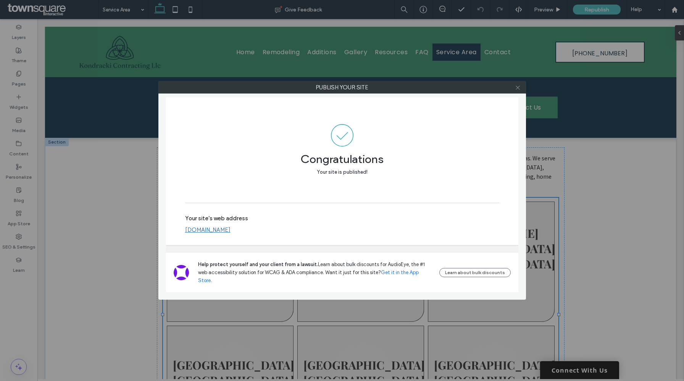
click at [520, 91] on span at bounding box center [518, 87] width 6 height 11
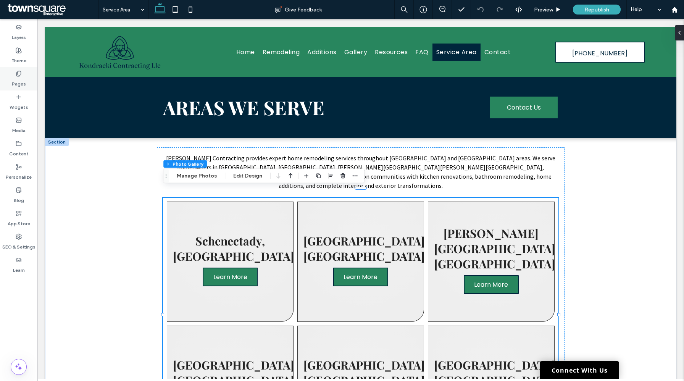
click at [10, 80] on div "Pages" at bounding box center [18, 78] width 37 height 23
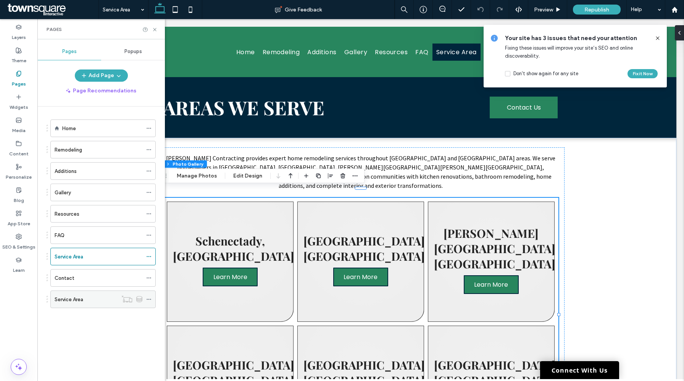
click at [92, 296] on div "Service Area" at bounding box center [86, 300] width 63 height 8
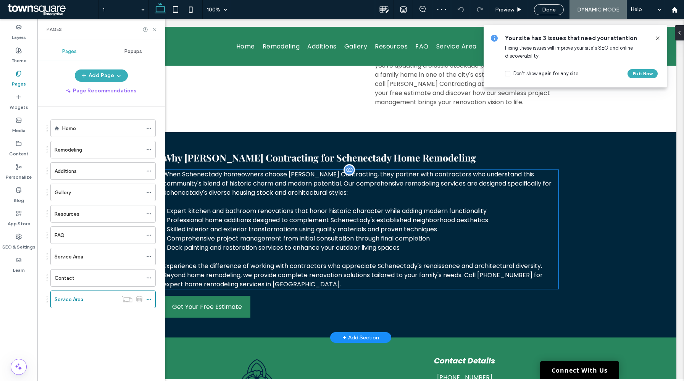
scroll to position [269, 0]
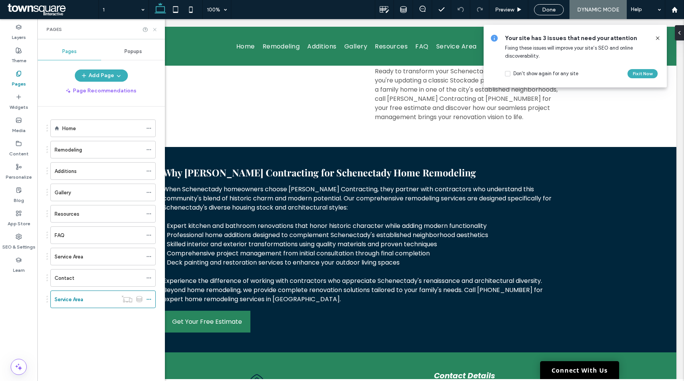
click at [153, 29] on icon at bounding box center [155, 30] width 6 height 6
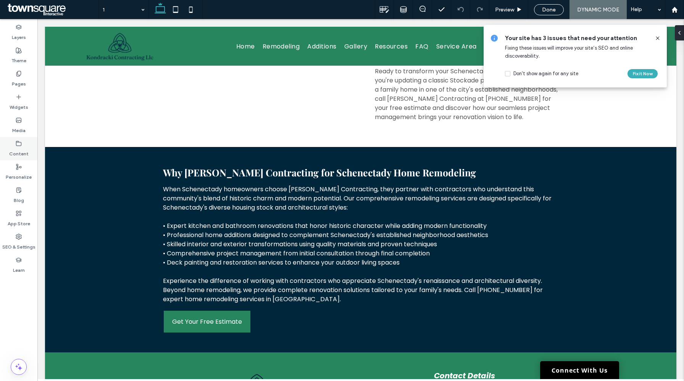
click at [19, 149] on label "Content" at bounding box center [18, 152] width 19 height 11
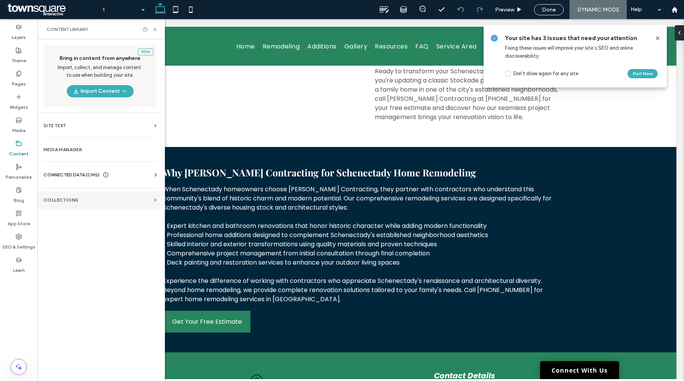
click at [74, 203] on section "Collections" at bounding box center [99, 200] width 125 height 18
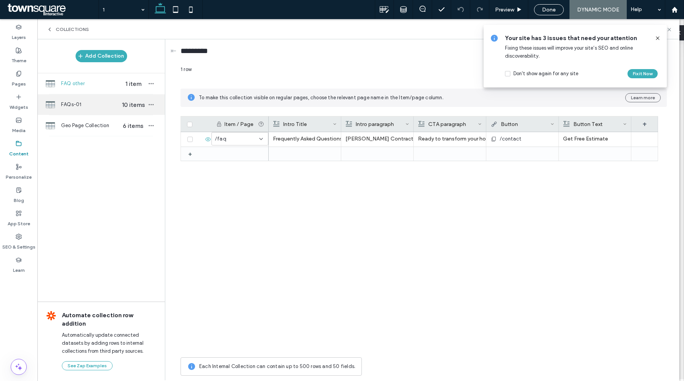
click at [121, 100] on div "FAQs-01 10 items" at bounding box center [101, 104] width 128 height 21
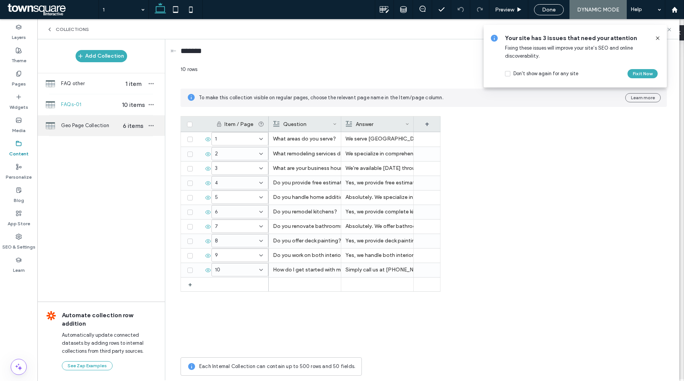
click at [82, 127] on span "Geo Page Collection" at bounding box center [90, 126] width 59 height 8
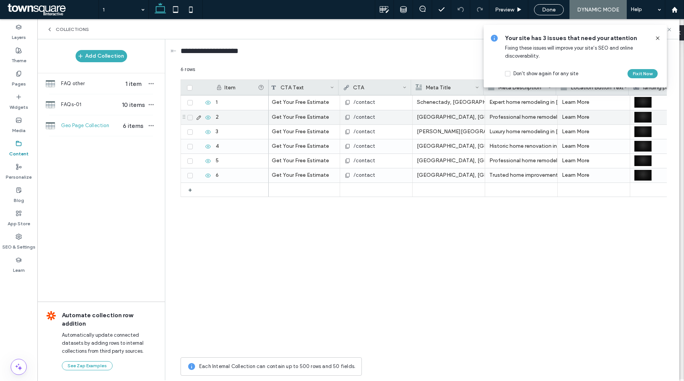
scroll to position [0, 438]
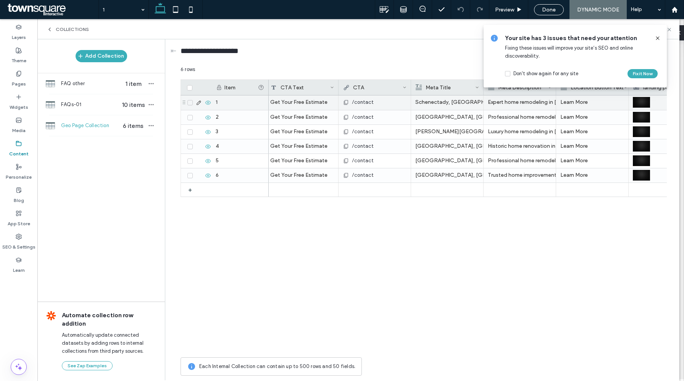
click at [367, 101] on span "/contact" at bounding box center [363, 103] width 22 height 8
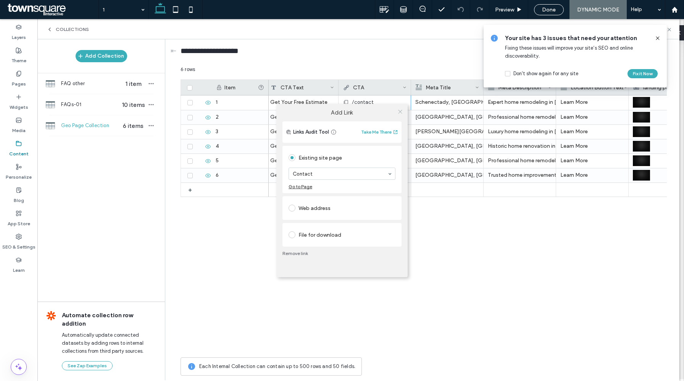
click at [400, 109] on icon at bounding box center [401, 112] width 6 height 6
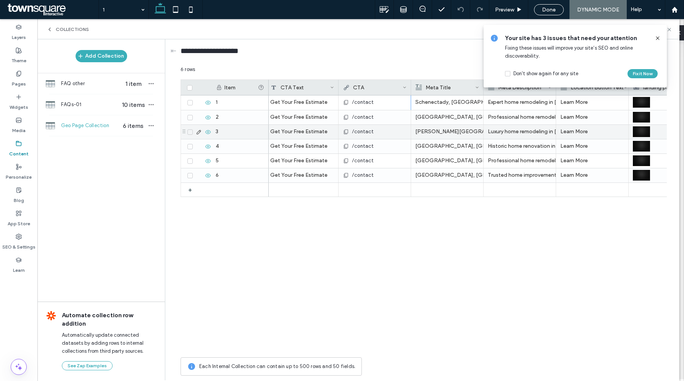
click at [377, 133] on div "/contact" at bounding box center [375, 132] width 64 height 14
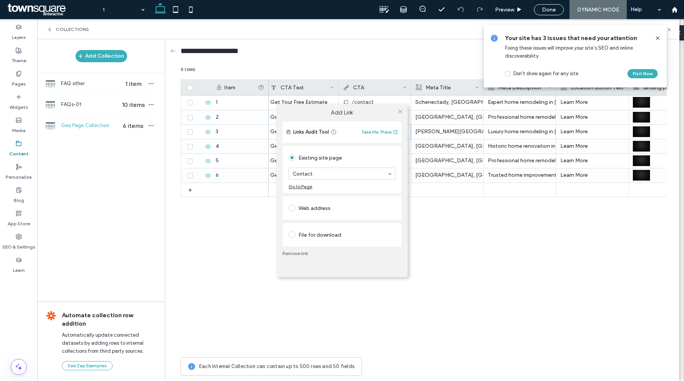
click at [441, 120] on div "Add Link Links Audit Tool Take Me There Existing site page Contact Go to Page W…" at bounding box center [342, 190] width 684 height 381
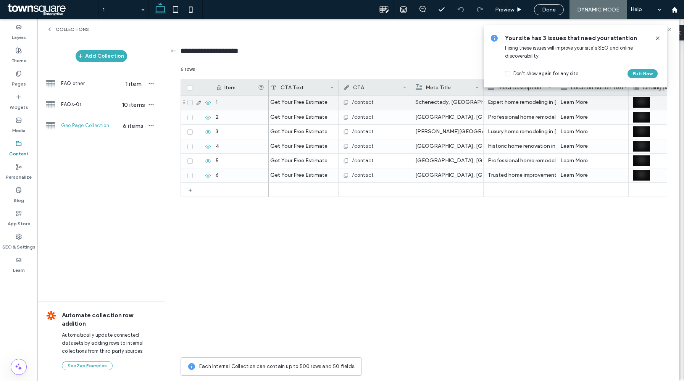
click at [360, 104] on span "/contact" at bounding box center [363, 103] width 22 height 8
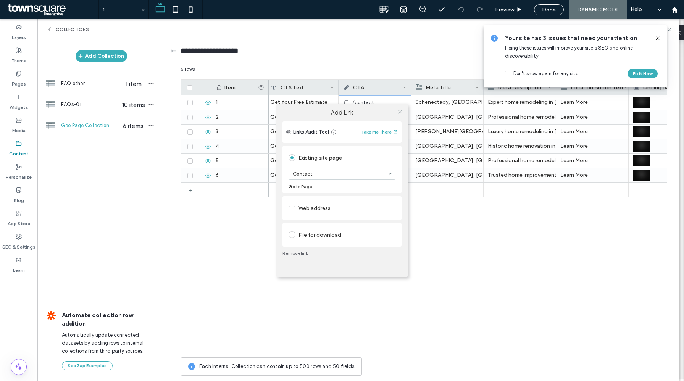
click at [398, 114] on span at bounding box center [401, 111] width 6 height 11
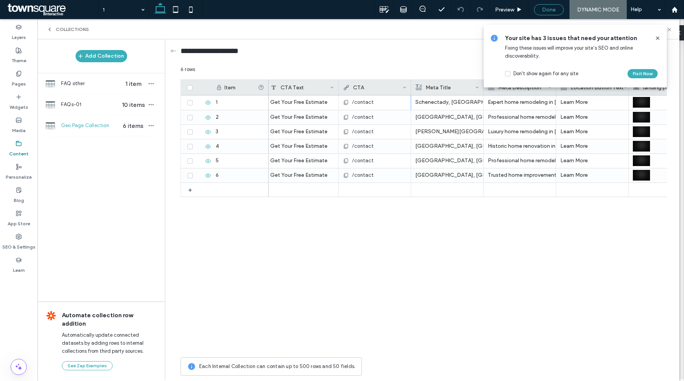
click at [542, 8] on span "Done" at bounding box center [549, 9] width 14 height 6
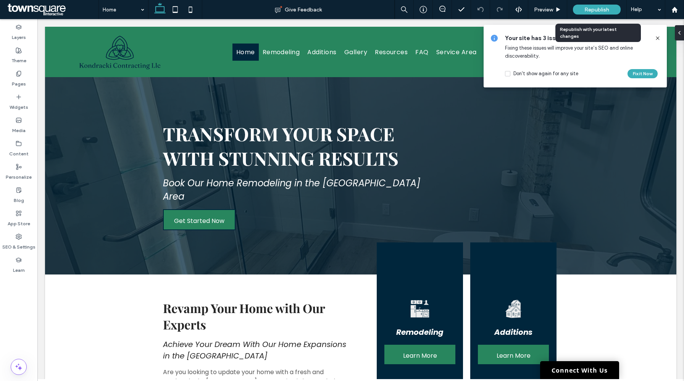
click at [590, 11] on span "Republish" at bounding box center [597, 9] width 25 height 6
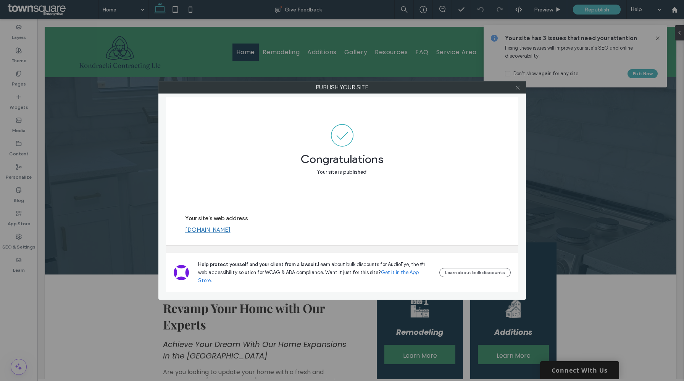
click at [518, 87] on use at bounding box center [518, 88] width 4 height 4
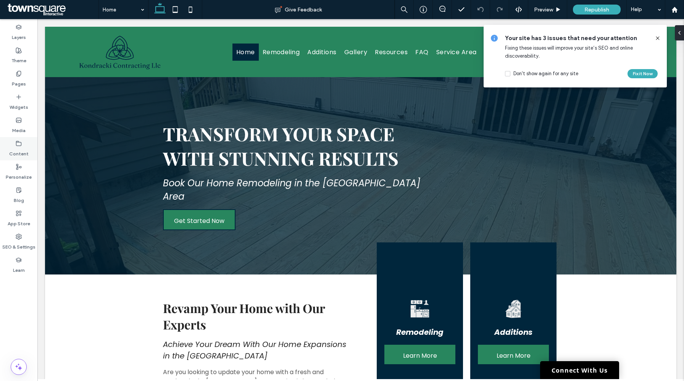
click at [19, 142] on icon at bounding box center [19, 144] width 6 height 6
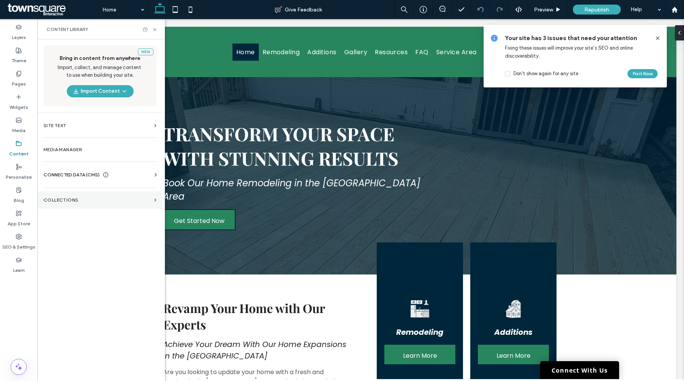
click at [69, 198] on label "Collections" at bounding box center [98, 199] width 108 height 5
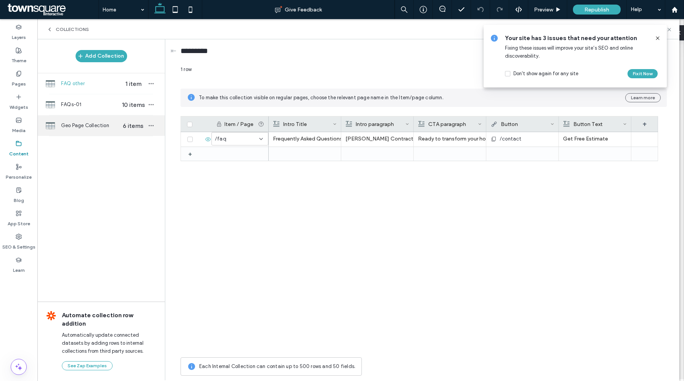
click at [99, 125] on span "Geo Page Collection" at bounding box center [90, 126] width 59 height 8
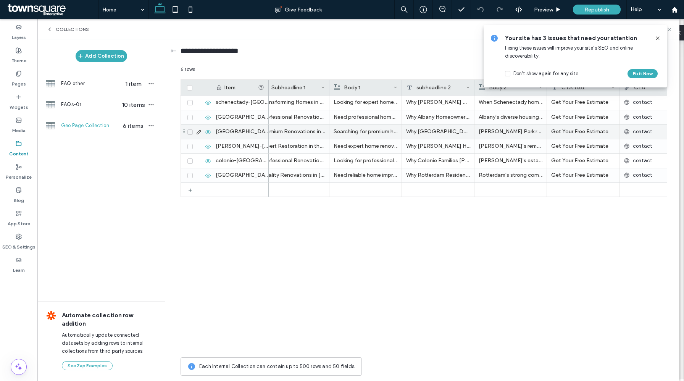
scroll to position [0, 306]
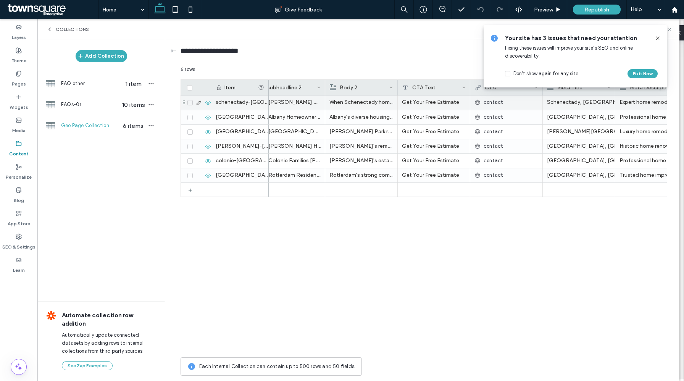
click at [493, 101] on span "contact" at bounding box center [493, 103] width 19 height 8
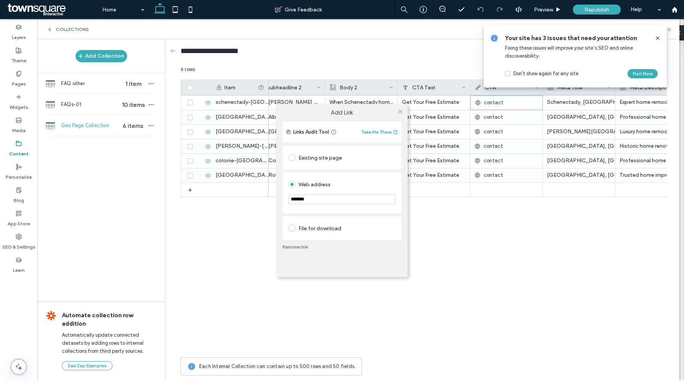
click at [365, 160] on div "Existing site page" at bounding box center [342, 158] width 107 height 12
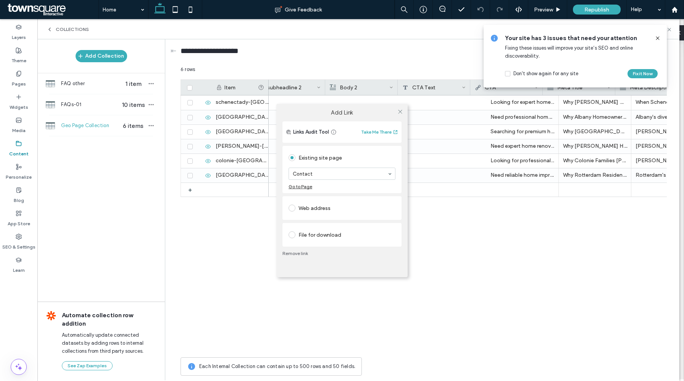
scroll to position [0, 306]
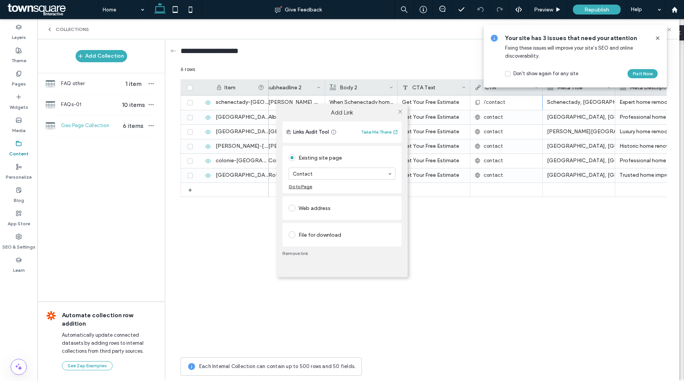
click at [233, 278] on div "Add Link Links Audit Tool Take Me There Existing site page Contact Go to Page W…" at bounding box center [342, 190] width 684 height 381
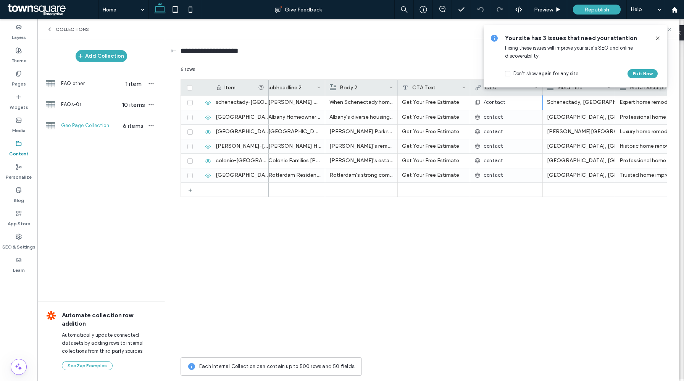
click at [656, 39] on icon at bounding box center [658, 38] width 6 height 6
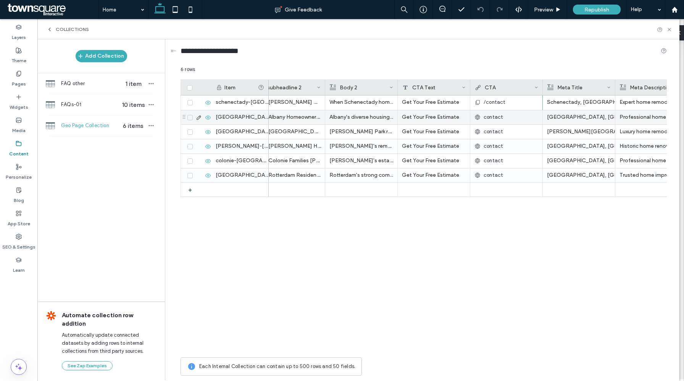
click at [487, 120] on span "contact" at bounding box center [493, 117] width 19 height 8
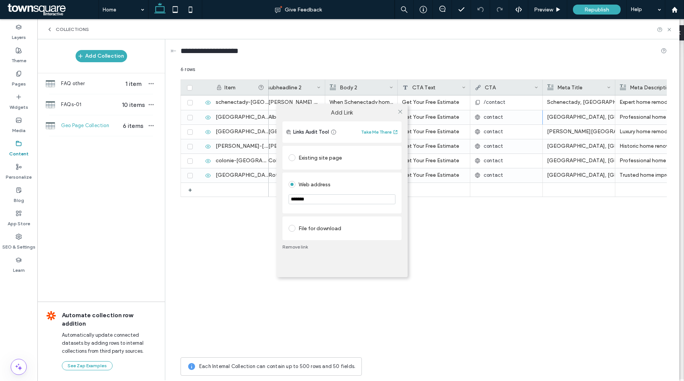
click at [291, 200] on input "*******" at bounding box center [342, 199] width 107 height 10
type input "********"
click at [400, 188] on div "Web address ********" at bounding box center [342, 193] width 119 height 41
click at [293, 198] on input "********" at bounding box center [342, 199] width 107 height 10
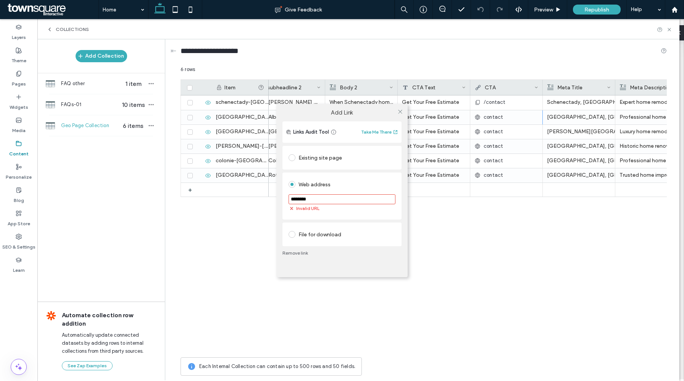
click at [293, 198] on input "********" at bounding box center [342, 199] width 107 height 10
type input "*******"
click at [400, 111] on icon at bounding box center [401, 112] width 6 height 6
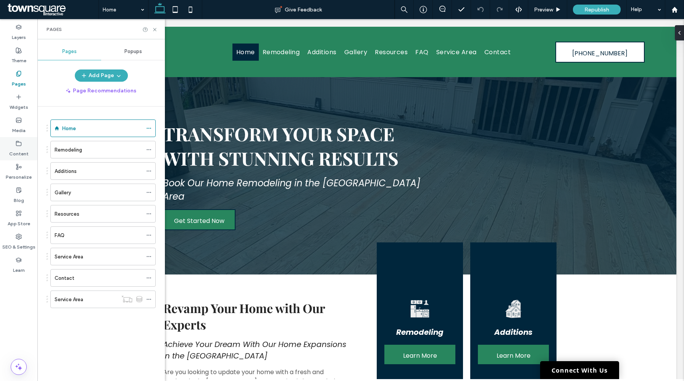
click at [19, 147] on label "Content" at bounding box center [18, 152] width 19 height 11
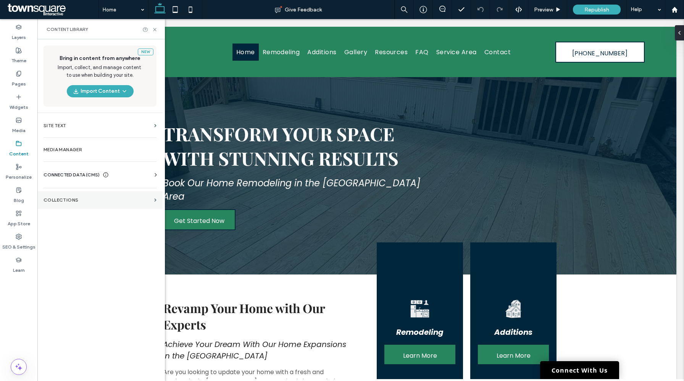
click at [80, 192] on section "Collections" at bounding box center [99, 200] width 125 height 18
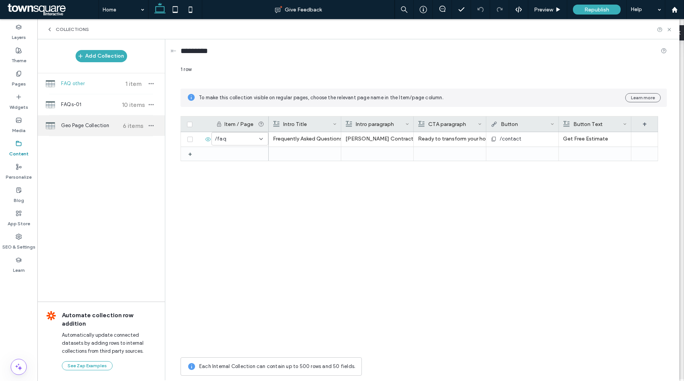
click at [103, 122] on span "Geo Page Collection" at bounding box center [89, 126] width 57 height 8
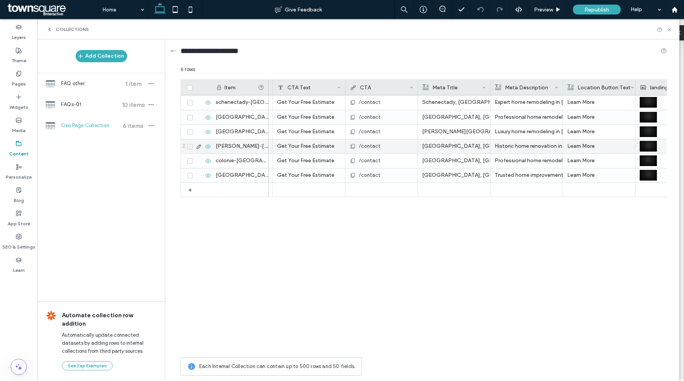
scroll to position [0, 431]
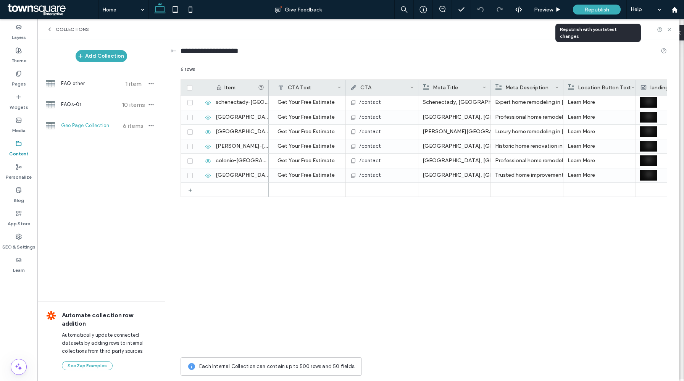
click at [594, 9] on span "Republish" at bounding box center [597, 9] width 25 height 6
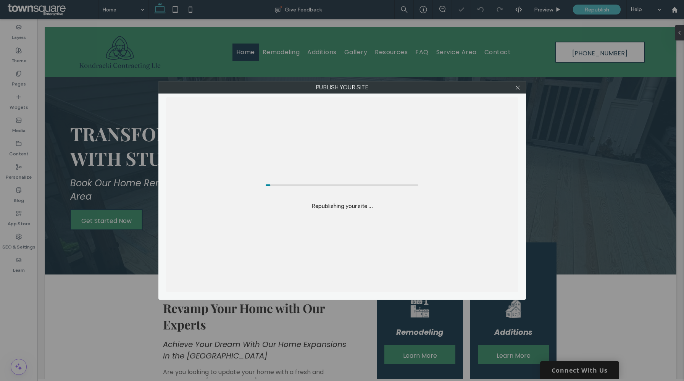
scroll to position [0, 0]
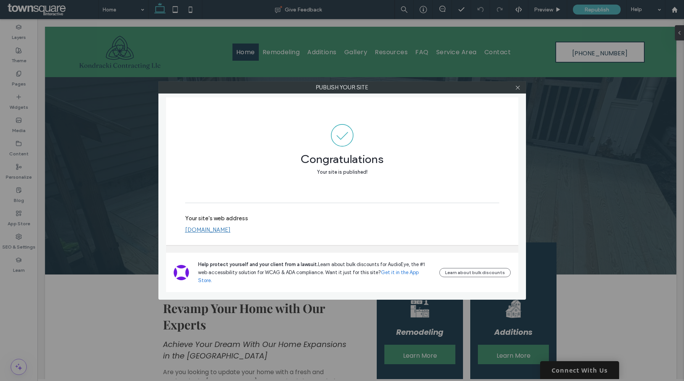
click at [231, 233] on link "[DOMAIN_NAME]" at bounding box center [207, 229] width 45 height 7
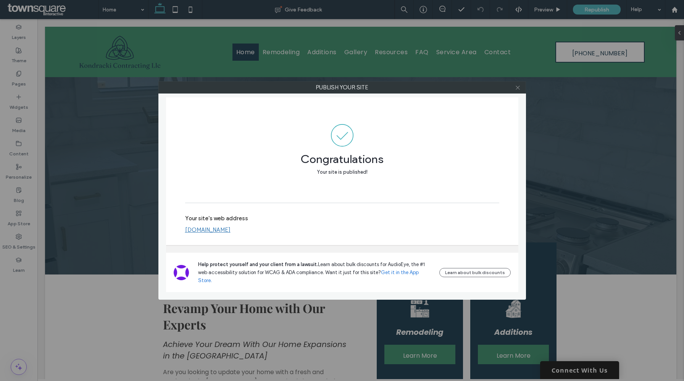
click at [516, 87] on icon at bounding box center [518, 88] width 6 height 6
